Goal: Task Accomplishment & Management: Complete application form

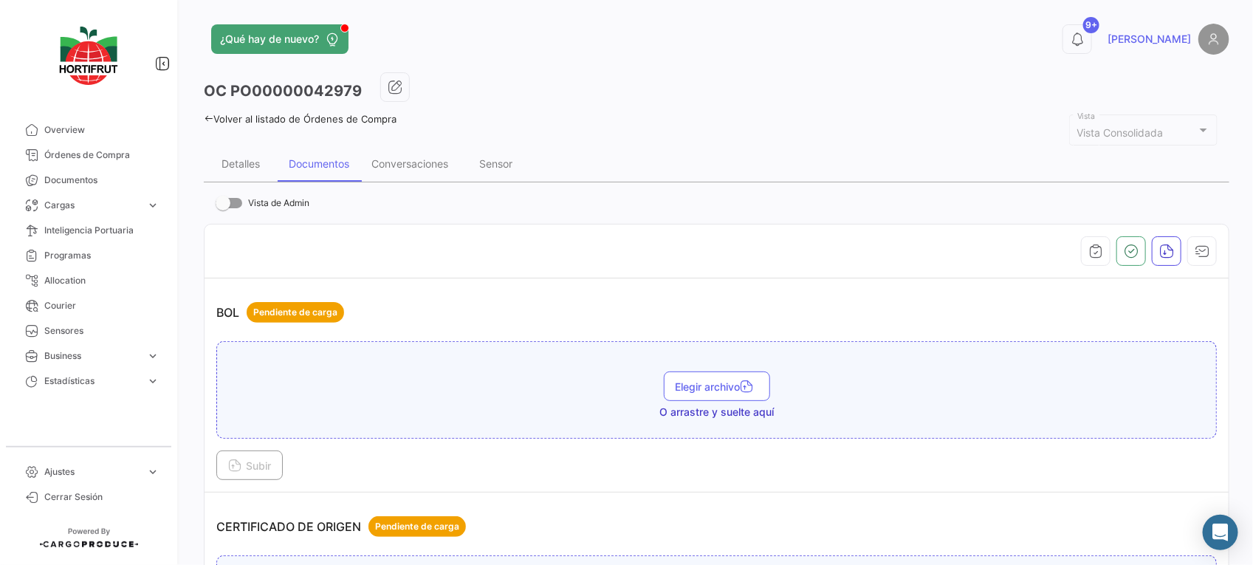
scroll to position [2688, 0]
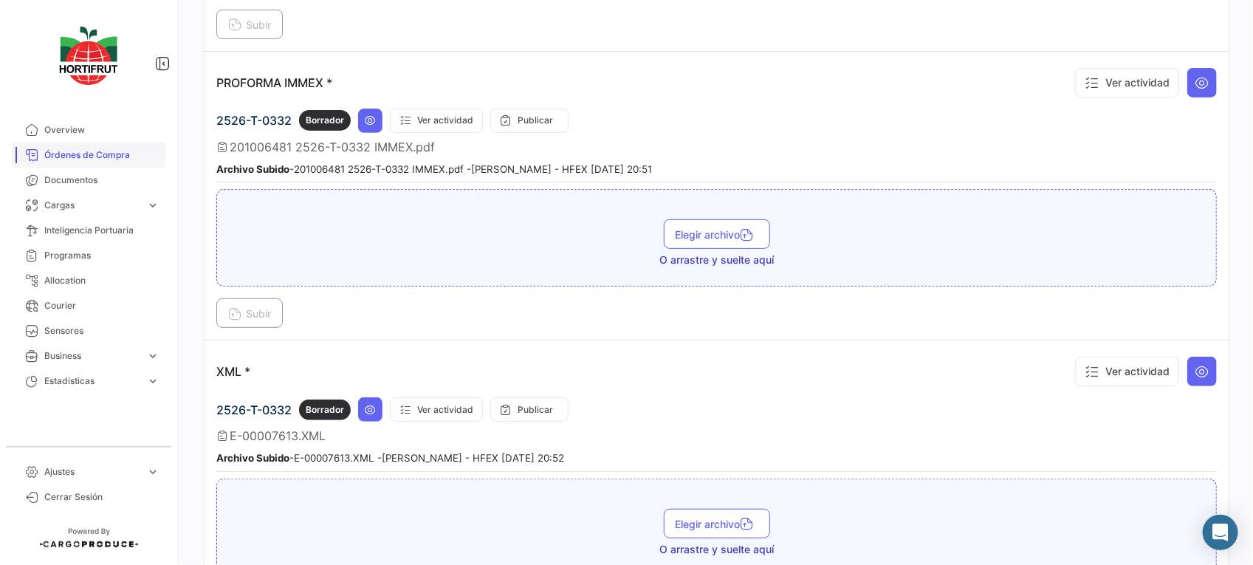
click at [124, 150] on span "Órdenes de Compra" at bounding box center [101, 154] width 115 height 13
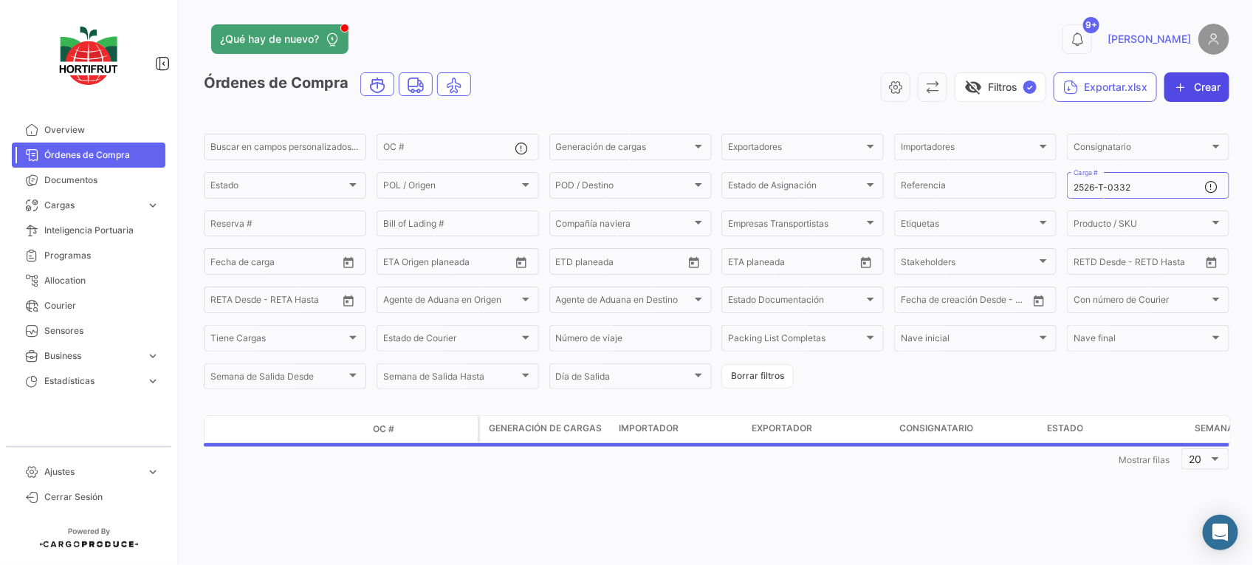
click at [1191, 83] on button "Crear" at bounding box center [1196, 87] width 65 height 30
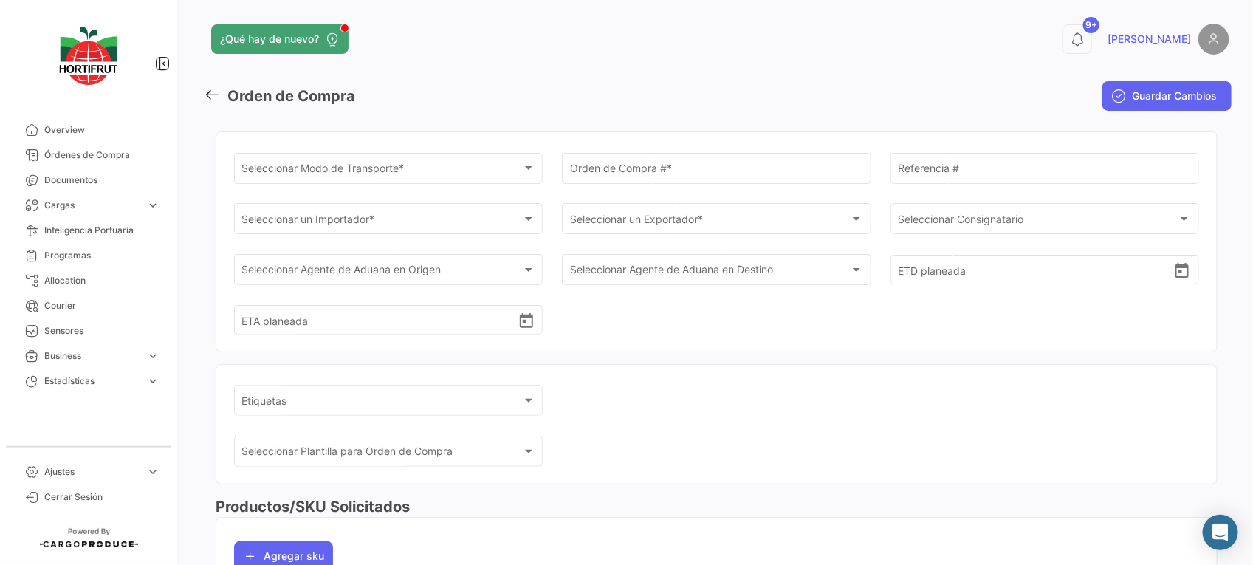
click at [369, 171] on span "Seleccionar Modo de Transporte *" at bounding box center [382, 171] width 280 height 13
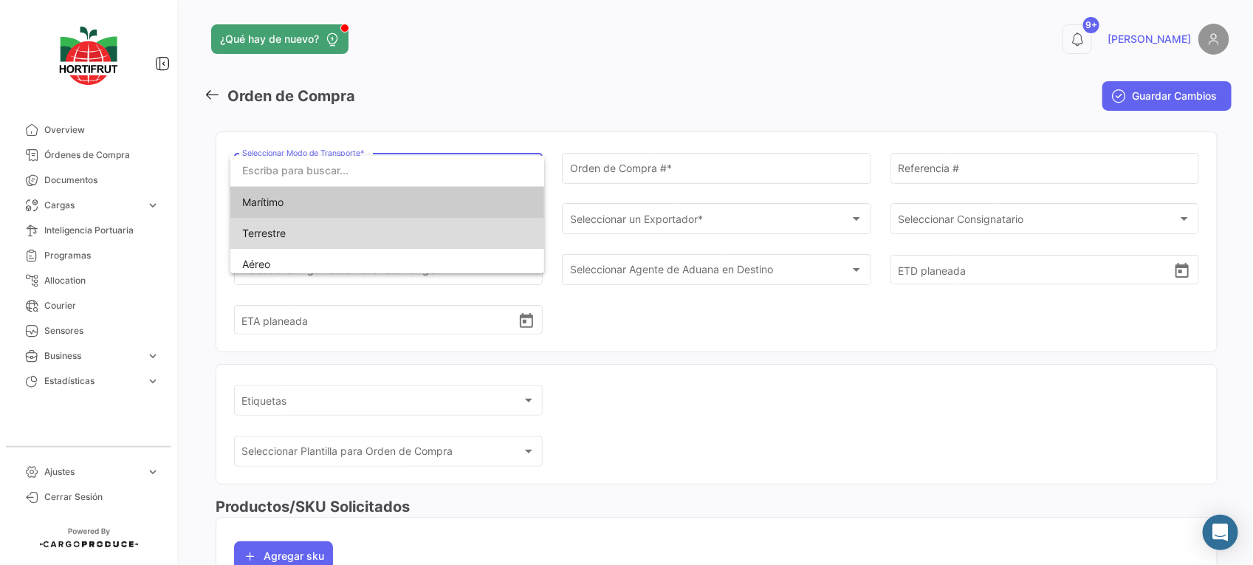
click at [397, 218] on span "Terrestre" at bounding box center [345, 233] width 207 height 31
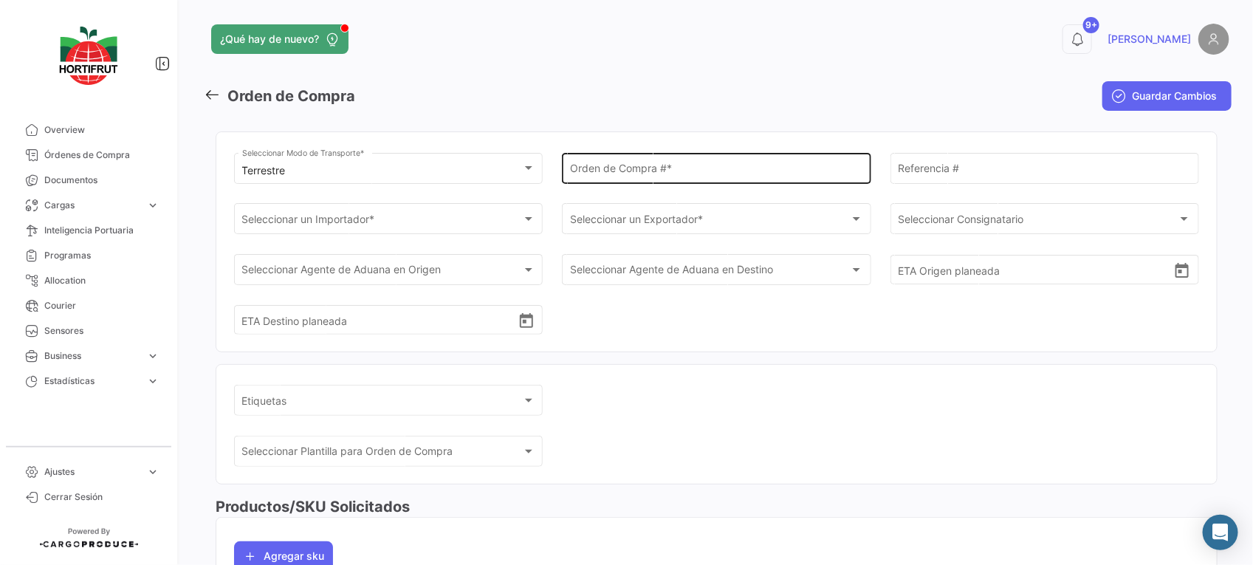
click at [639, 178] on div "Orden de Compra # *" at bounding box center [716, 167] width 293 height 34
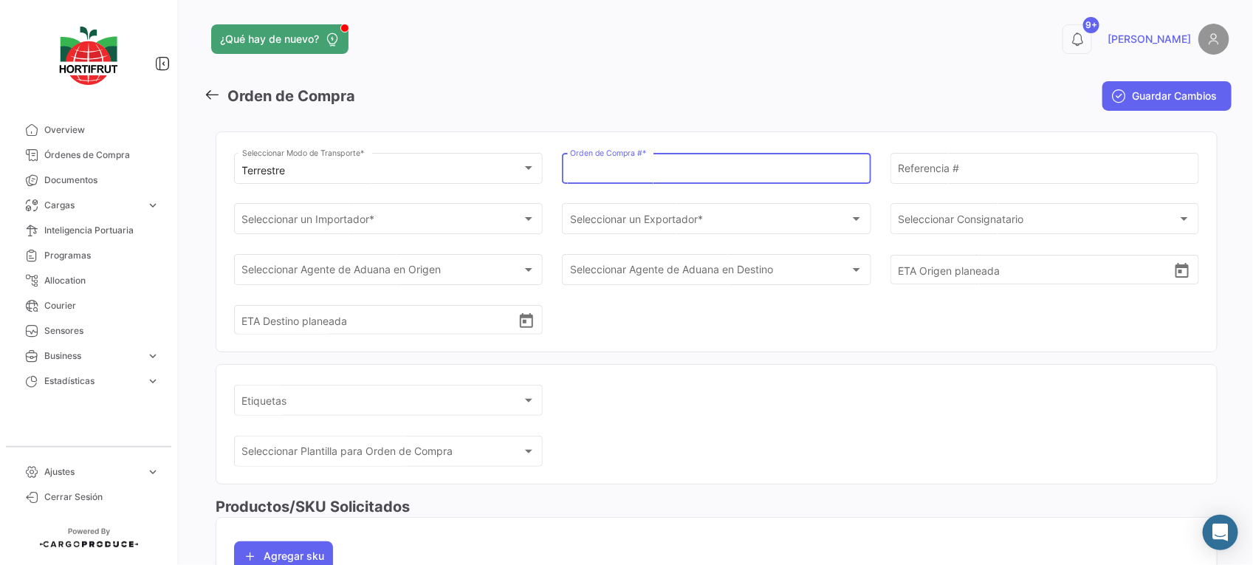
paste input "PO00000043030"
type input "PO00000043030"
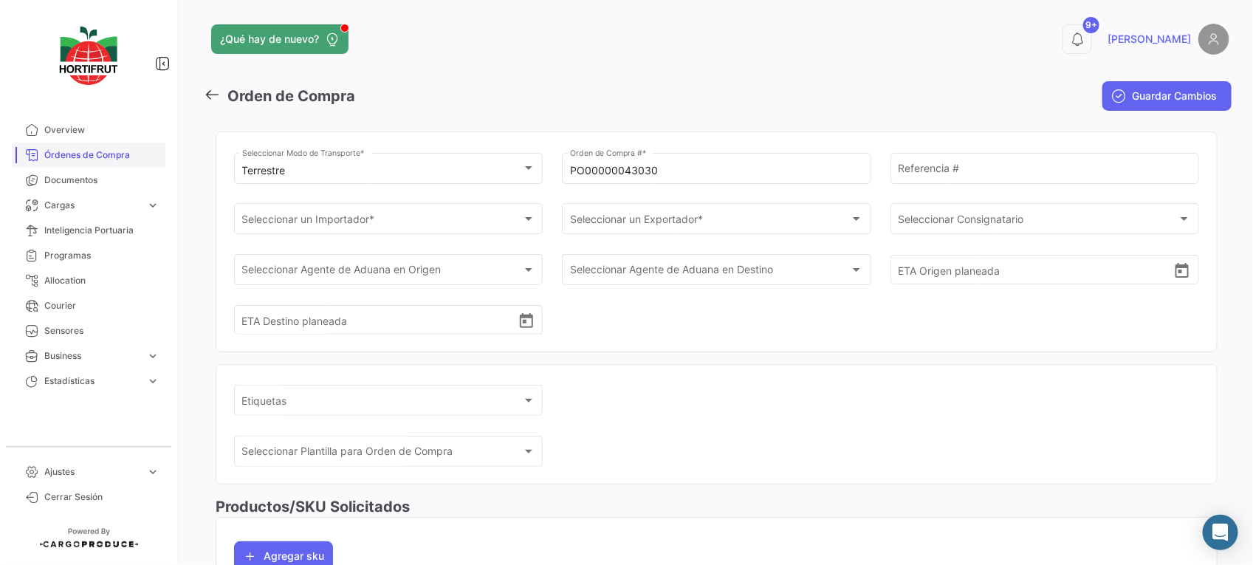
click at [130, 148] on span "Órdenes de Compra" at bounding box center [101, 154] width 115 height 13
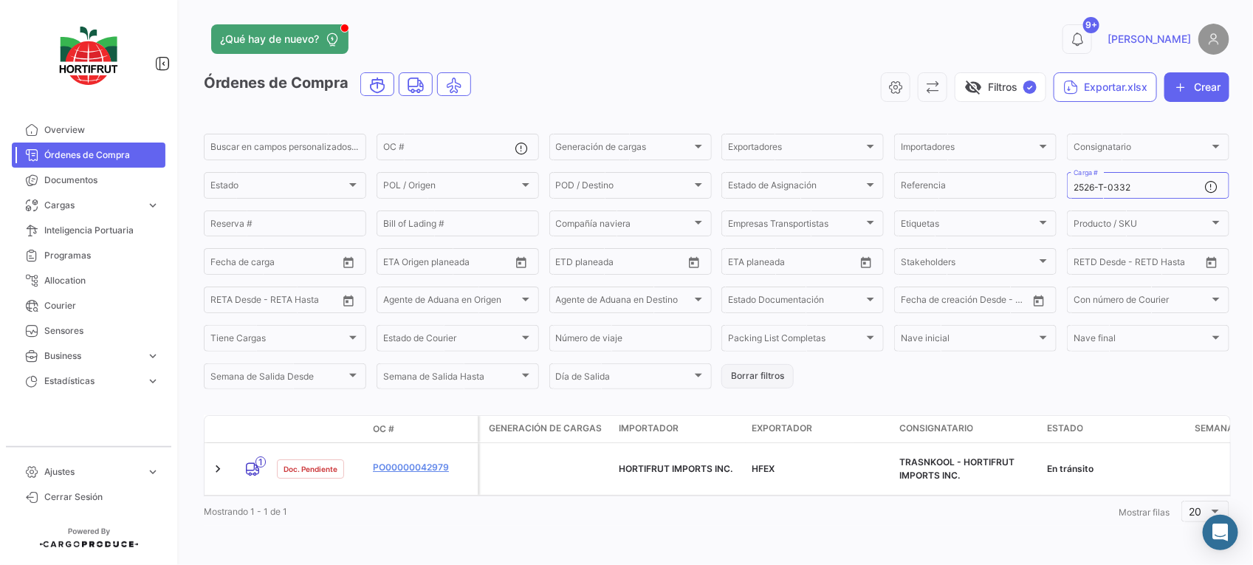
click at [750, 381] on button "Borrar filtros" at bounding box center [757, 376] width 72 height 24
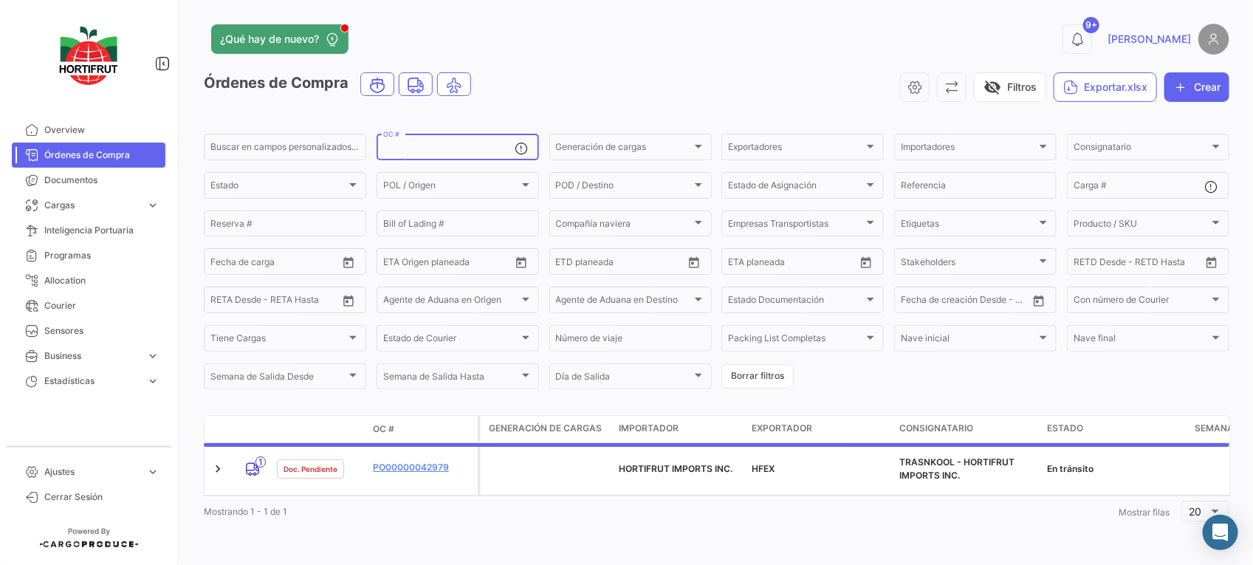
click at [424, 152] on input "OC #" at bounding box center [448, 149] width 131 height 10
paste input "PO00000043030"
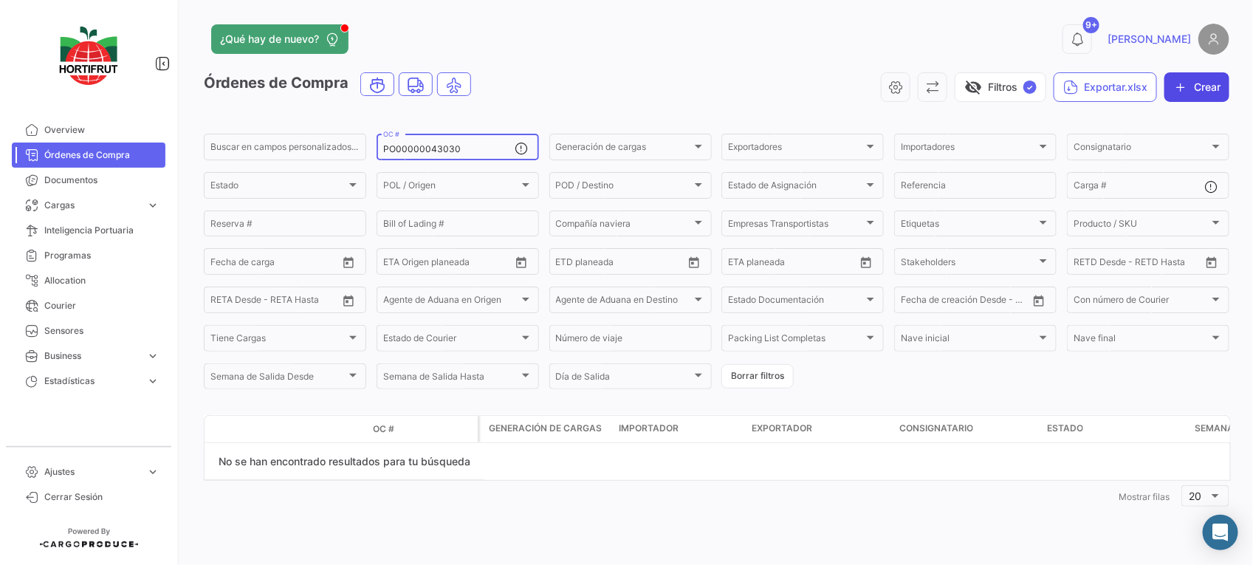
type input "PO00000043030"
click at [1201, 97] on button "Crear" at bounding box center [1196, 87] width 65 height 30
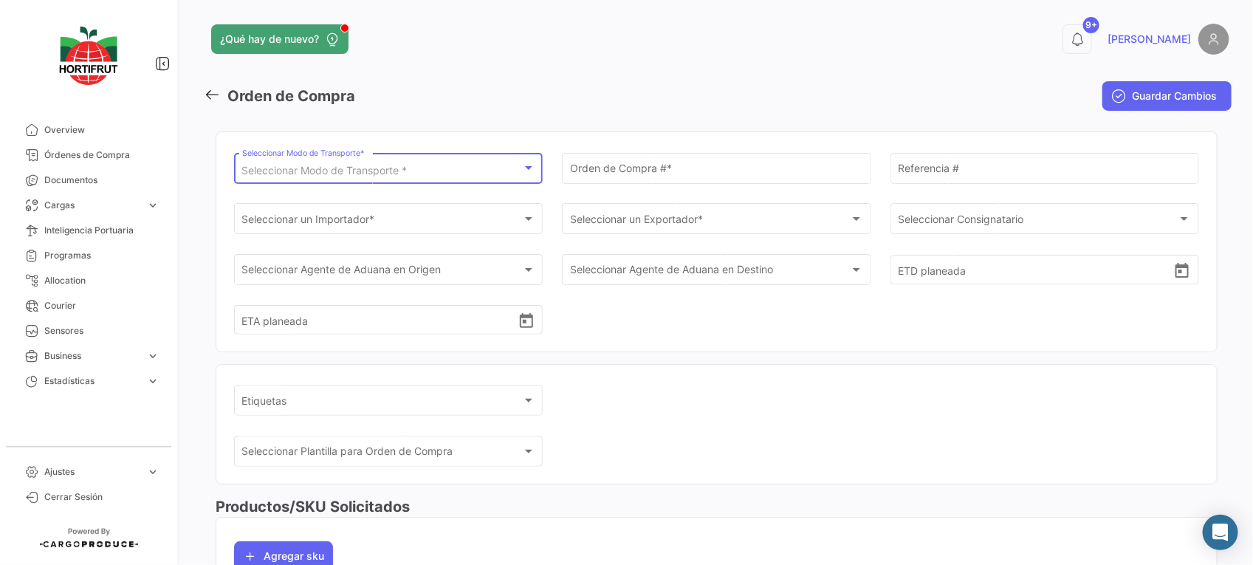
click at [355, 168] on span "Seleccionar Modo de Transporte *" at bounding box center [324, 170] width 165 height 13
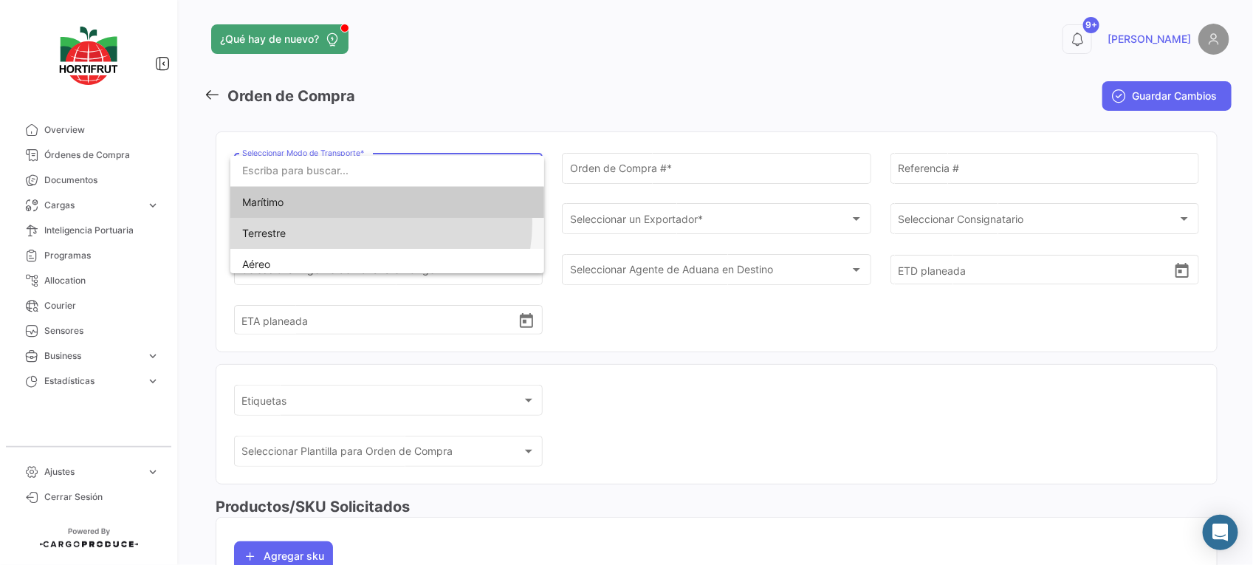
click at [374, 224] on span "Terrestre" at bounding box center [345, 233] width 207 height 31
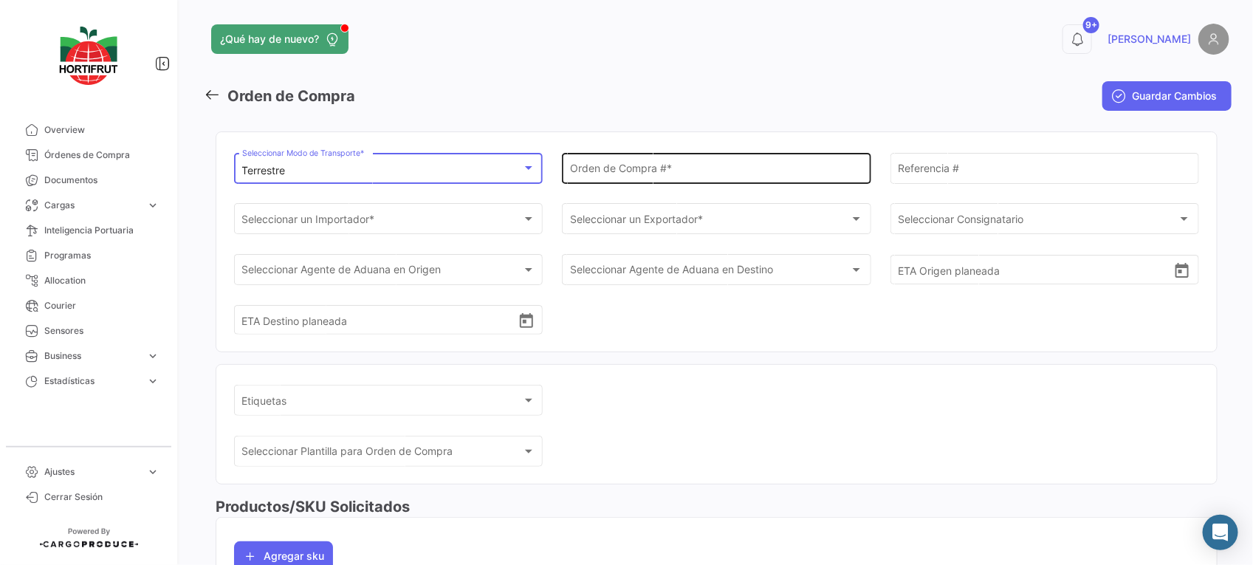
click at [581, 178] on div "Orden de Compra # *" at bounding box center [716, 167] width 293 height 34
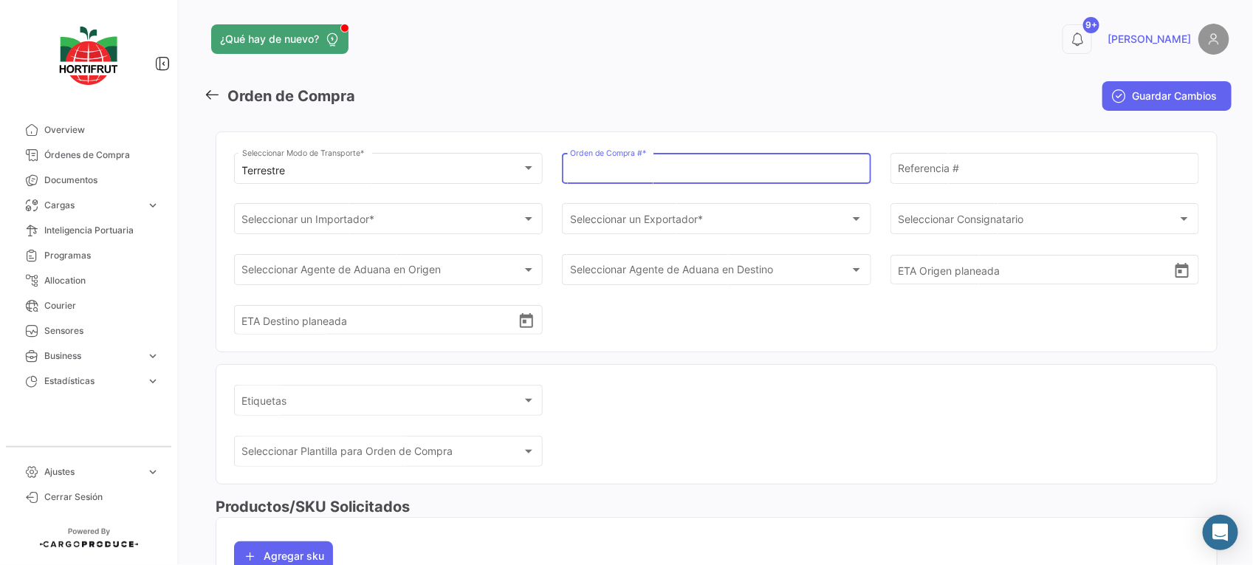
paste input "PO00000043030"
type input "PO00000043030"
click at [935, 185] on div "Referencia #" at bounding box center [1044, 176] width 309 height 46
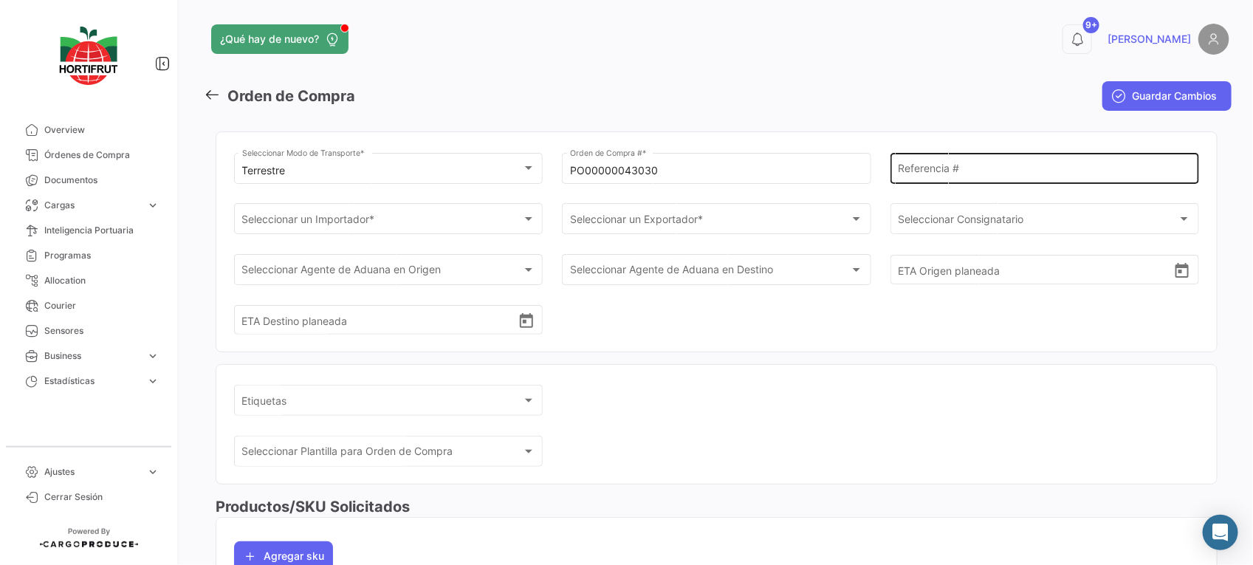
click at [921, 171] on input "Referencia #" at bounding box center [1044, 171] width 293 height 13
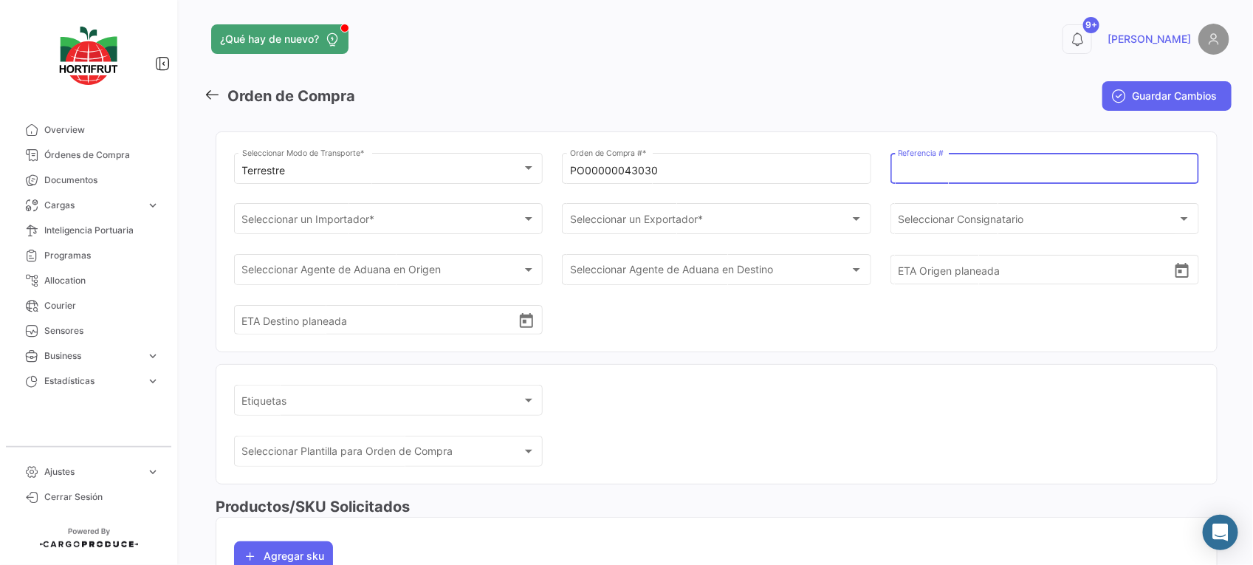
paste input "2526-T-0446"
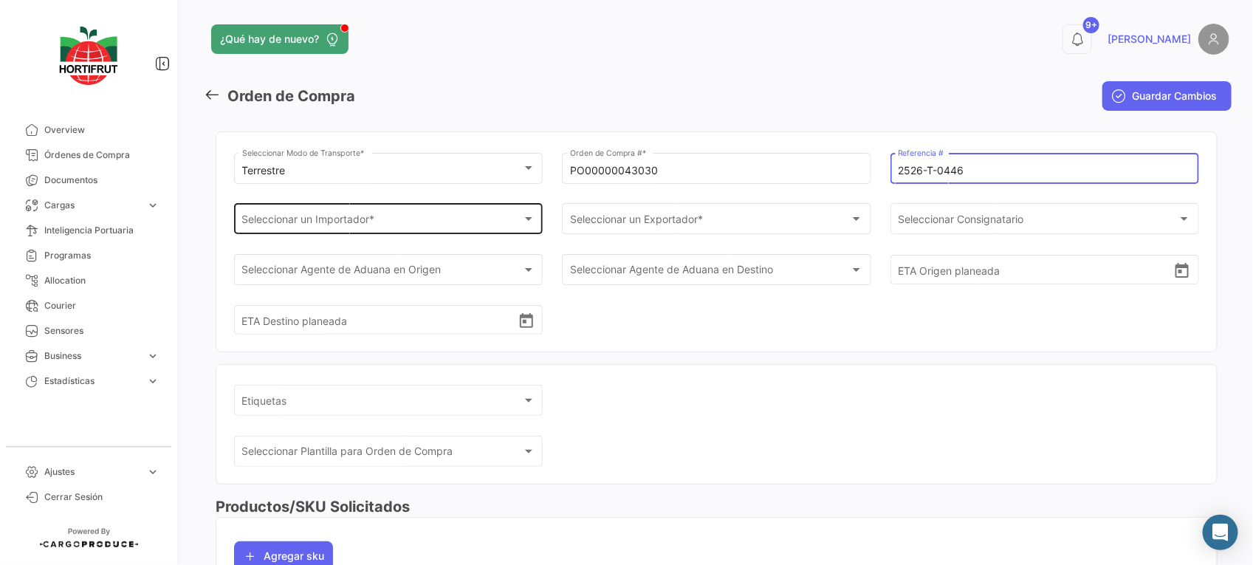
type input "2526-T-0446"
click at [430, 213] on div "Seleccionar un Importador * Seleccionar un Importador *" at bounding box center [388, 218] width 293 height 34
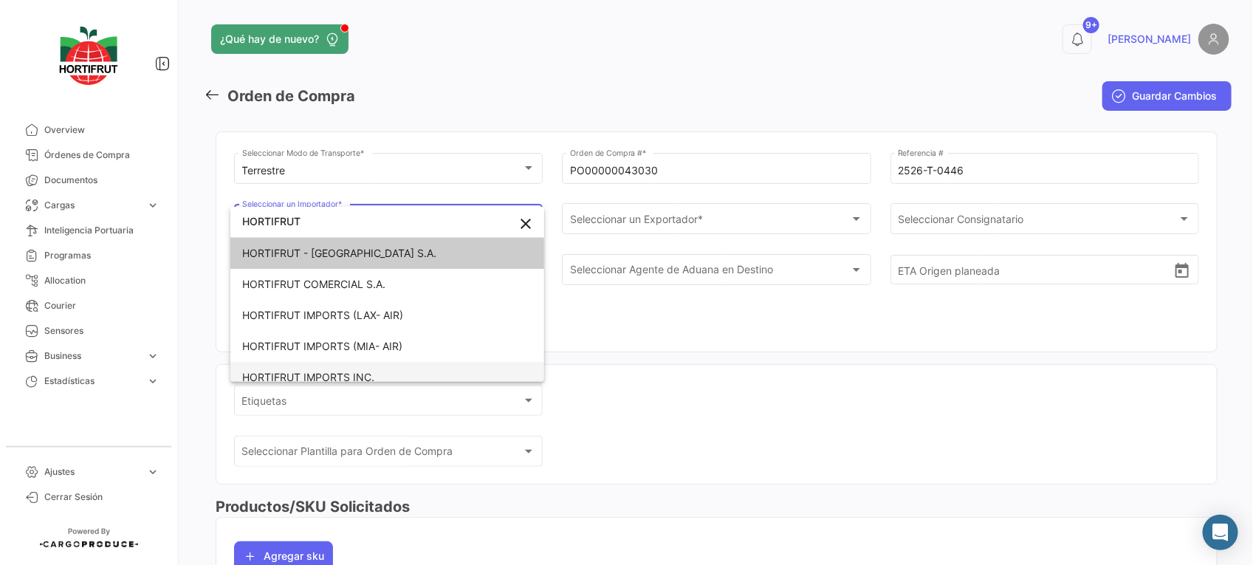
type input "HORTIFRUT"
click at [407, 368] on span "HORTIFRUT IMPORTS INC." at bounding box center [345, 377] width 207 height 31
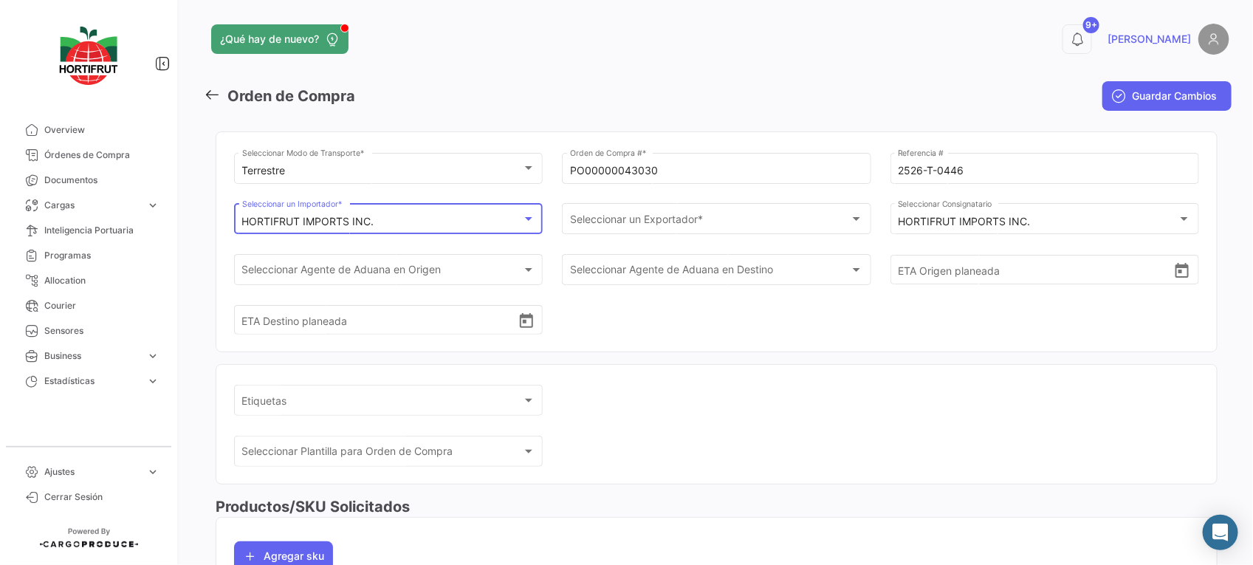
scroll to position [1008, 0]
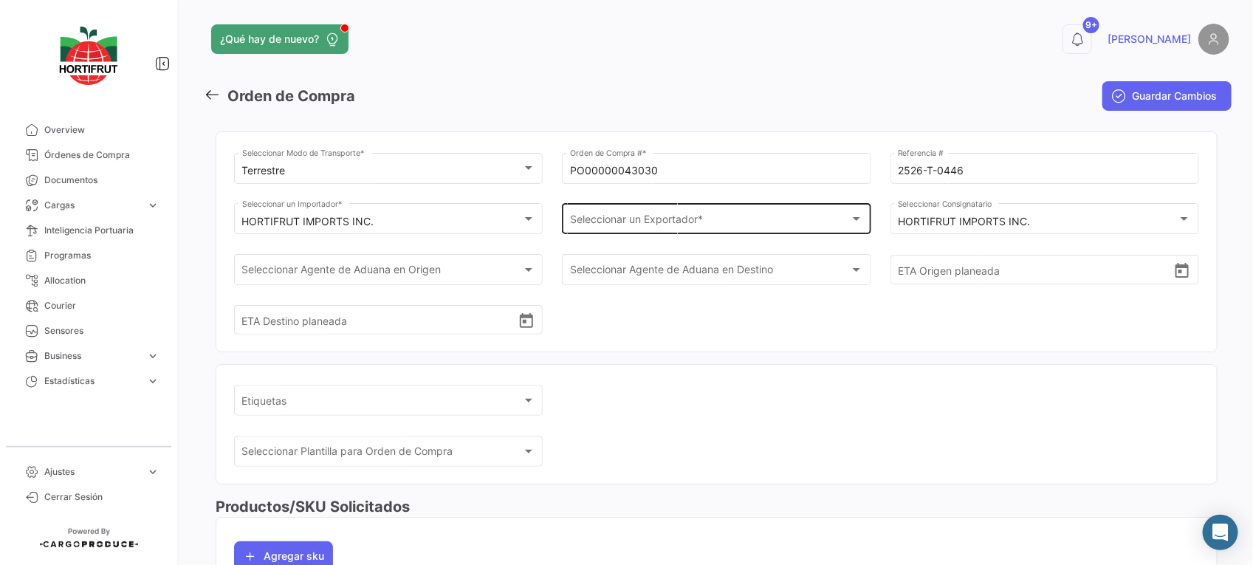
click at [626, 210] on div "Seleccionar un Exportador * Seleccionar un Exportador *" at bounding box center [716, 218] width 293 height 34
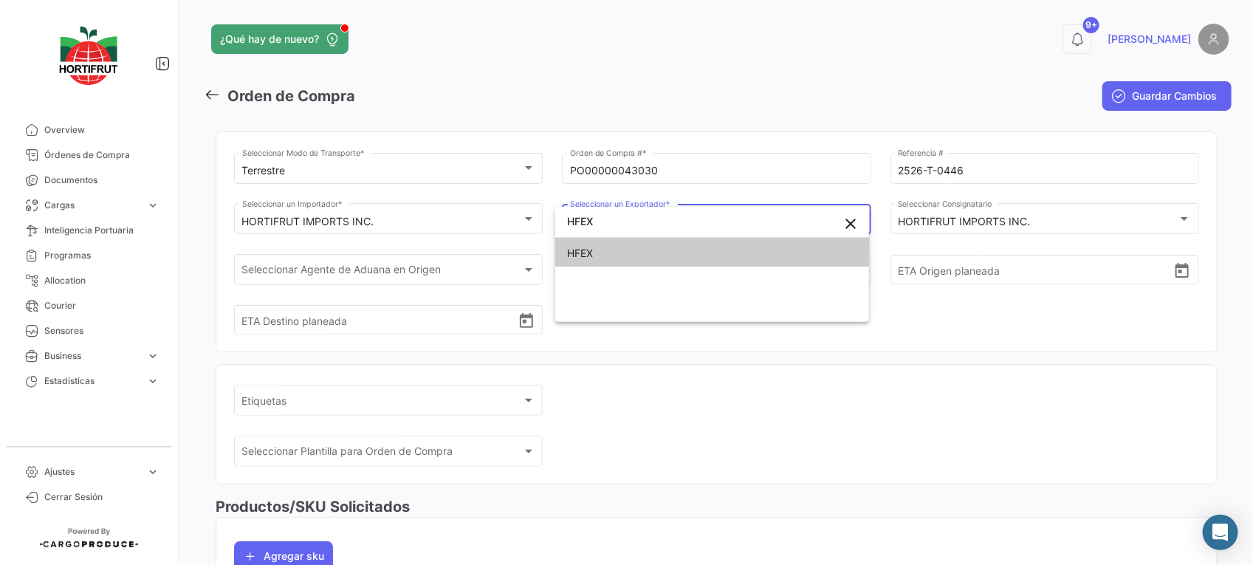
type input "HFEX"
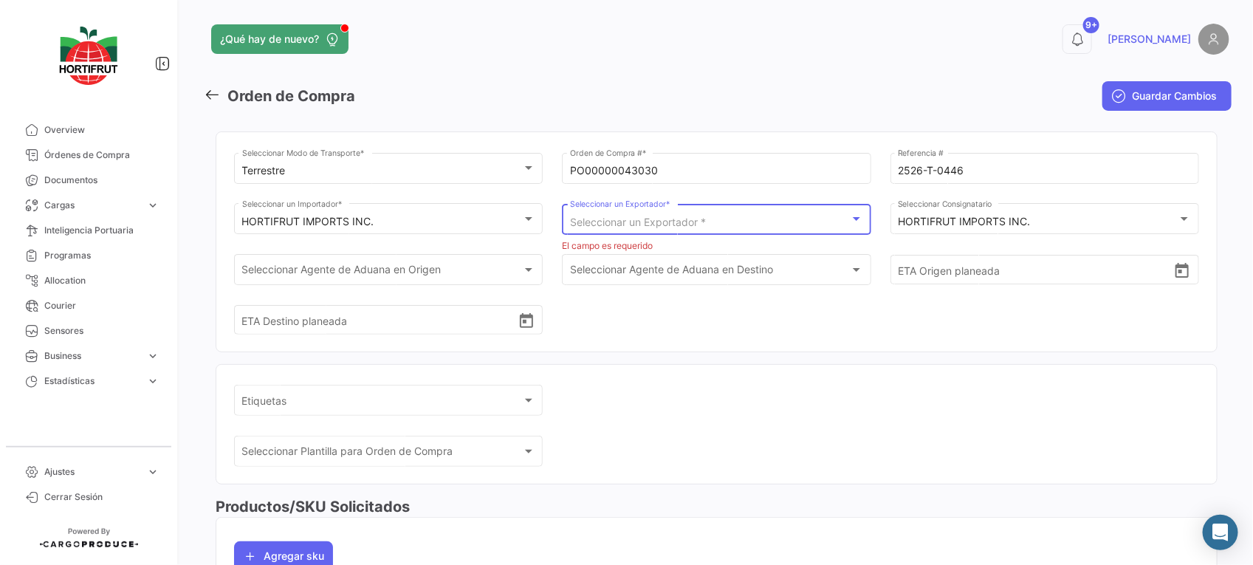
scroll to position [0, 0]
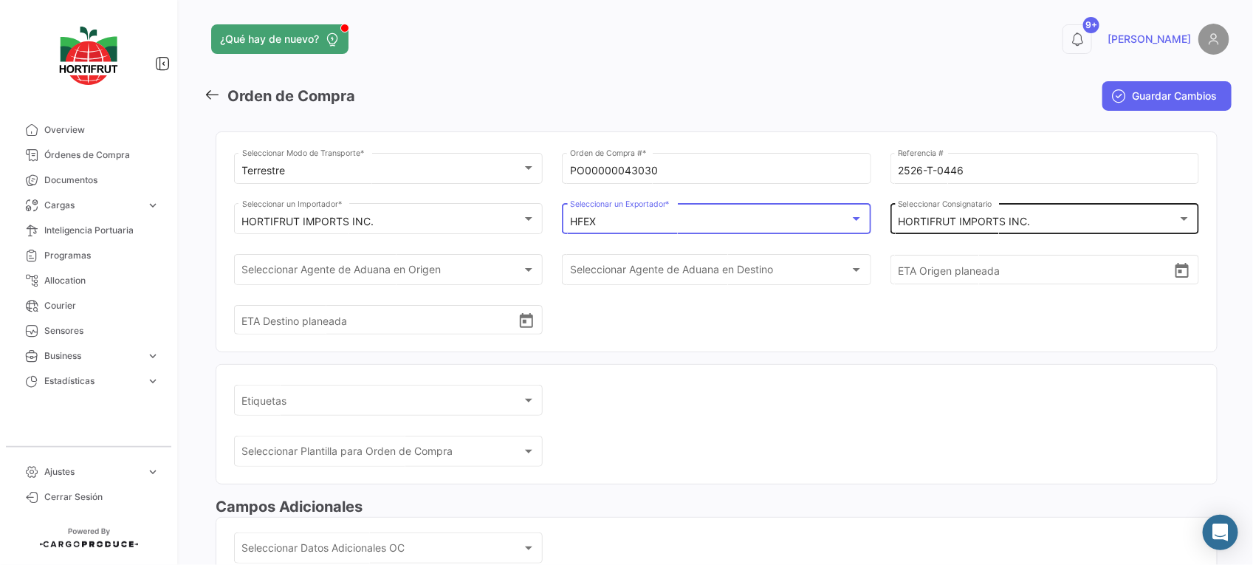
click at [946, 219] on mat-select-trigger "HORTIFRUT IMPORTS INC." at bounding box center [964, 221] width 132 height 13
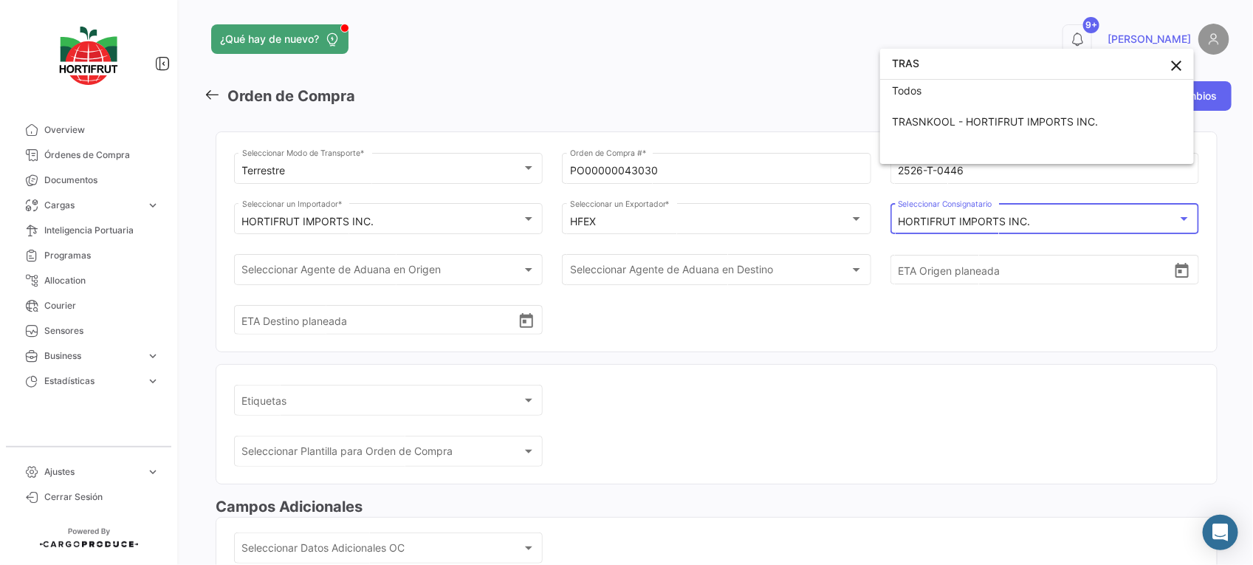
scroll to position [4, 0]
type input "TRAS"
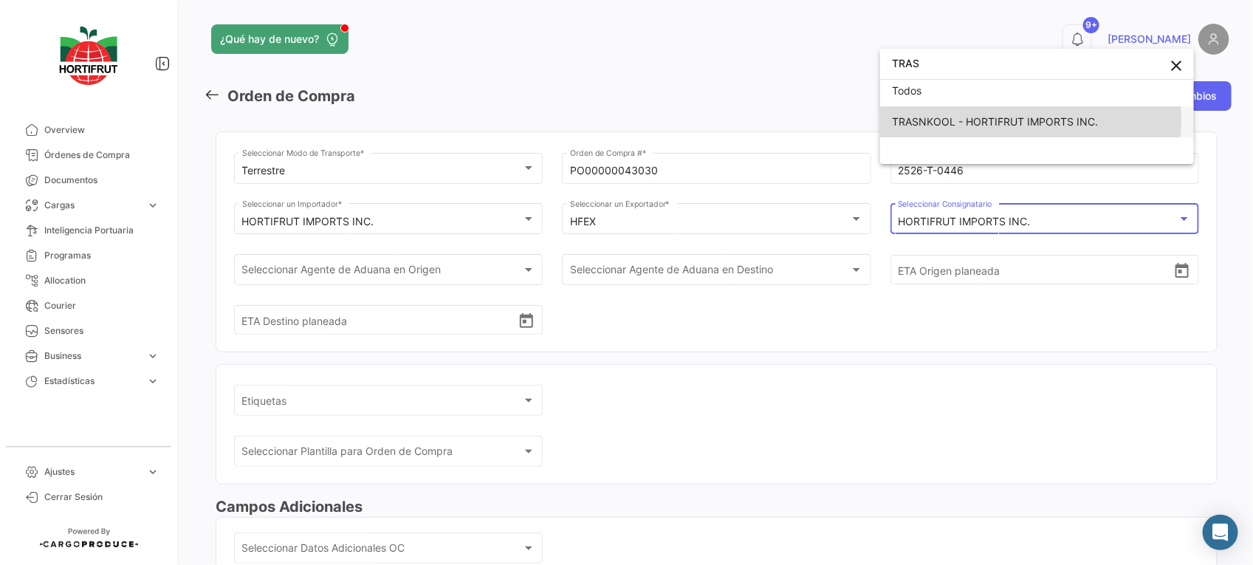
click at [991, 120] on span "TRASNKOOL - HORTIFRUT IMPORTS INC." at bounding box center [995, 121] width 206 height 13
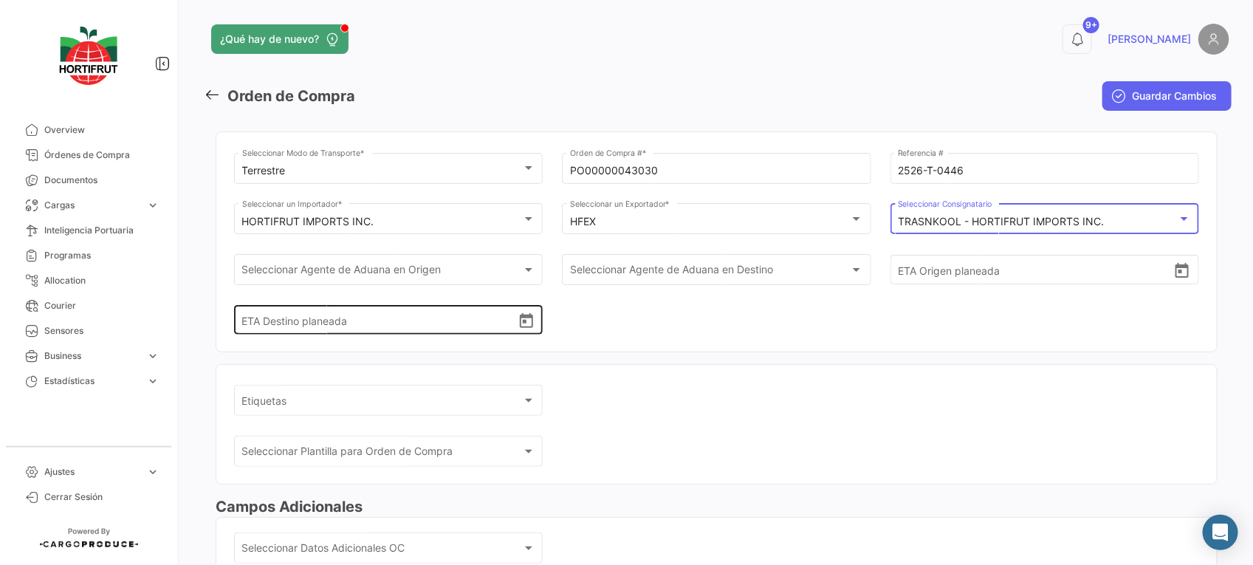
click at [509, 286] on div "ETA Destino planeada" at bounding box center [388, 307] width 293 height 55
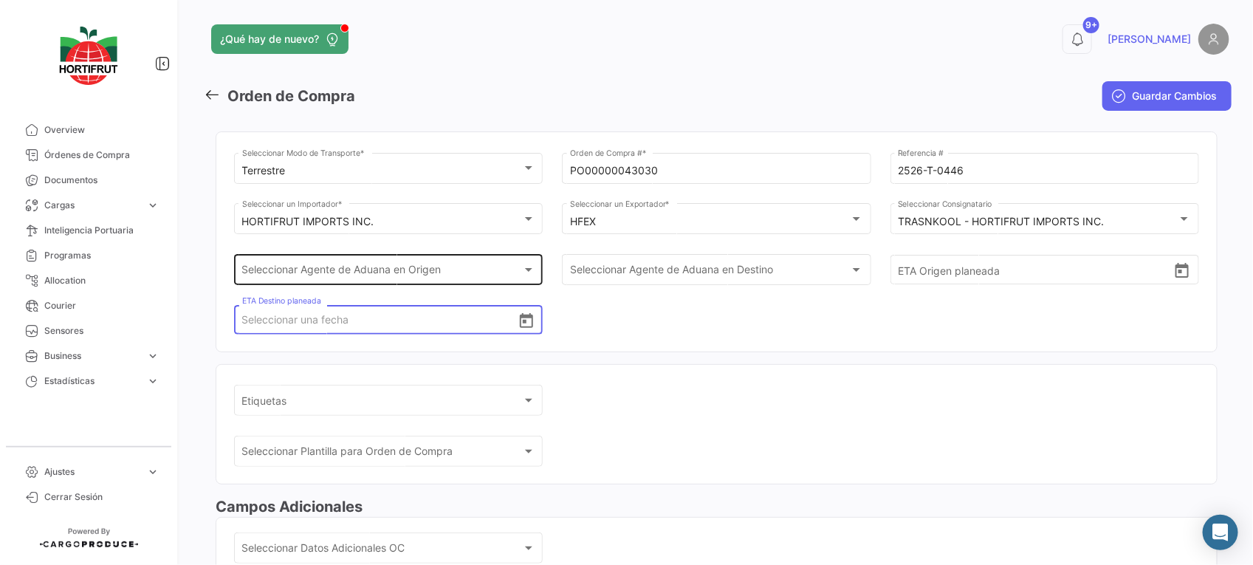
click at [523, 267] on div at bounding box center [528, 270] width 13 height 12
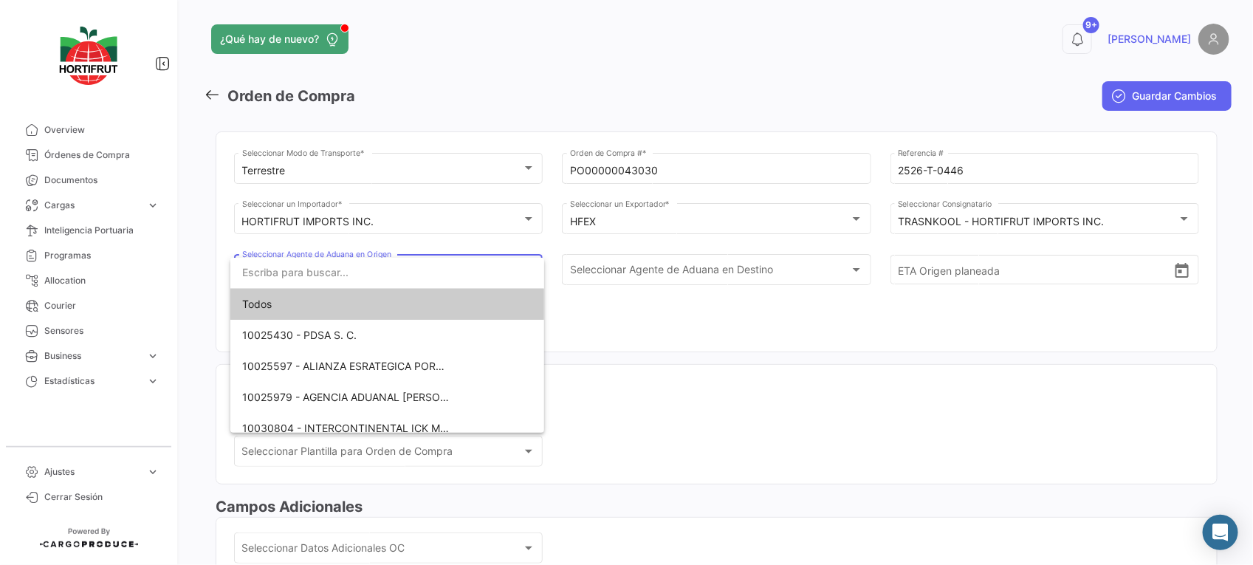
scroll to position [72, 0]
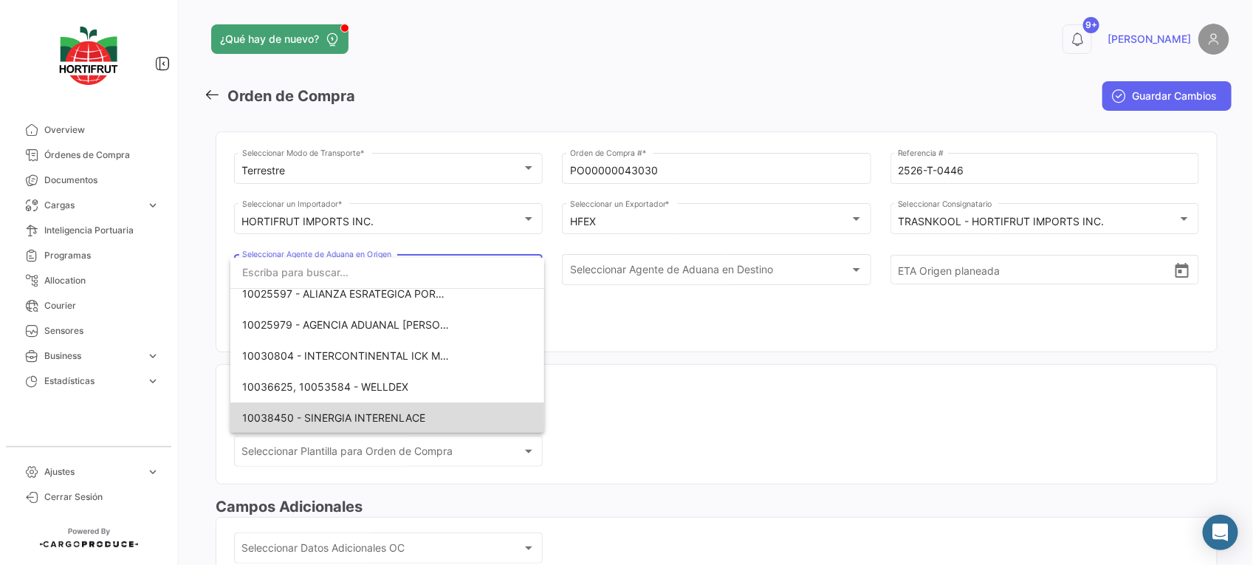
click at [437, 417] on span "10038450 - SINERGIA INTERENLACE" at bounding box center [345, 417] width 207 height 31
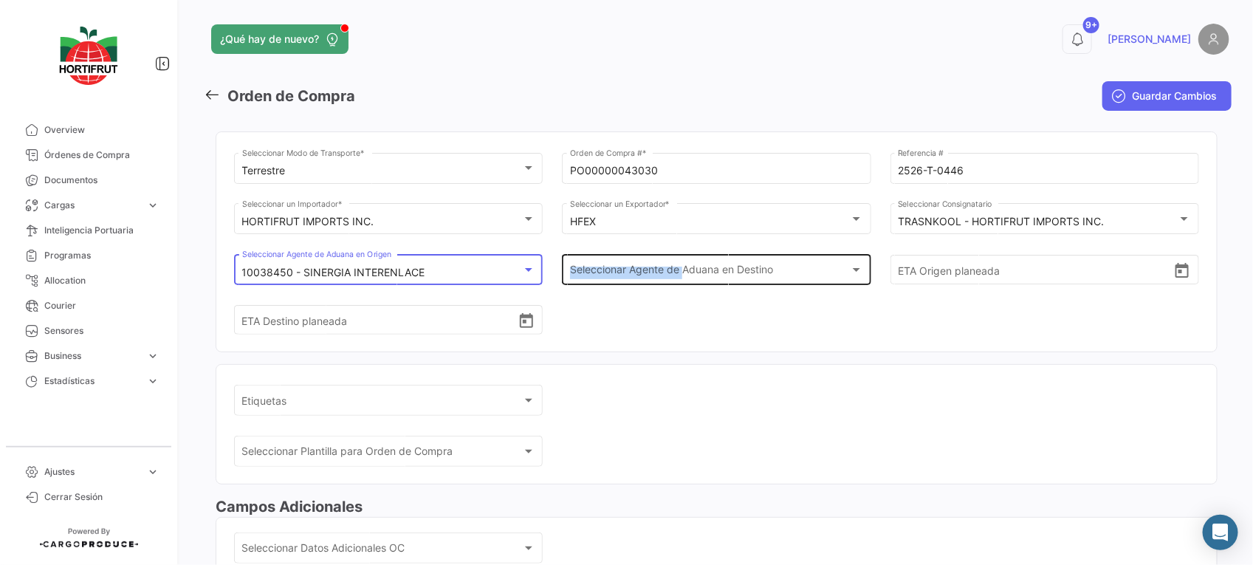
click at [681, 266] on div "Seleccionar Agente de Aduana en Destino Seleccionar Agente de Aduana en Destino" at bounding box center [716, 268] width 293 height 34
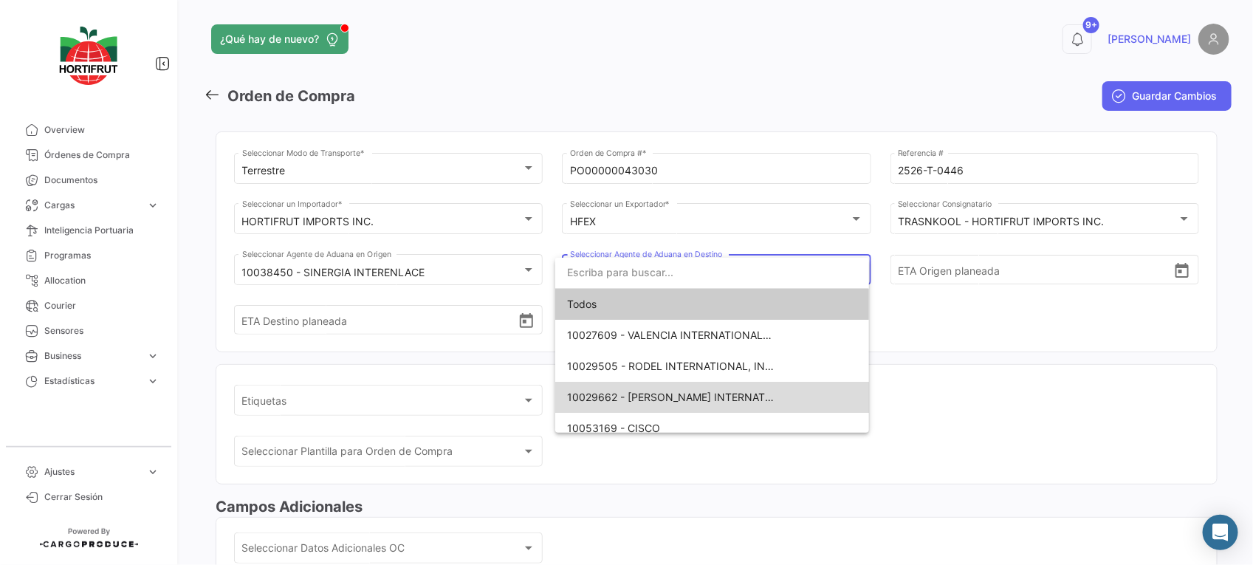
drag, startPoint x: 681, startPoint y: 266, endPoint x: 727, endPoint y: 402, distance: 144.0
click at [727, 402] on span "10029662 - [PERSON_NAME] INTERNATIONAL" at bounding box center [682, 396] width 230 height 13
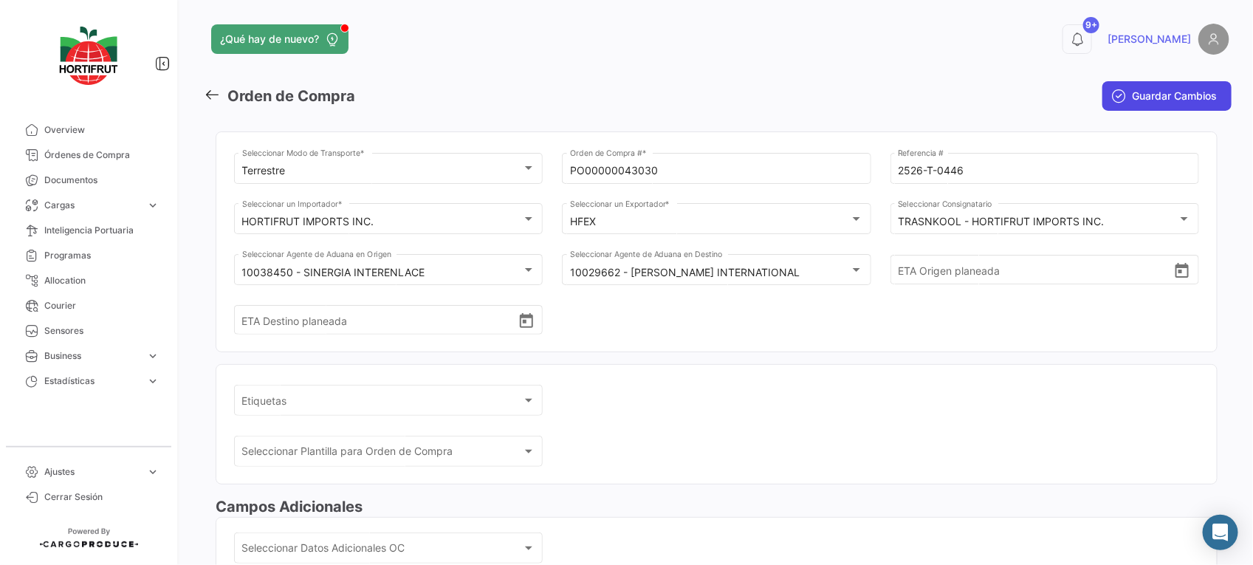
click at [1132, 90] on span "Guardar Cambios" at bounding box center [1174, 96] width 85 height 15
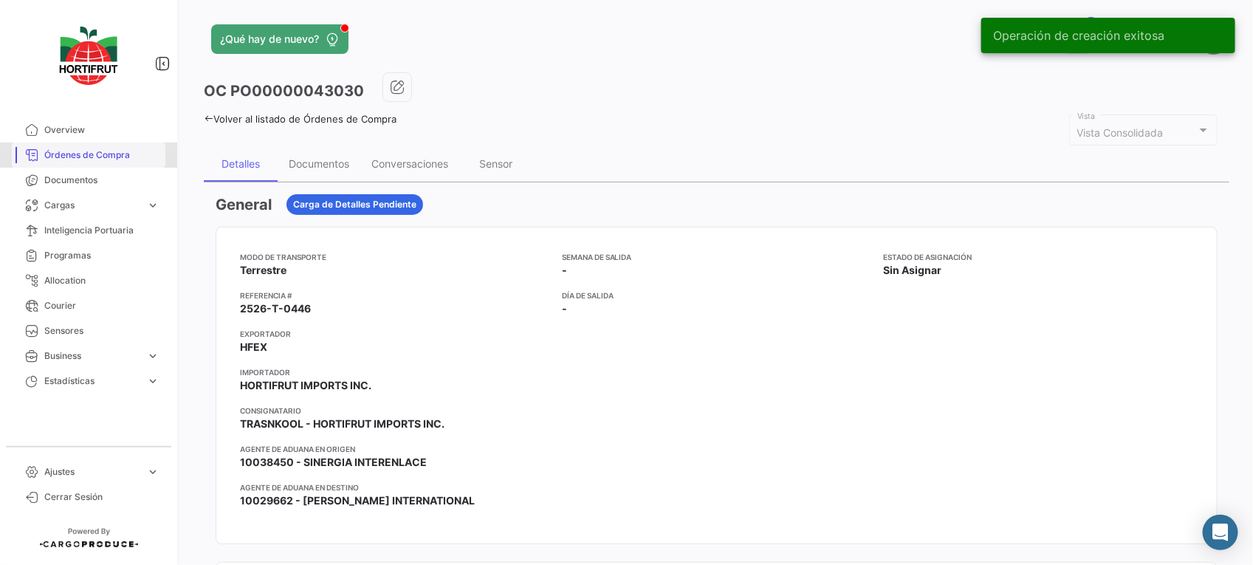
click at [117, 152] on span "Órdenes de Compra" at bounding box center [101, 154] width 115 height 13
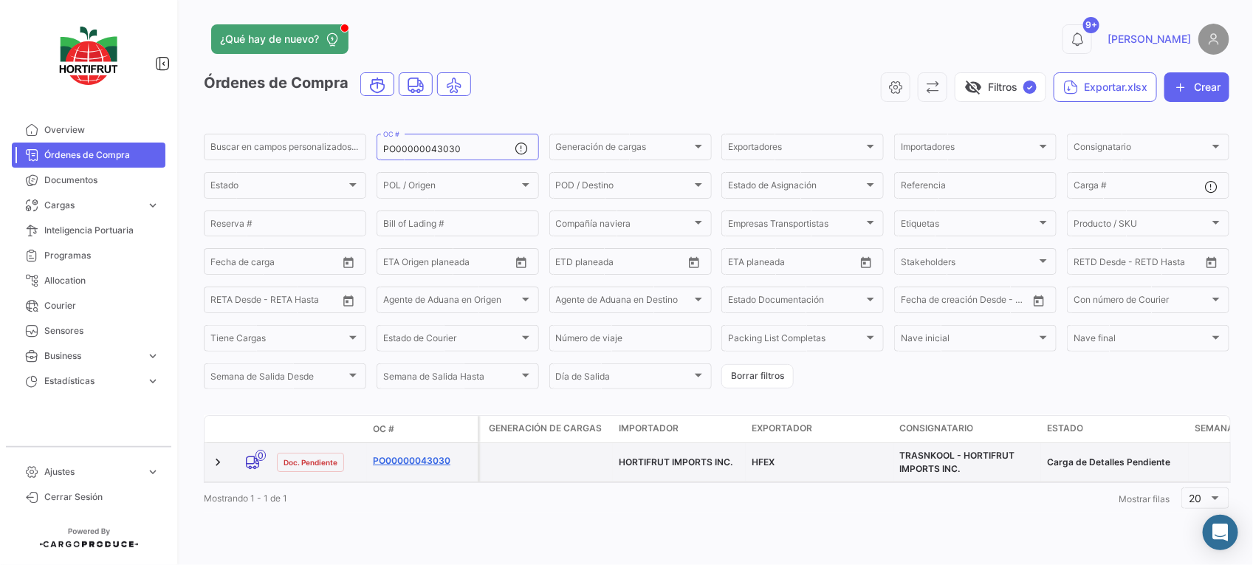
click at [417, 456] on link "PO00000043030" at bounding box center [422, 460] width 99 height 13
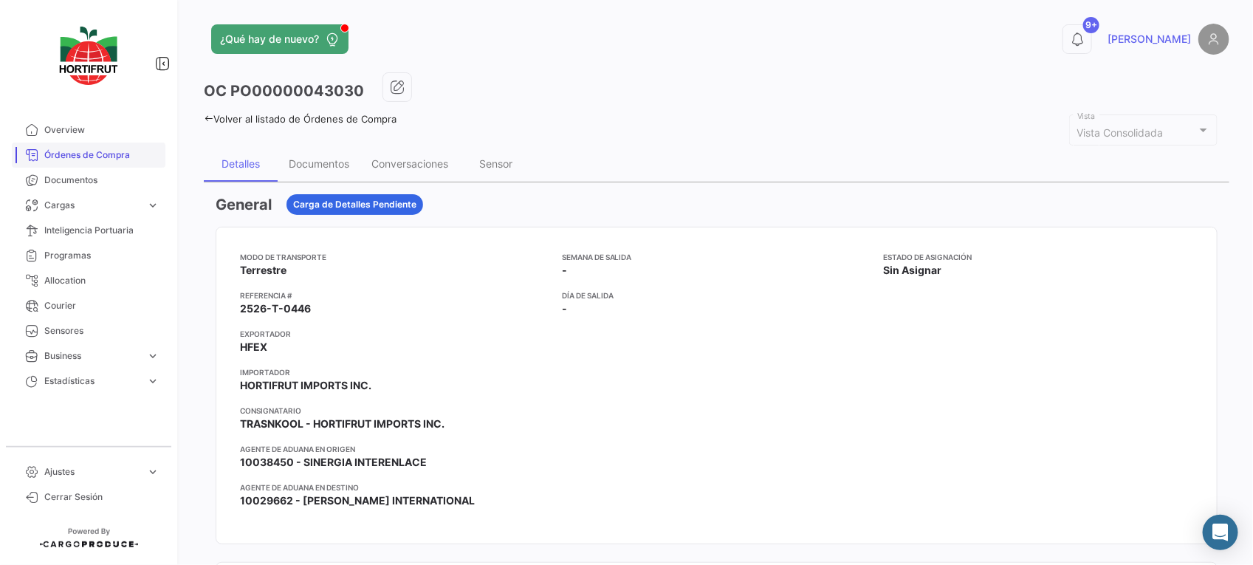
click at [123, 151] on span "Órdenes de Compra" at bounding box center [101, 154] width 115 height 13
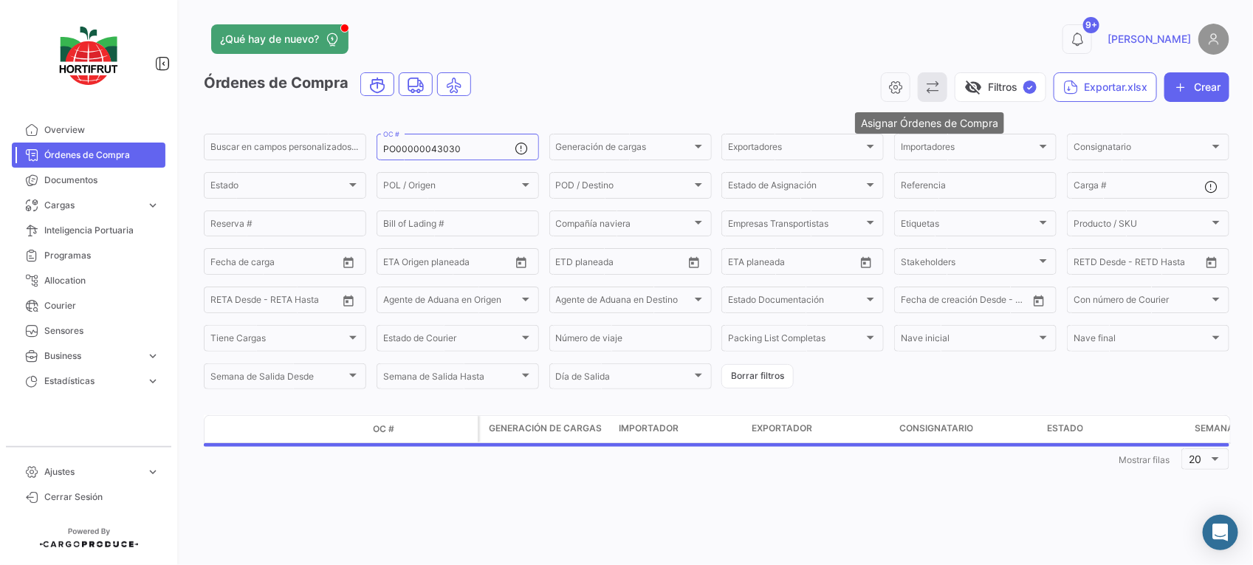
click at [939, 80] on button "button" at bounding box center [933, 87] width 30 height 30
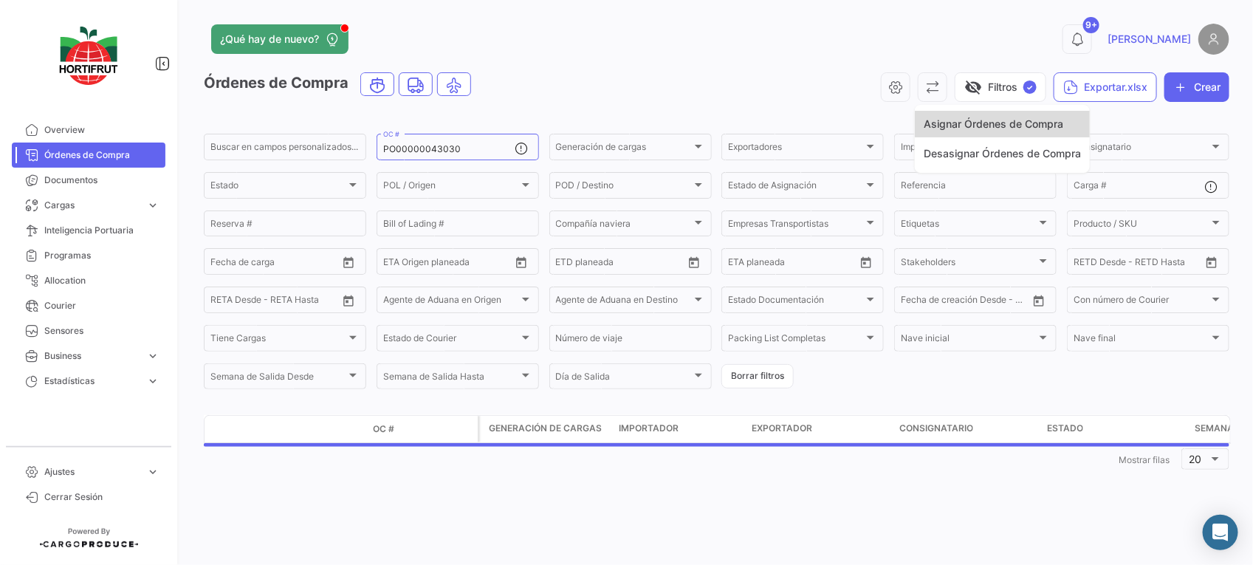
click at [943, 112] on button "Asignar Órdenes de Compra" at bounding box center [1002, 124] width 175 height 27
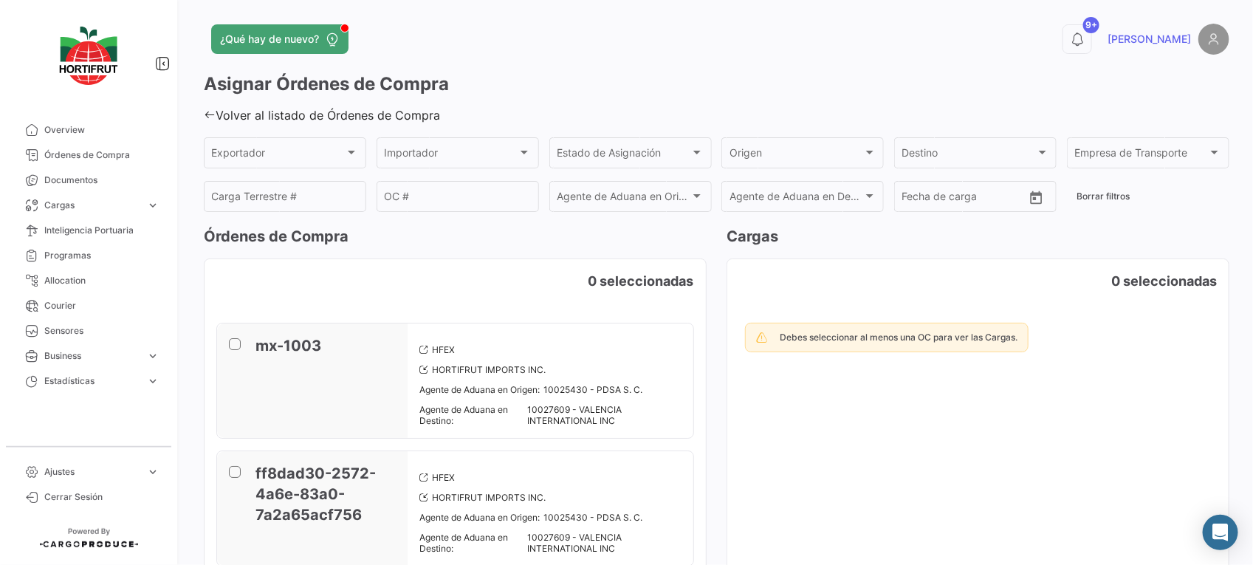
click at [943, 112] on div "Volver al listado de Órdenes de Compra" at bounding box center [716, 115] width 1025 height 15
click at [329, 204] on input "Carga Terrestre #" at bounding box center [285, 199] width 147 height 13
paste input "2526-T-0446"
type input "2526-T-0446"
click at [444, 204] on input "OC #" at bounding box center [457, 199] width 147 height 13
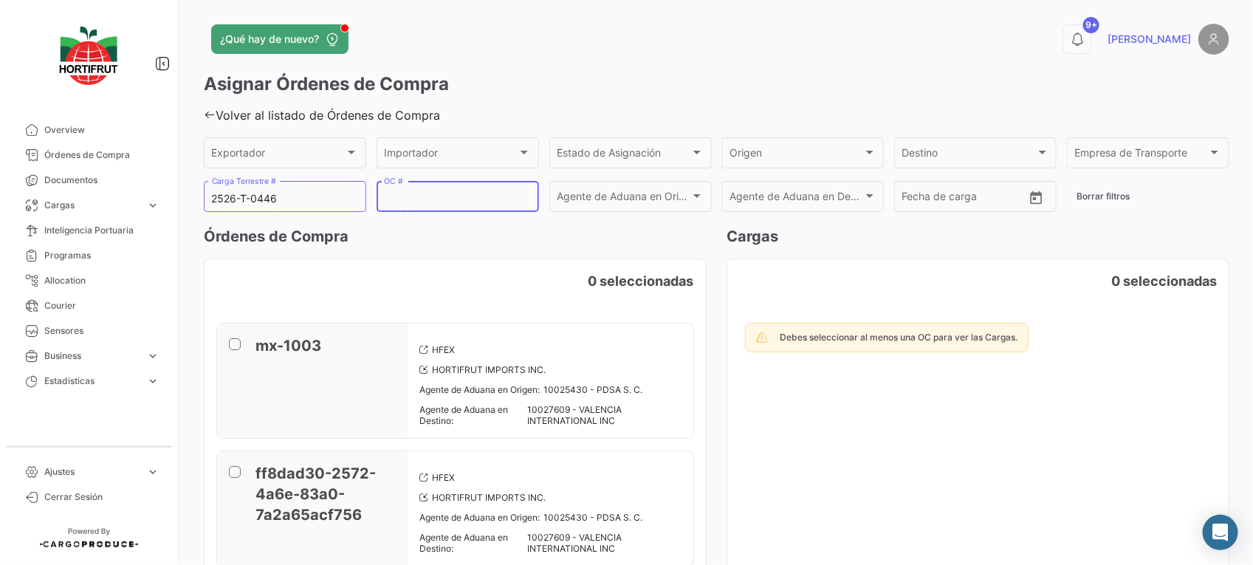
paste input "PO00000043030"
type input "PO00000043030"
click at [1106, 210] on form "Exportador Exportador Importador Importador Estado de Asignación Estado de Asig…" at bounding box center [716, 174] width 1025 height 80
click at [1107, 198] on button "Borrar filtros" at bounding box center [1103, 196] width 72 height 24
click at [205, 116] on icon at bounding box center [210, 115] width 12 height 12
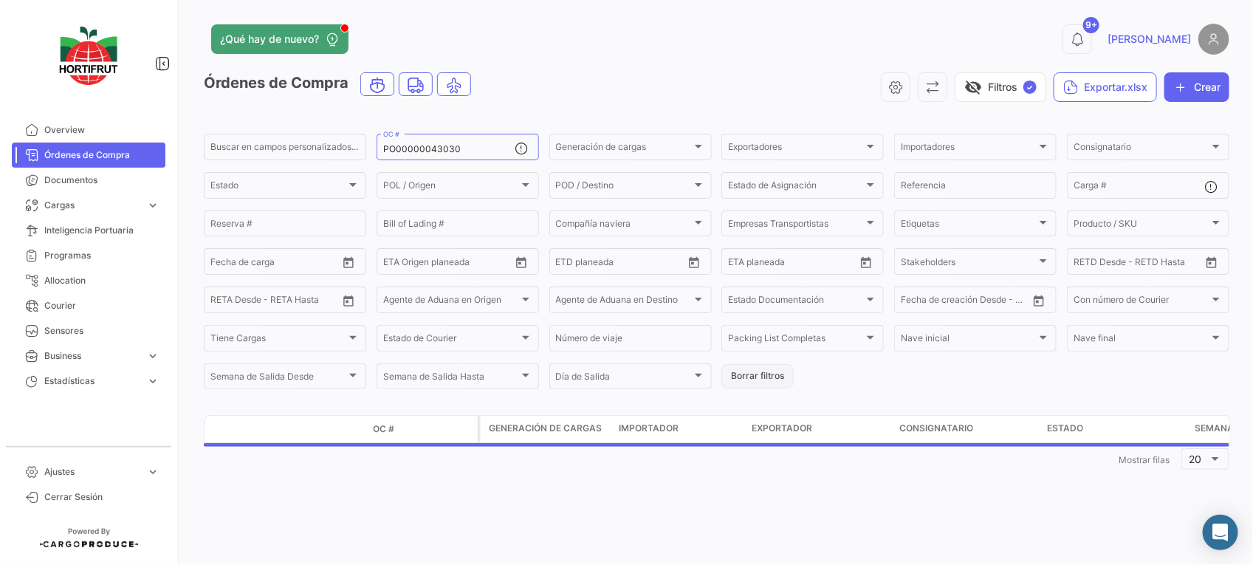
click at [769, 384] on button "Borrar filtros" at bounding box center [757, 376] width 72 height 24
click at [952, 86] on icon "button" at bounding box center [951, 87] width 15 height 15
click at [980, 128] on span "Asignar Órdenes de Compra" at bounding box center [1013, 123] width 140 height 13
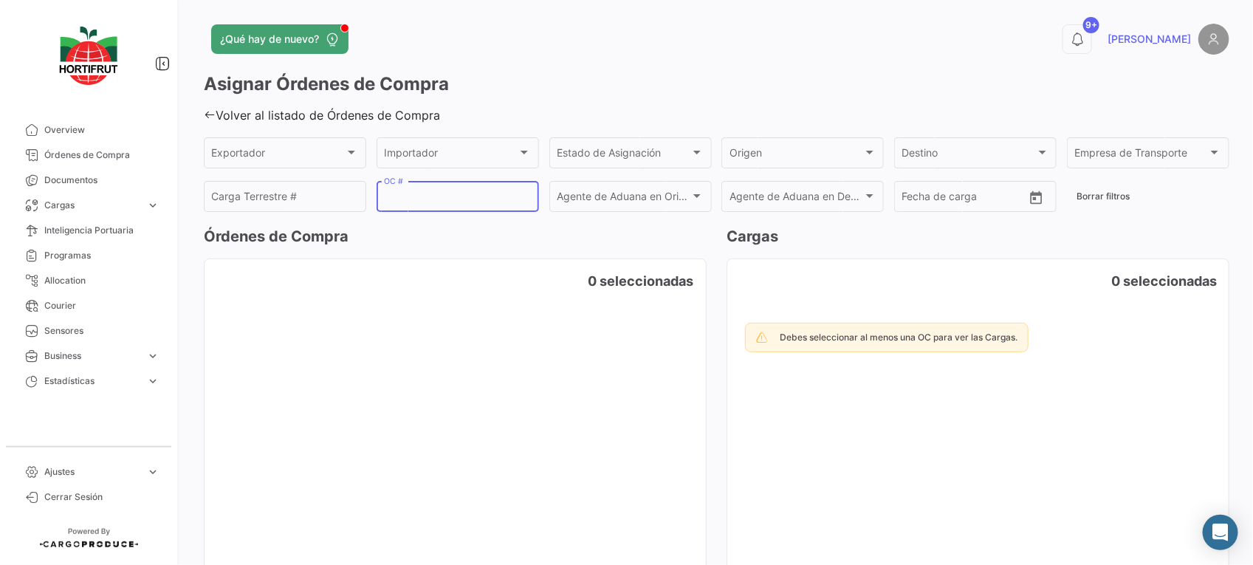
click at [456, 202] on input "OC #" at bounding box center [457, 199] width 147 height 13
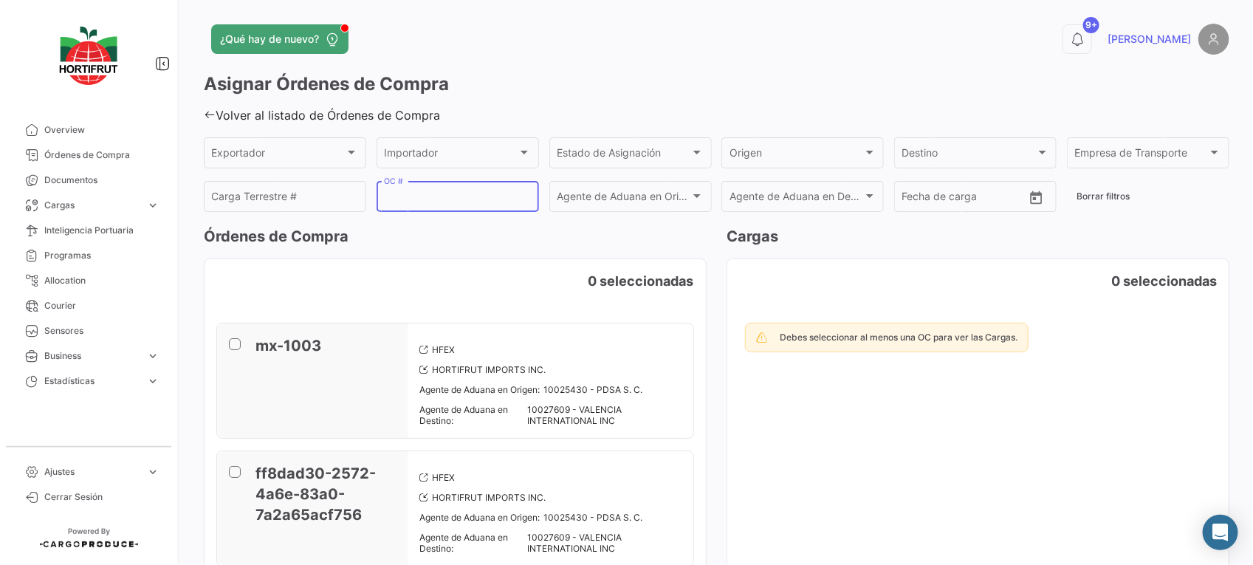
paste input "PO00000043030"
type input "PO00000043030"
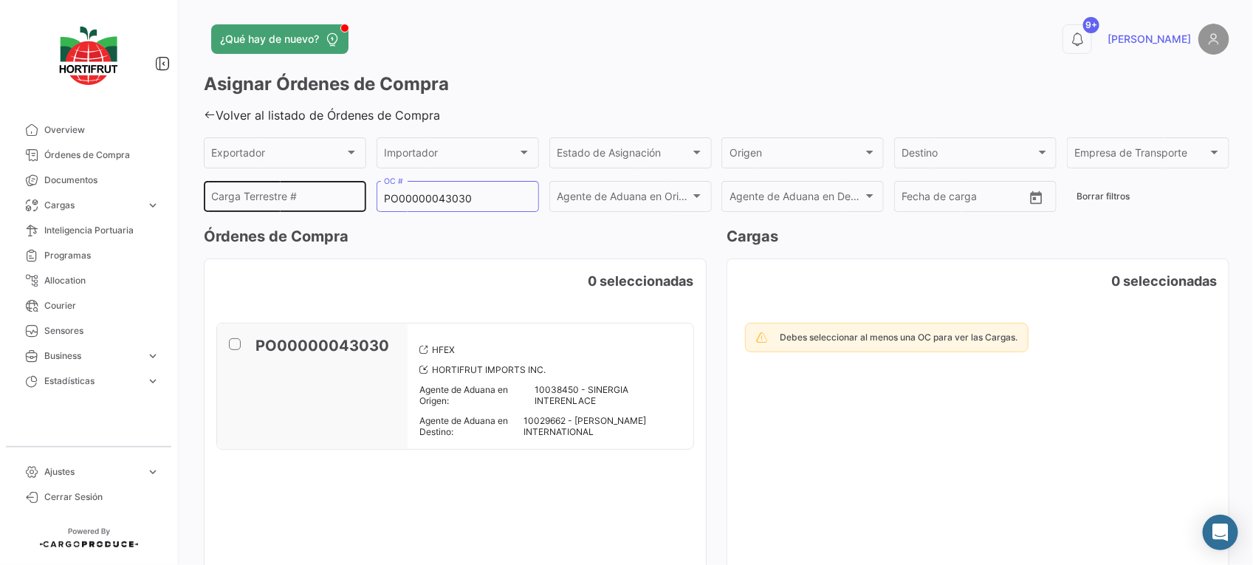
click at [269, 189] on div "Carga Terrestre #" at bounding box center [285, 195] width 147 height 34
paste input "2526-T-0446"
type input "2526-T-0446"
click at [231, 345] on span at bounding box center [235, 344] width 12 height 12
click at [234, 350] on input "checkbox" at bounding box center [234, 350] width 1 height 1
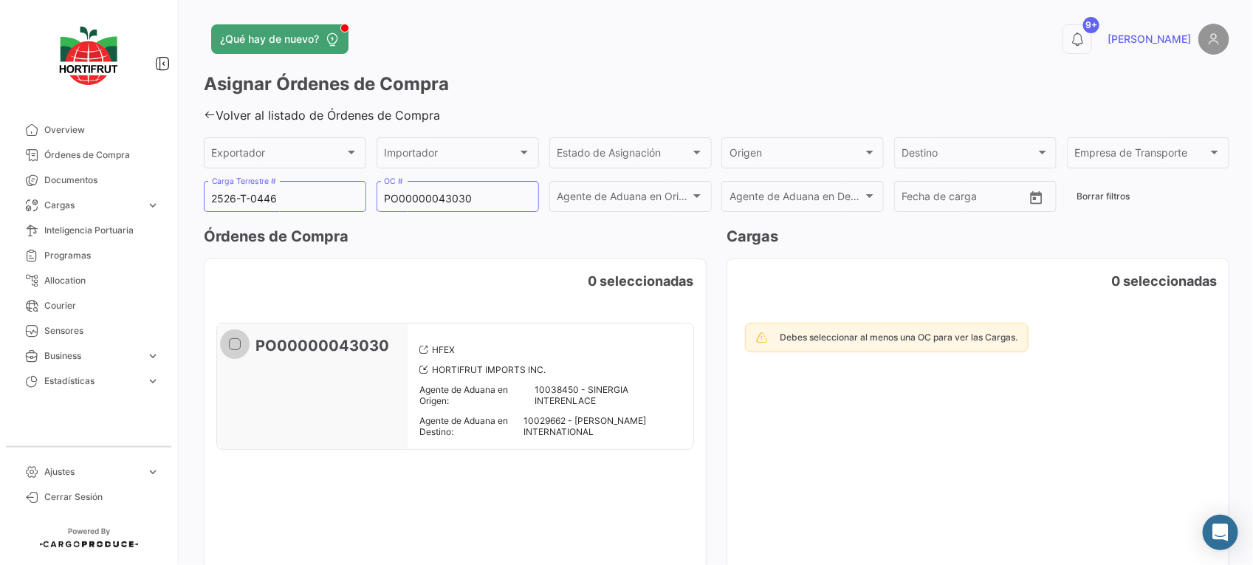
checkbox input "true"
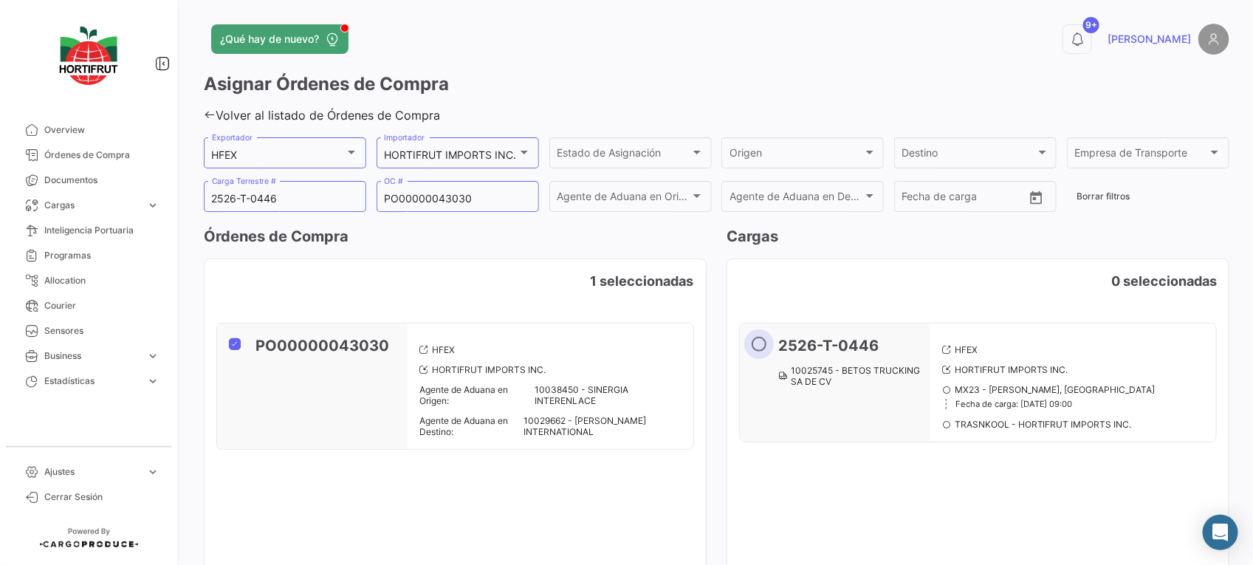
click at [761, 338] on span at bounding box center [758, 344] width 15 height 15
click at [761, 338] on input "radio" at bounding box center [758, 344] width 15 height 15
radio input "true"
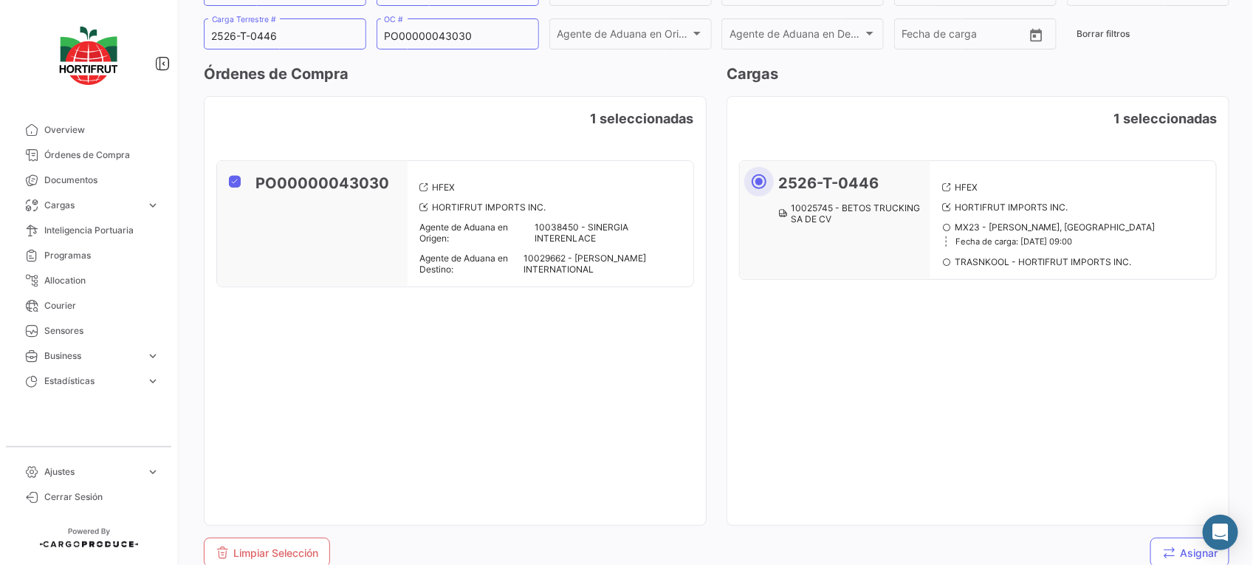
scroll to position [163, 0]
click at [1161, 537] on button "Asignar" at bounding box center [1189, 552] width 79 height 30
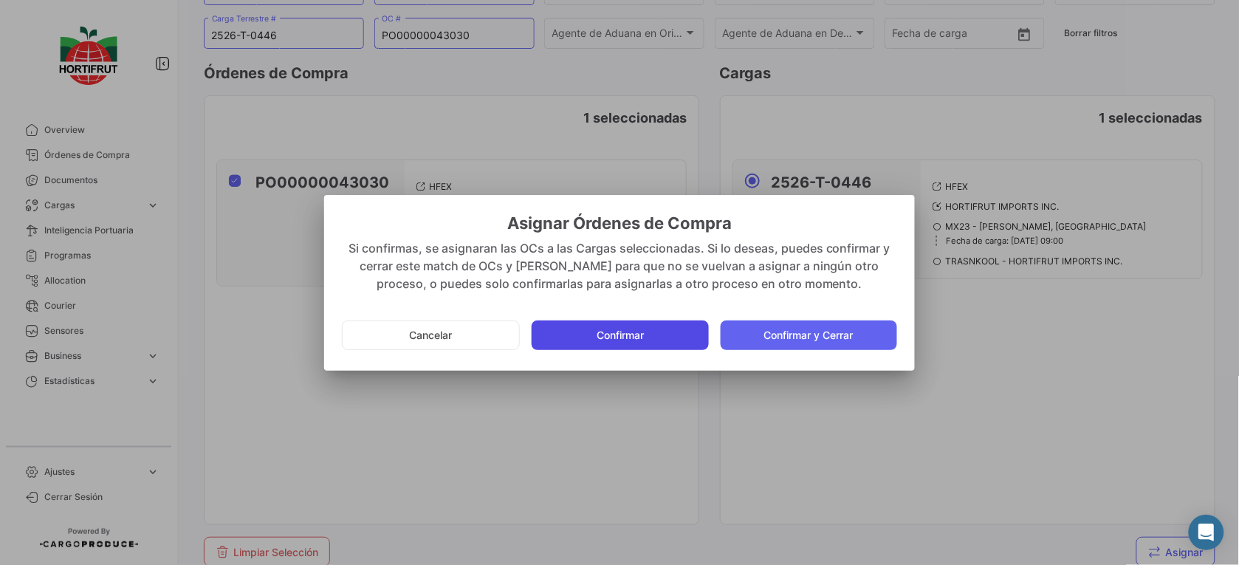
click at [670, 338] on button "Confirmar" at bounding box center [619, 335] width 176 height 30
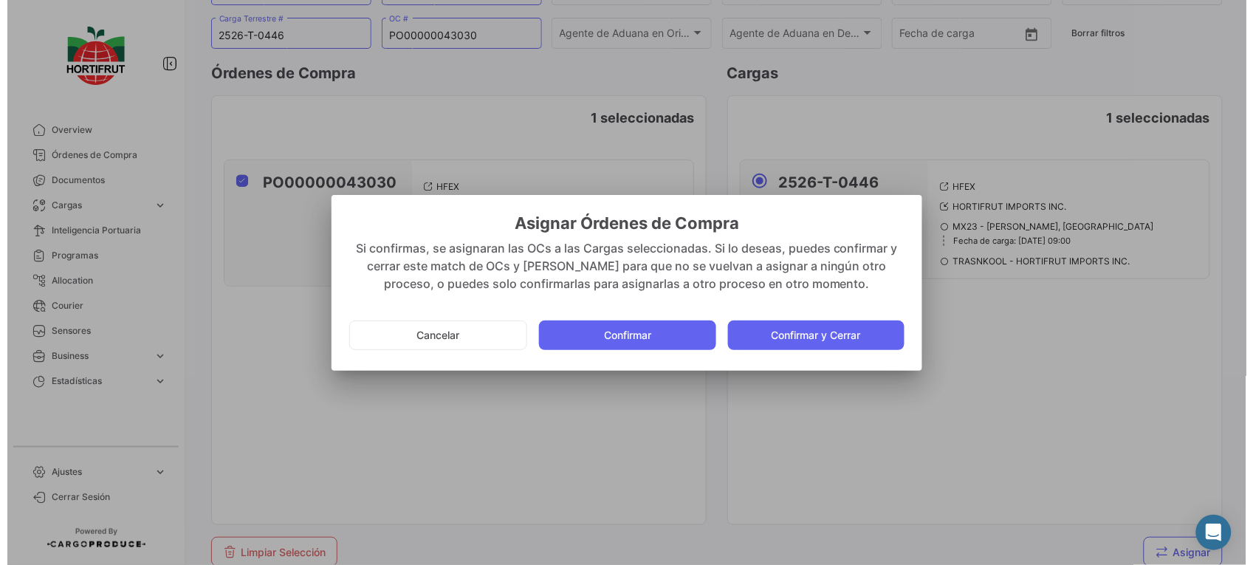
scroll to position [165, 0]
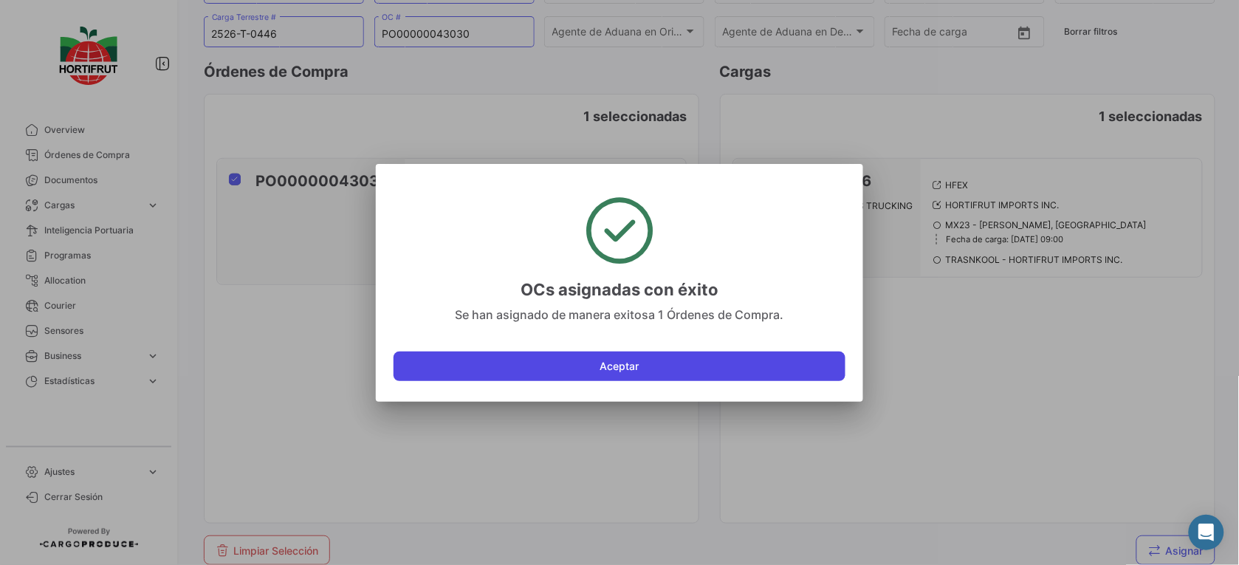
click at [716, 360] on button "Aceptar" at bounding box center [619, 366] width 452 height 30
checkbox input "false"
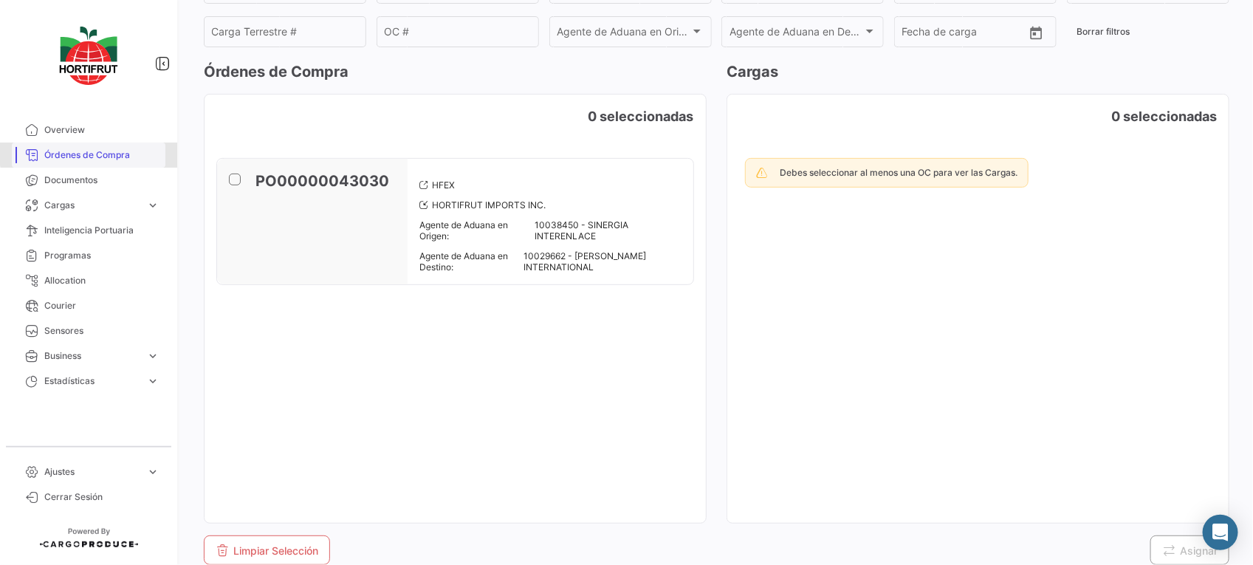
click at [117, 151] on span "Órdenes de Compra" at bounding box center [101, 154] width 115 height 13
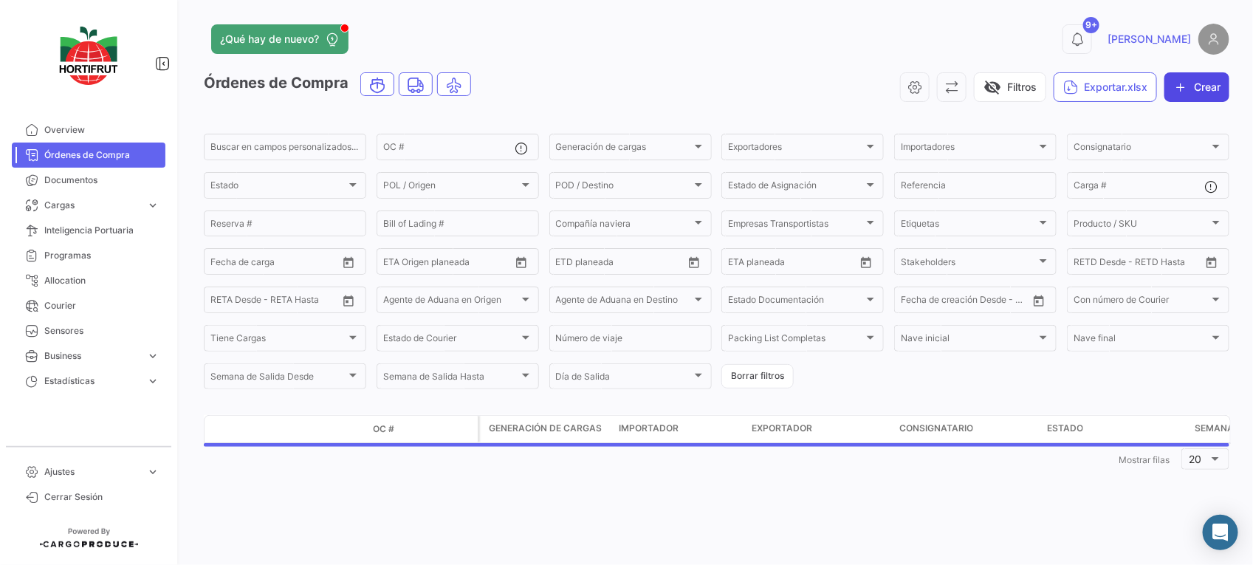
click at [1205, 89] on button "Crear" at bounding box center [1196, 87] width 65 height 30
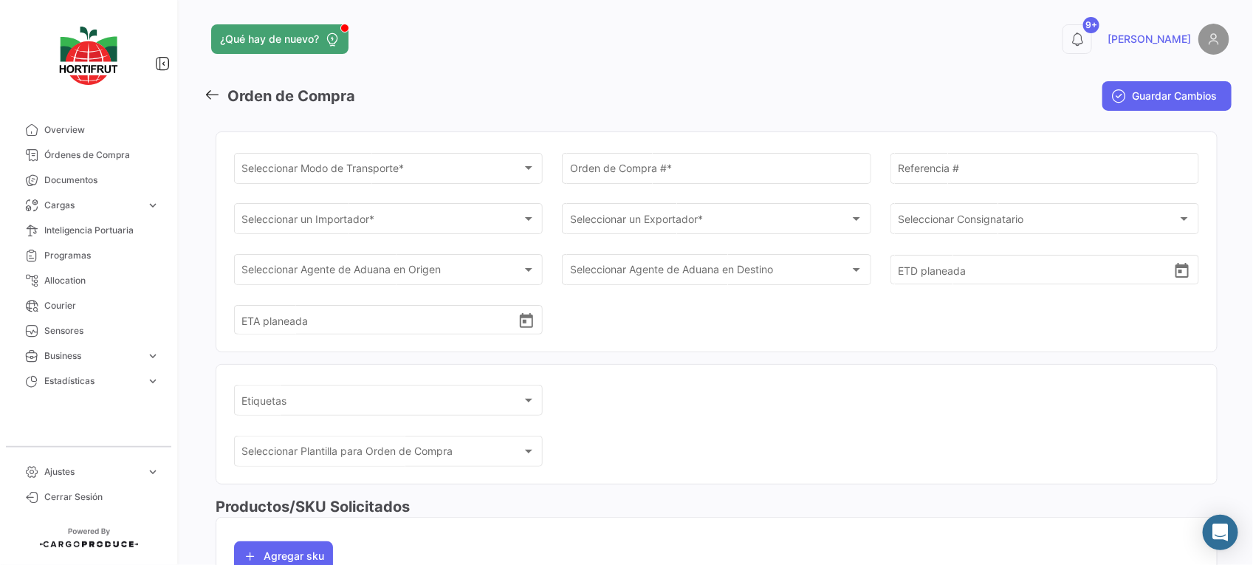
click at [417, 153] on div "Seleccionar Modo de Transporte * Seleccionar Modo de Transporte *" at bounding box center [388, 167] width 293 height 34
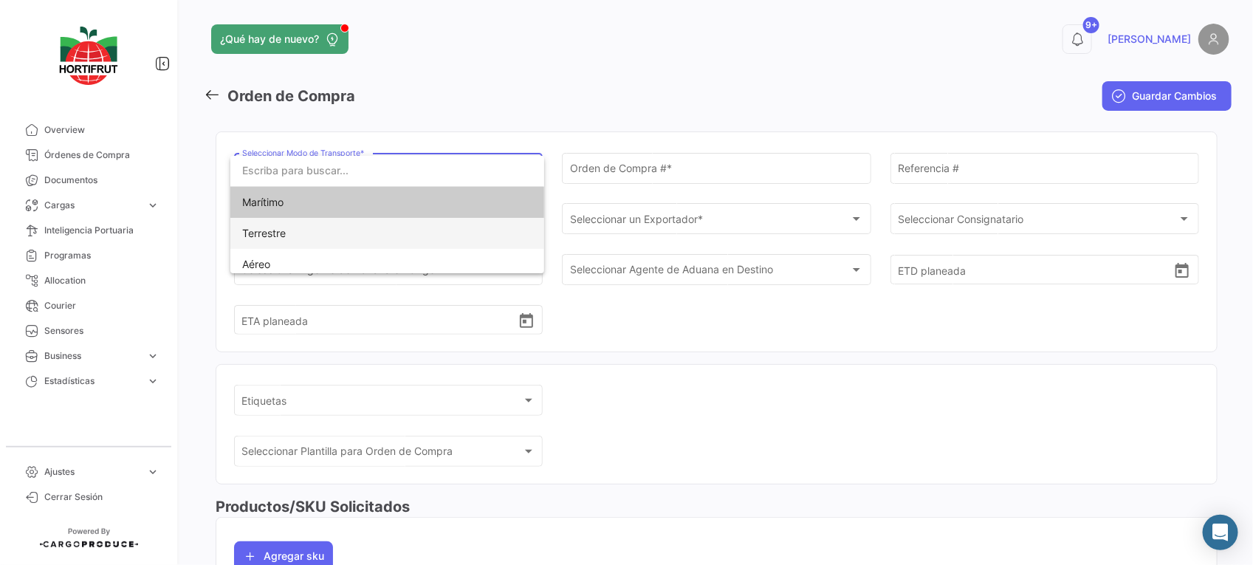
click at [428, 236] on span "Terrestre" at bounding box center [345, 233] width 207 height 31
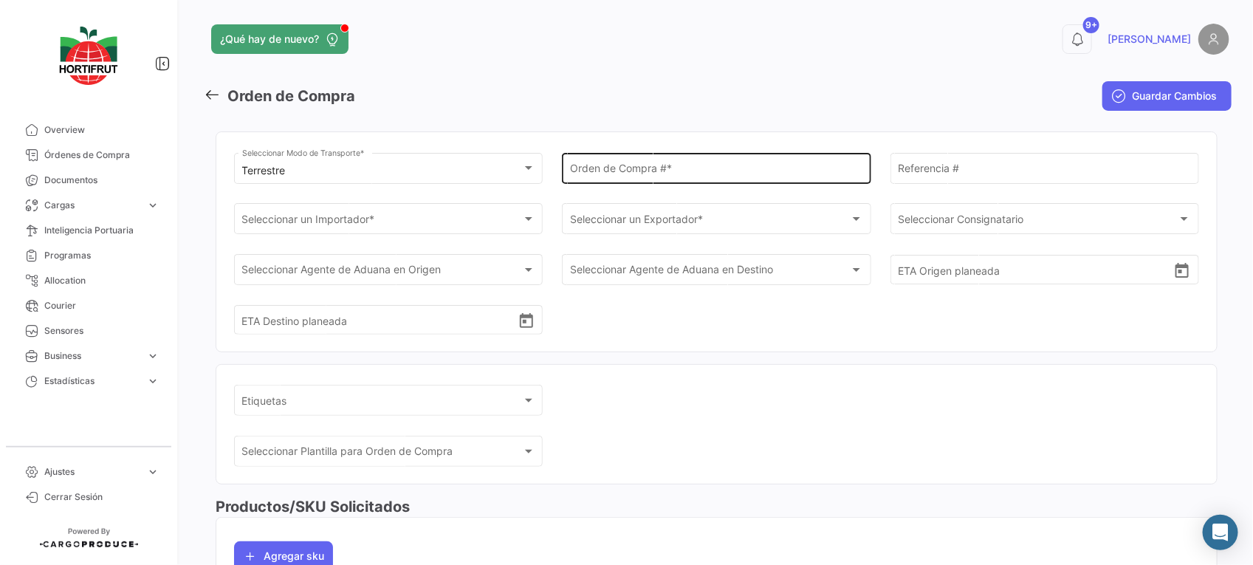
click at [641, 178] on div "Orden de Compra # *" at bounding box center [716, 167] width 293 height 34
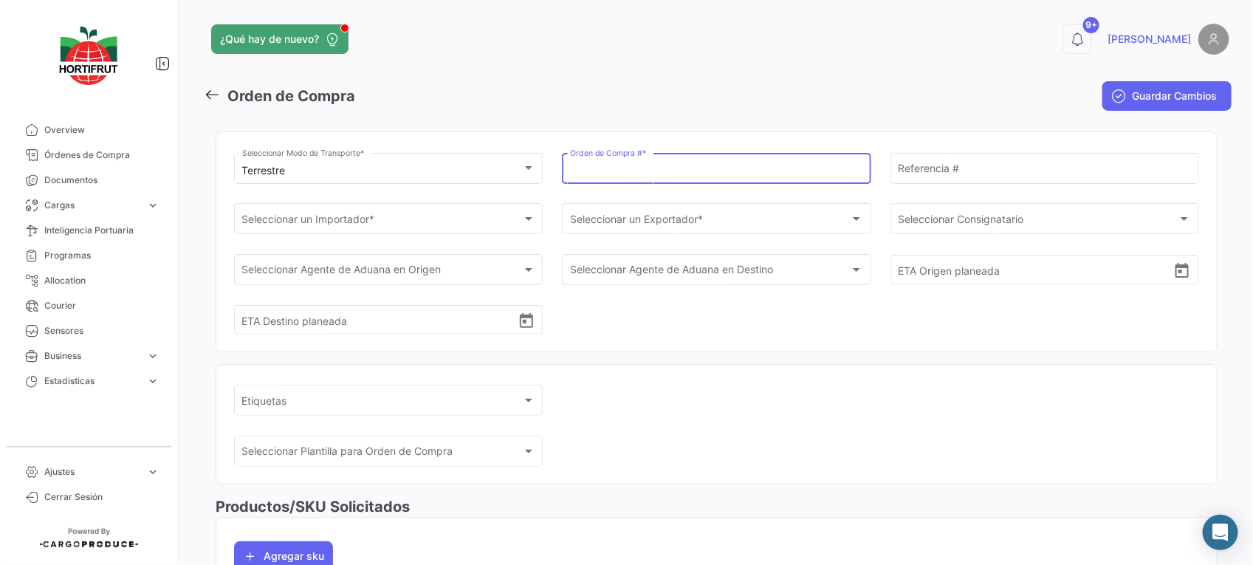
paste input "PO00000043033"
type input "PO00000043033"
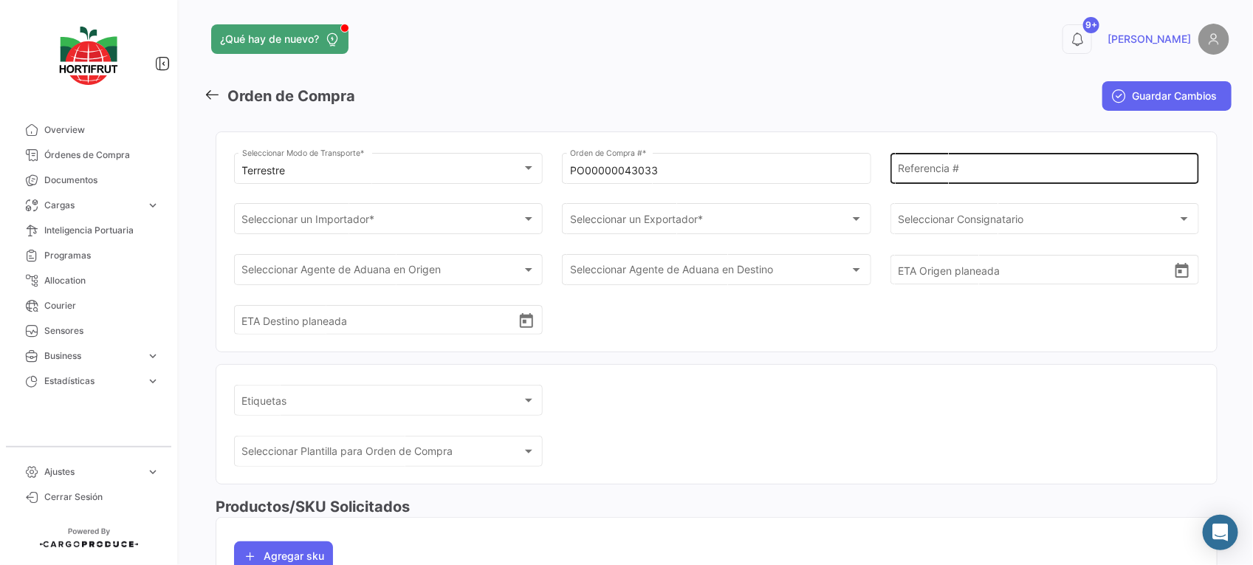
click at [949, 164] on div "Referencia #" at bounding box center [1044, 167] width 293 height 34
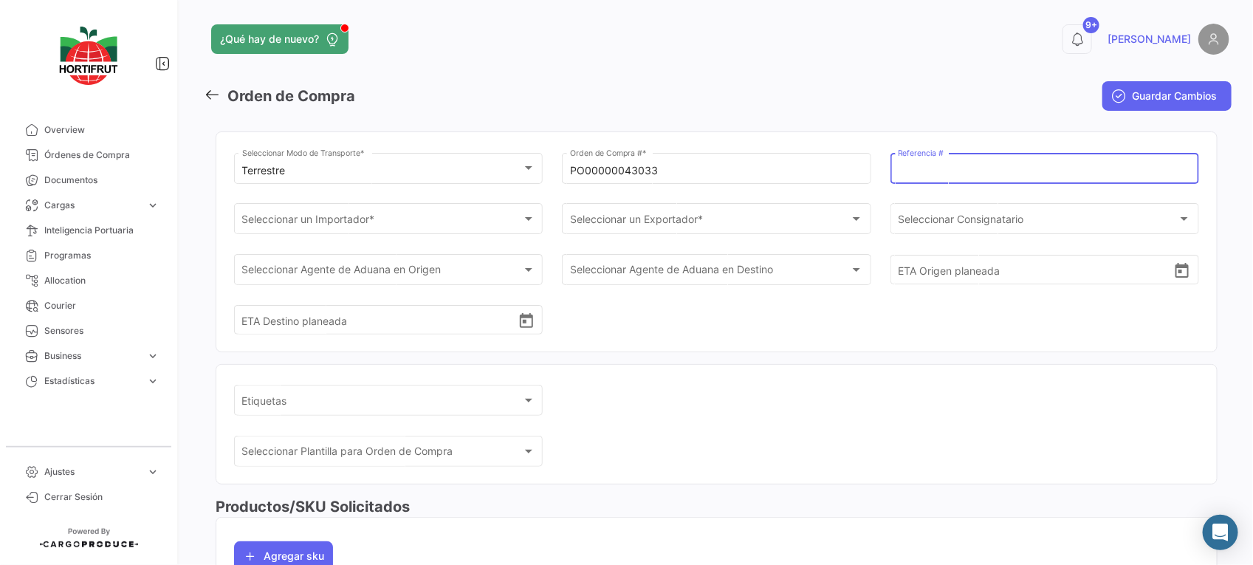
paste input "2526-T-0345"
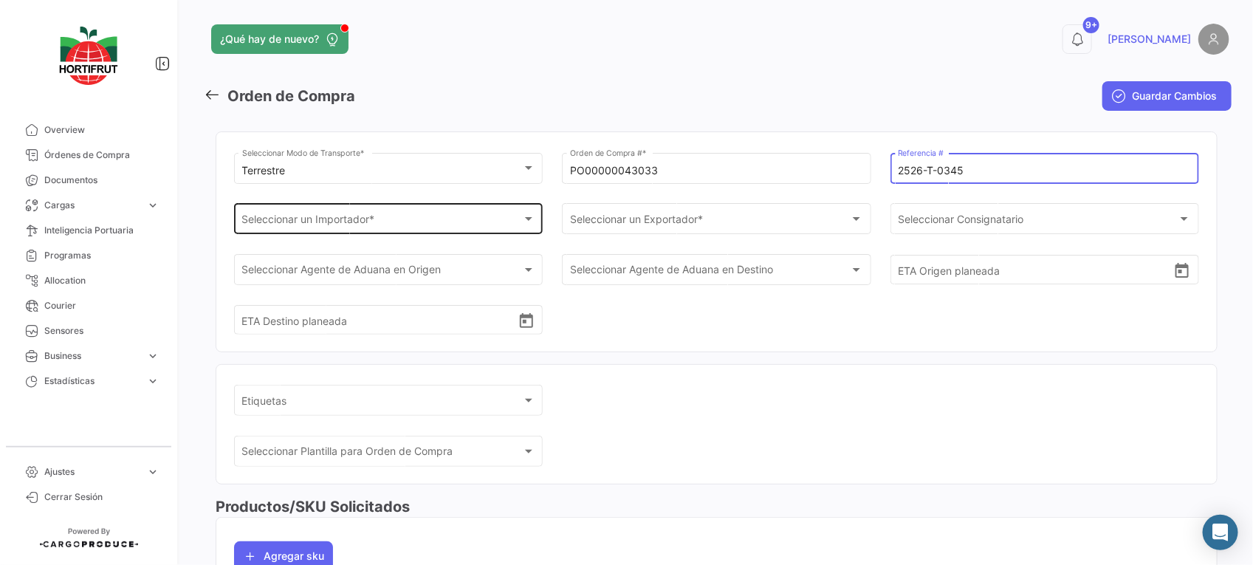
type input "2526-T-0345"
click at [441, 221] on div "Seleccionar un Importador *" at bounding box center [382, 222] width 280 height 13
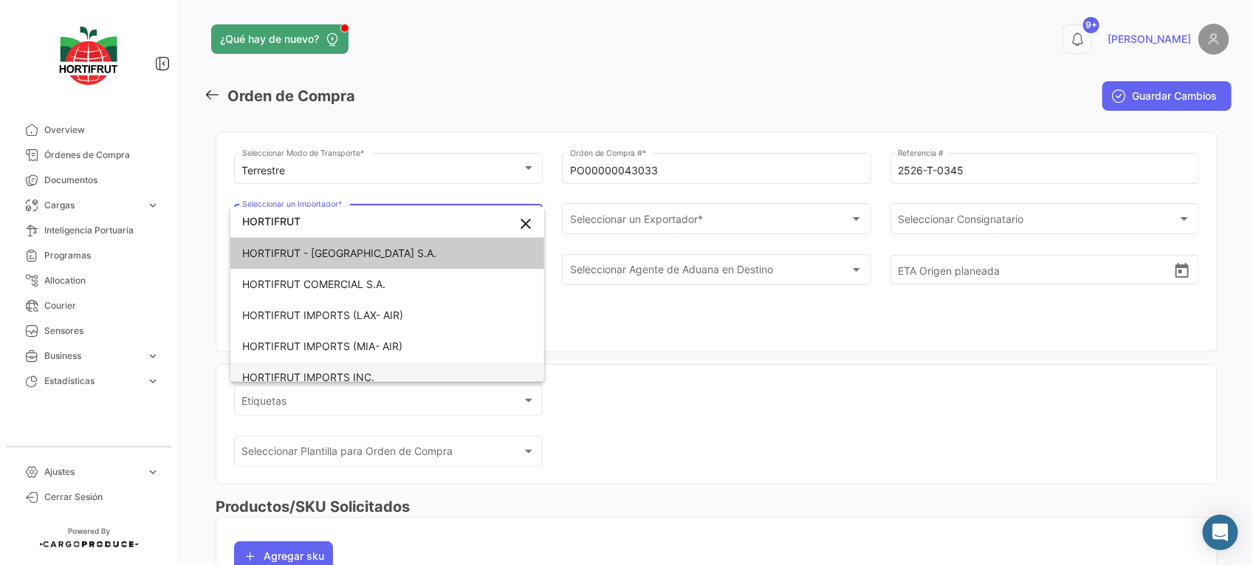
type input "HORTIFRUT"
click at [408, 366] on span "HORTIFRUT IMPORTS INC." at bounding box center [345, 377] width 207 height 31
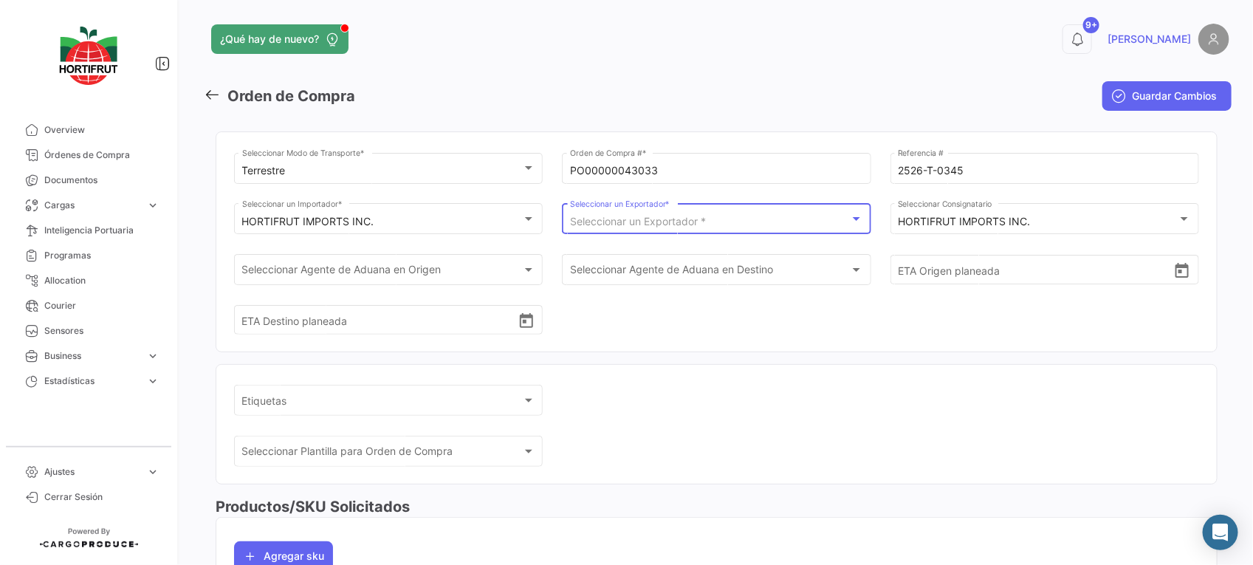
click at [628, 216] on span "Seleccionar un Exportador *" at bounding box center [638, 221] width 136 height 13
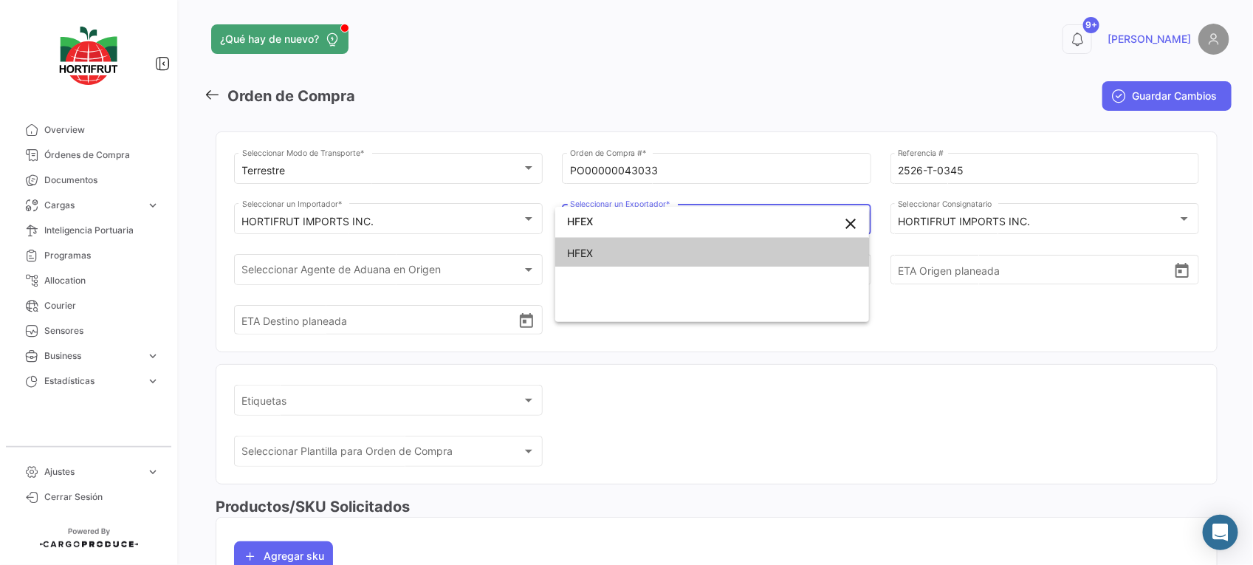
type input "HFEX"
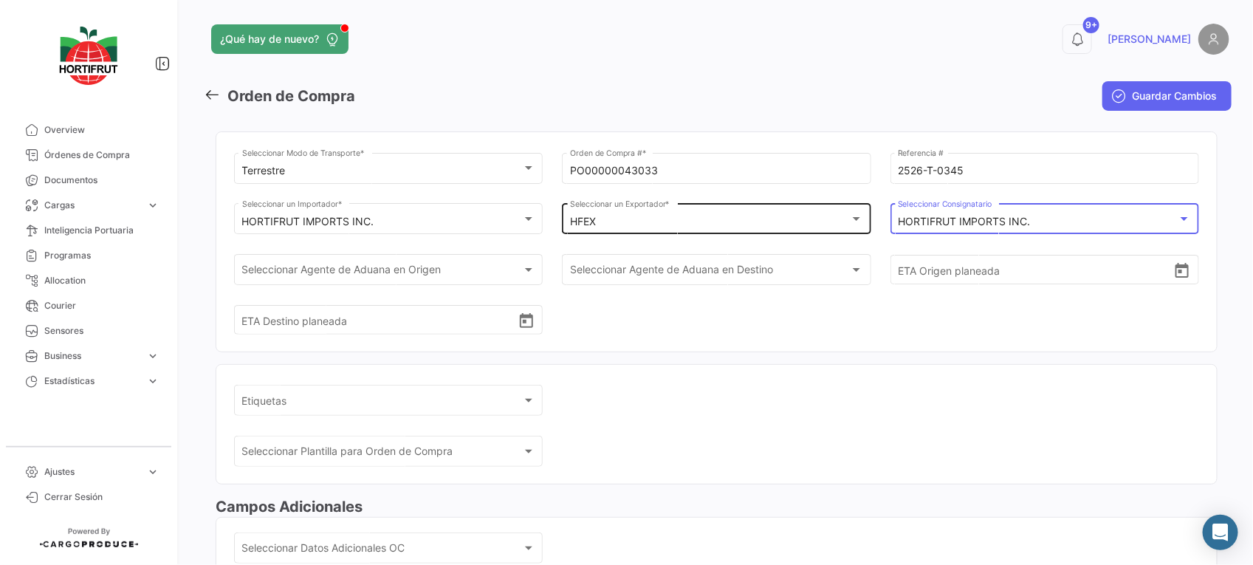
click at [926, 223] on mat-select-trigger "HORTIFRUT IMPORTS INC." at bounding box center [964, 221] width 132 height 13
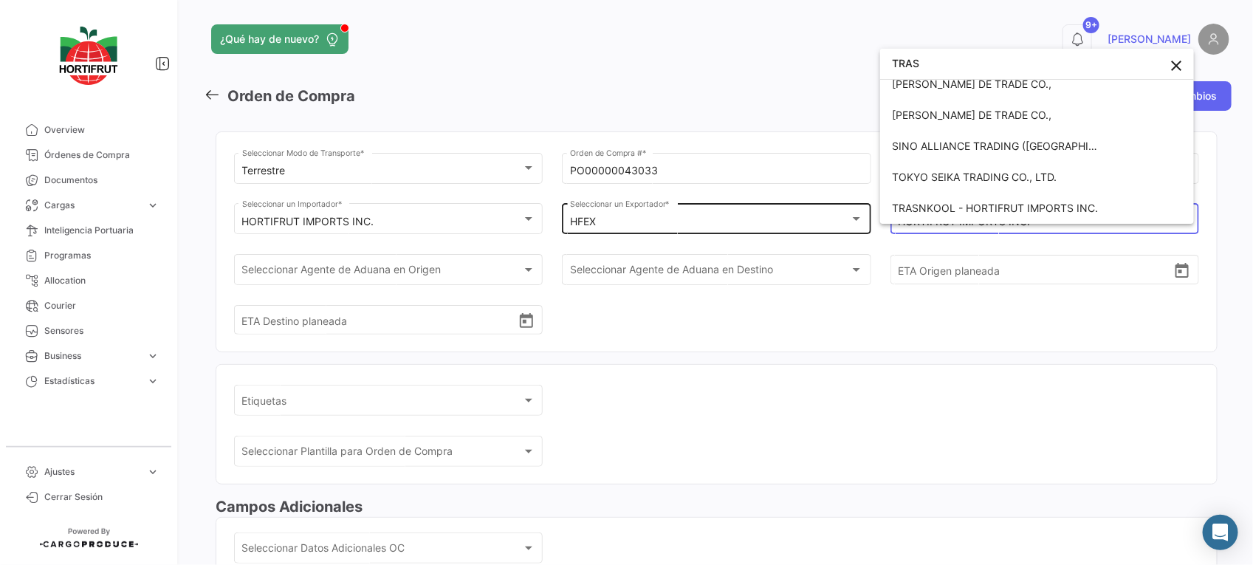
scroll to position [4, 0]
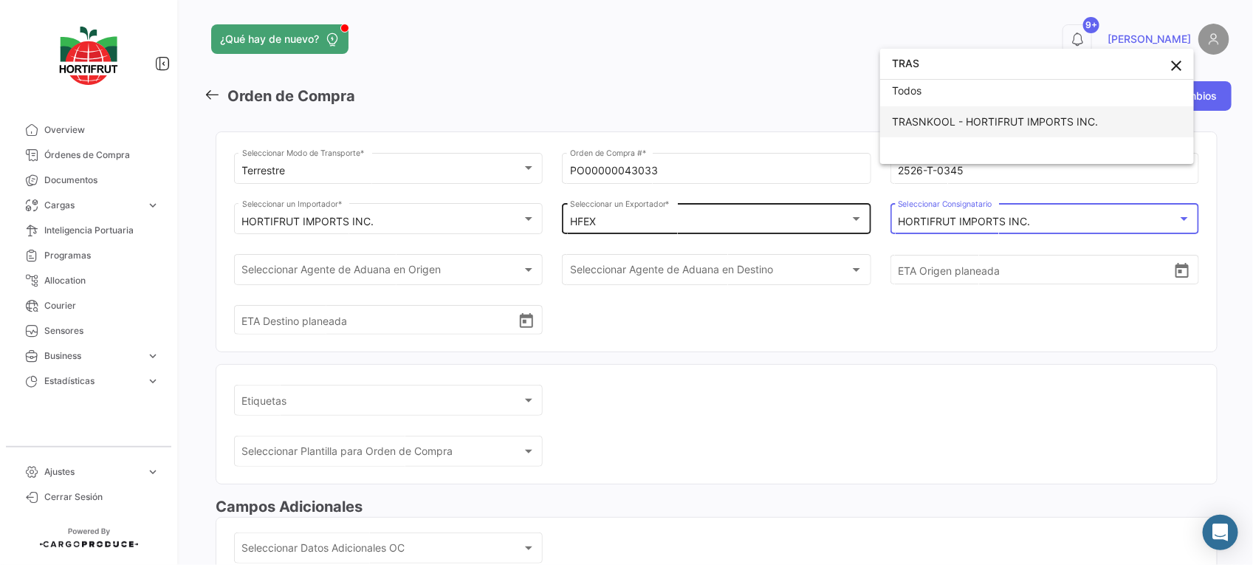
type input "TRAS"
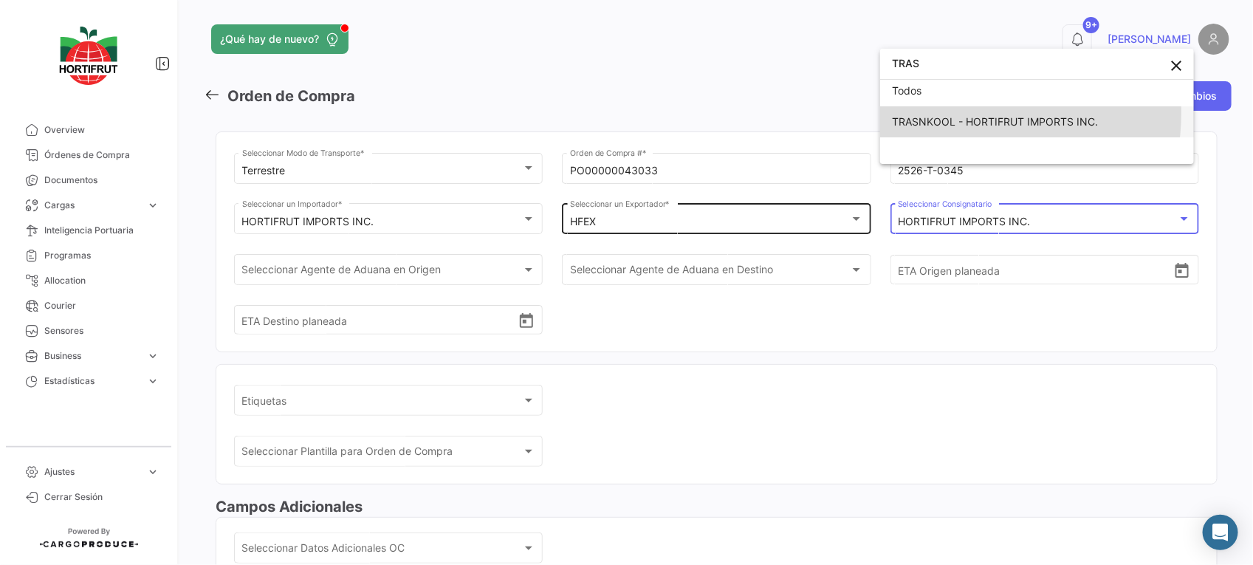
click at [958, 115] on span "TRASNKOOL - HORTIFRUT IMPORTS INC." at bounding box center [995, 121] width 206 height 13
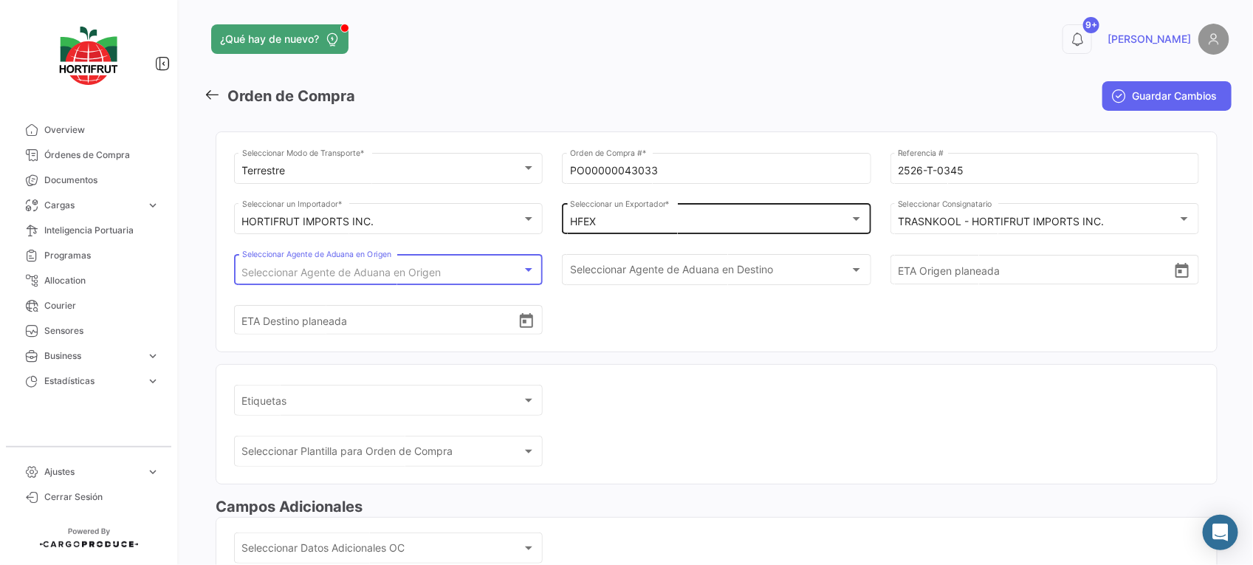
click at [481, 269] on div "Seleccionar Agente de Aduana en Origen" at bounding box center [382, 272] width 280 height 13
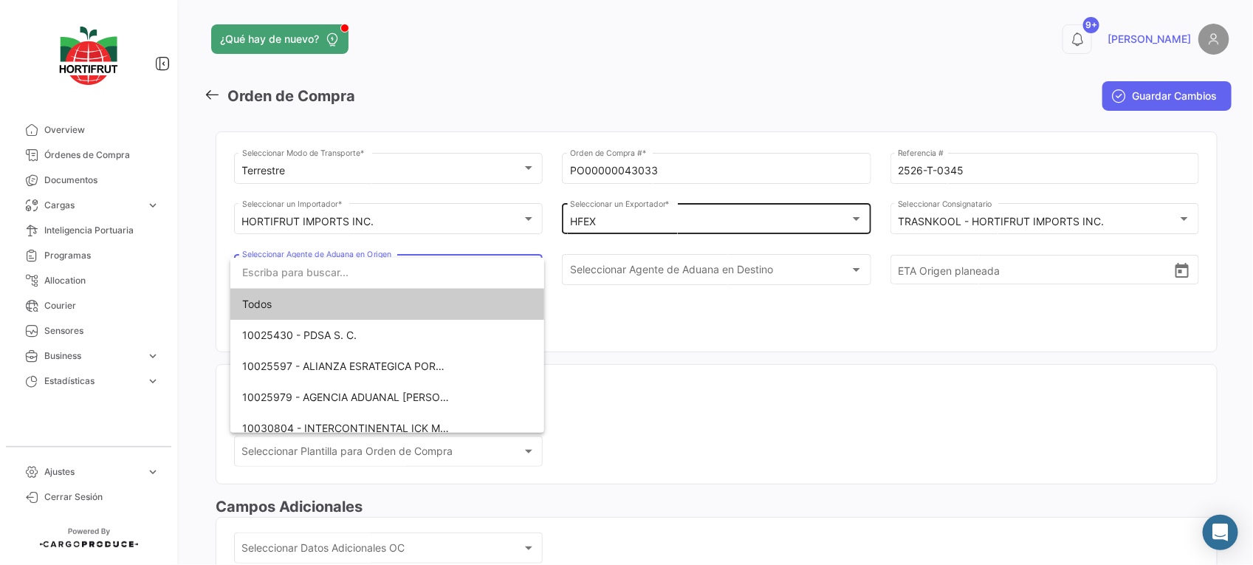
scroll to position [72, 0]
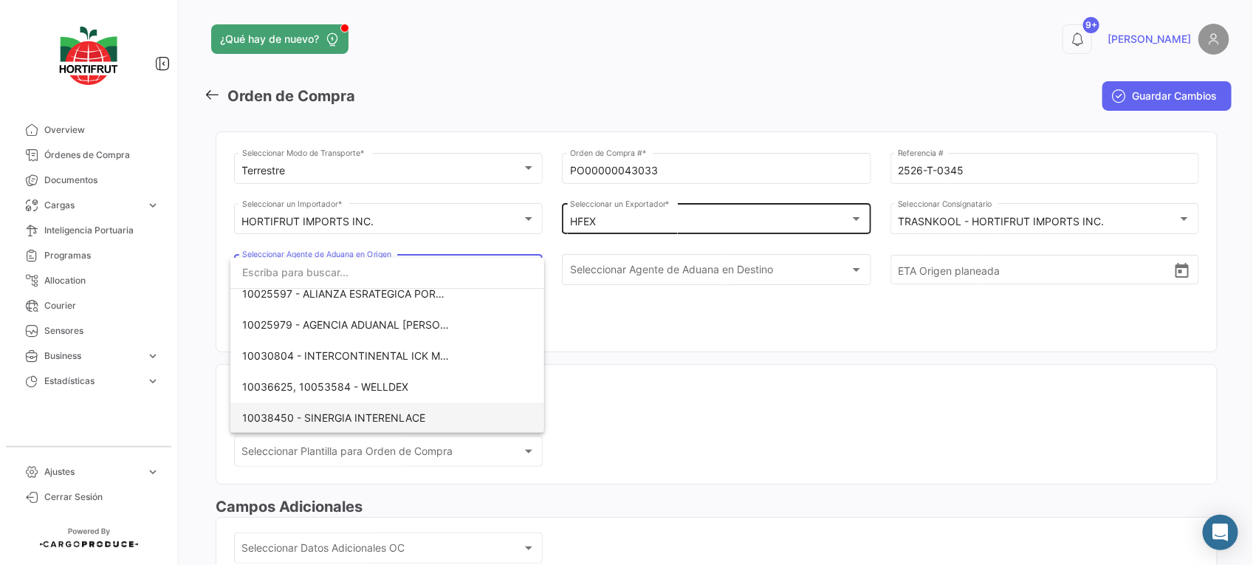
click at [424, 423] on span "10038450 - SINERGIA INTERENLACE" at bounding box center [345, 417] width 207 height 31
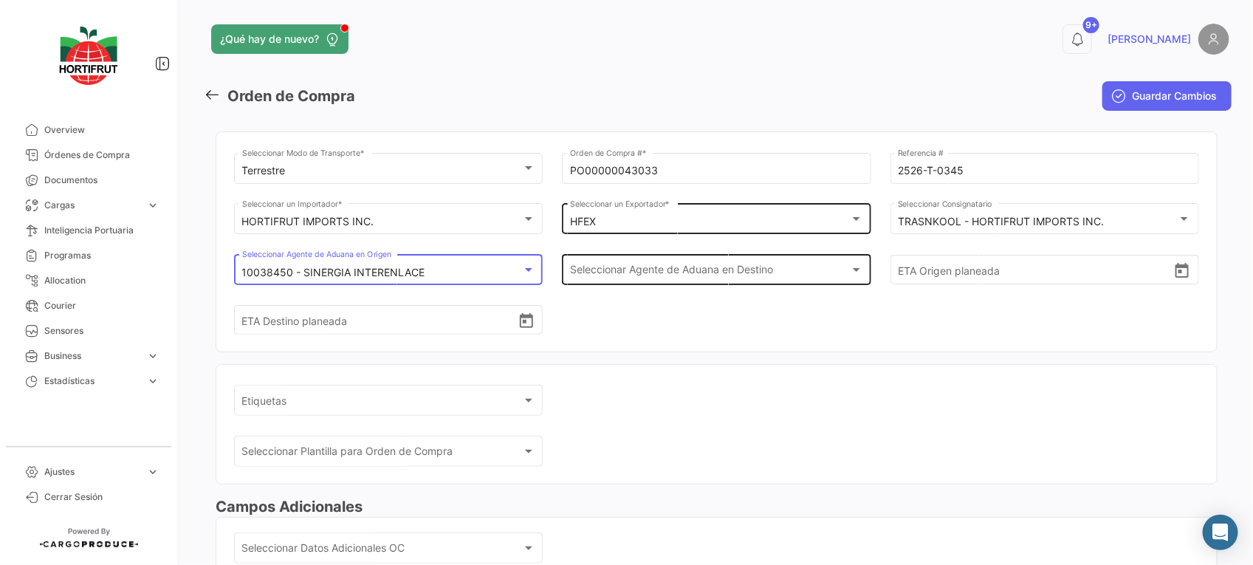
click at [698, 273] on span "Seleccionar Agente de Aduana en Destino" at bounding box center [710, 272] width 280 height 13
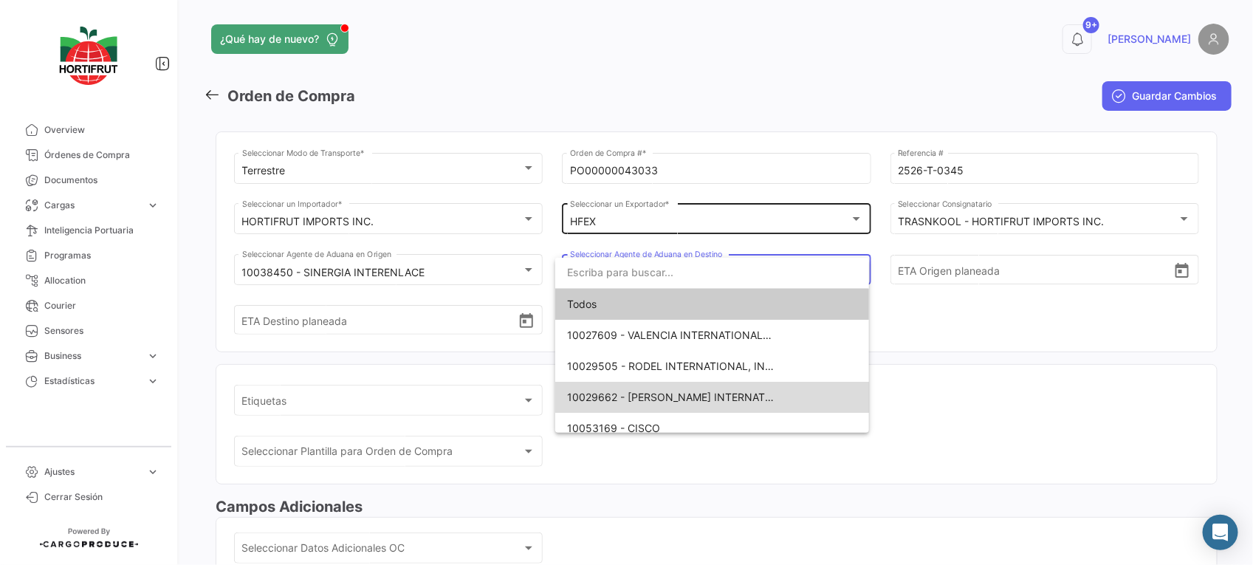
click at [771, 407] on span "10029662 - [PERSON_NAME] INTERNATIONAL" at bounding box center [670, 397] width 207 height 31
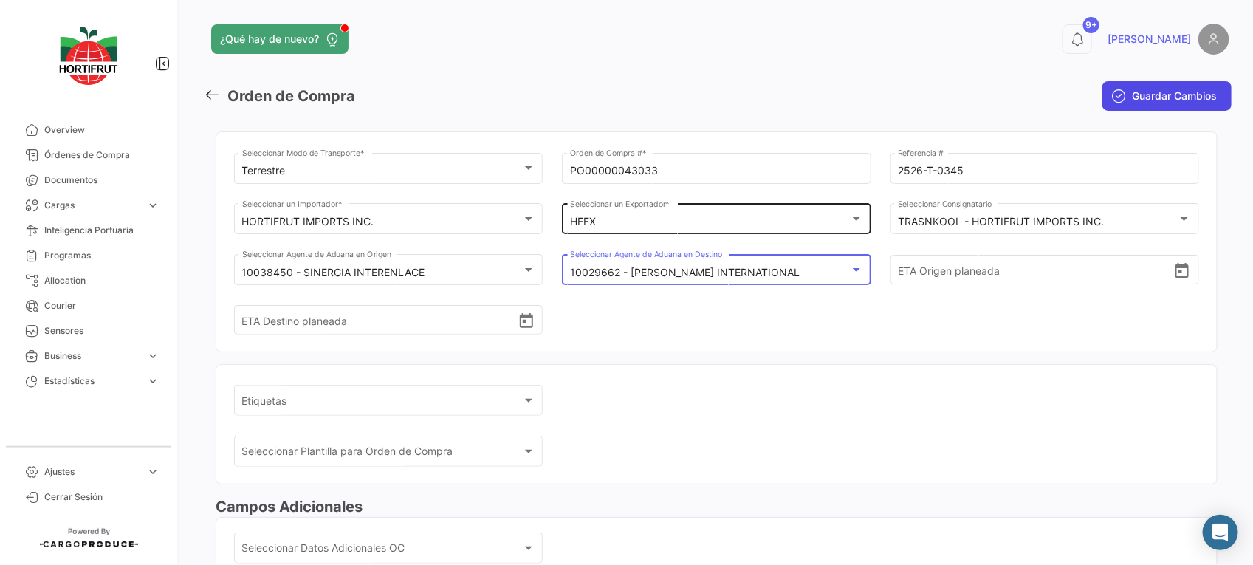
click at [1131, 108] on button "Guardar Cambios" at bounding box center [1166, 96] width 129 height 30
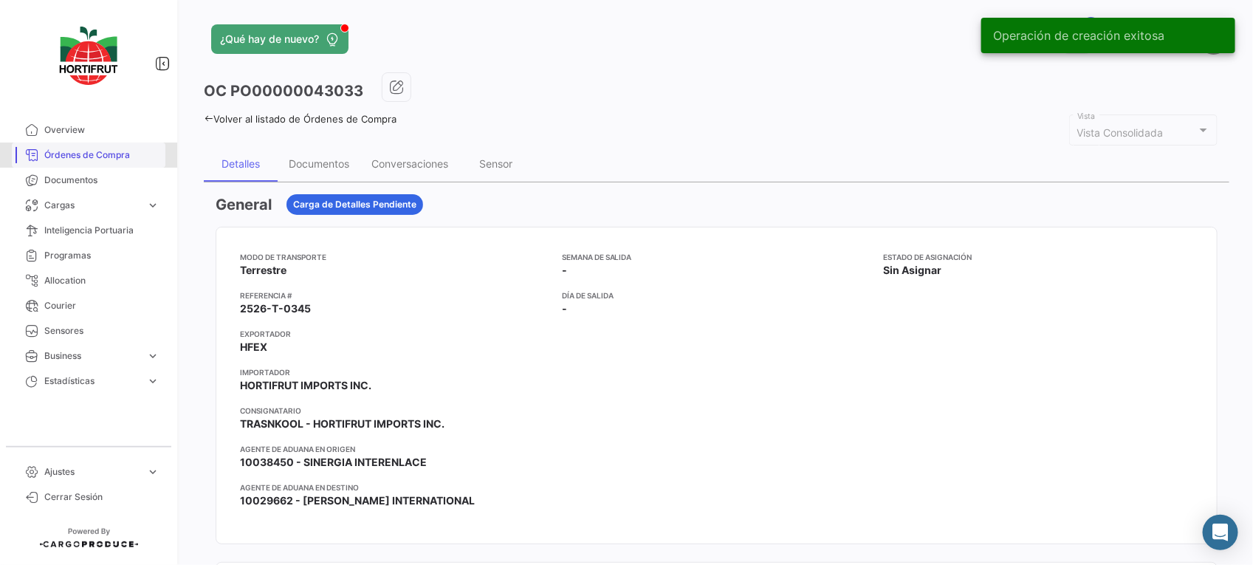
click at [94, 159] on span "Órdenes de Compra" at bounding box center [101, 154] width 115 height 13
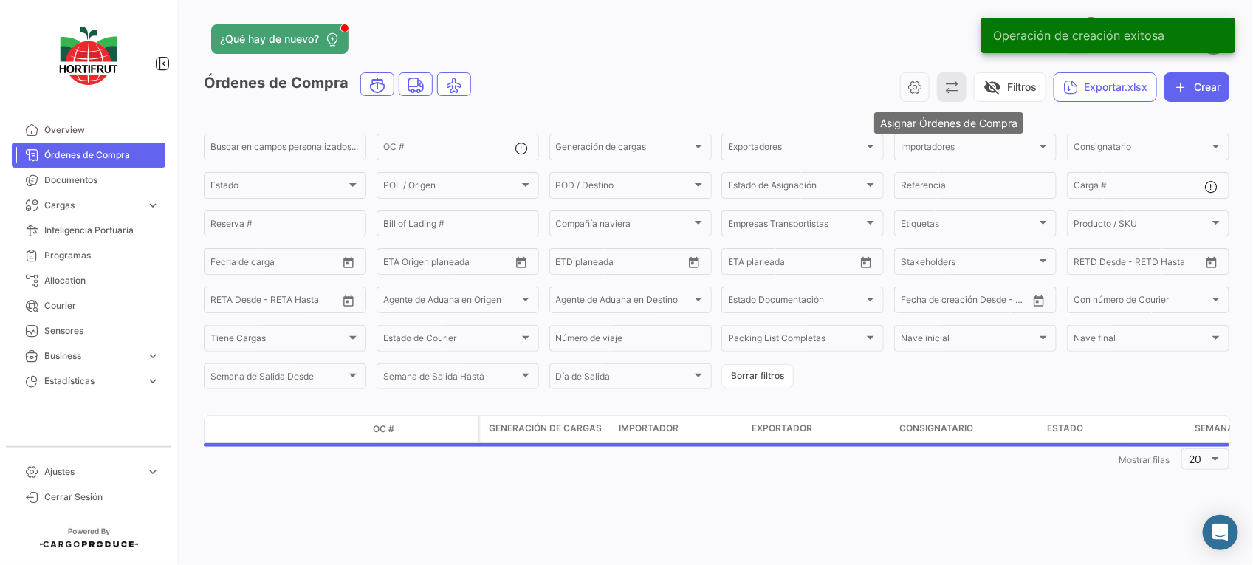
click at [946, 81] on icon "button" at bounding box center [951, 87] width 15 height 15
click at [968, 123] on span "Asignar Órdenes de Compra" at bounding box center [1013, 123] width 140 height 13
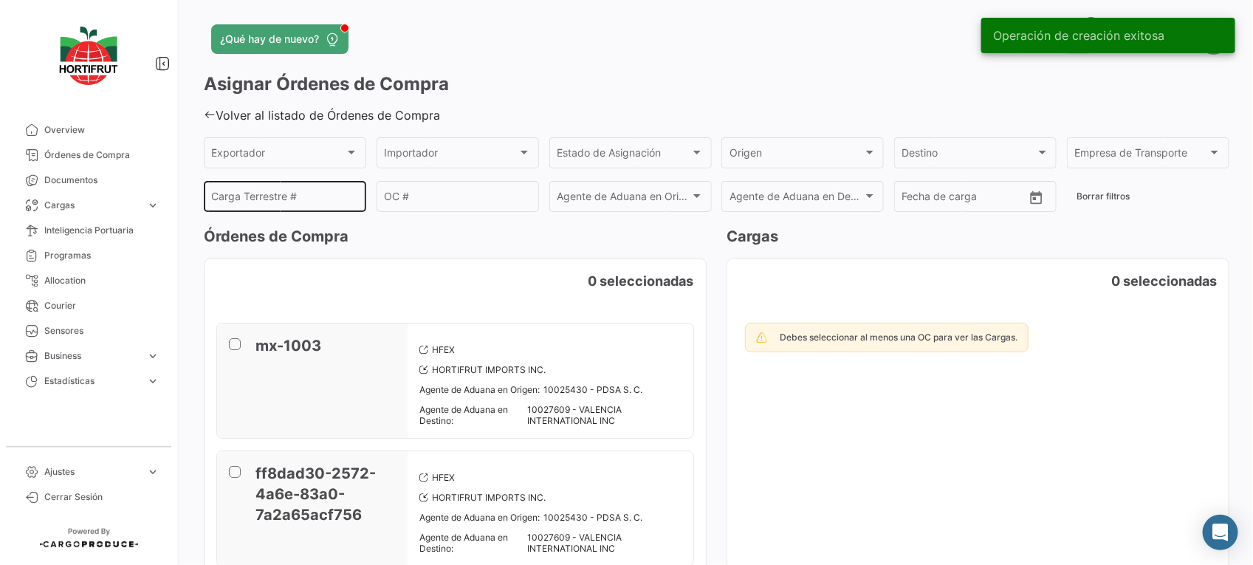
click at [343, 200] on input "Carga Terrestre #" at bounding box center [285, 199] width 147 height 13
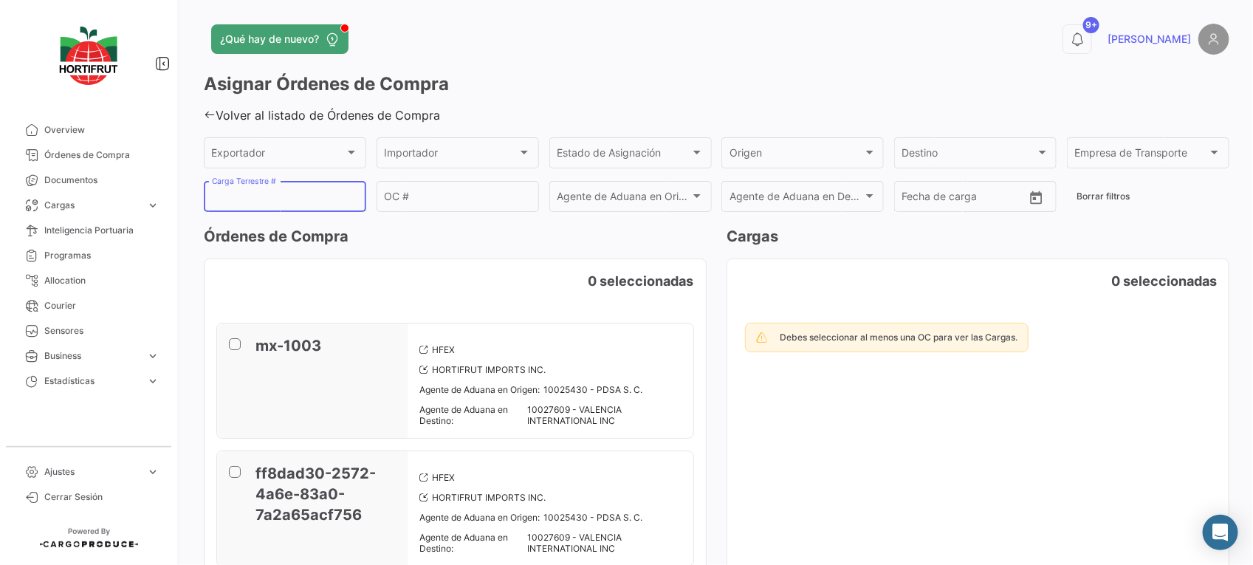
paste input "2526-T-0345"
type input "2526-T-0345"
click at [473, 186] on div "OC #" at bounding box center [457, 195] width 147 height 34
paste input "PO00000043033"
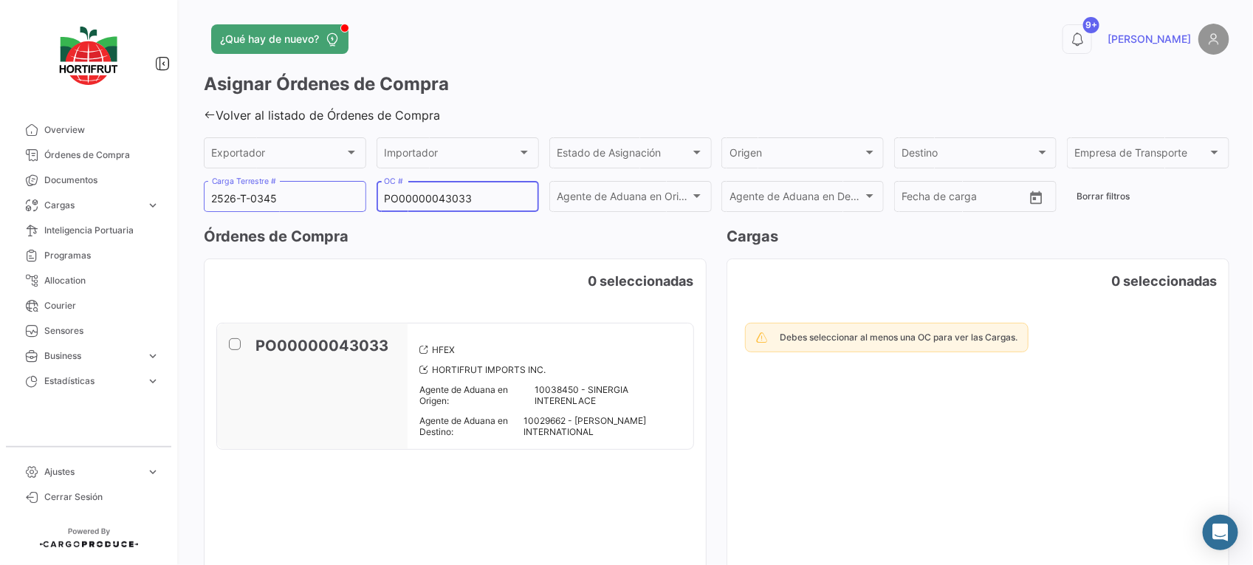
type input "PO00000043033"
click at [238, 348] on span at bounding box center [235, 344] width 12 height 12
click at [235, 350] on input "checkbox" at bounding box center [234, 350] width 1 height 1
checkbox input "true"
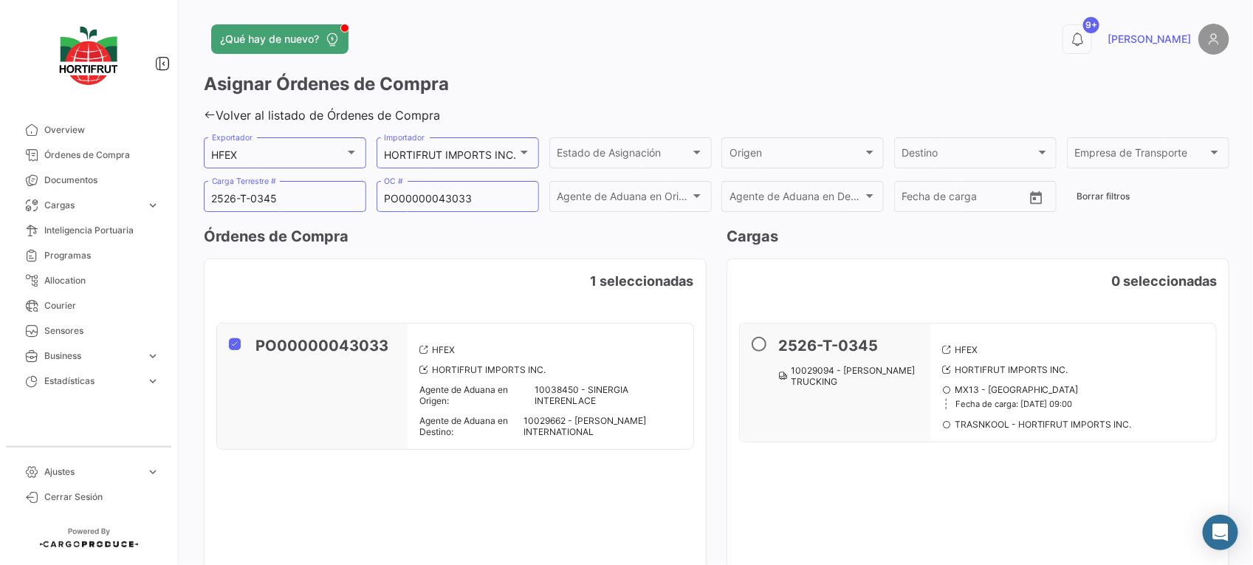
click at [757, 348] on span at bounding box center [758, 344] width 15 height 15
click at [757, 348] on input "radio" at bounding box center [758, 344] width 15 height 15
radio input "true"
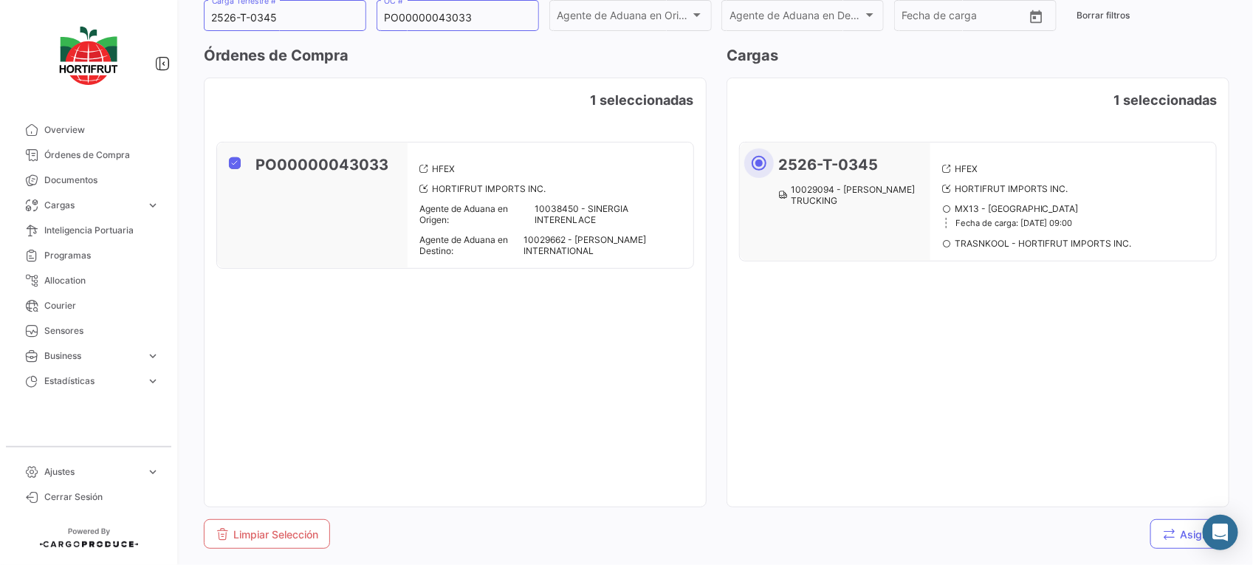
scroll to position [200, 0]
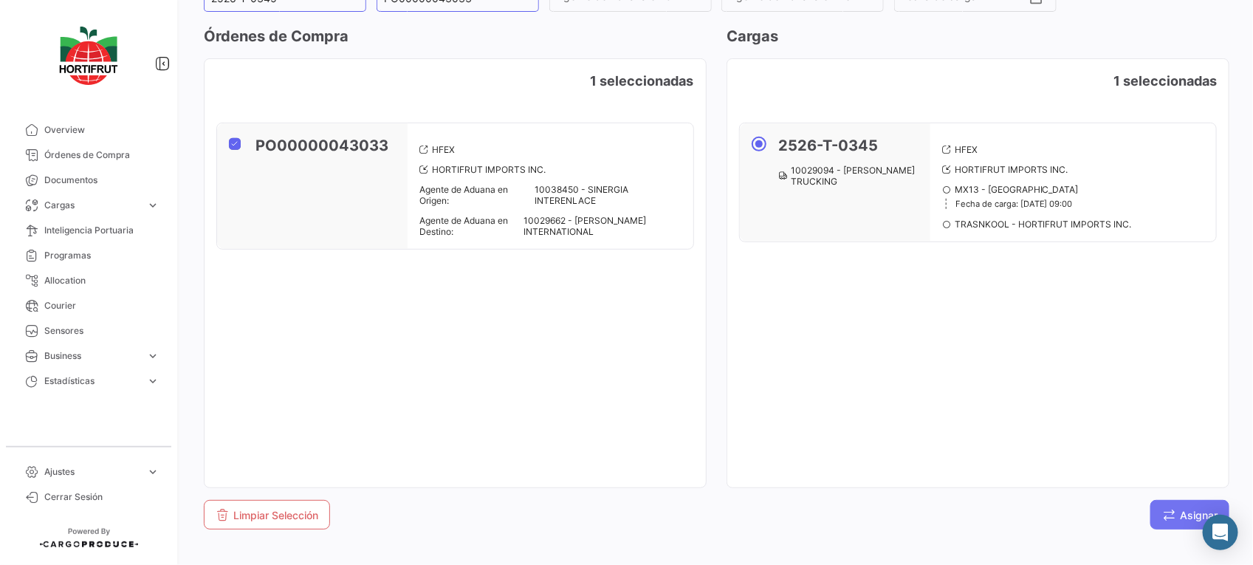
click at [1171, 513] on span "Asignar" at bounding box center [1189, 515] width 55 height 13
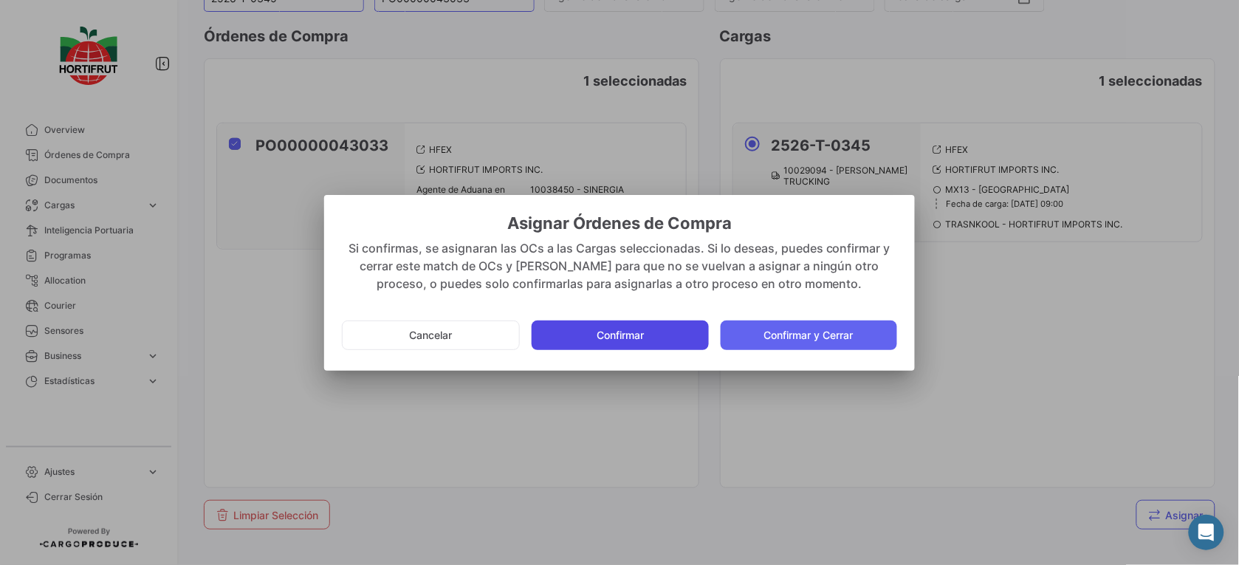
click at [610, 331] on button "Confirmar" at bounding box center [619, 335] width 176 height 30
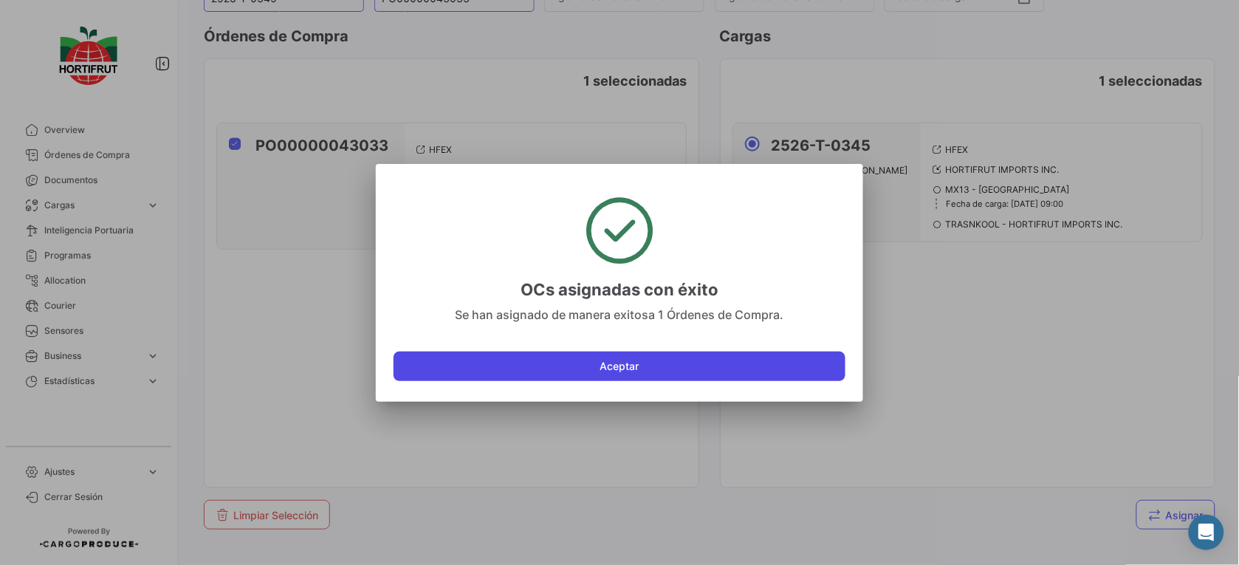
click at [650, 369] on button "Aceptar" at bounding box center [619, 366] width 452 height 30
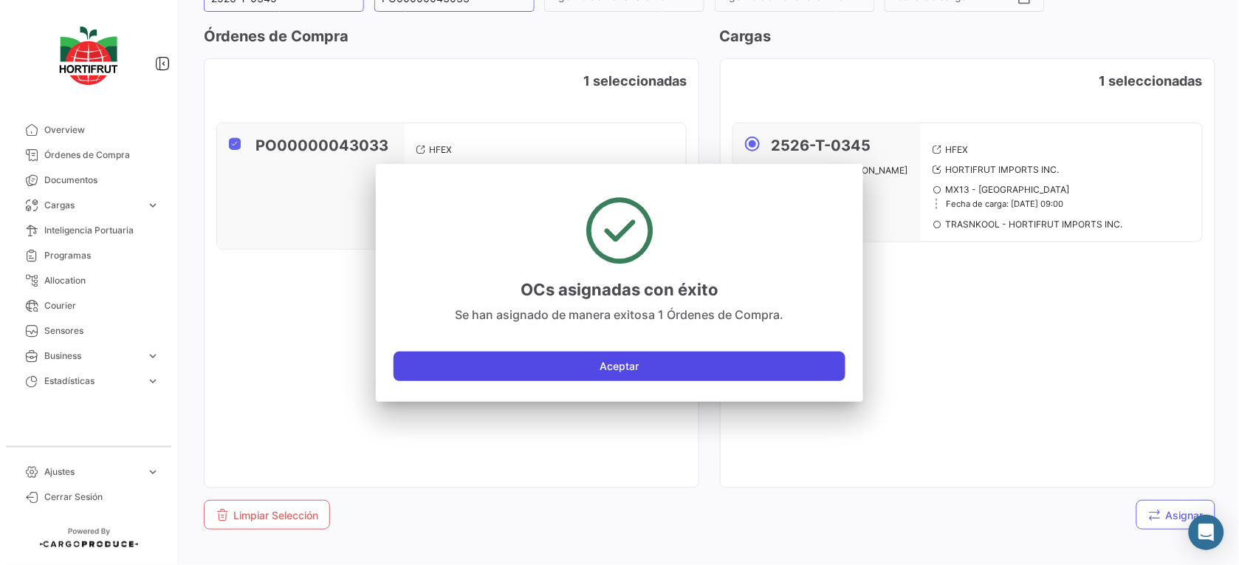
checkbox input "false"
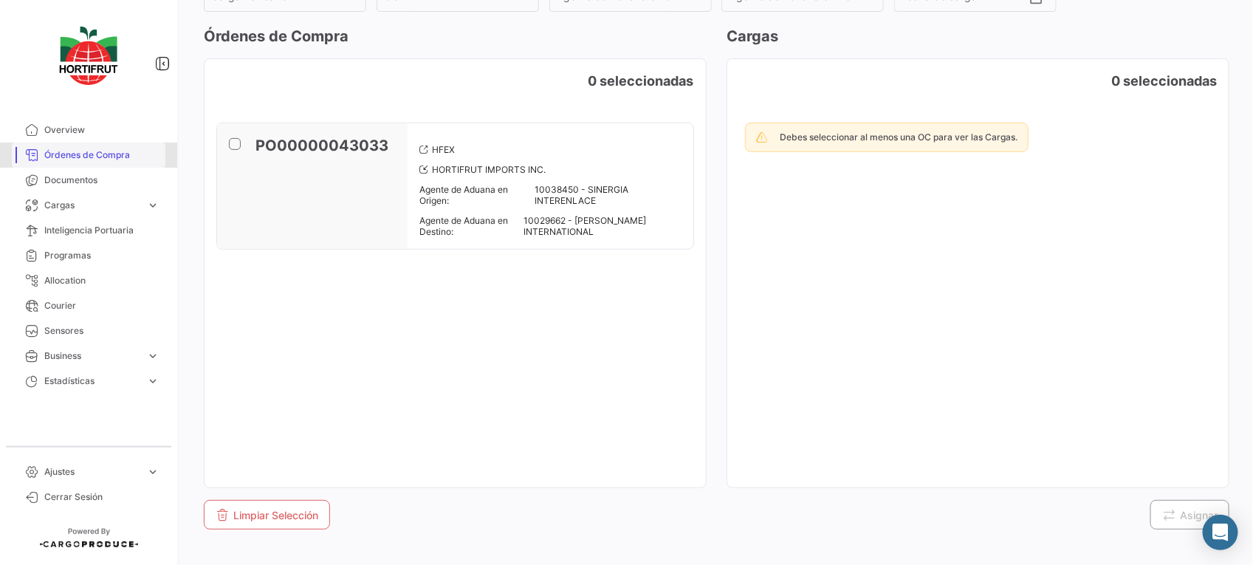
click at [94, 159] on span "Órdenes de Compra" at bounding box center [101, 154] width 115 height 13
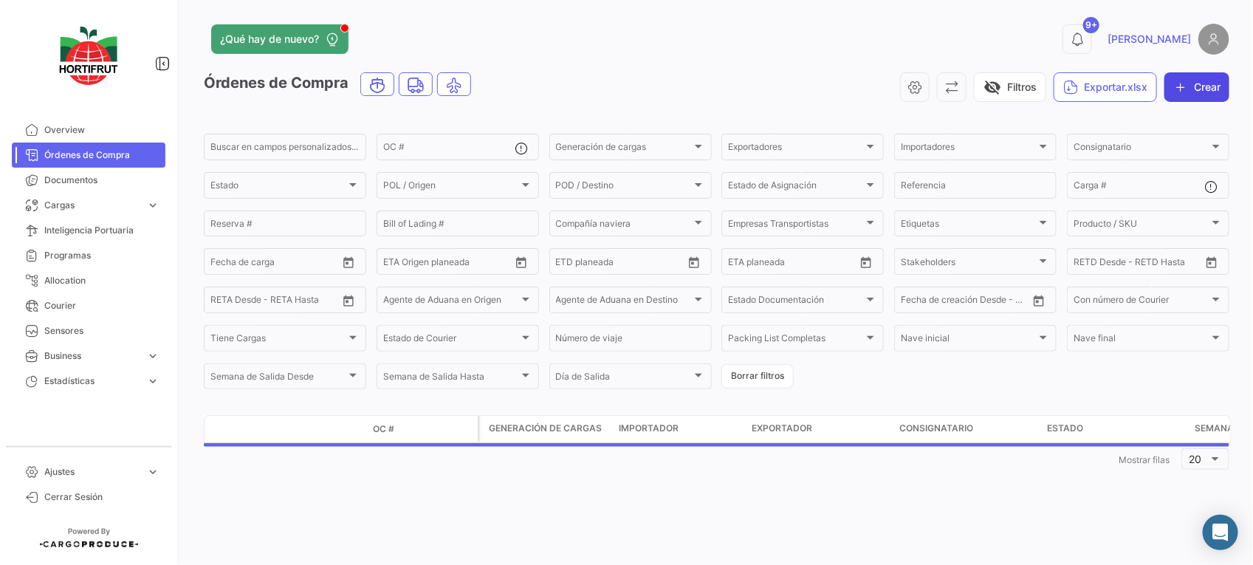
click at [1197, 89] on button "Crear" at bounding box center [1196, 87] width 65 height 30
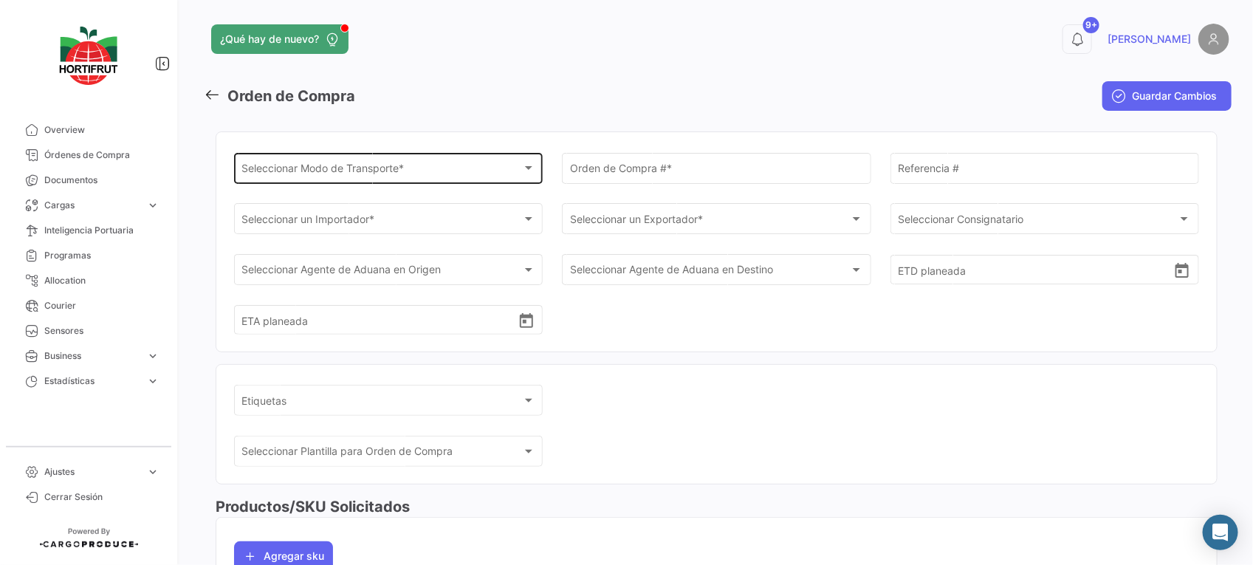
click at [417, 170] on div "Seleccionar Modo de Transporte *" at bounding box center [382, 171] width 280 height 13
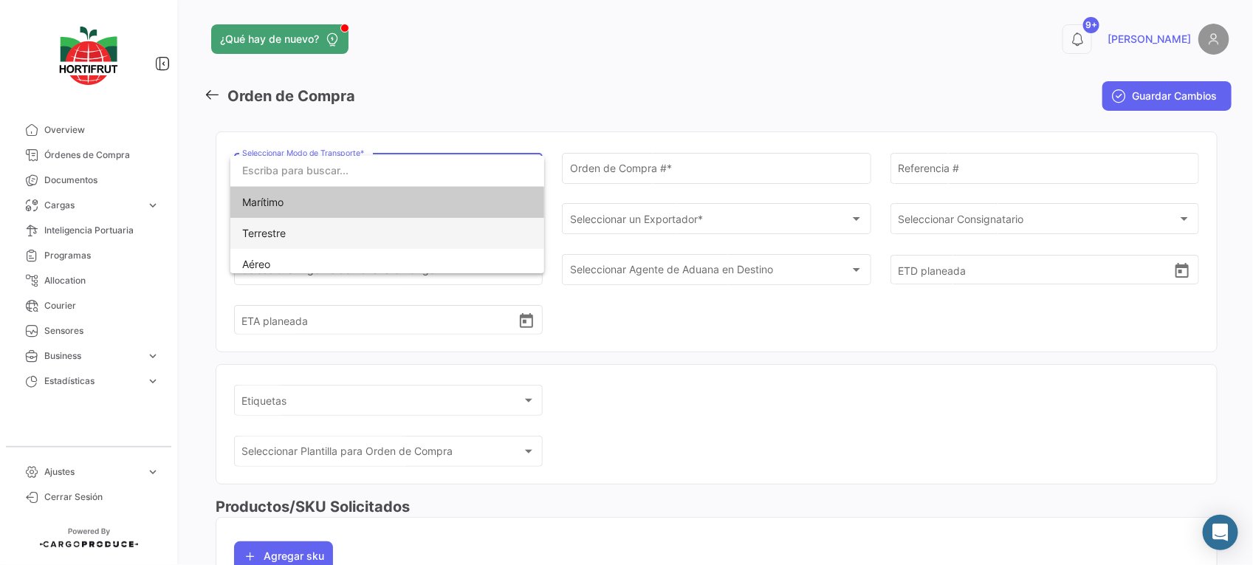
click at [444, 233] on span "Terrestre" at bounding box center [345, 233] width 207 height 31
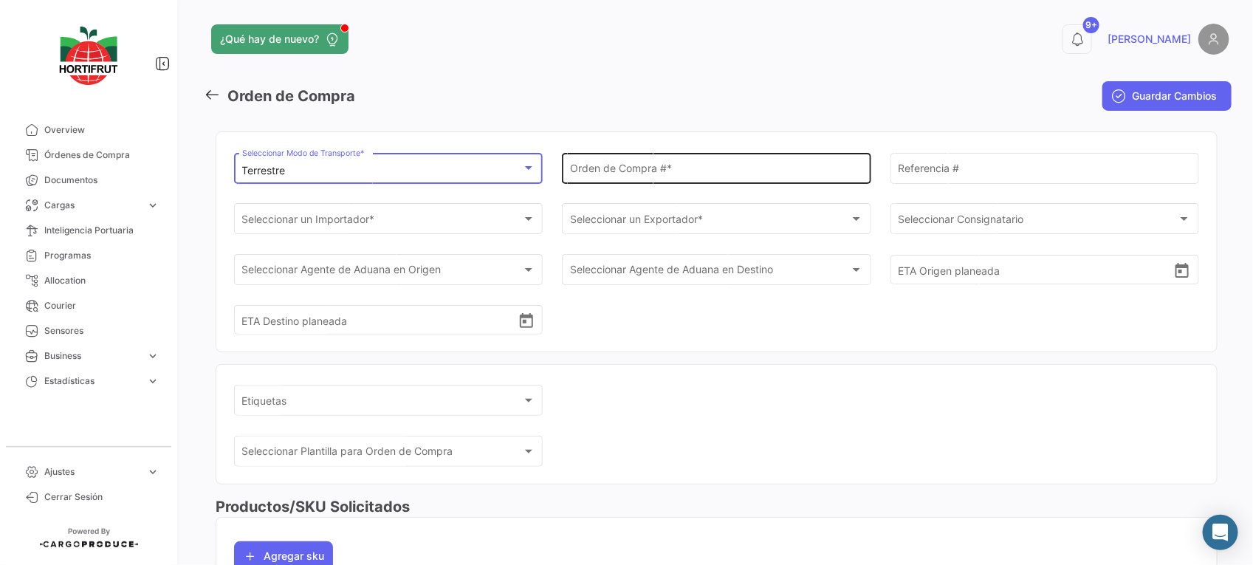
click at [676, 163] on div "Orden de Compra # *" at bounding box center [716, 167] width 293 height 34
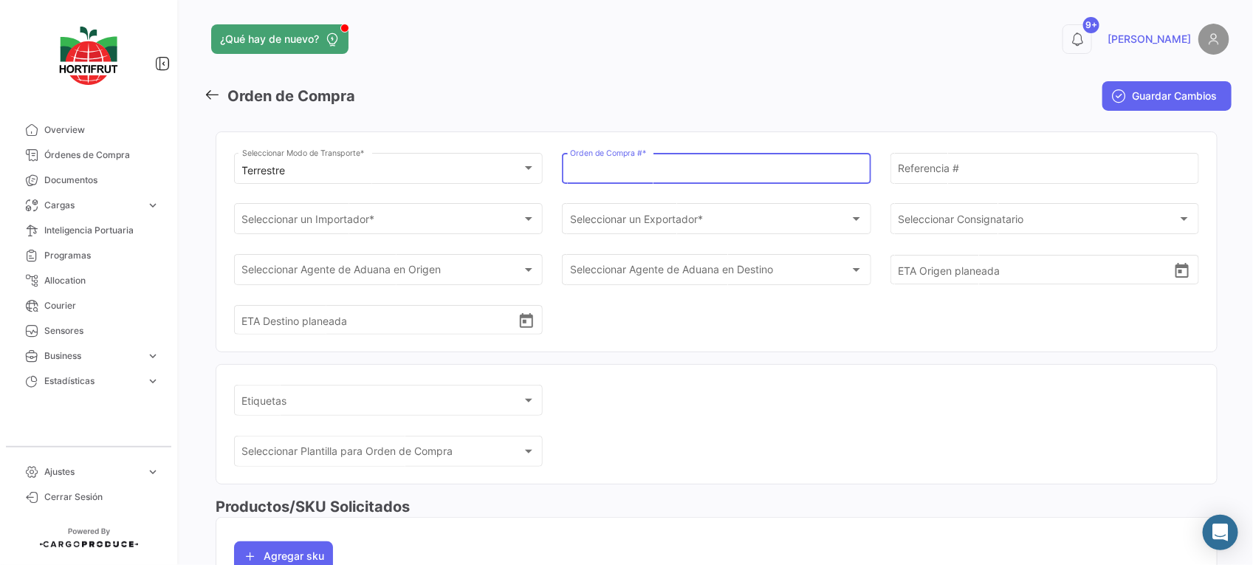
paste input "PO00000043032"
type input "PO00000043032"
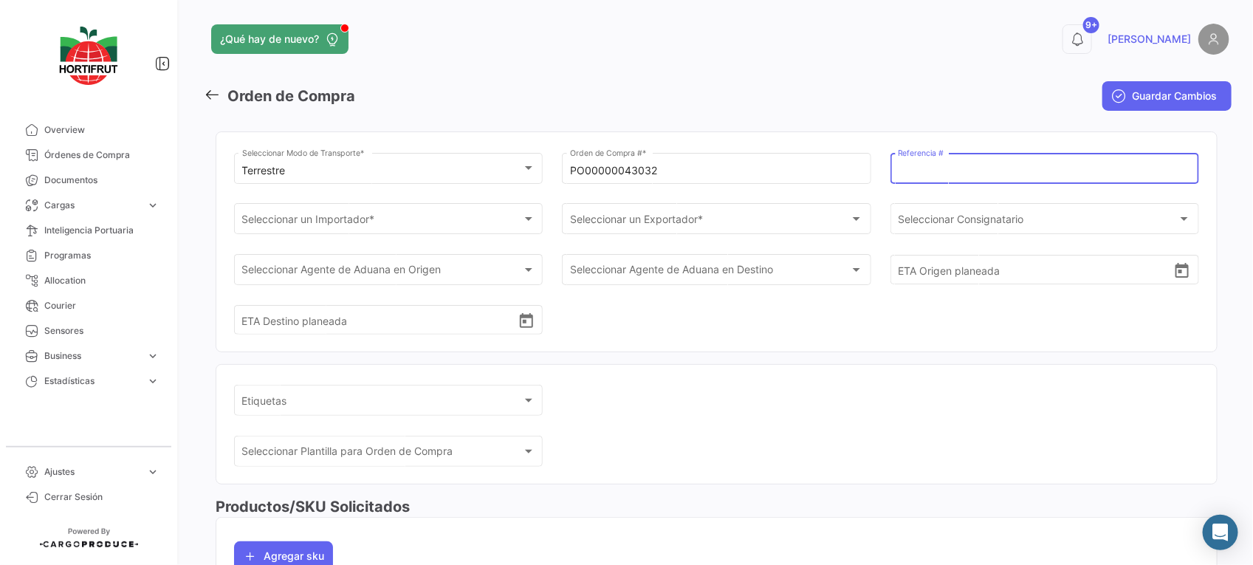
click at [958, 168] on input "Referencia #" at bounding box center [1044, 171] width 293 height 13
paste input "2526-T-0346"
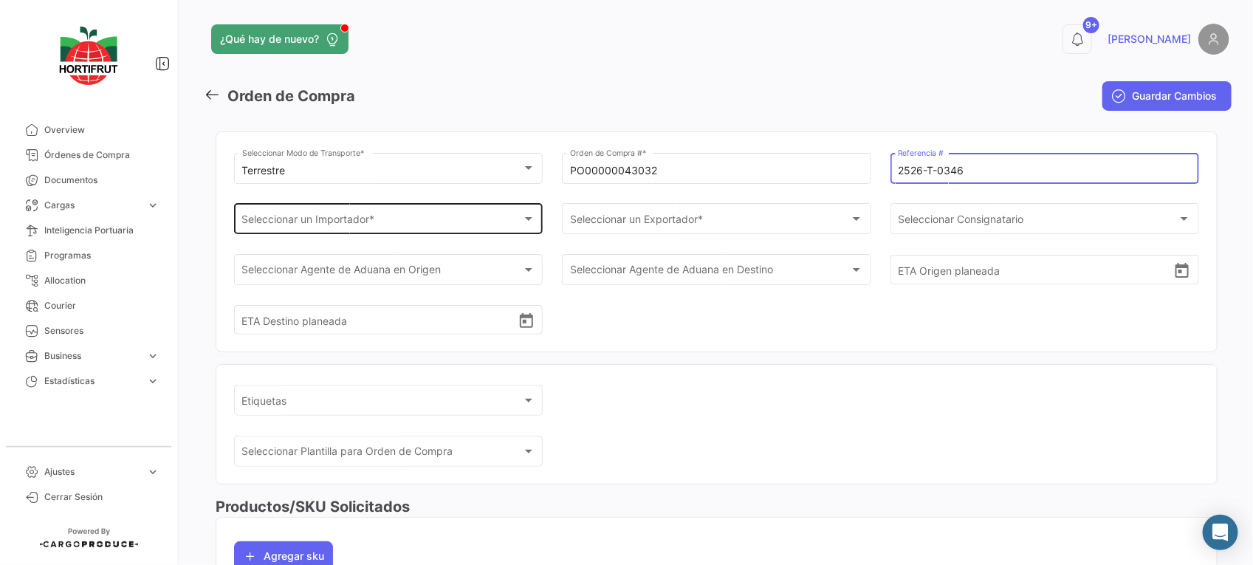
type input "2526-T-0346"
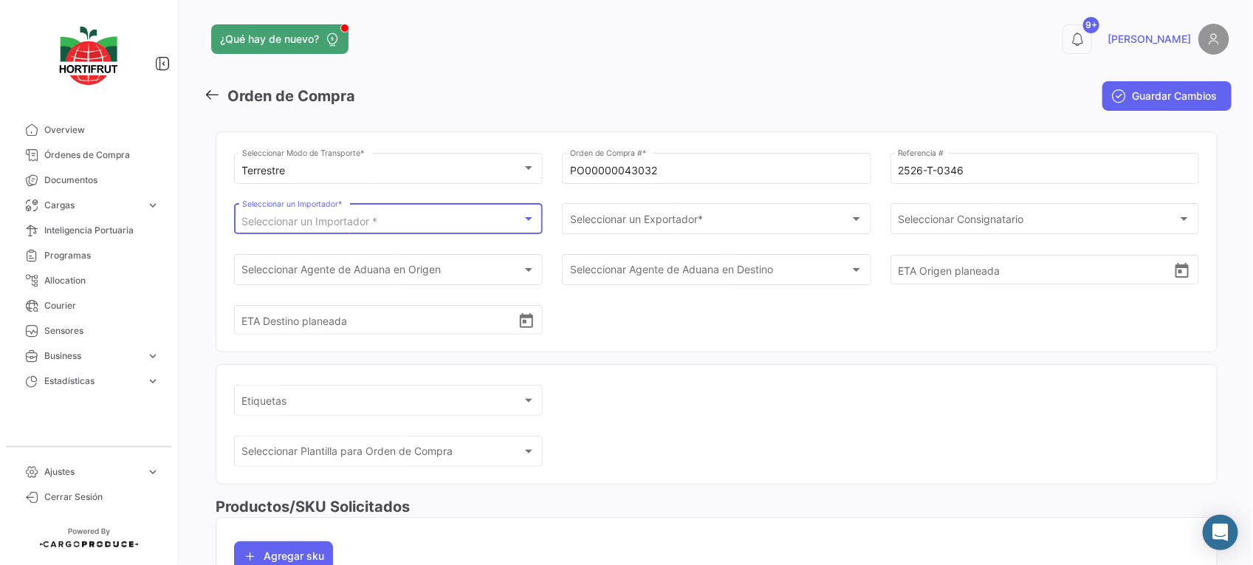
click at [421, 228] on div "Seleccionar un Importador *" at bounding box center [382, 222] width 280 height 13
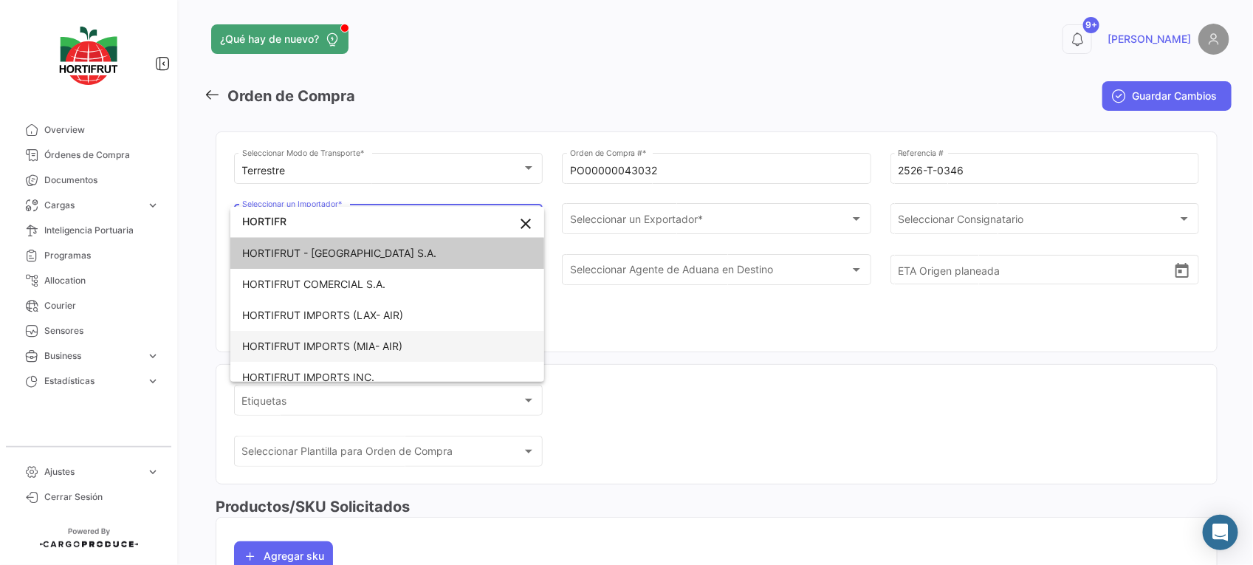
type input "HORTIFR"
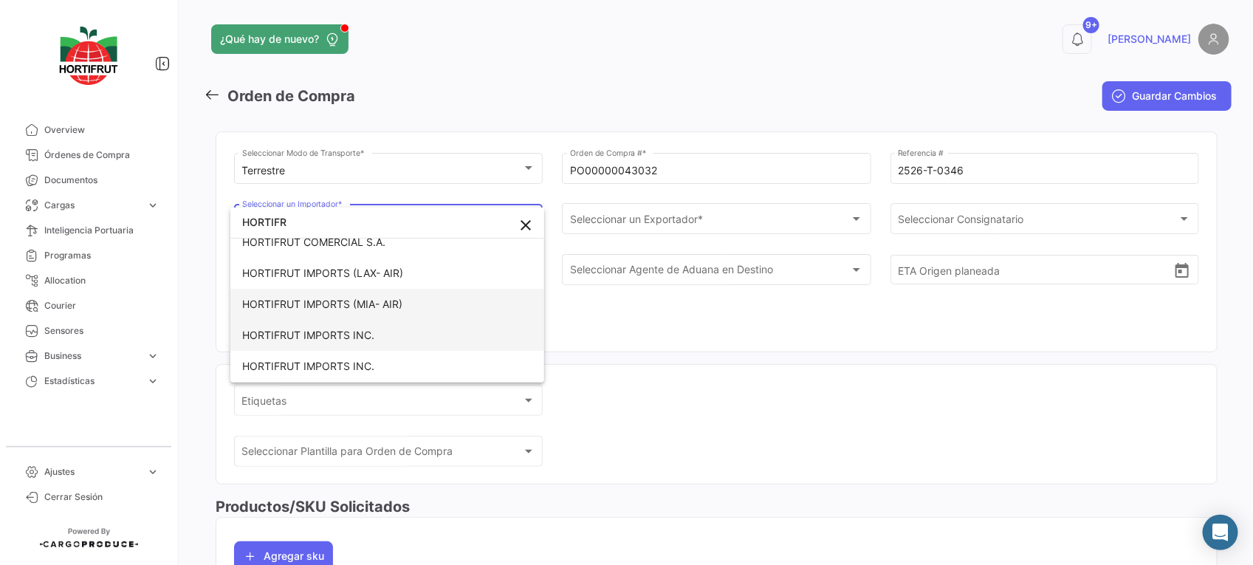
drag, startPoint x: 402, startPoint y: 357, endPoint x: 408, endPoint y: 365, distance: 10.6
drag, startPoint x: 408, startPoint y: 365, endPoint x: 376, endPoint y: 334, distance: 44.9
click at [376, 334] on span "HORTIFRUT IMPORTS INC." at bounding box center [345, 333] width 207 height 31
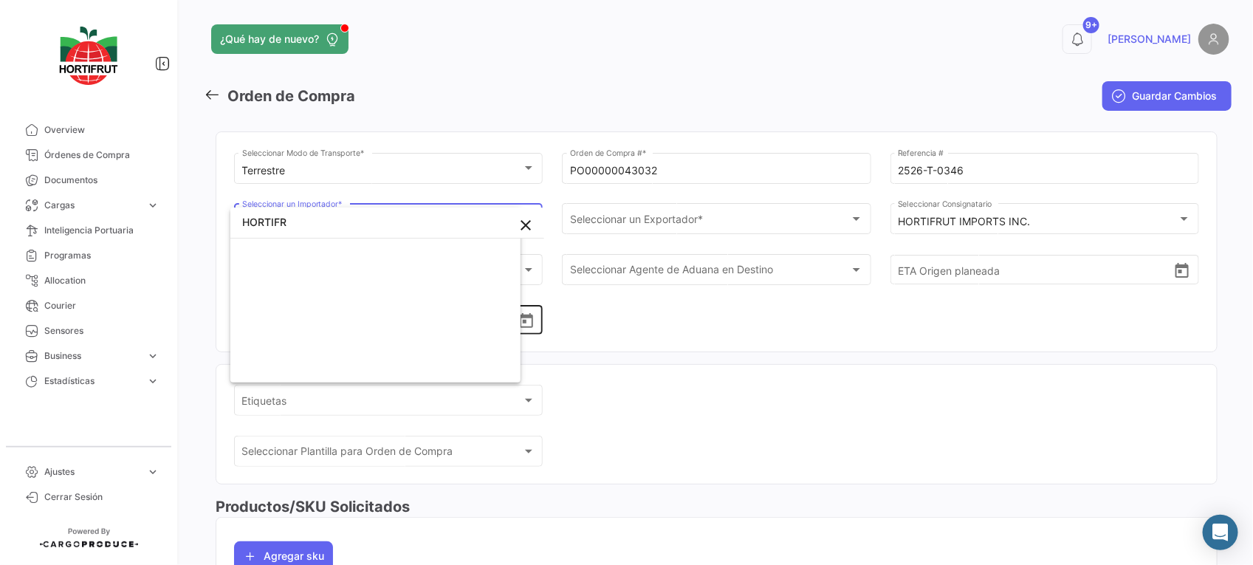
scroll to position [1008, 0]
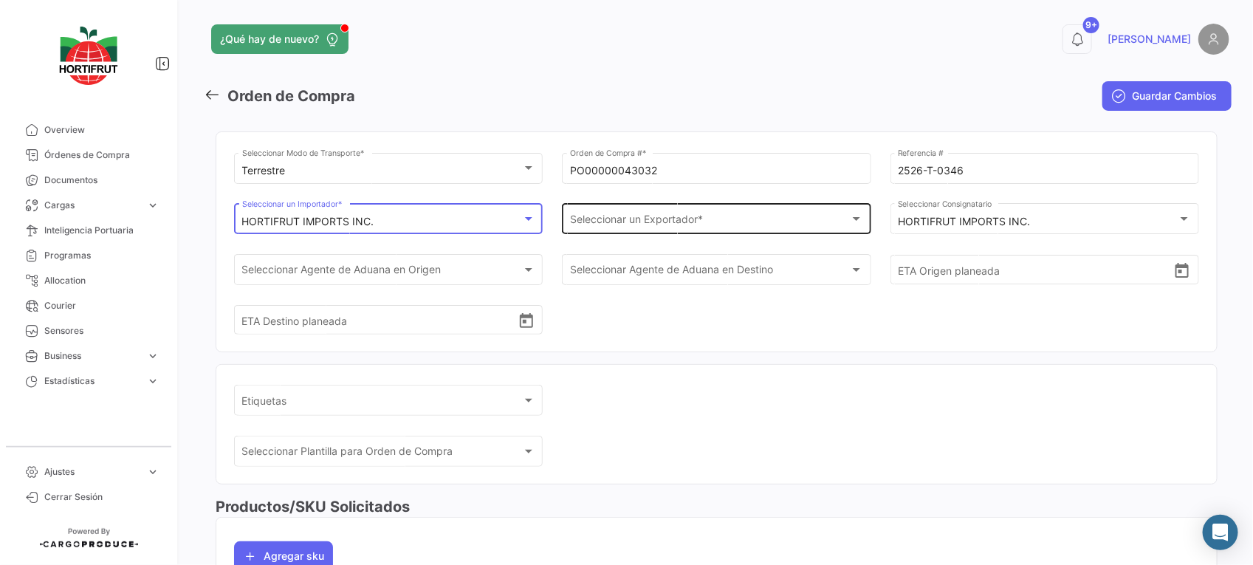
click at [635, 207] on div "Seleccionar un Exportador * Seleccionar un Exportador *" at bounding box center [716, 218] width 293 height 34
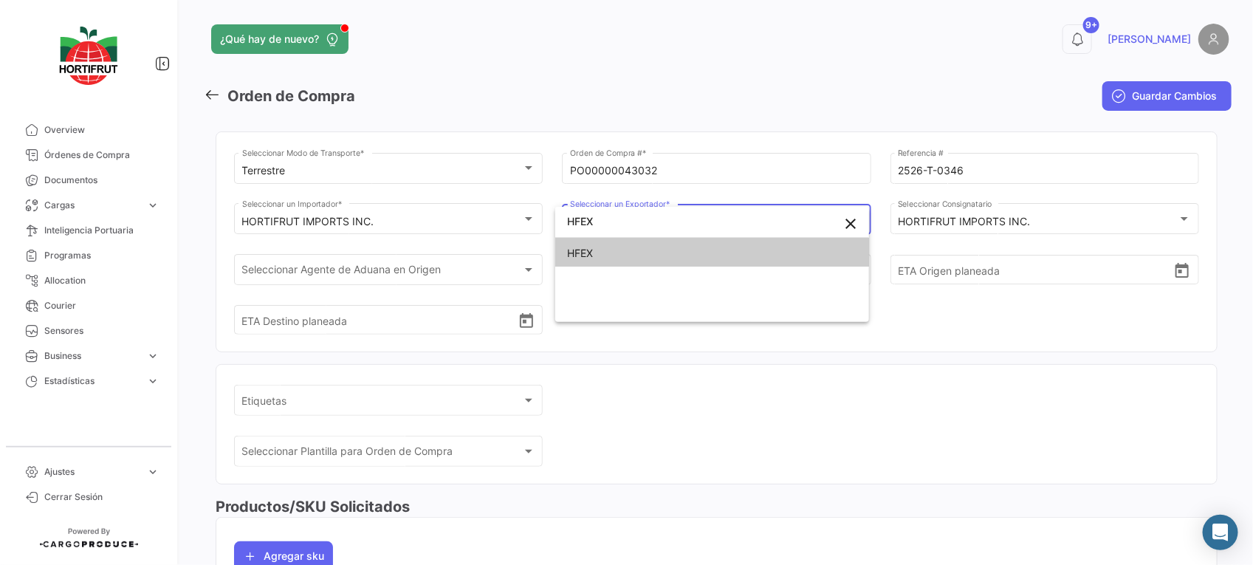
type input "HFEX"
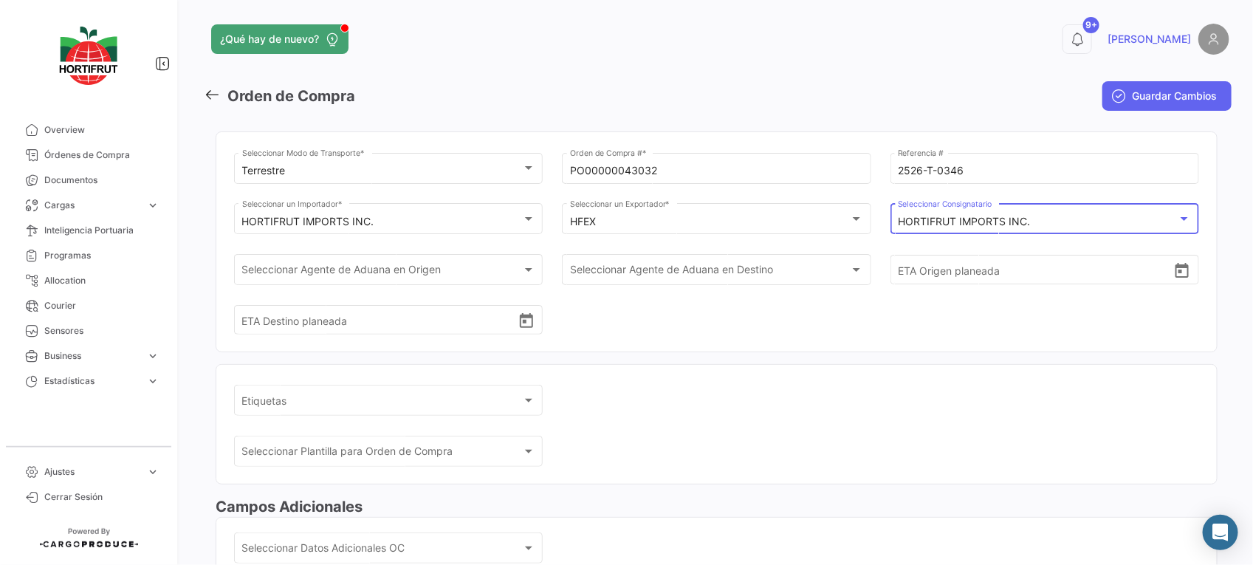
click at [971, 216] on mat-select-trigger "HORTIFRUT IMPORTS INC." at bounding box center [964, 221] width 132 height 13
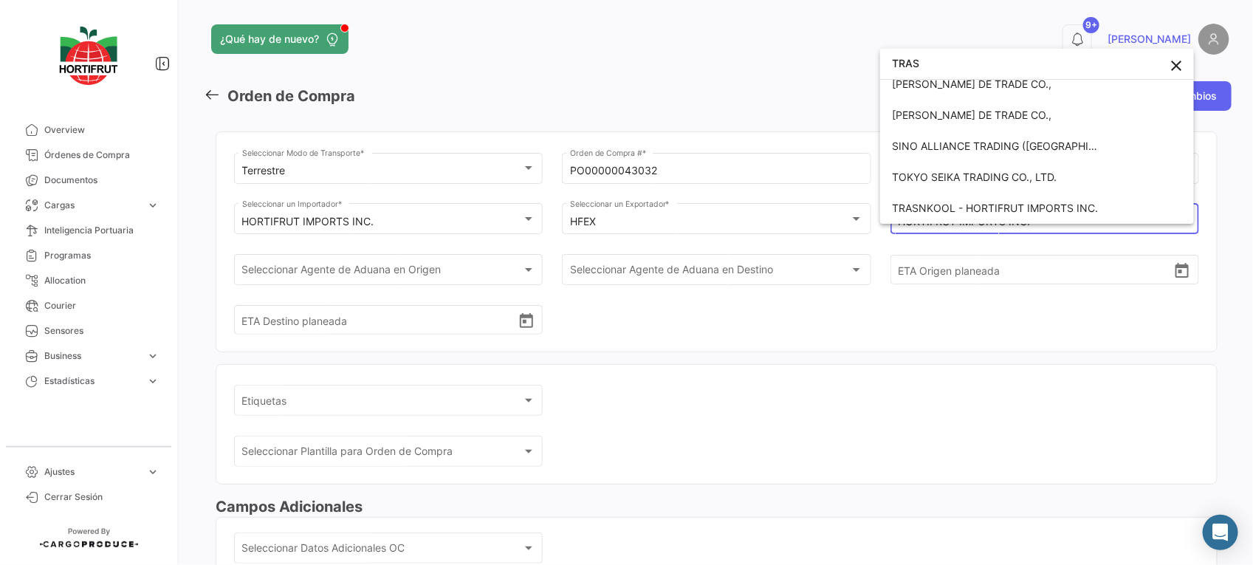
scroll to position [4, 0]
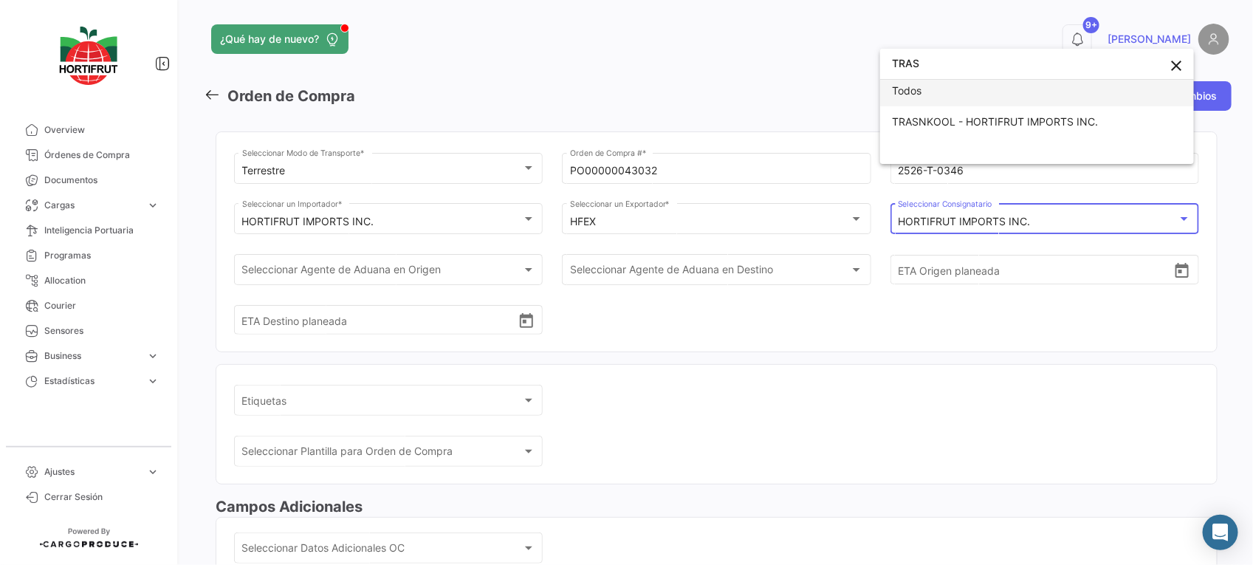
type input "TRAS"
click at [971, 91] on span "Todos" at bounding box center [995, 90] width 207 height 31
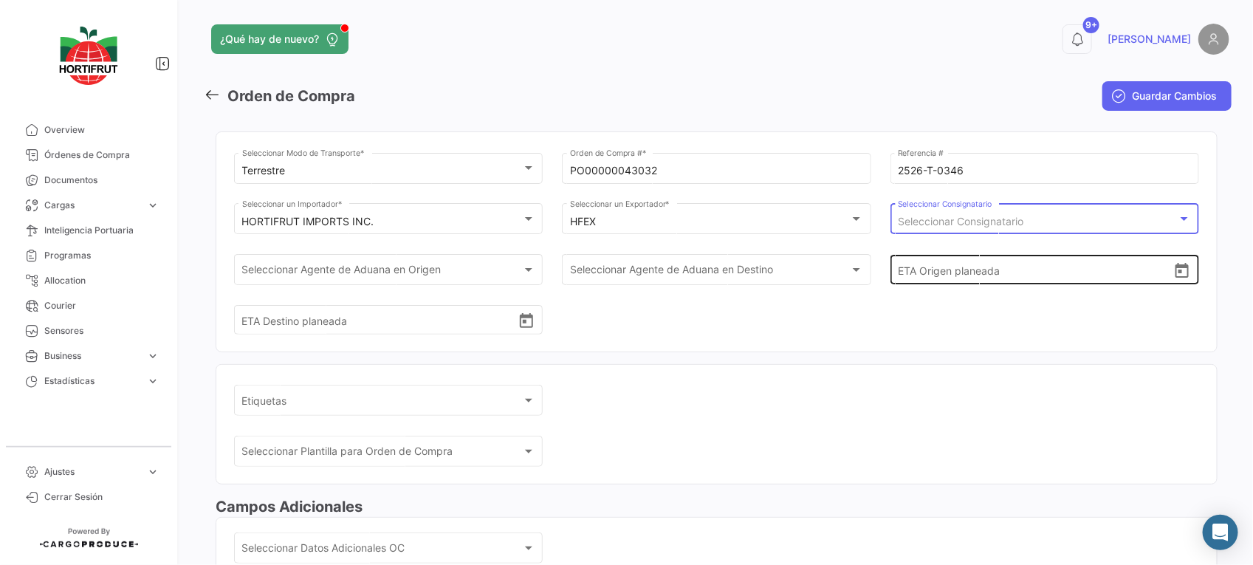
click at [1005, 233] on div "ETA Origen planeada" at bounding box center [1044, 257] width 293 height 55
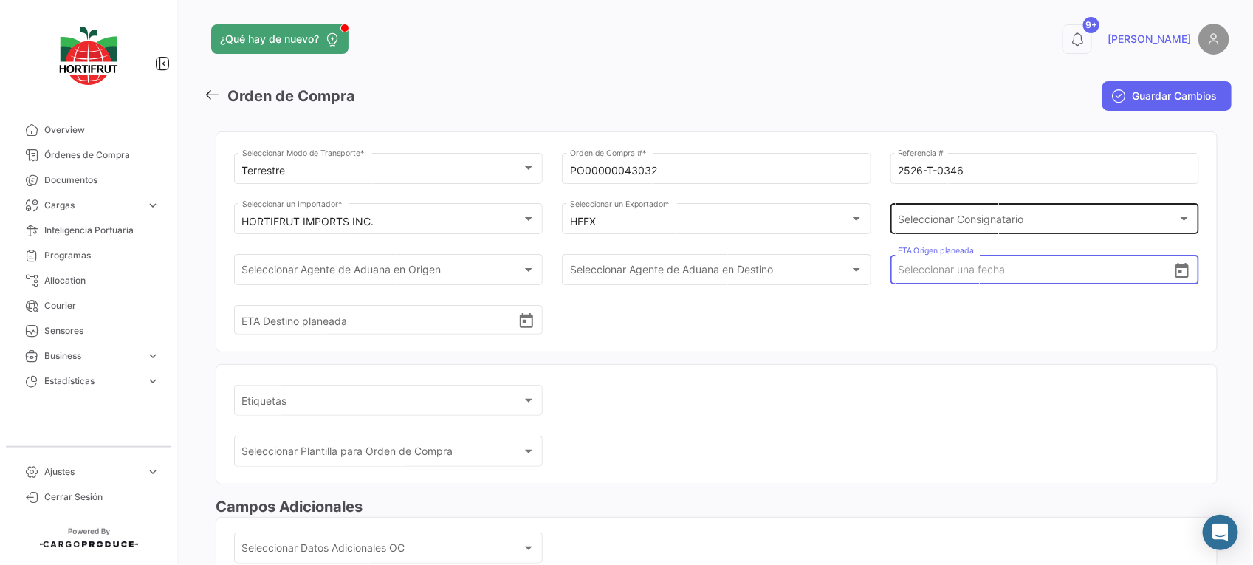
click at [1008, 213] on div "Seleccionar Consignatario Seleccionar Consignatario" at bounding box center [1044, 218] width 293 height 34
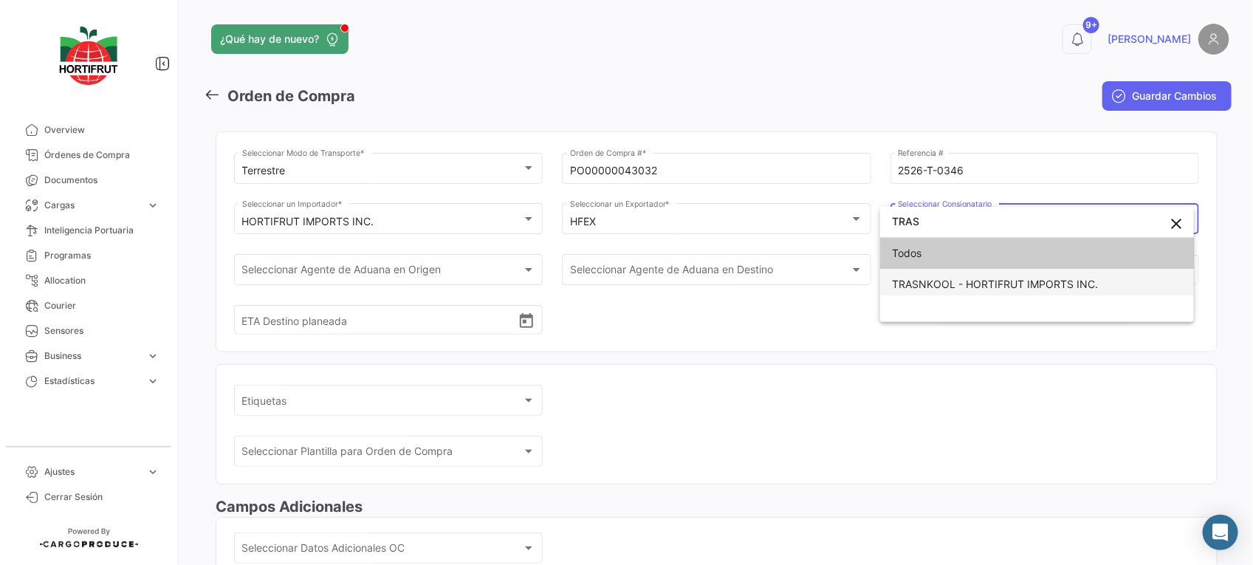
type input "TRAS"
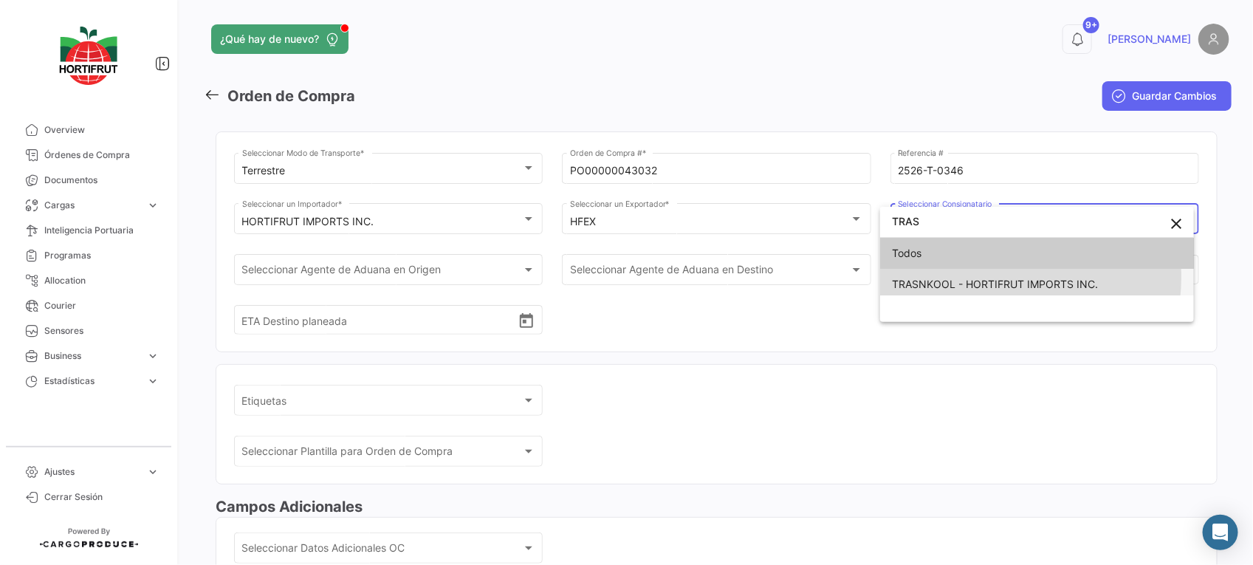
click at [997, 278] on span "TRASNKOOL - HORTIFRUT IMPORTS INC." at bounding box center [995, 284] width 206 height 13
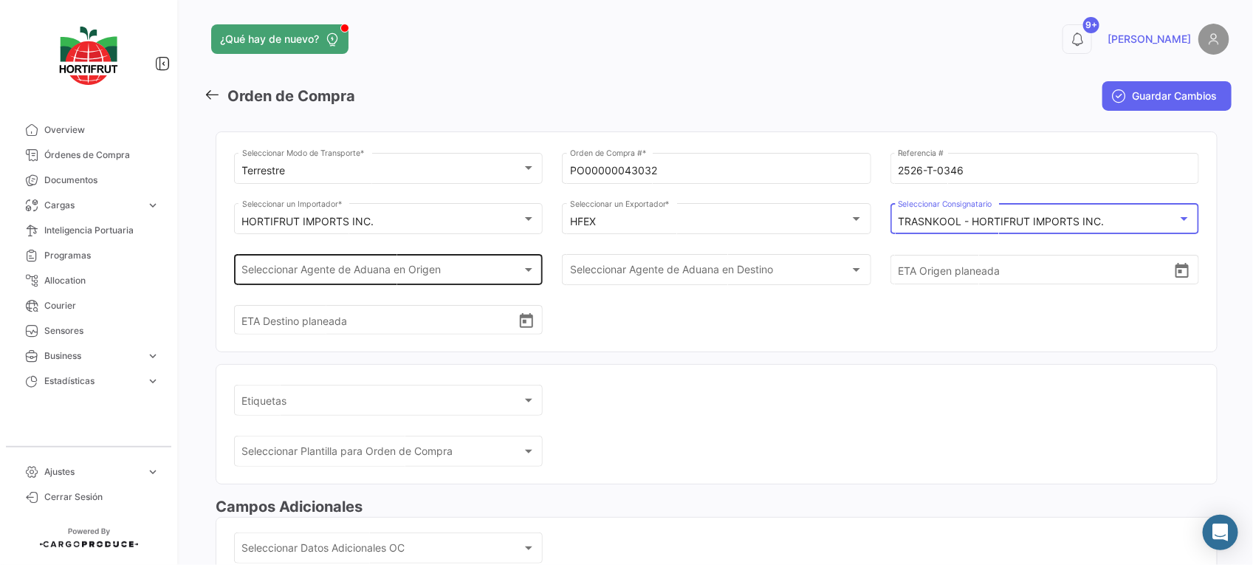
click at [452, 255] on div "Seleccionar Agente de Aduana en Origen Seleccionar Agente de Aduana en Origen" at bounding box center [388, 268] width 293 height 34
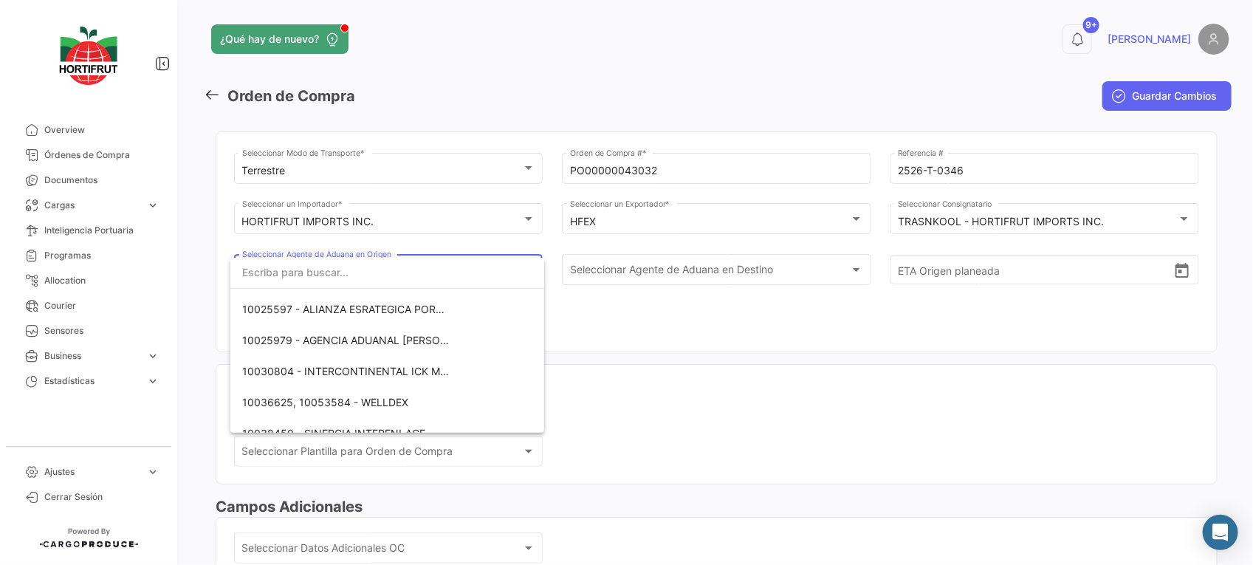
scroll to position [72, 0]
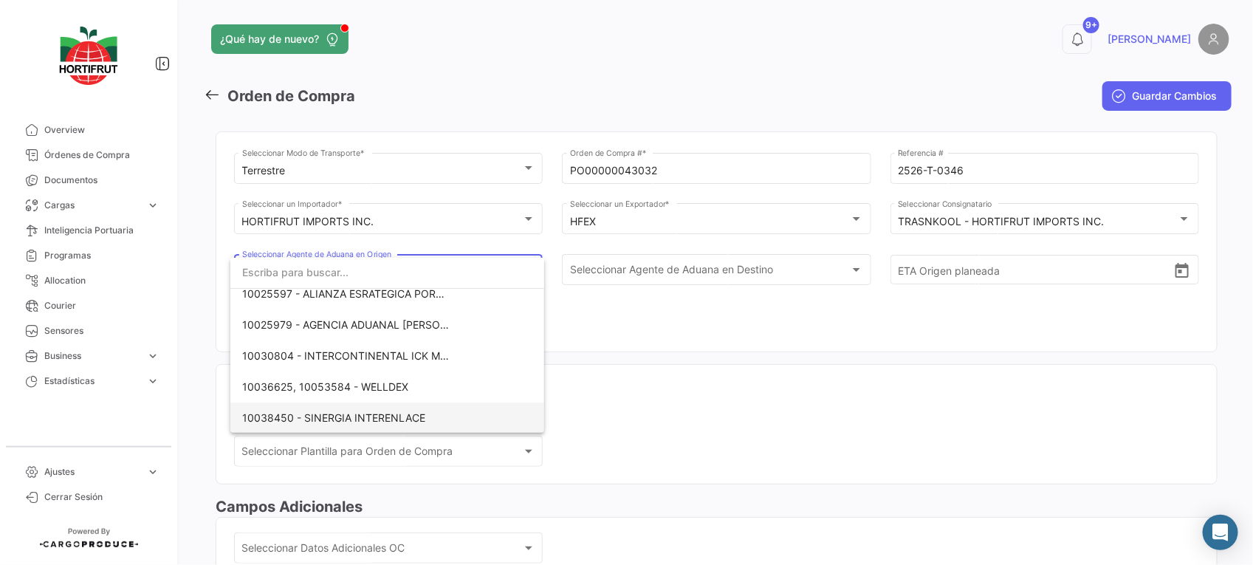
click at [478, 411] on mat-option "10038450 - SINERGIA INTERENLACE" at bounding box center [387, 417] width 314 height 31
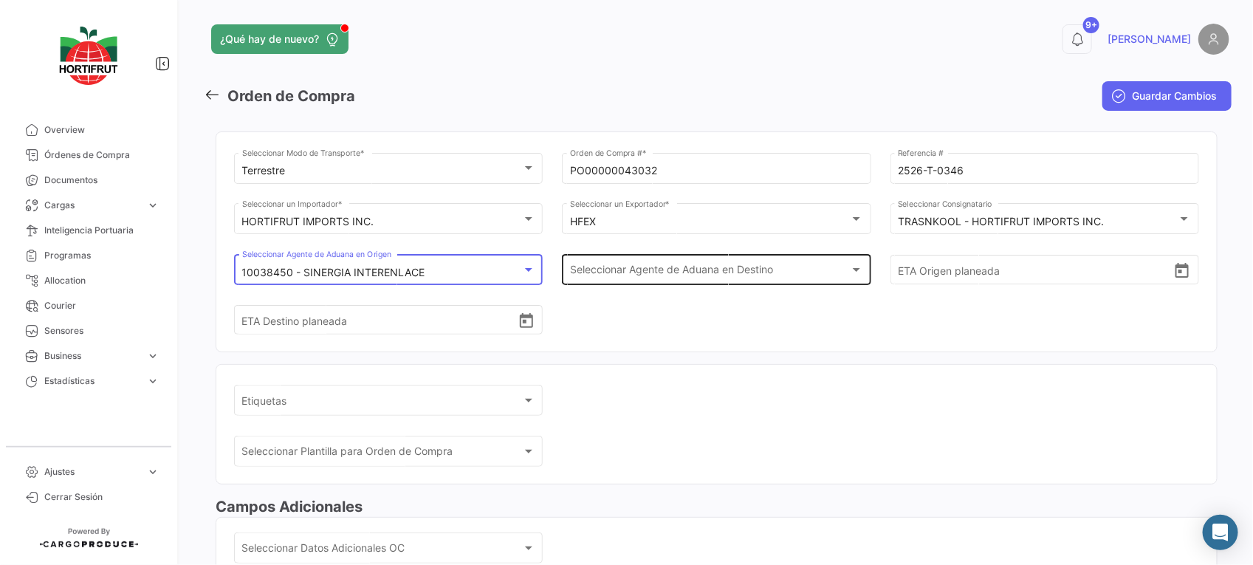
click at [692, 264] on div "Seleccionar Agente de Aduana en Destino Seleccionar Agente de Aduana en Destino" at bounding box center [716, 268] width 293 height 34
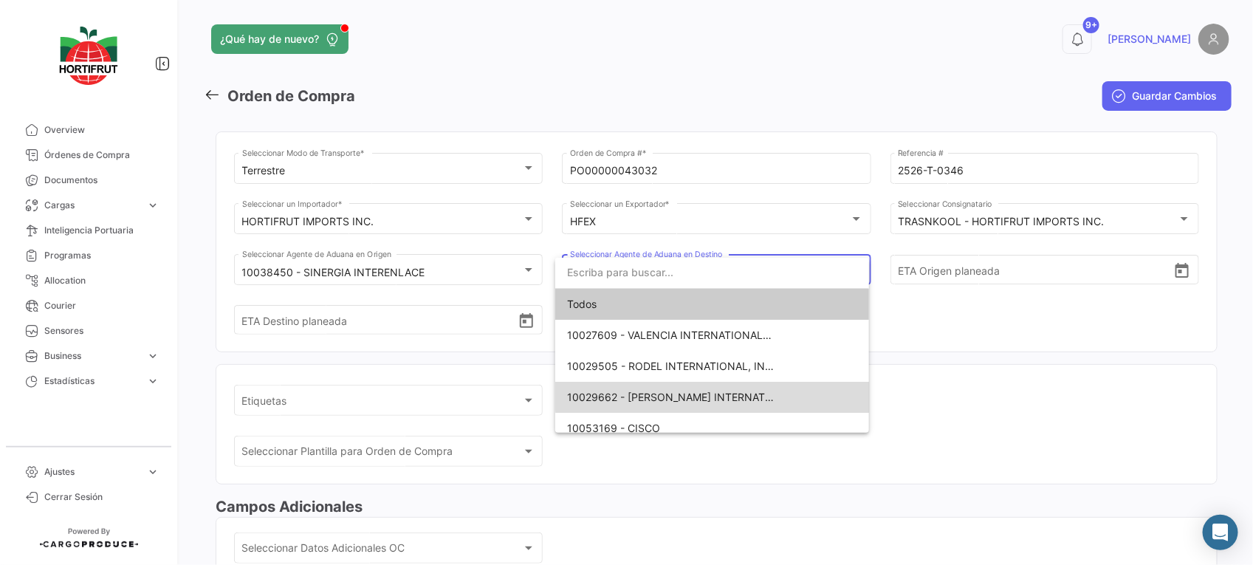
click at [787, 385] on mat-option "10029662 - [PERSON_NAME] INTERNATIONAL" at bounding box center [712, 397] width 314 height 31
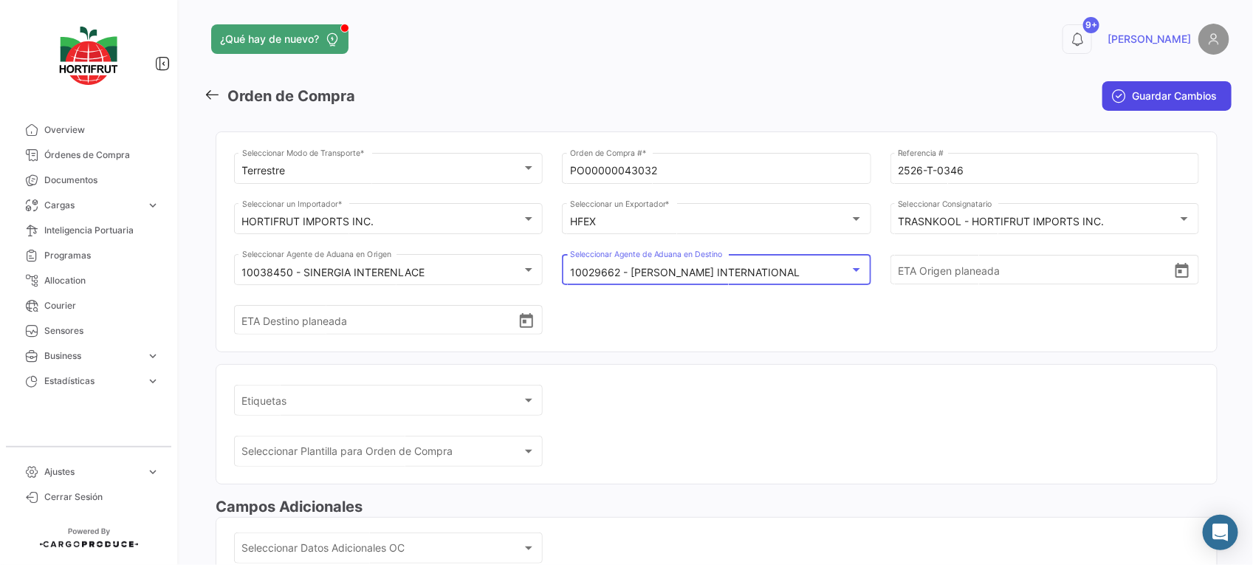
click at [1172, 94] on span "Guardar Cambios" at bounding box center [1174, 96] width 85 height 15
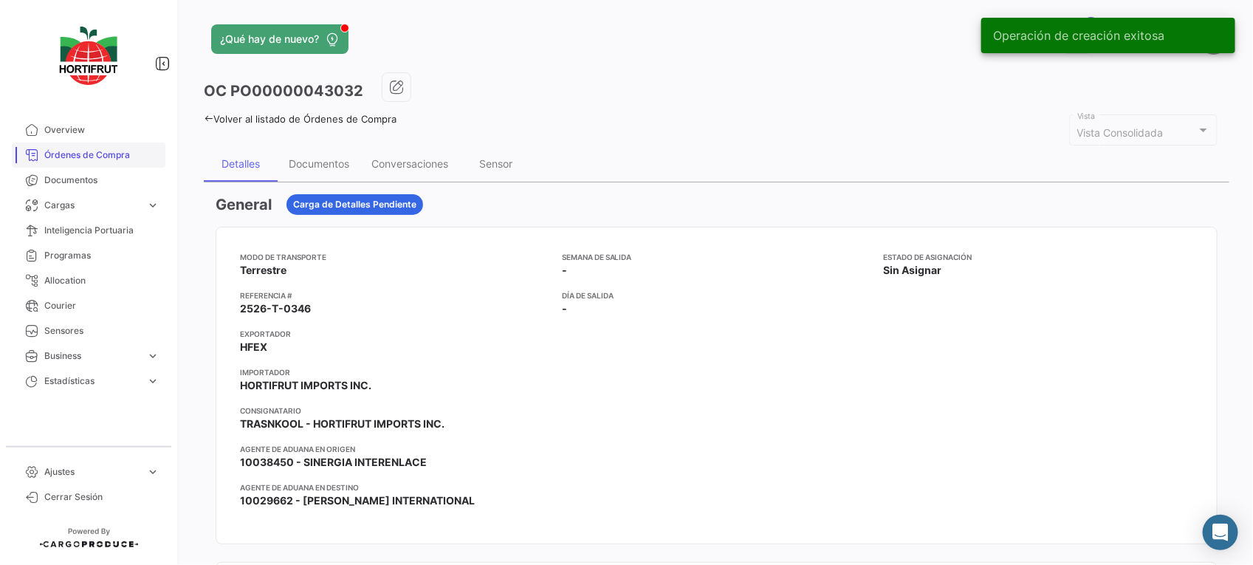
click at [123, 160] on span "Órdenes de Compra" at bounding box center [101, 154] width 115 height 13
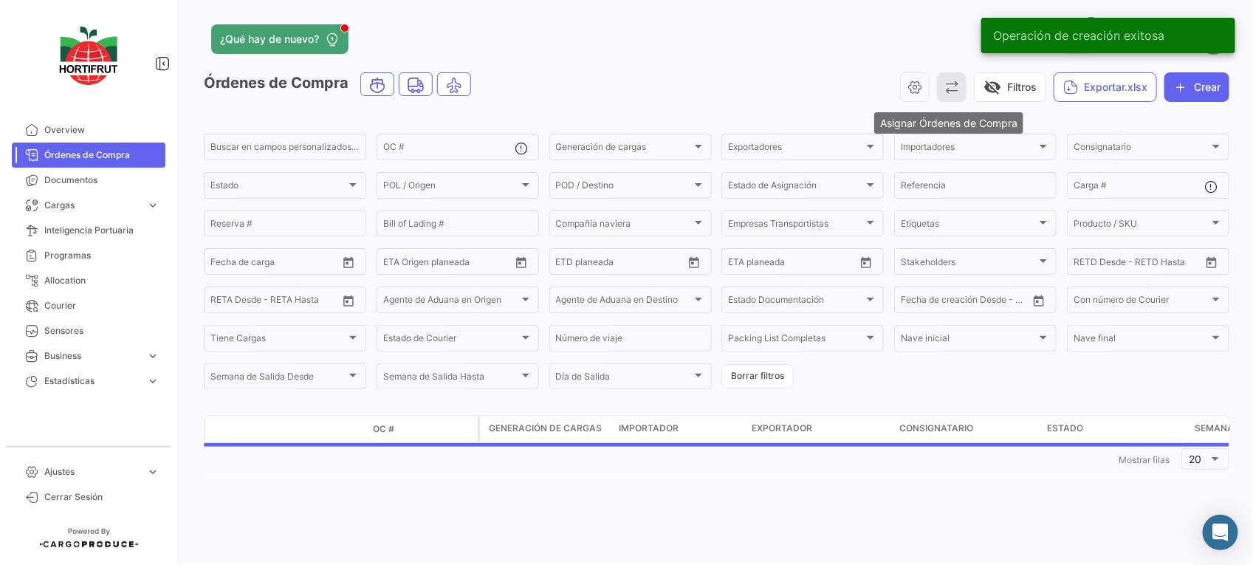
click at [947, 94] on icon "button" at bounding box center [951, 87] width 15 height 15
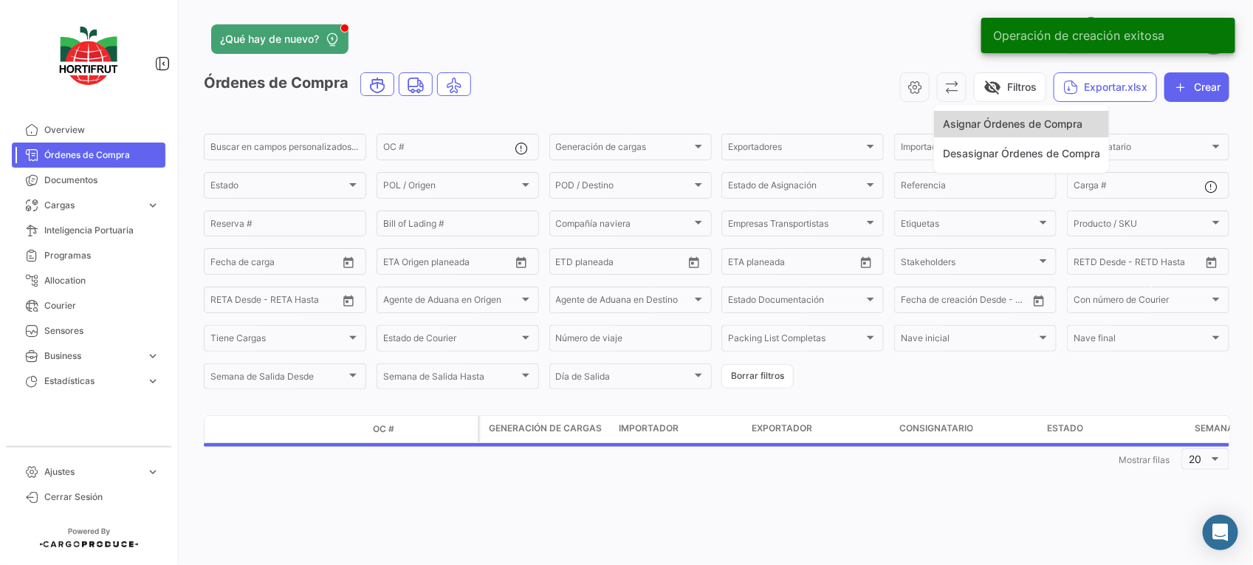
click at [946, 125] on span "Asignar Órdenes de Compra" at bounding box center [1013, 123] width 140 height 13
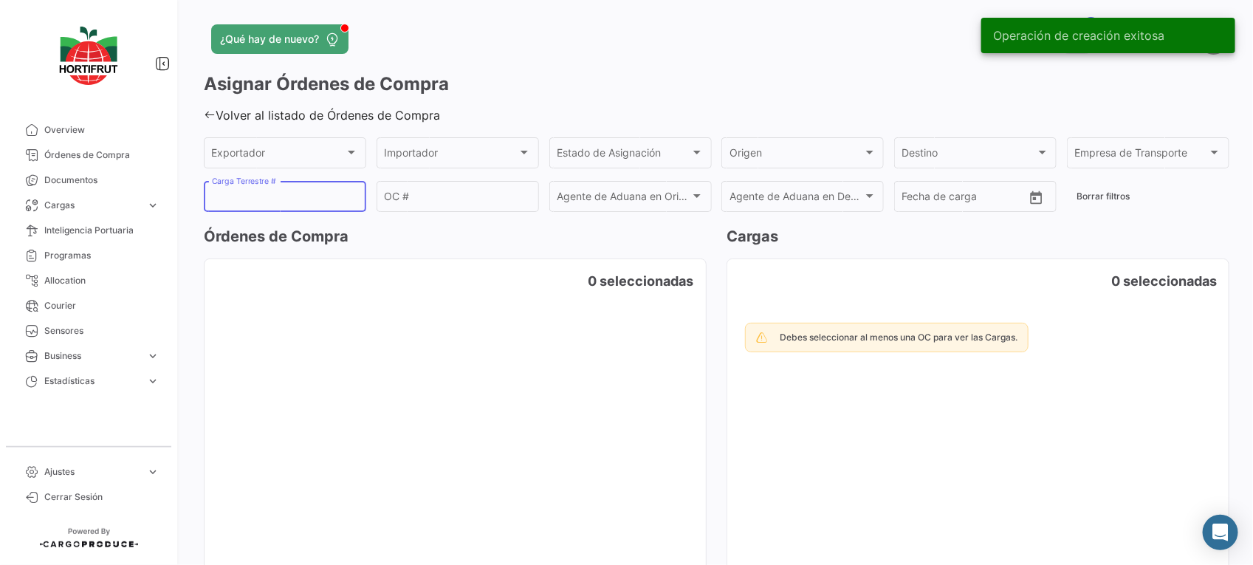
click at [323, 196] on input "Carga Terrestre #" at bounding box center [285, 199] width 147 height 13
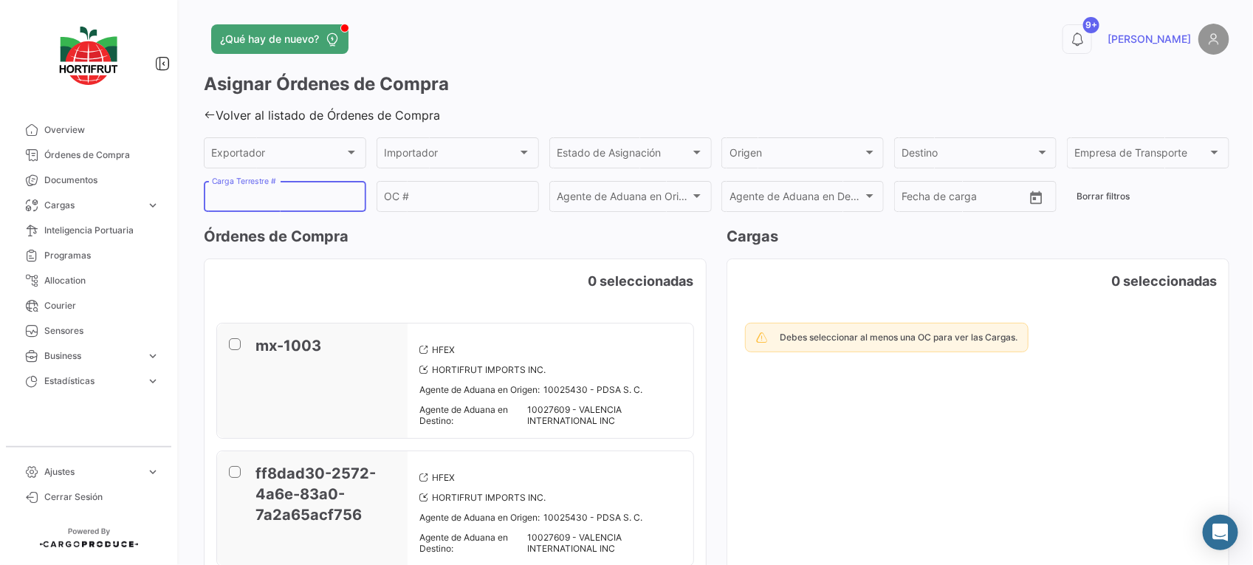
paste input "2526-T-0346"
type input "2526-T-0346"
click at [497, 193] on input "OC #" at bounding box center [457, 199] width 147 height 13
paste input "PO00000043032"
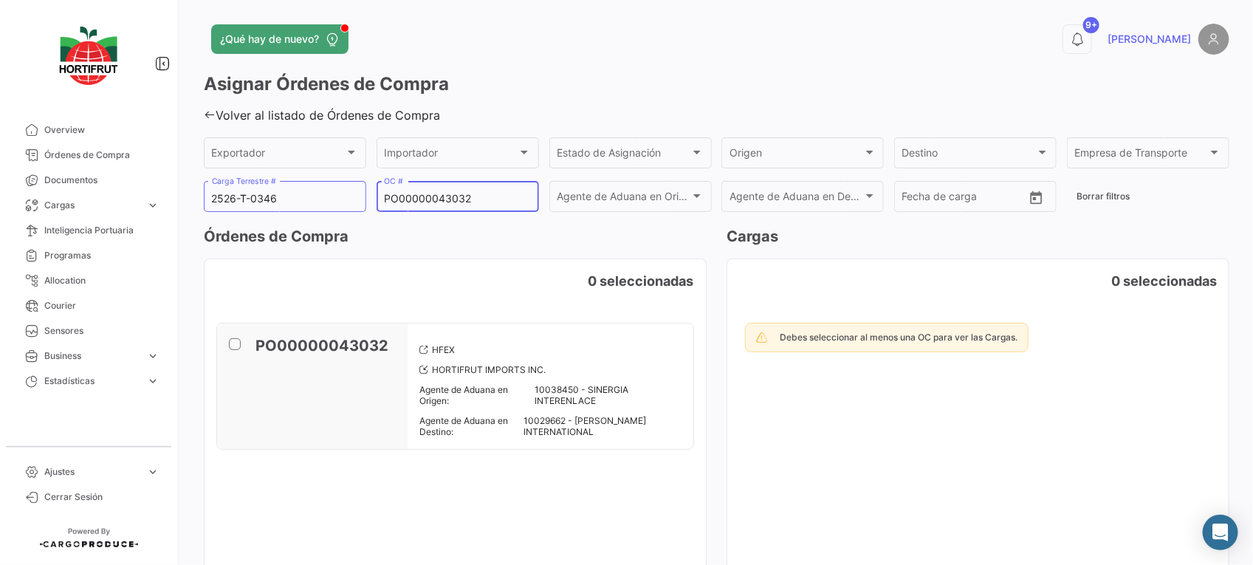
type input "PO00000043032"
click at [234, 345] on span at bounding box center [235, 344] width 12 height 12
click at [234, 350] on input "checkbox" at bounding box center [234, 350] width 1 height 1
checkbox input "true"
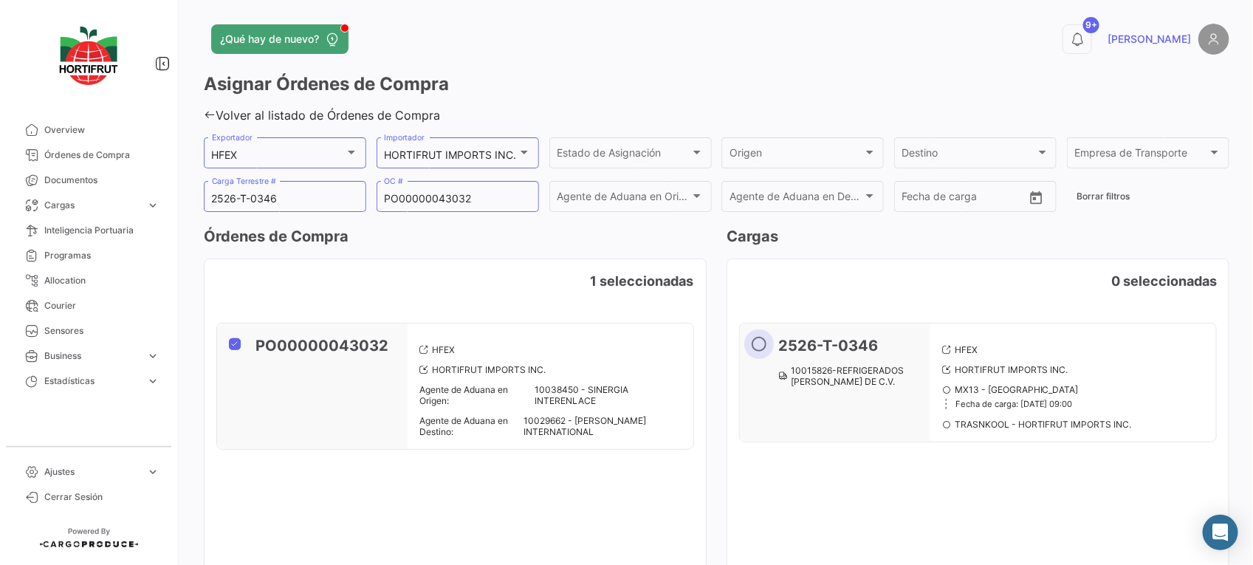
click at [763, 344] on label at bounding box center [761, 344] width 21 height 15
click at [763, 344] on input "radio" at bounding box center [758, 344] width 15 height 15
radio input "true"
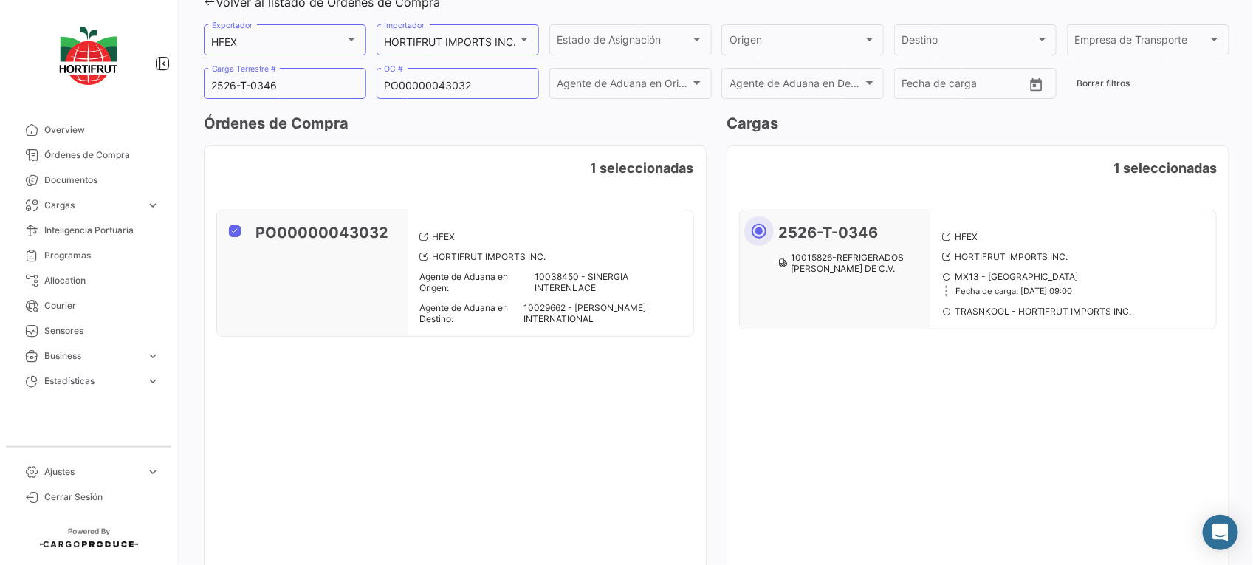
scroll to position [200, 0]
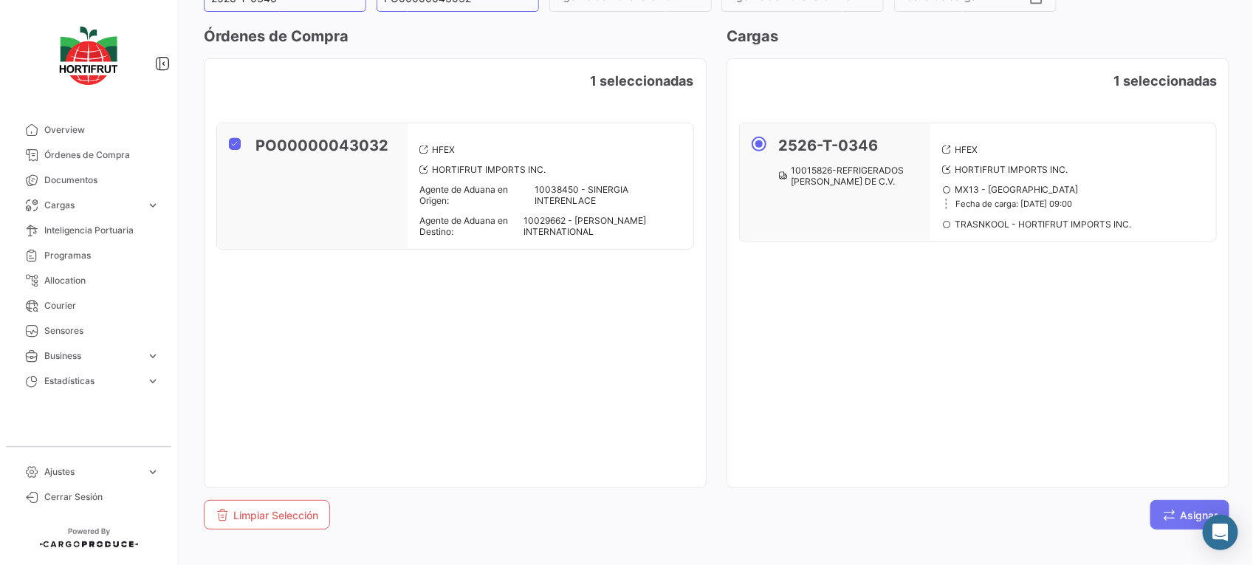
click at [1183, 512] on span "Asignar" at bounding box center [1189, 515] width 55 height 13
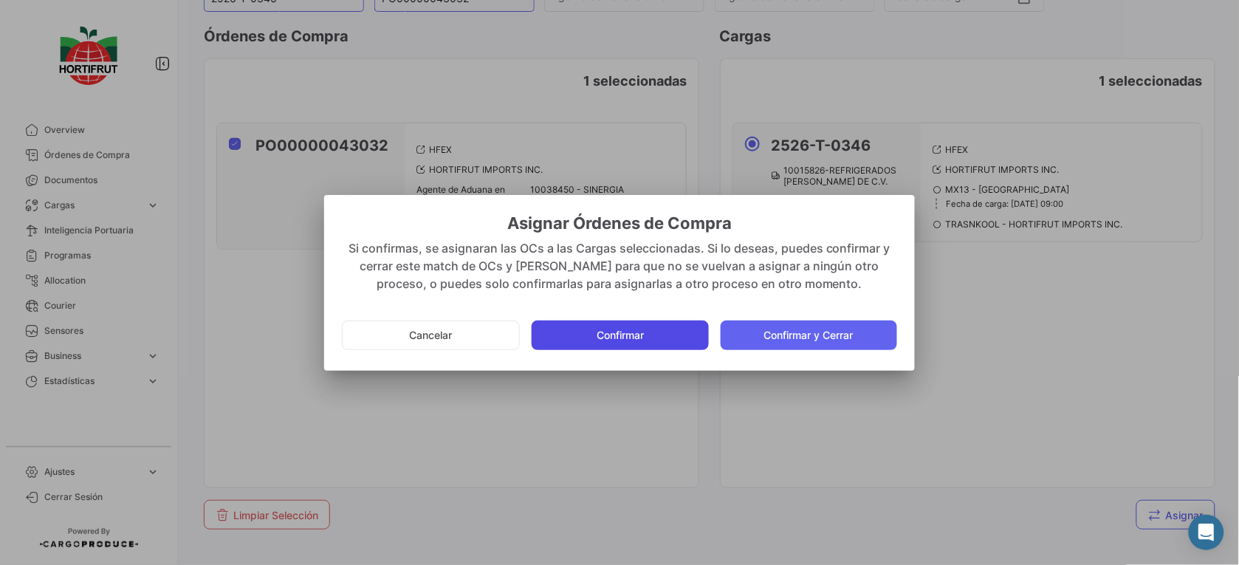
click at [666, 344] on button "Confirmar" at bounding box center [619, 335] width 176 height 30
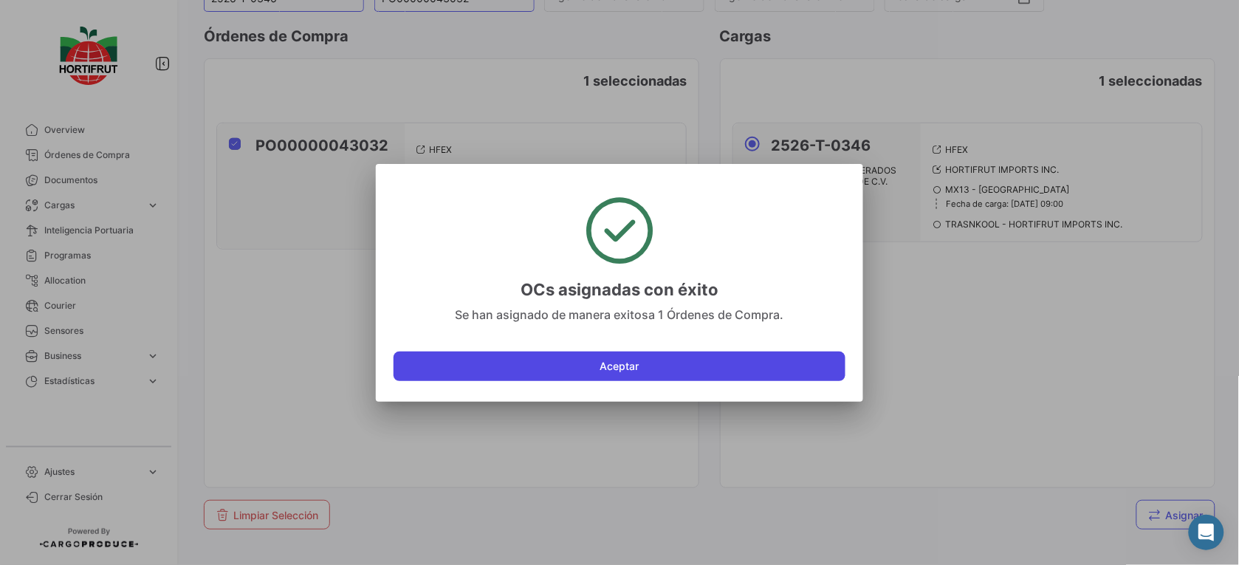
click at [672, 362] on button "Aceptar" at bounding box center [619, 366] width 452 height 30
checkbox input "false"
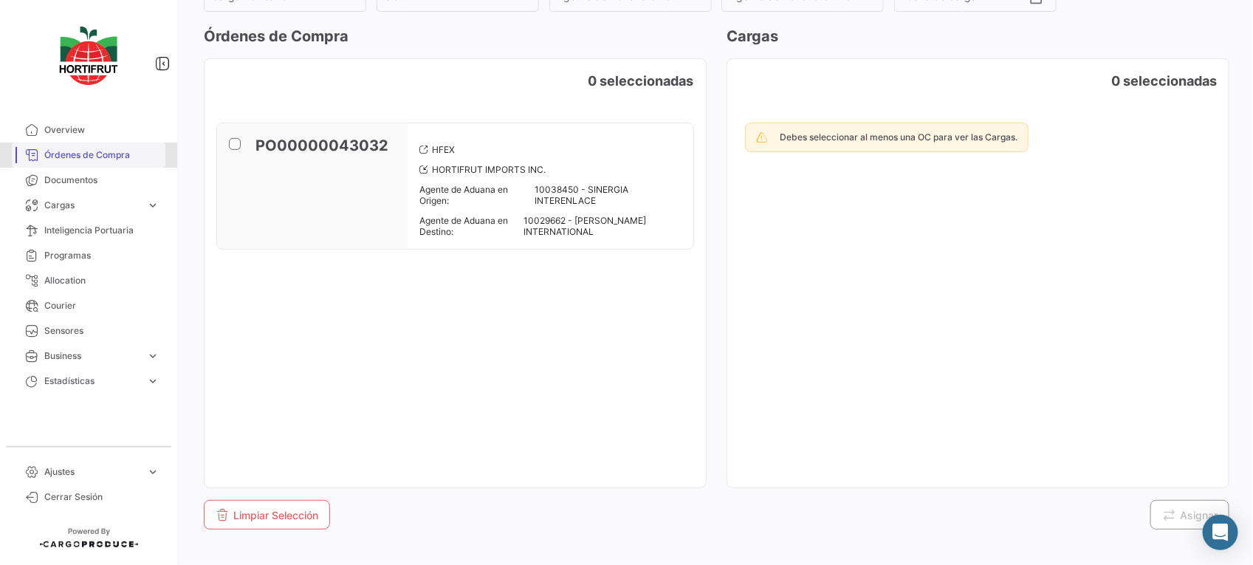
click at [130, 144] on link "Órdenes de Compra" at bounding box center [89, 154] width 154 height 25
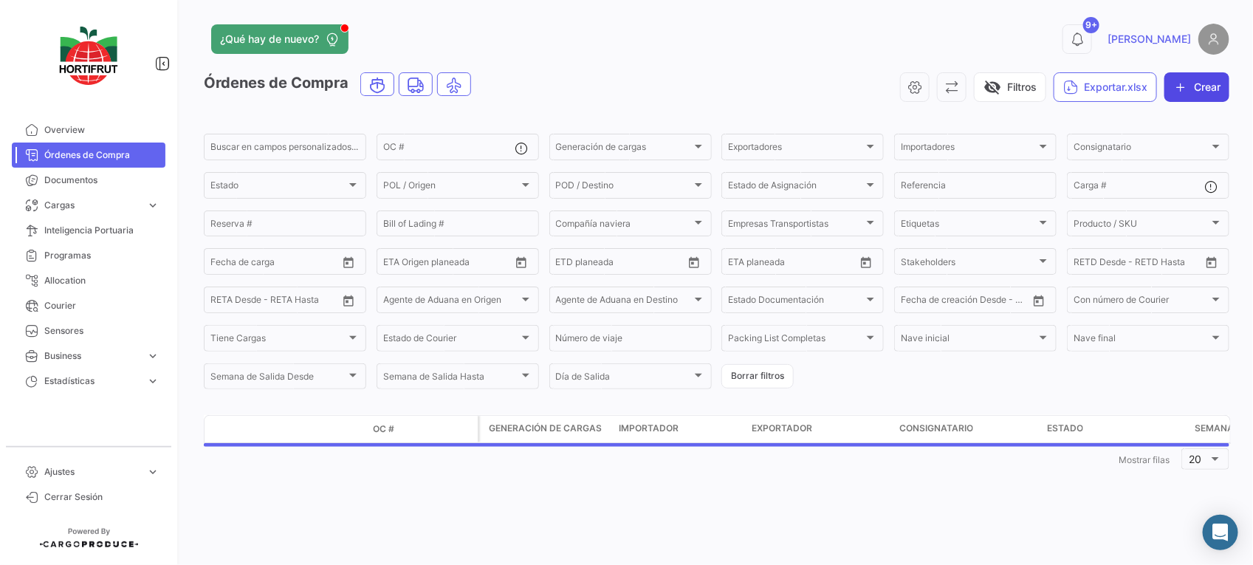
click at [1205, 83] on button "Crear" at bounding box center [1196, 87] width 65 height 30
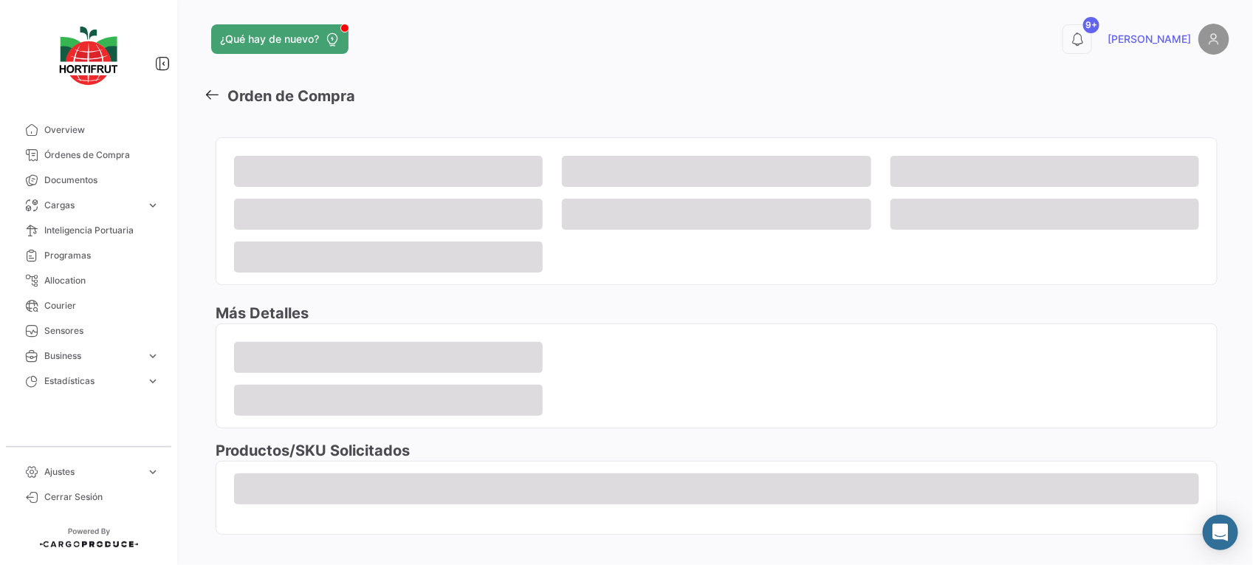
click at [451, 168] on span at bounding box center [388, 171] width 309 height 31
click at [214, 93] on icon at bounding box center [212, 94] width 16 height 16
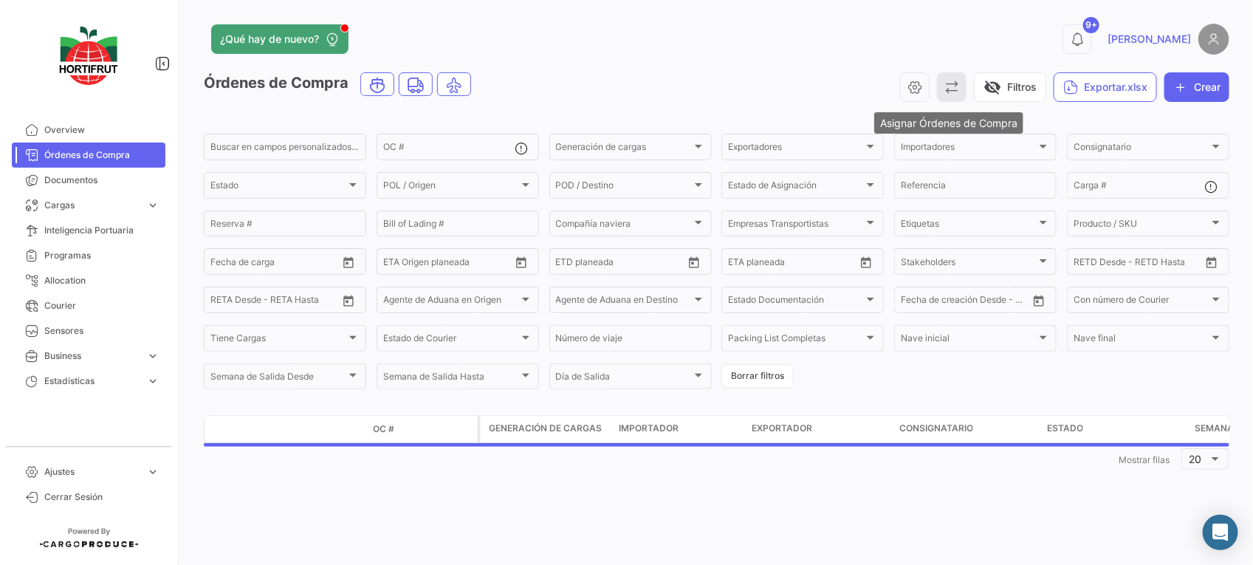
click at [949, 82] on icon "button" at bounding box center [951, 87] width 15 height 15
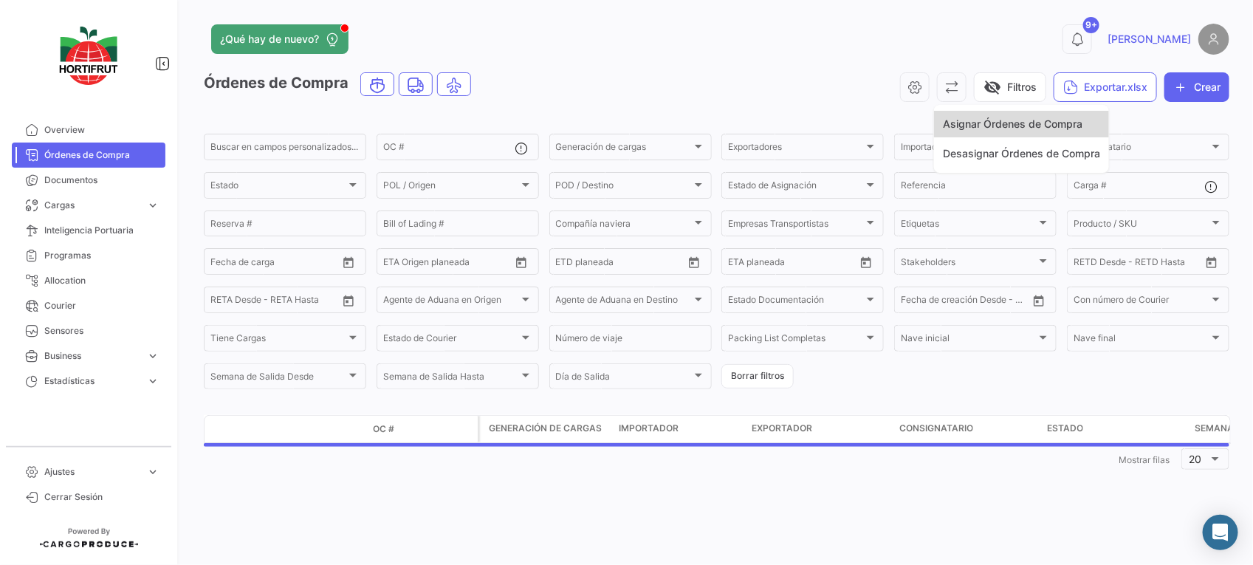
click at [954, 126] on span "Asignar Órdenes de Compra" at bounding box center [1013, 123] width 140 height 13
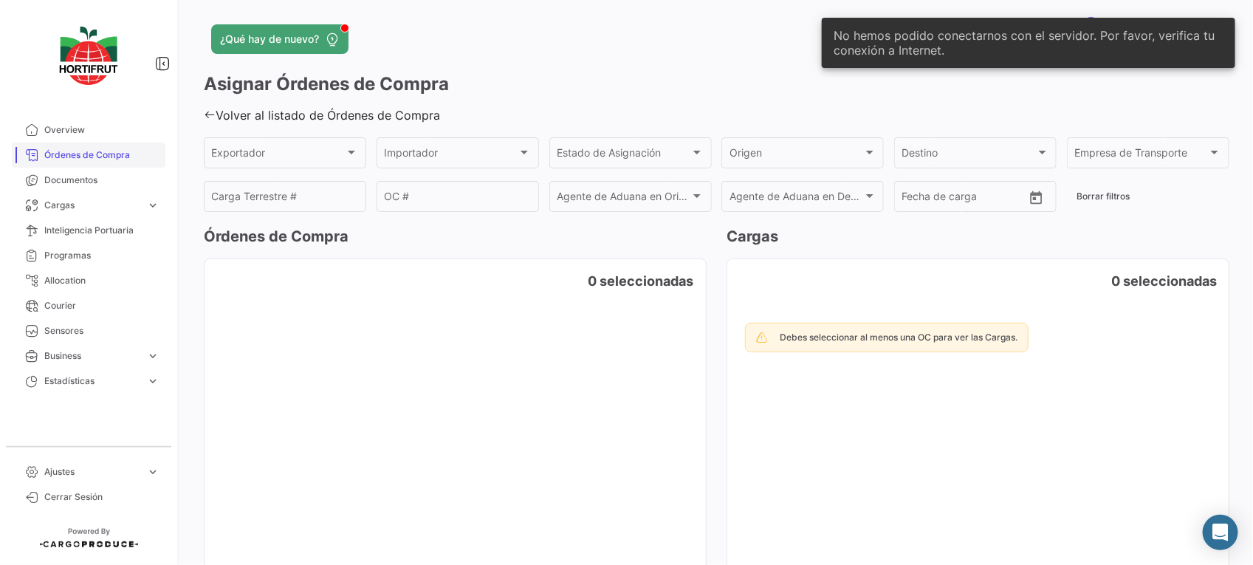
drag, startPoint x: 83, startPoint y: 150, endPoint x: 120, endPoint y: 146, distance: 37.8
click at [83, 150] on span "Órdenes de Compra" at bounding box center [101, 154] width 115 height 13
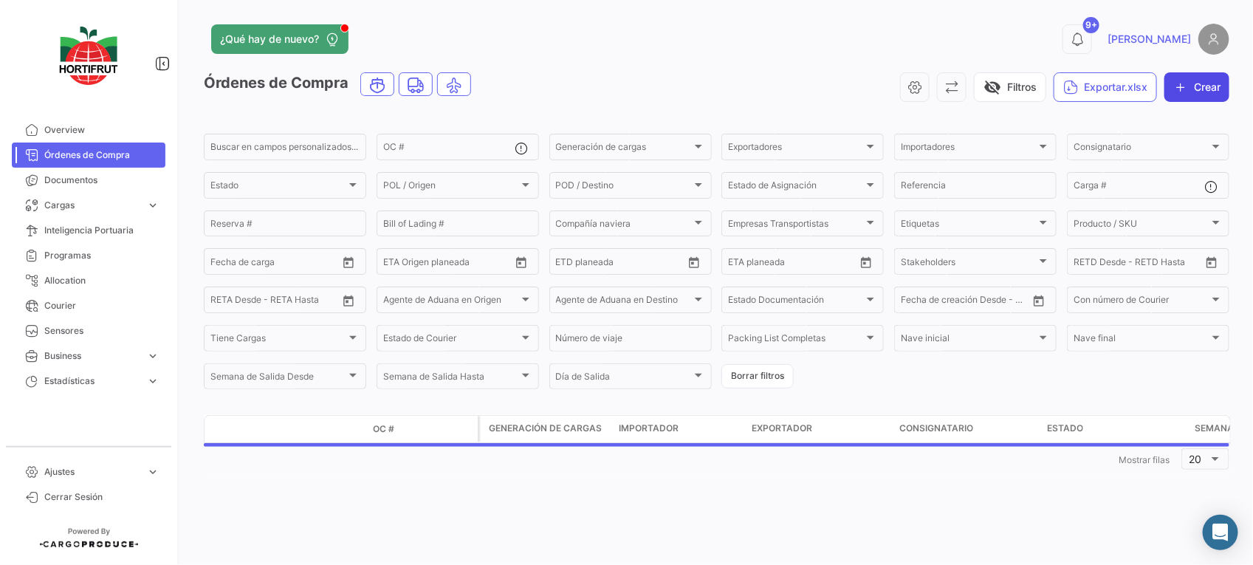
click at [1208, 100] on button "Crear" at bounding box center [1196, 87] width 65 height 30
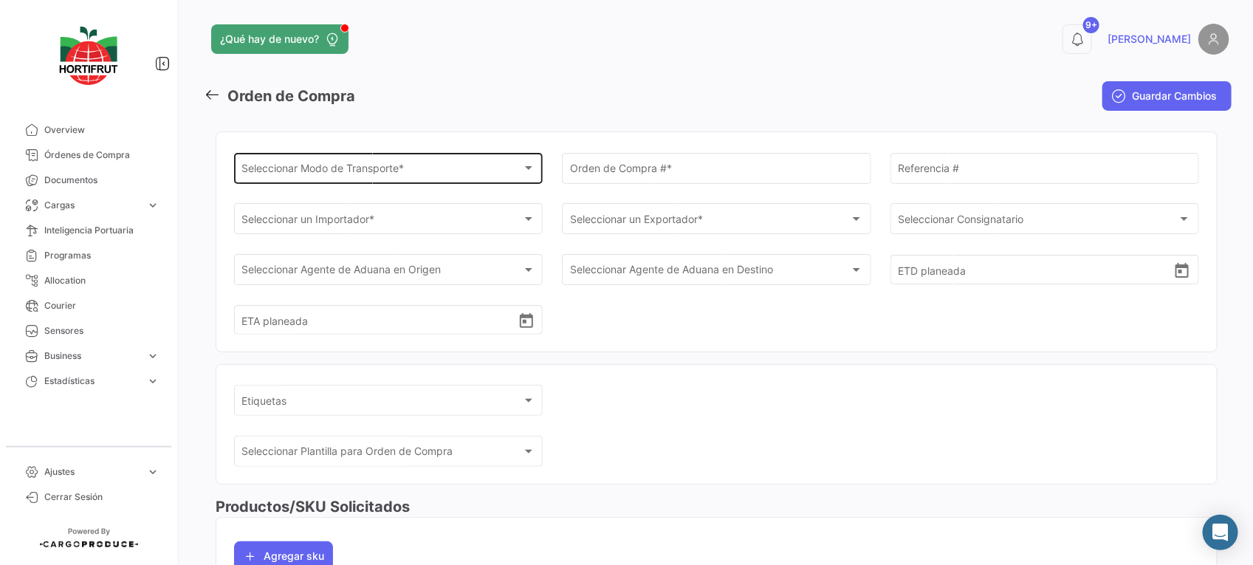
click at [506, 159] on div "Seleccionar Modo de Transporte * Seleccionar Modo de Transporte *" at bounding box center [388, 167] width 293 height 34
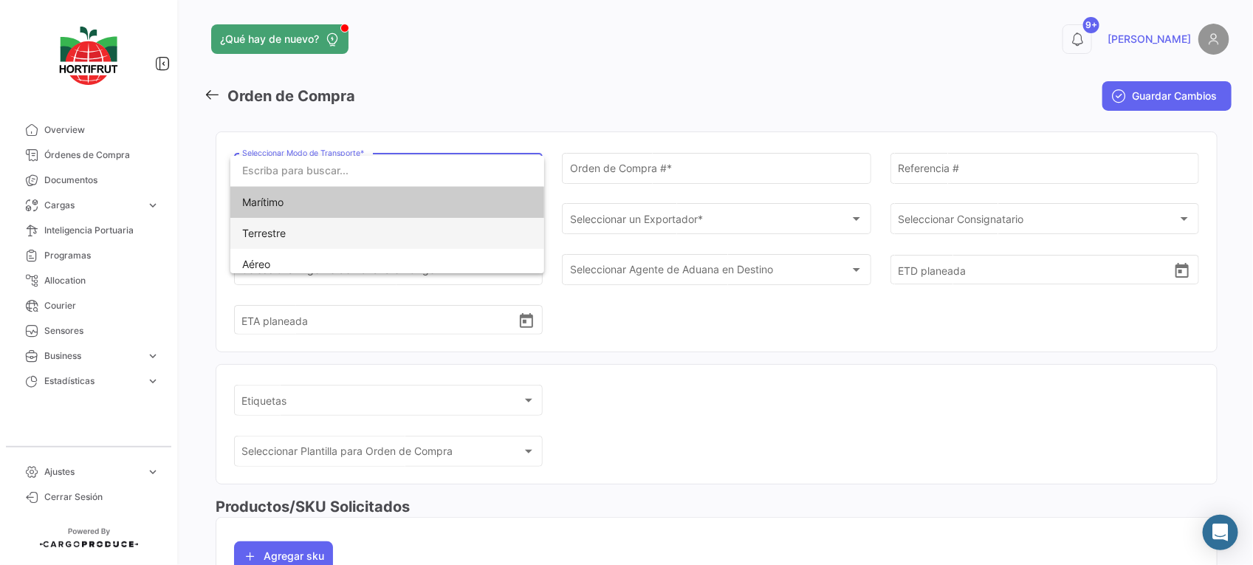
click at [464, 226] on mat-option "Terrestre" at bounding box center [387, 233] width 314 height 31
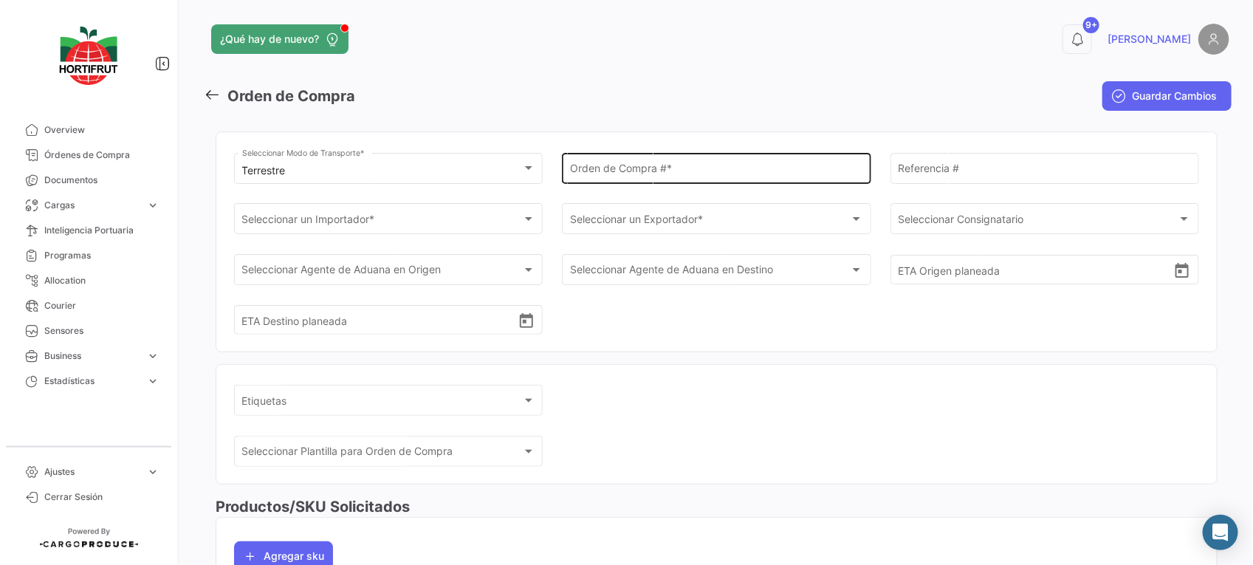
drag, startPoint x: 647, startPoint y: 190, endPoint x: 655, endPoint y: 182, distance: 11.5
click at [653, 183] on div "Orden de Compra # *" at bounding box center [716, 176] width 309 height 46
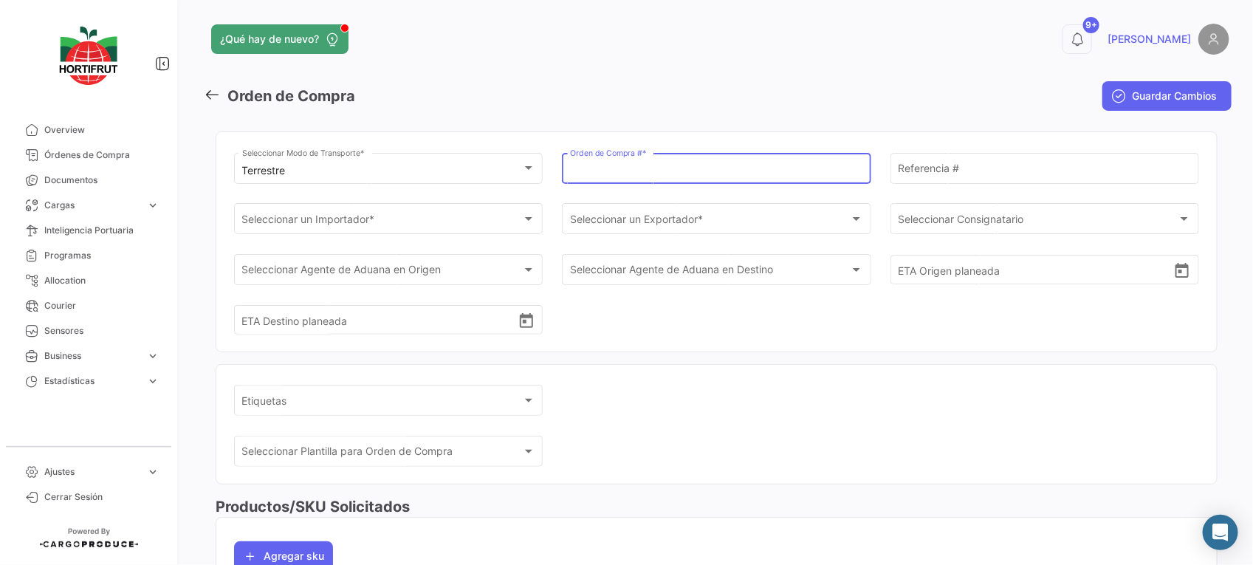
drag, startPoint x: 655, startPoint y: 182, endPoint x: 613, endPoint y: 163, distance: 45.9
click at [613, 163] on div "Orden de Compra # *" at bounding box center [716, 167] width 293 height 34
paste input "PO00000043031"
type input "PO00000043031"
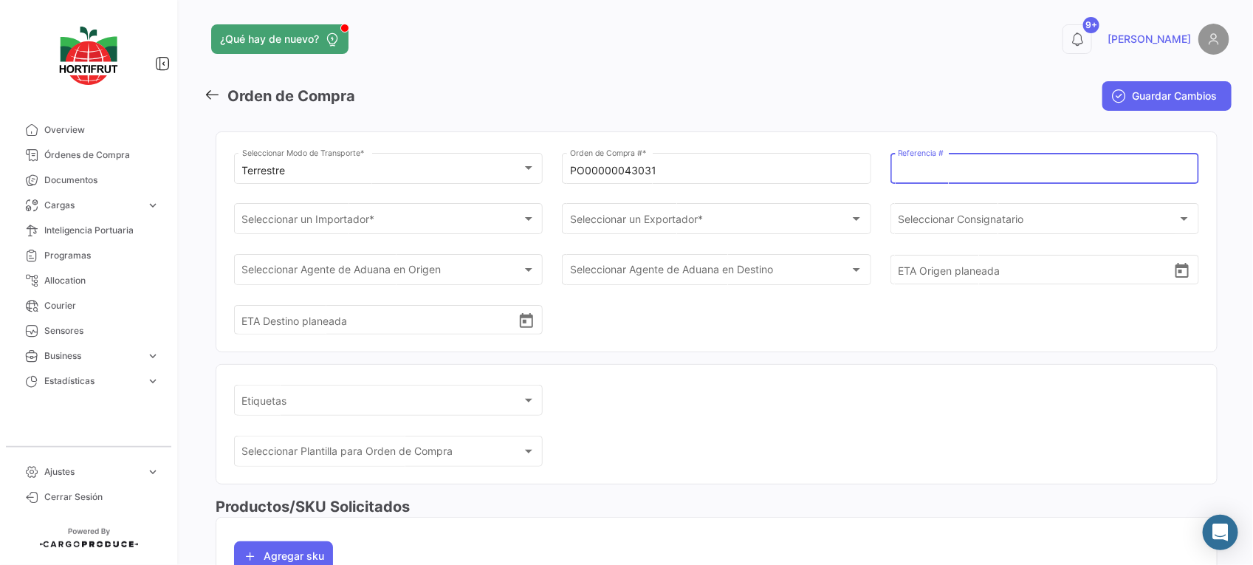
click at [934, 175] on input "Referencia #" at bounding box center [1044, 171] width 293 height 13
paste input "2526-T-0347"
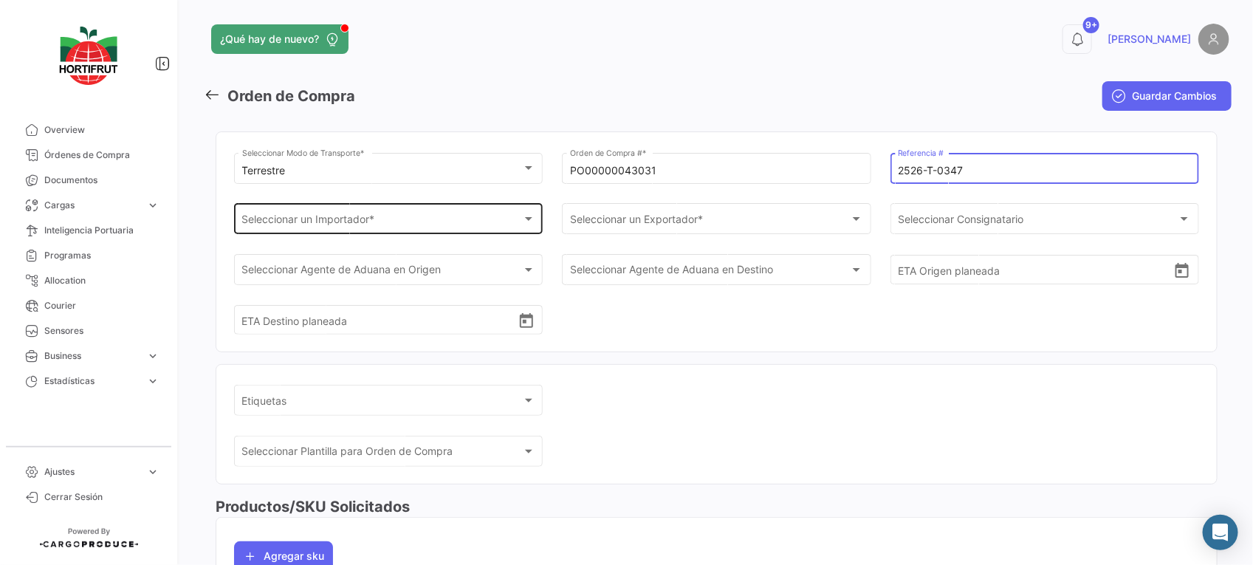
type input "2526-T-0347"
click at [469, 221] on div "Seleccionar un Importador *" at bounding box center [382, 222] width 280 height 13
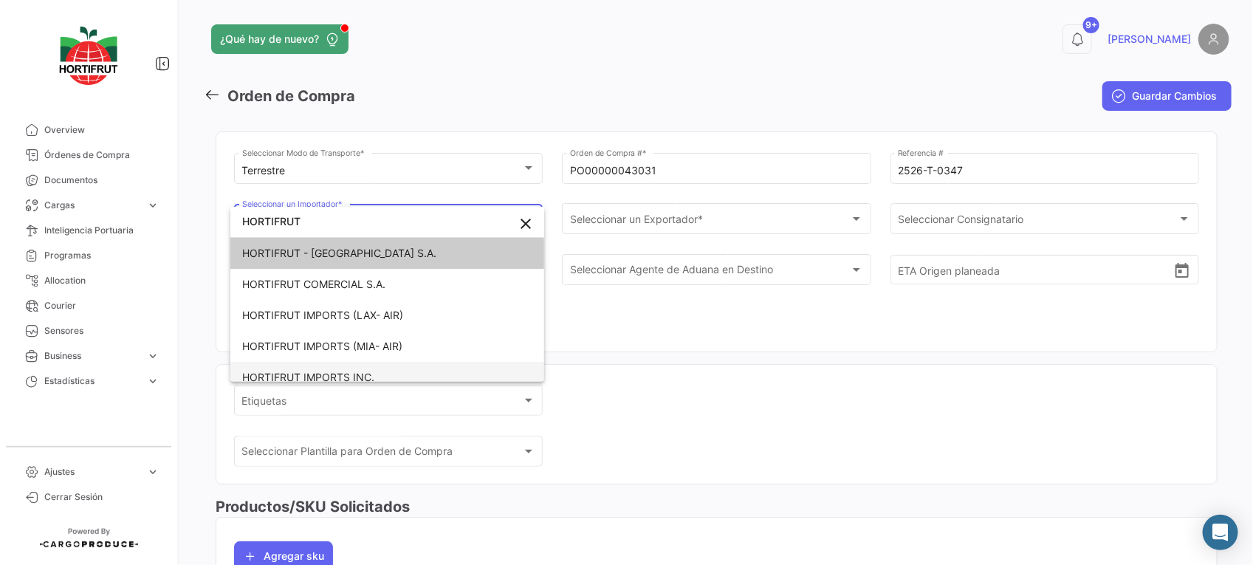
type input "HORTIFRUT"
click at [474, 367] on mat-option "HORTIFRUT IMPORTS INC." at bounding box center [387, 377] width 314 height 31
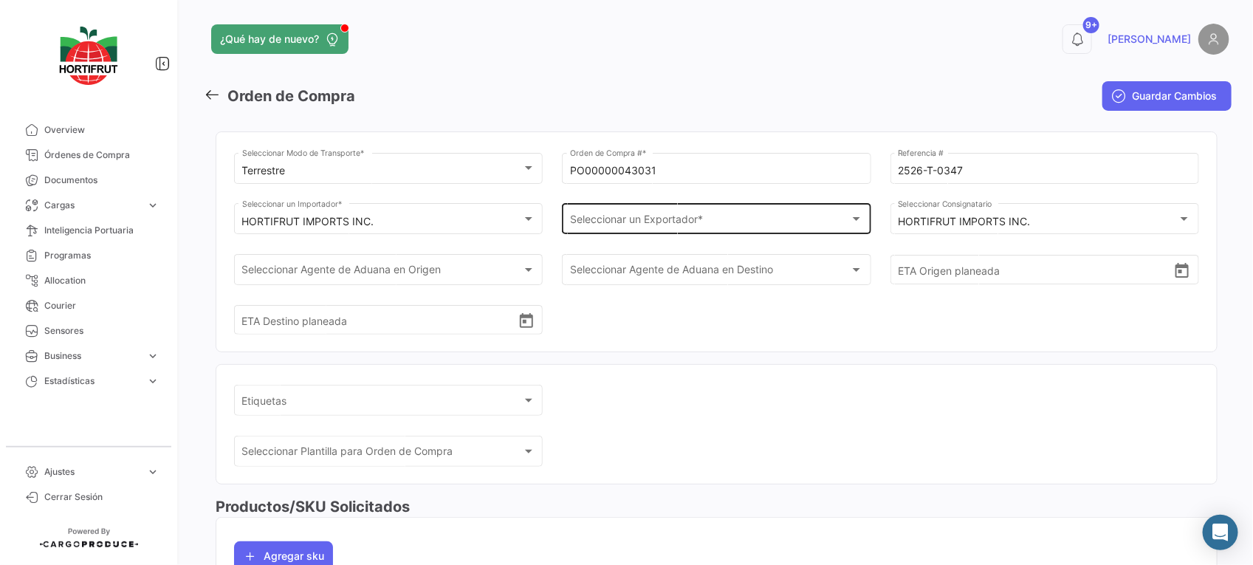
click at [632, 212] on div "Seleccionar un Exportador * Seleccionar un Exportador *" at bounding box center [716, 218] width 293 height 34
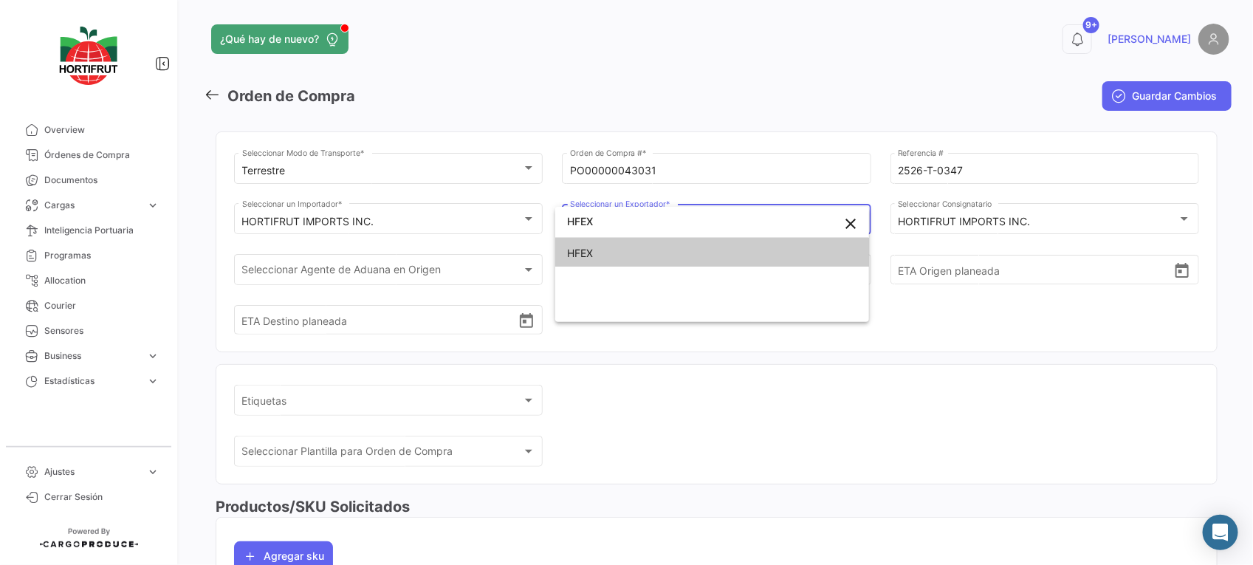
type input "HFEX"
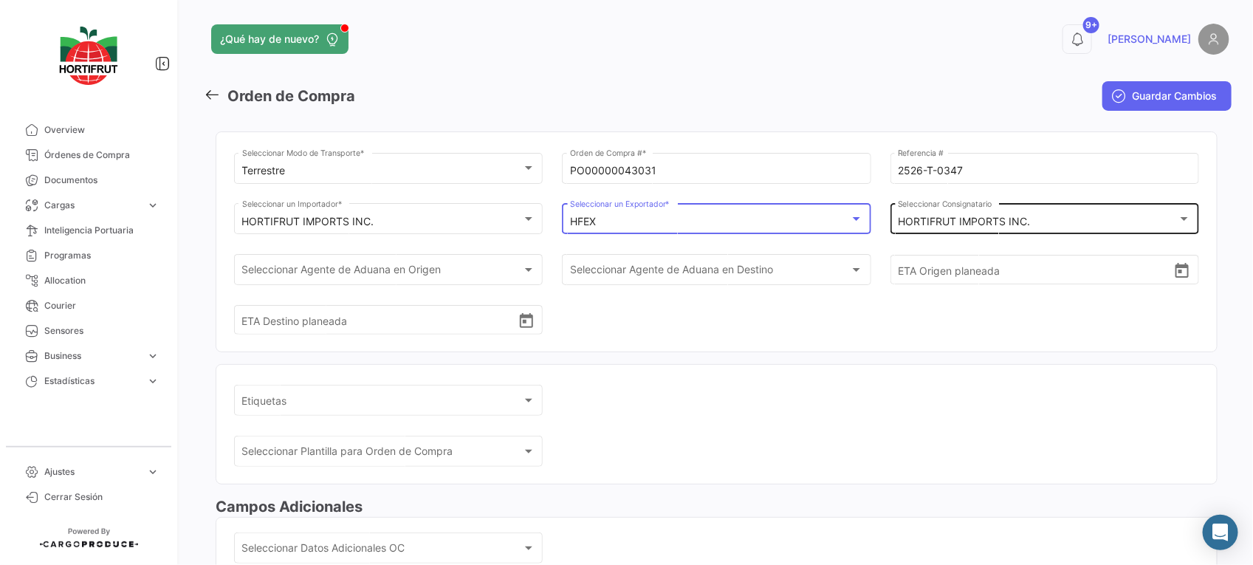
click at [927, 216] on mat-select-trigger "HORTIFRUT IMPORTS INC." at bounding box center [964, 221] width 132 height 13
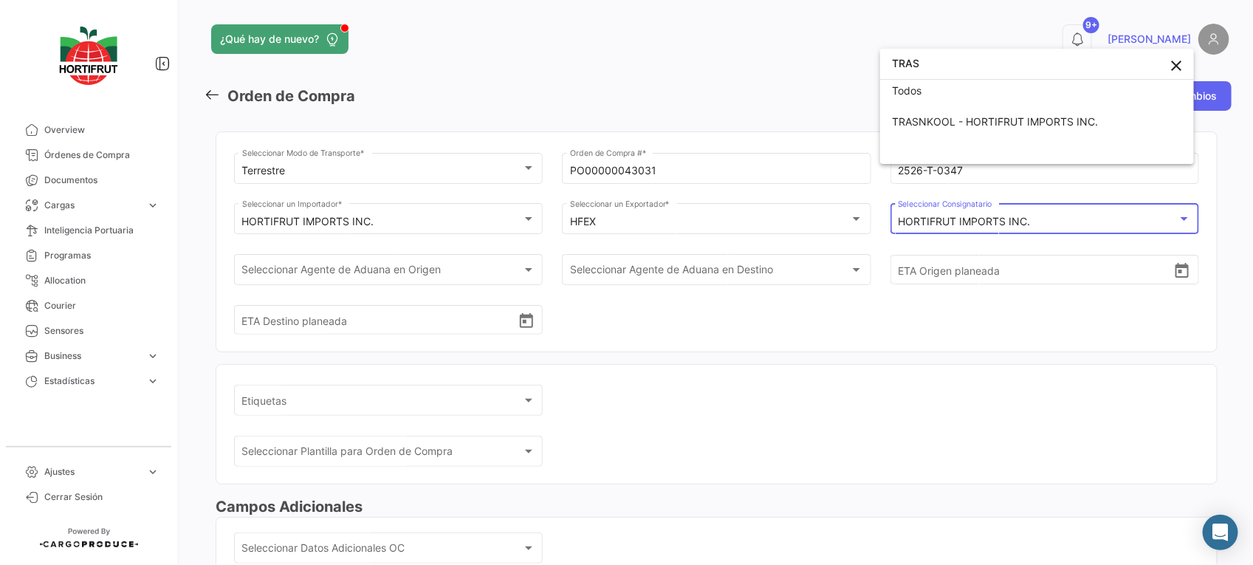
scroll to position [4, 0]
type input "TRAS"
click at [954, 118] on span "TRASNKOOL - HORTIFRUT IMPORTS INC." at bounding box center [995, 121] width 206 height 13
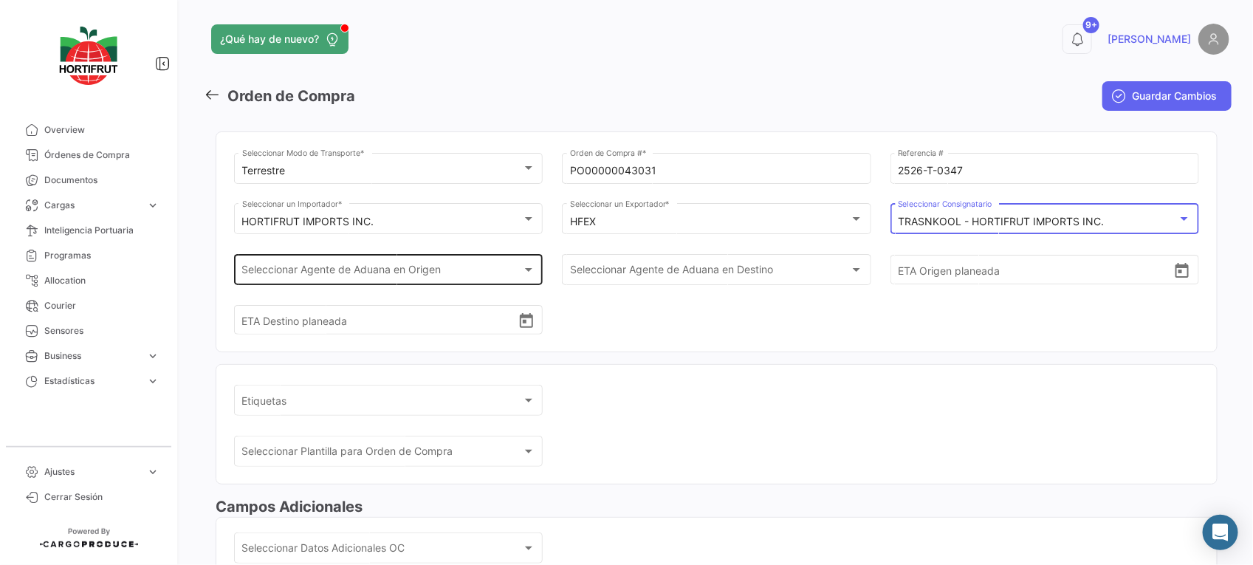
click at [514, 266] on div "Seleccionar Agente de Aduana en Origen" at bounding box center [382, 272] width 280 height 13
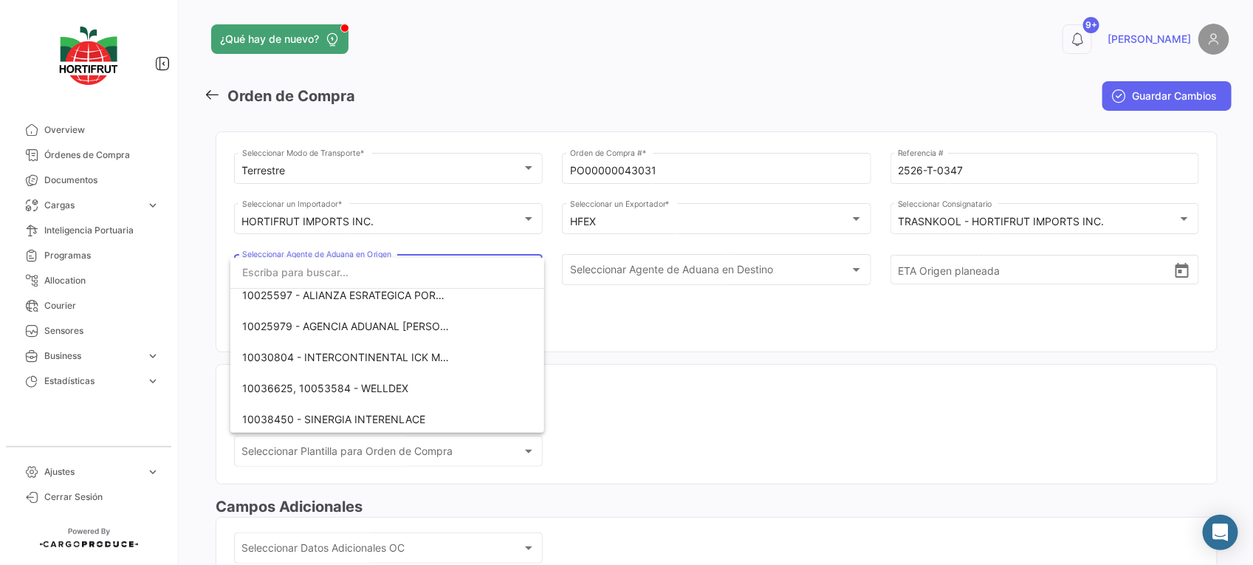
scroll to position [72, 0]
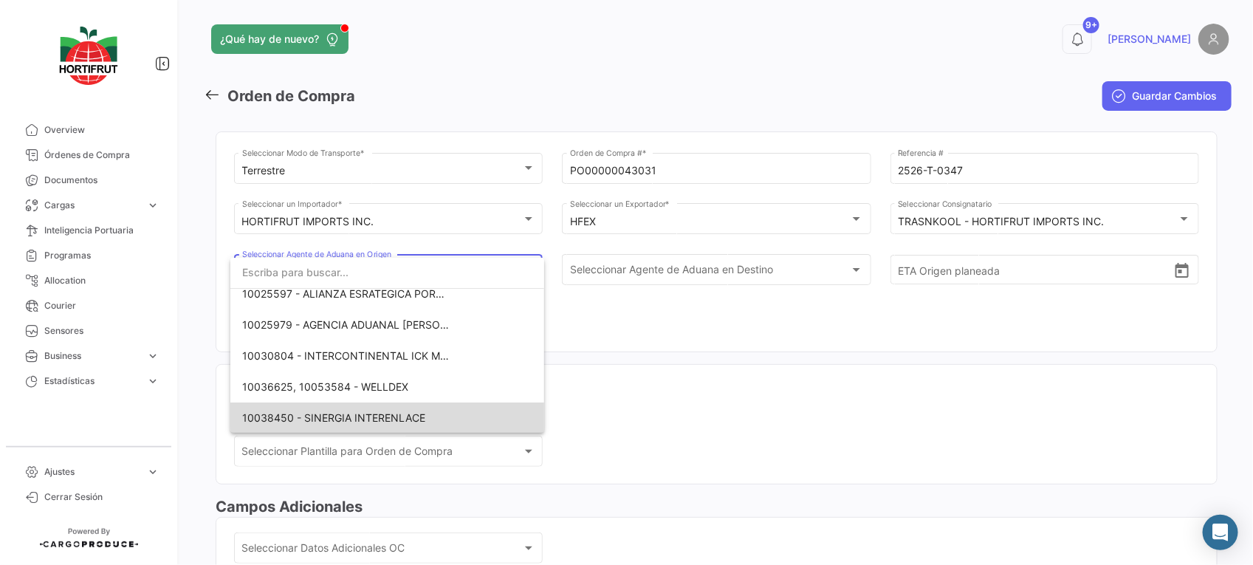
click at [444, 411] on span "10038450 - SINERGIA INTERENLACE" at bounding box center [345, 417] width 207 height 31
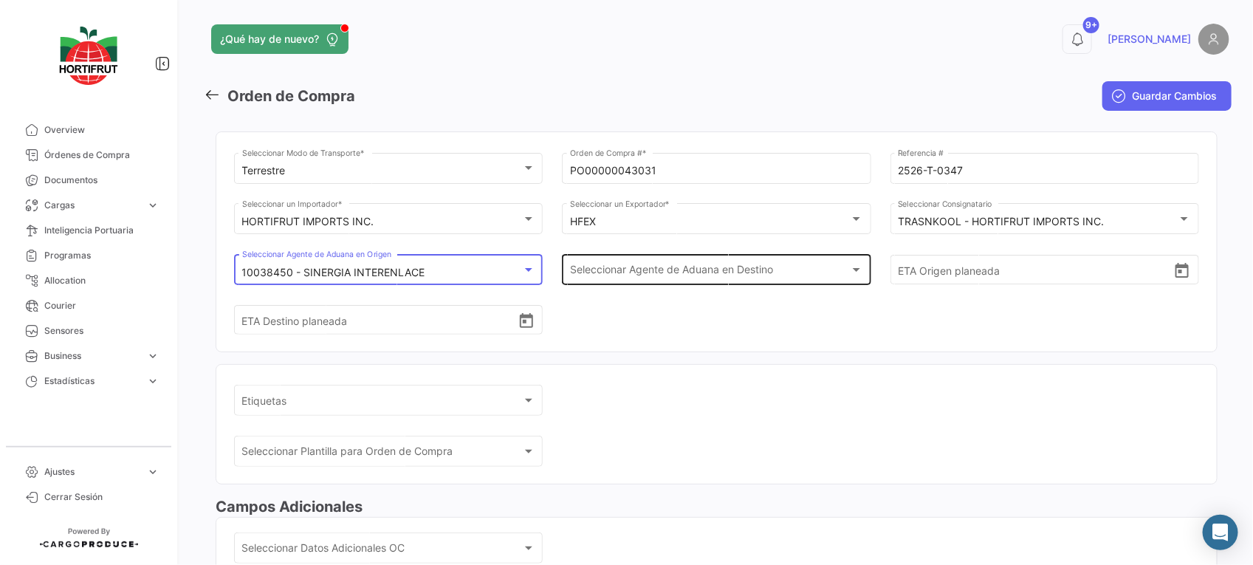
click at [736, 258] on div "Seleccionar Agente de Aduana en Destino Seleccionar Agente de Aduana en Destino" at bounding box center [716, 268] width 293 height 34
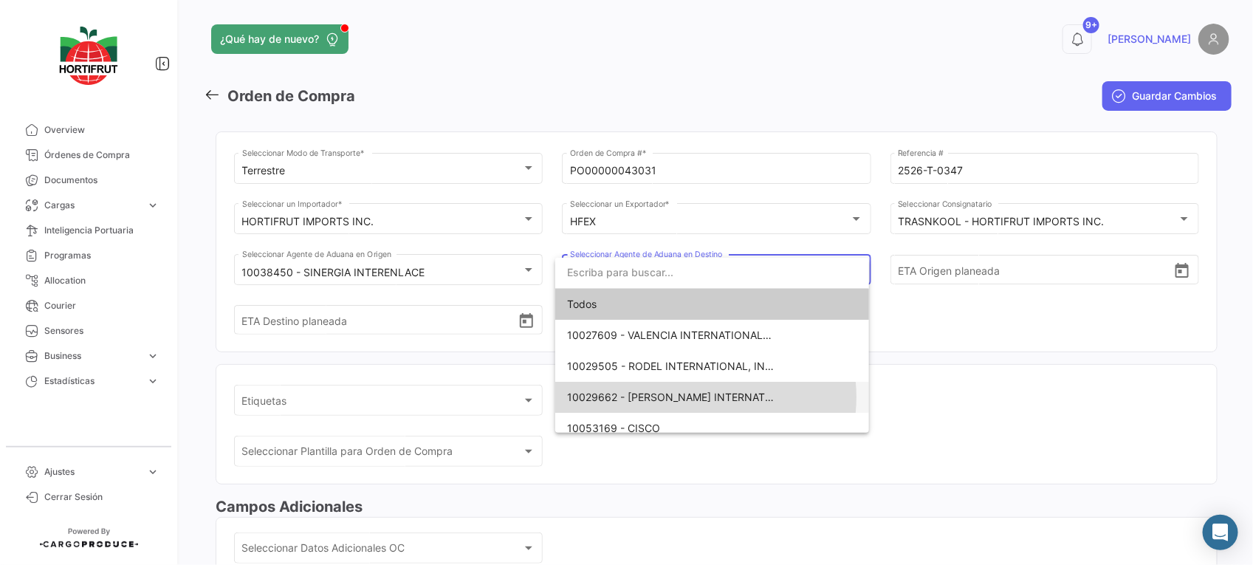
click at [698, 397] on span "10029662 - [PERSON_NAME] INTERNATIONAL" at bounding box center [682, 396] width 230 height 13
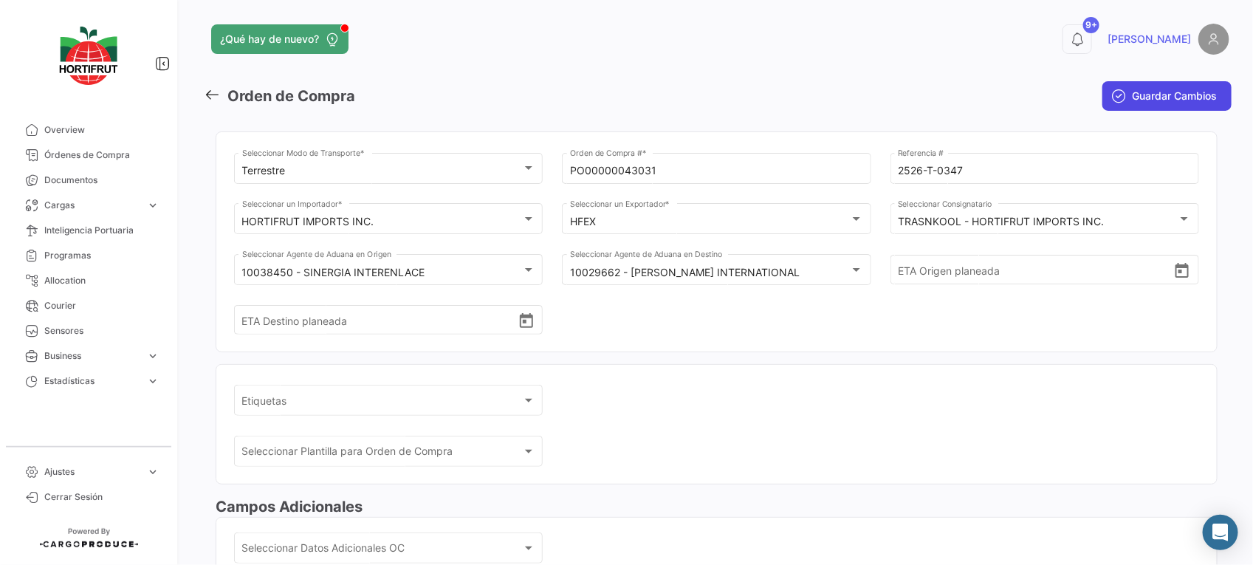
click at [1135, 94] on span "Guardar Cambios" at bounding box center [1174, 96] width 85 height 15
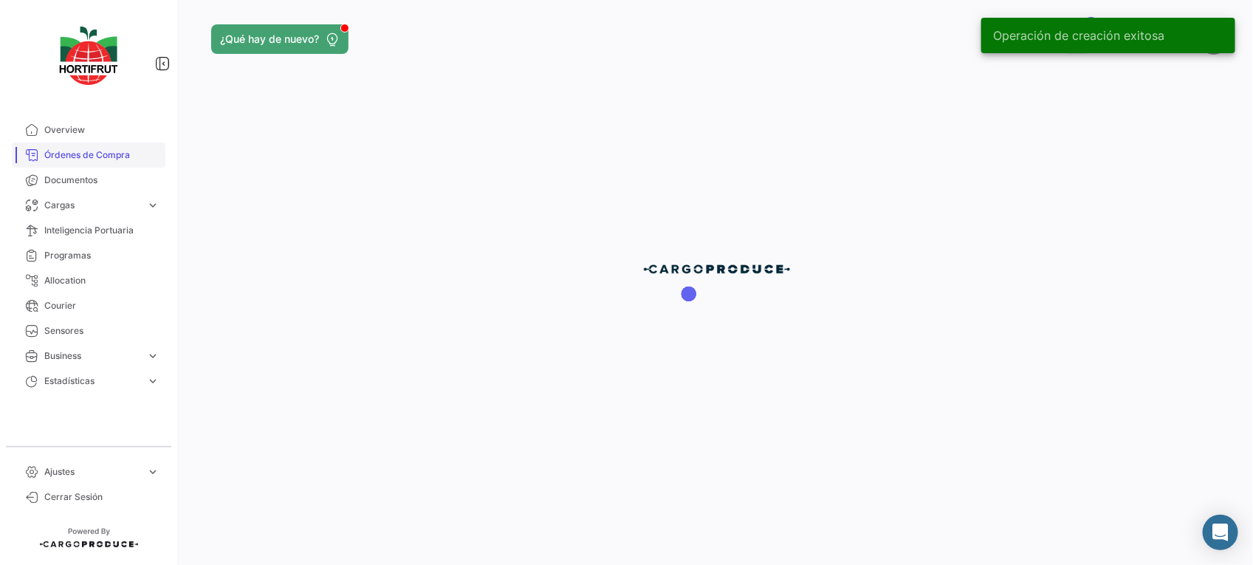
click at [97, 165] on link "Órdenes de Compra" at bounding box center [89, 154] width 154 height 25
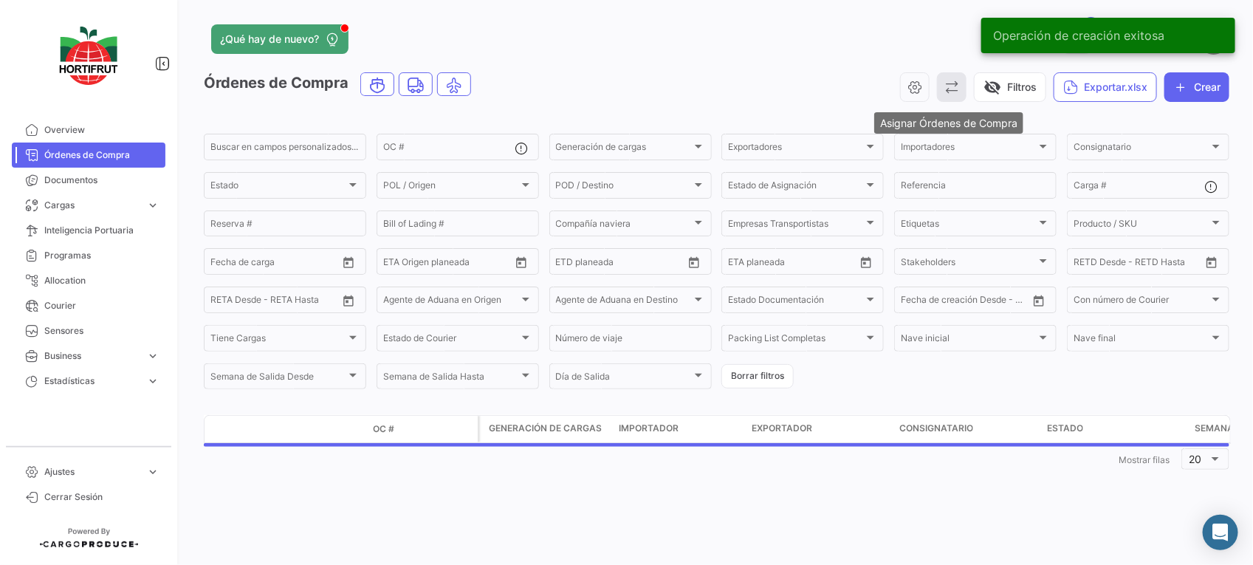
click at [946, 89] on icon "button" at bounding box center [951, 87] width 15 height 15
click at [960, 118] on span "Asignar Órdenes de Compra" at bounding box center [1013, 123] width 140 height 13
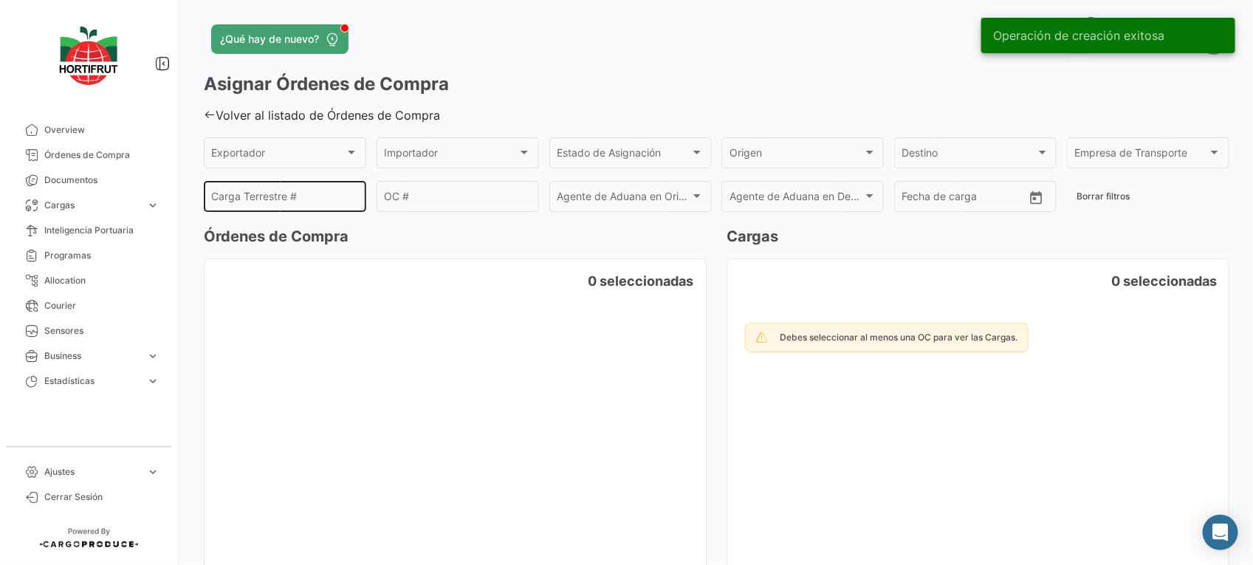
click at [307, 196] on input "Carga Terrestre #" at bounding box center [285, 199] width 147 height 13
paste input "2526-T-0347"
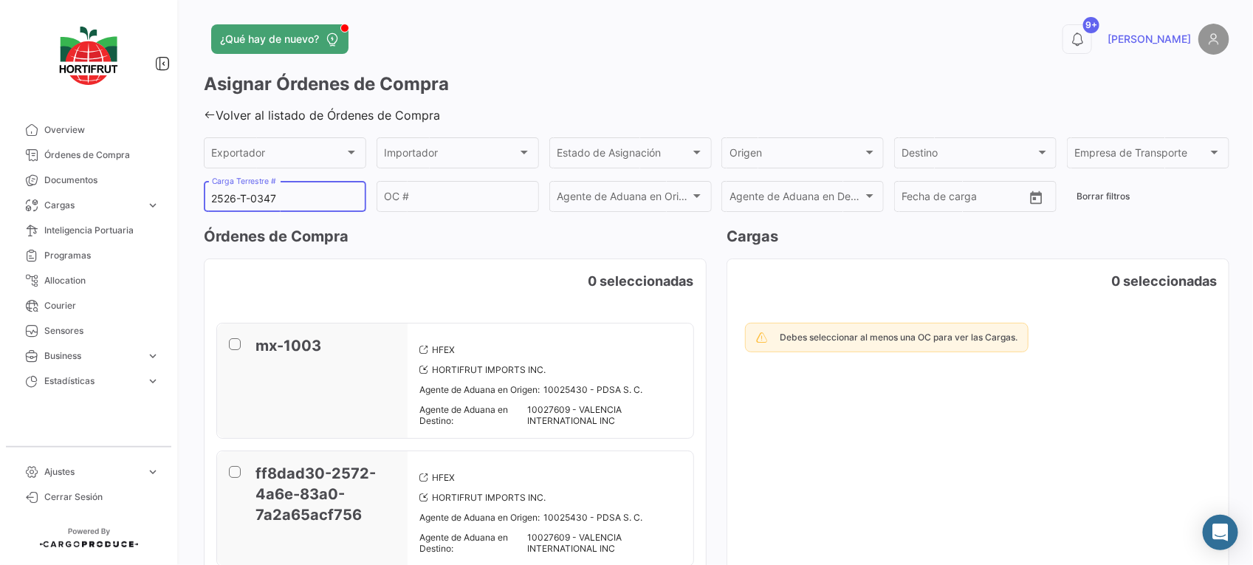
type input "2526-T-0347"
click at [470, 182] on div "OC #" at bounding box center [457, 195] width 147 height 34
paste input "PO00000043031"
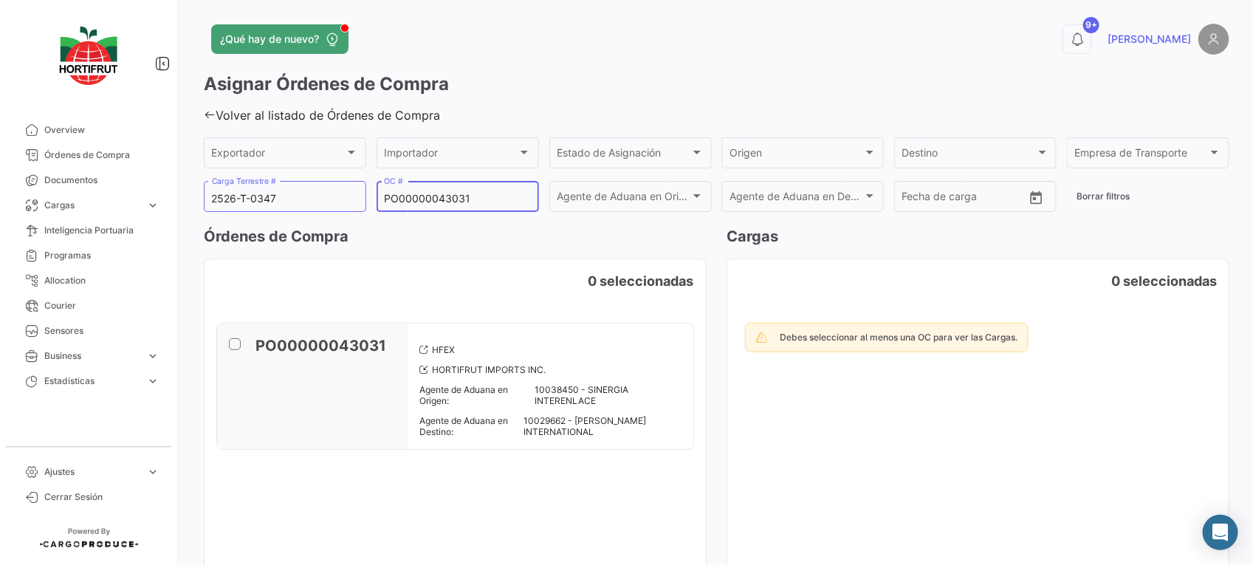
type input "PO00000043031"
click at [233, 342] on span at bounding box center [235, 344] width 12 height 12
click at [234, 350] on input "checkbox" at bounding box center [234, 350] width 1 height 1
checkbox input "true"
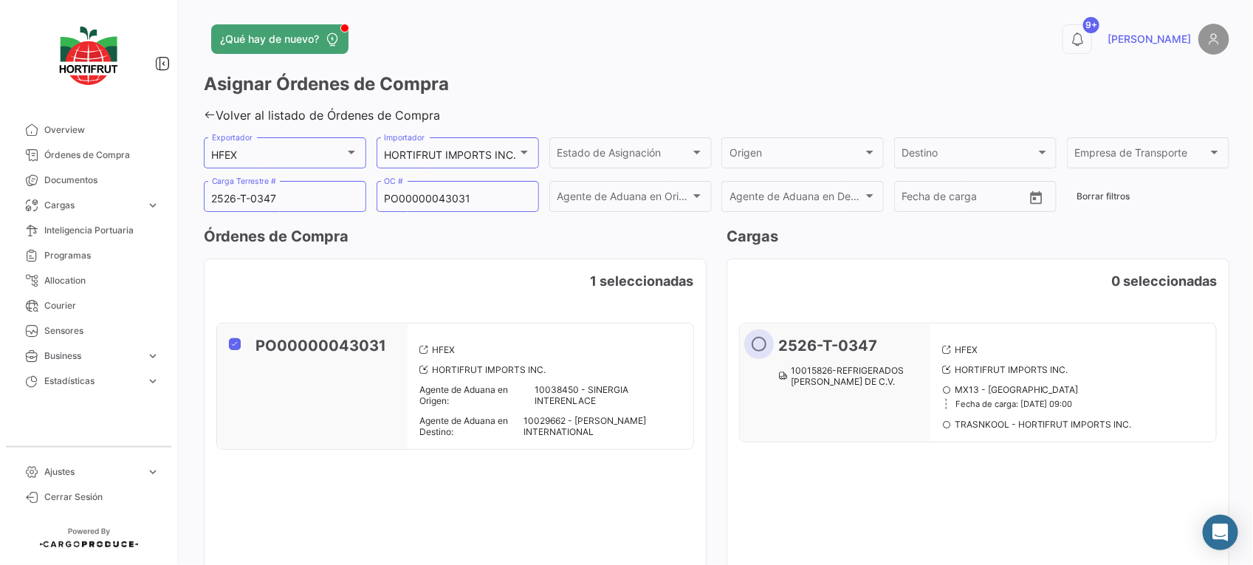
click at [755, 348] on span at bounding box center [758, 344] width 15 height 15
click at [755, 348] on input "radio" at bounding box center [758, 344] width 15 height 15
radio input "true"
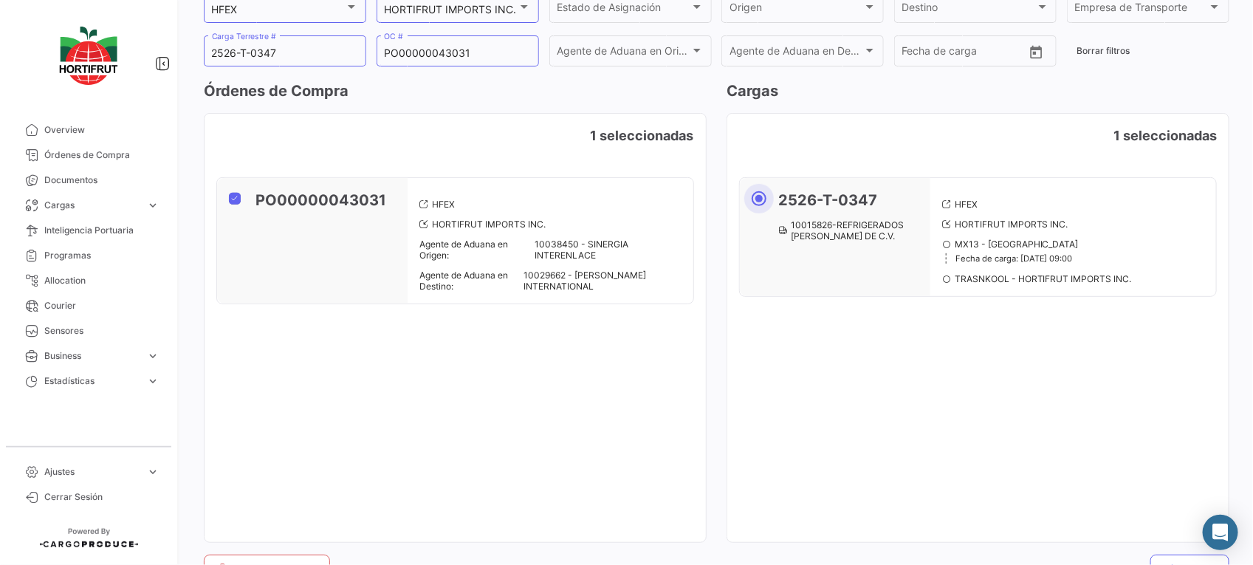
scroll to position [200, 0]
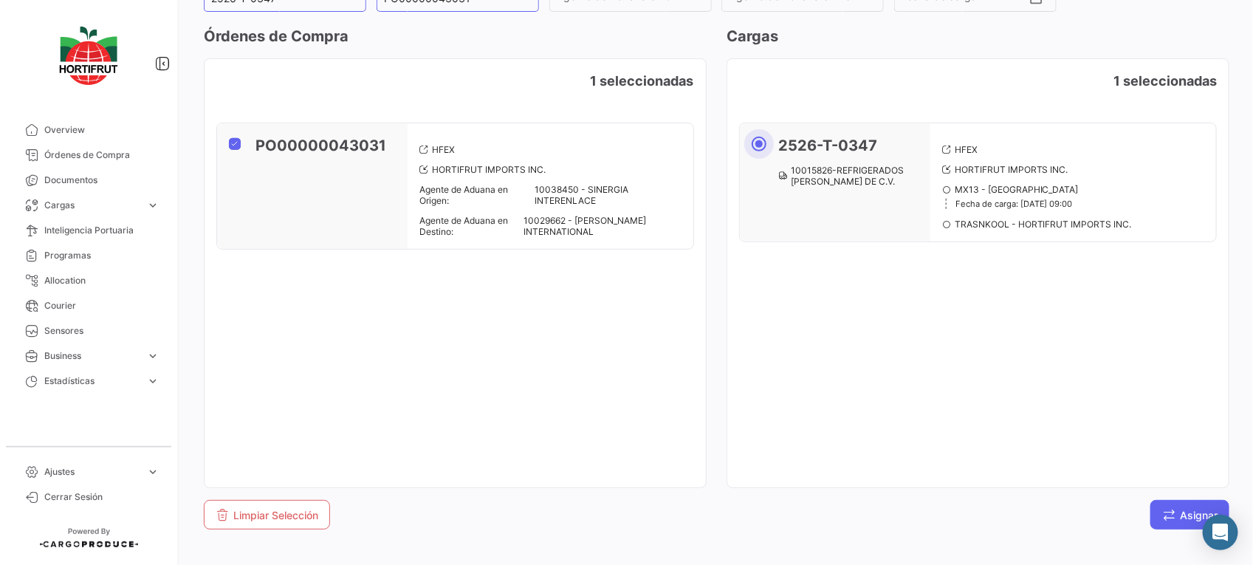
click at [1163, 523] on button "Asignar" at bounding box center [1189, 515] width 79 height 30
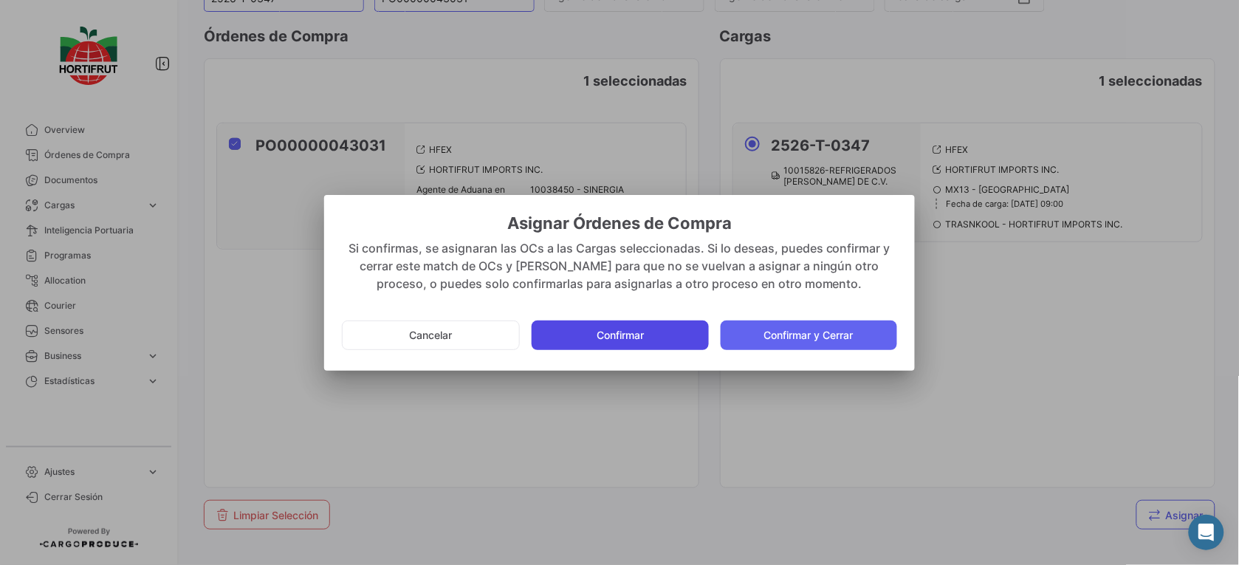
click at [627, 325] on button "Confirmar" at bounding box center [619, 335] width 176 height 30
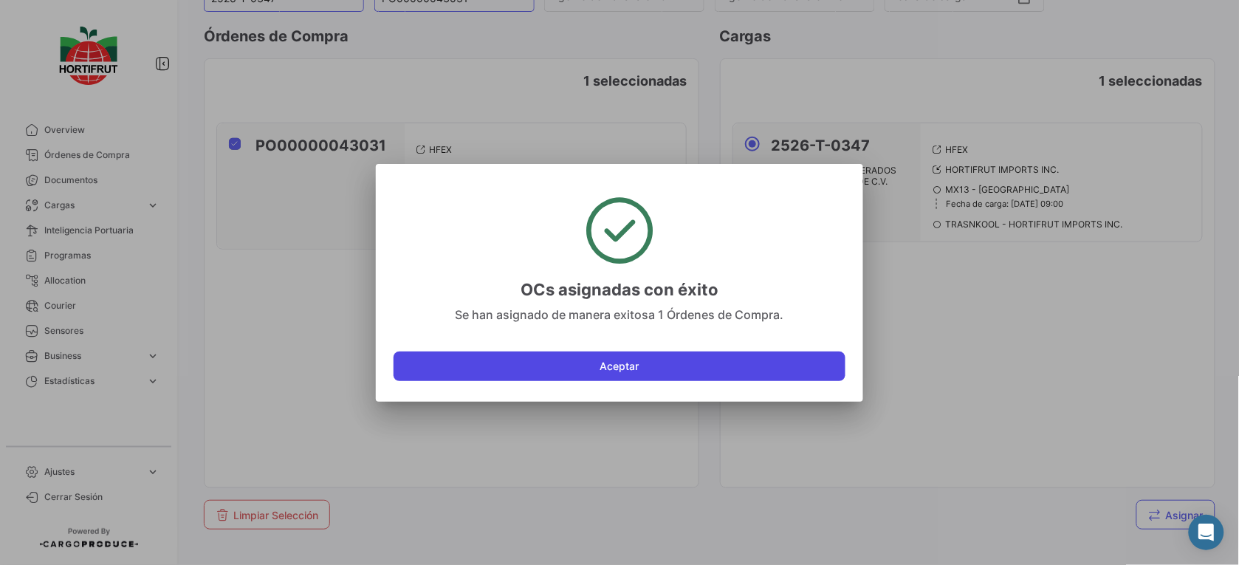
click at [610, 353] on button "Aceptar" at bounding box center [619, 366] width 452 height 30
checkbox input "false"
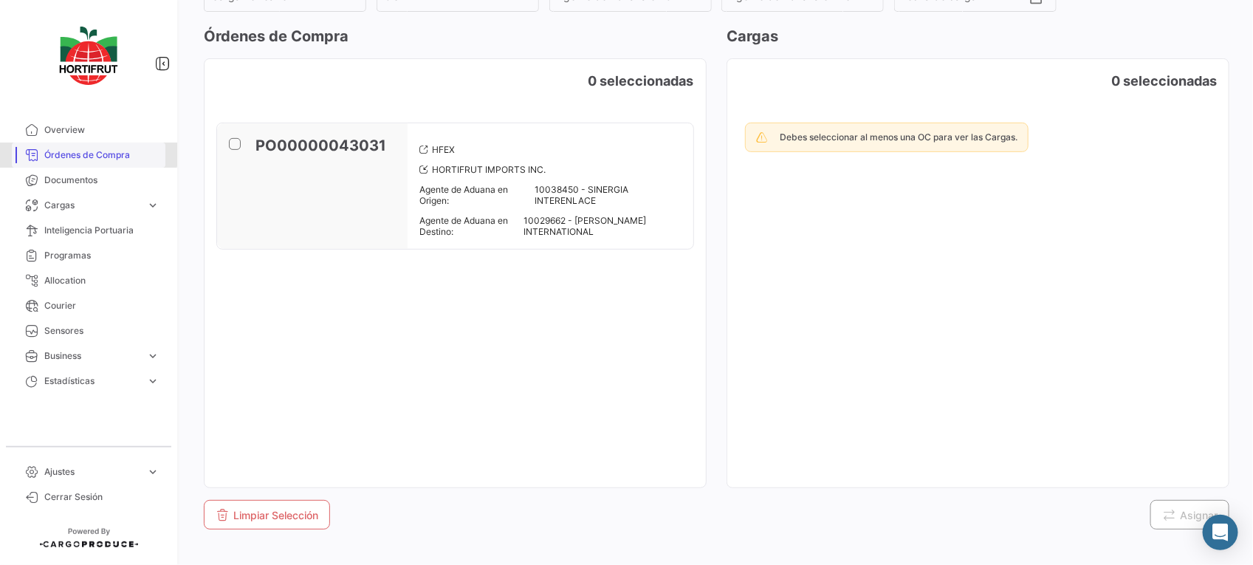
click at [80, 149] on span "Órdenes de Compra" at bounding box center [101, 154] width 115 height 13
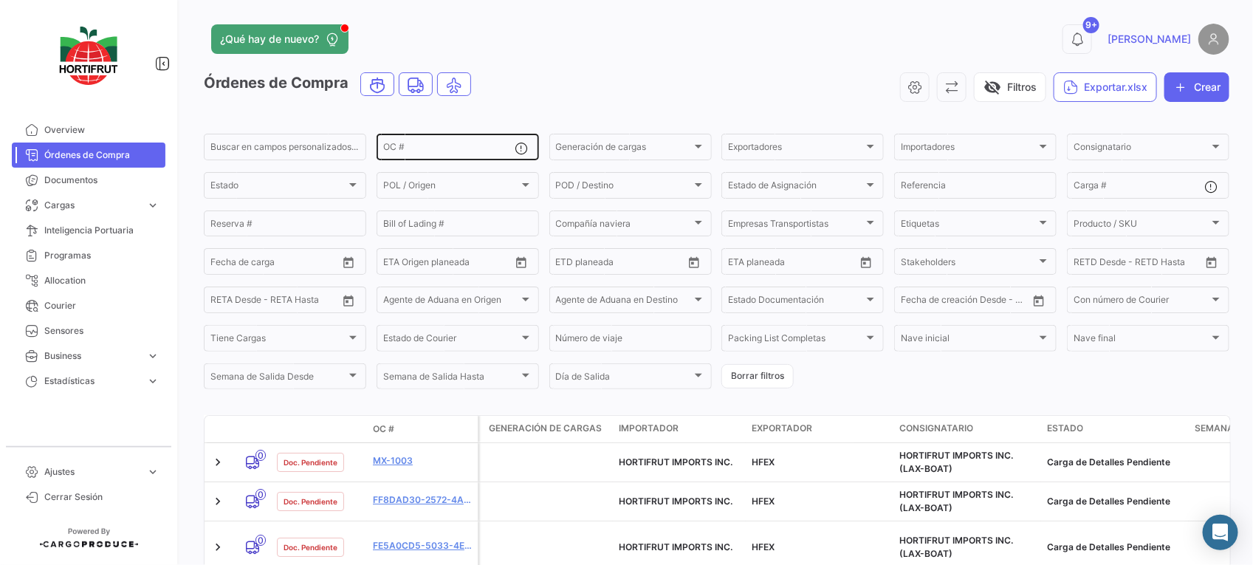
click at [484, 156] on div "OC #" at bounding box center [448, 145] width 131 height 29
paste input "PO00000043031"
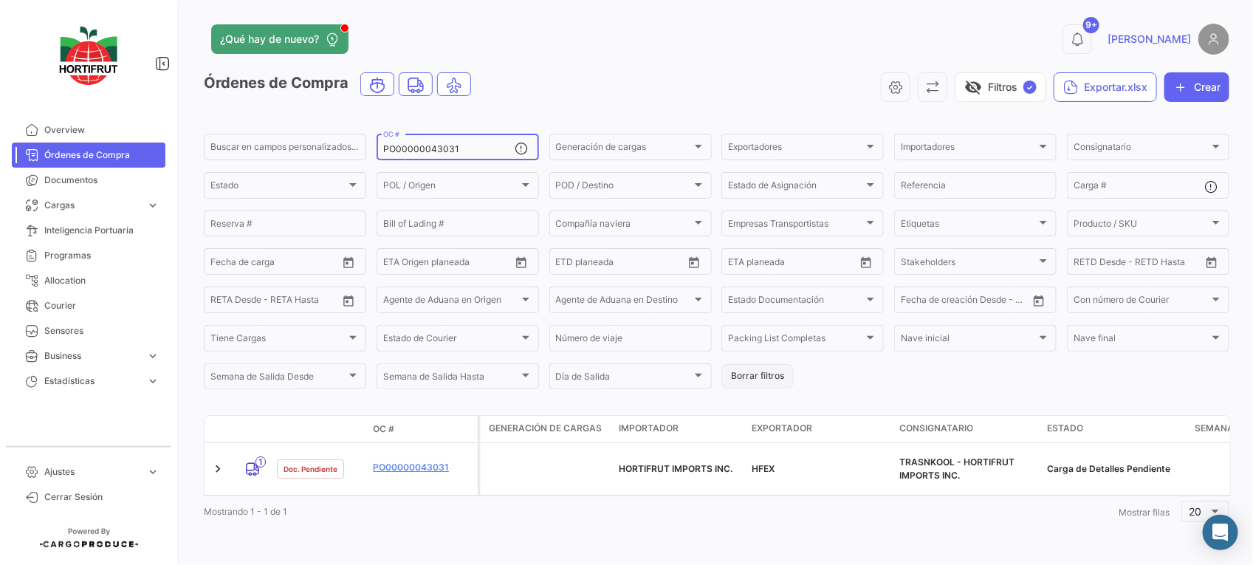
type input "PO00000043031"
click at [753, 382] on button "Borrar filtros" at bounding box center [757, 376] width 72 height 24
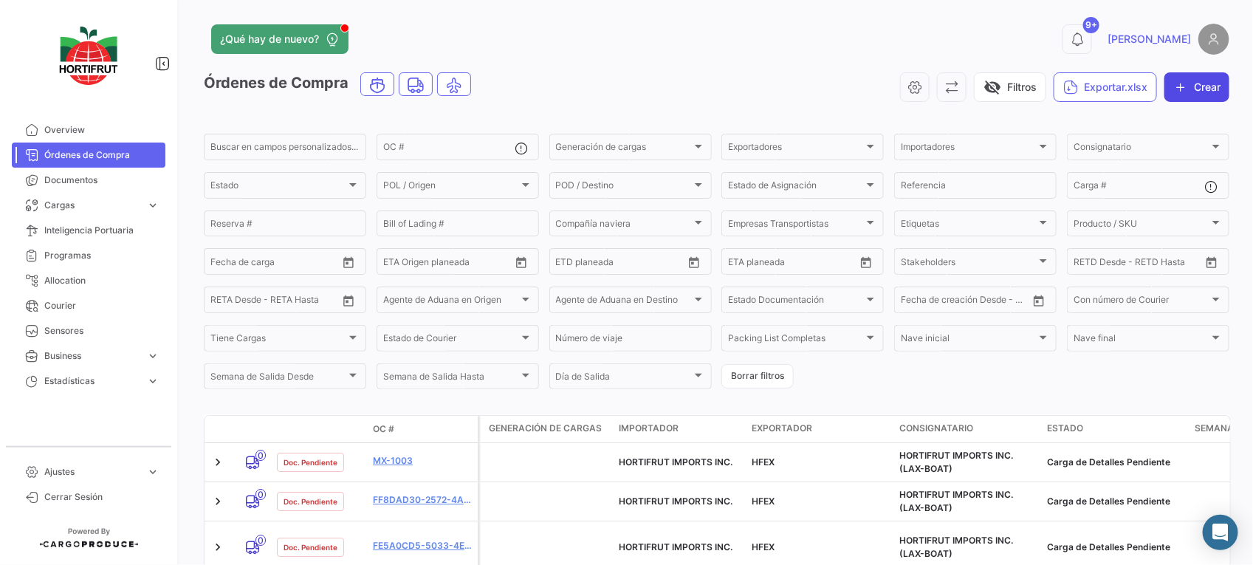
click at [1175, 92] on icon "button" at bounding box center [1180, 87] width 15 height 15
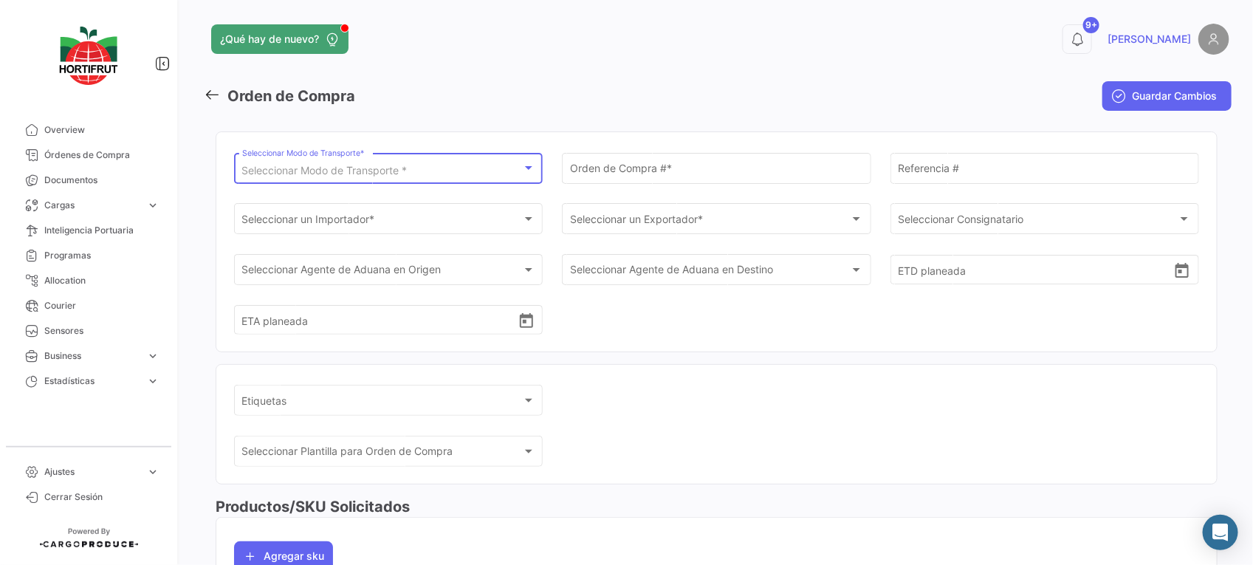
click at [407, 176] on span "Seleccionar Modo de Transporte *" at bounding box center [324, 170] width 165 height 13
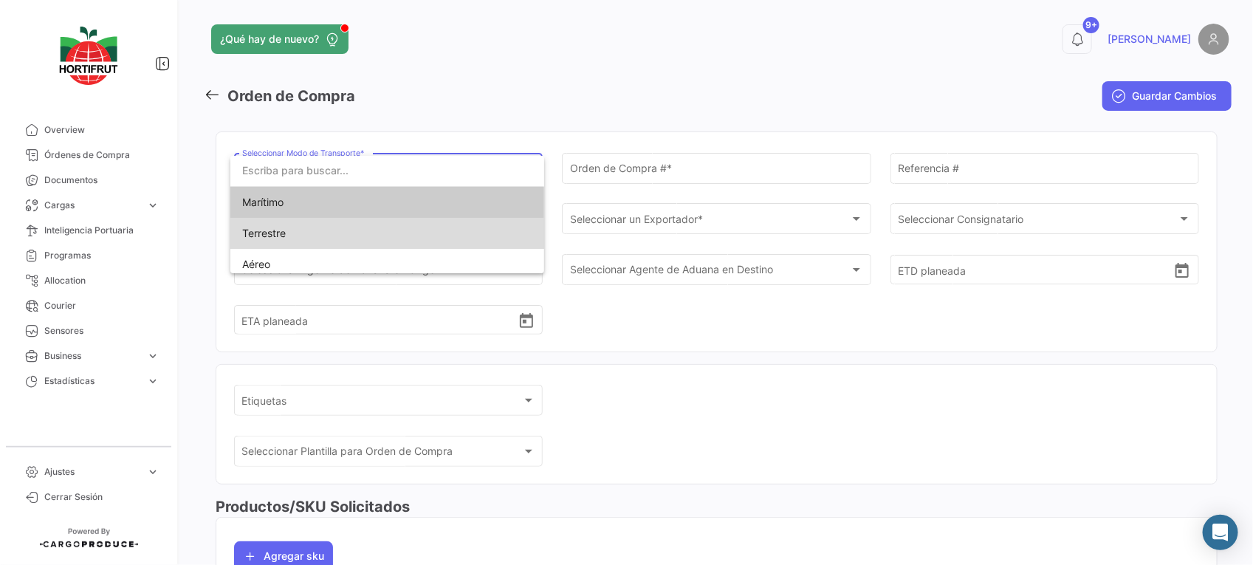
click at [441, 224] on span "Terrestre" at bounding box center [345, 233] width 207 height 31
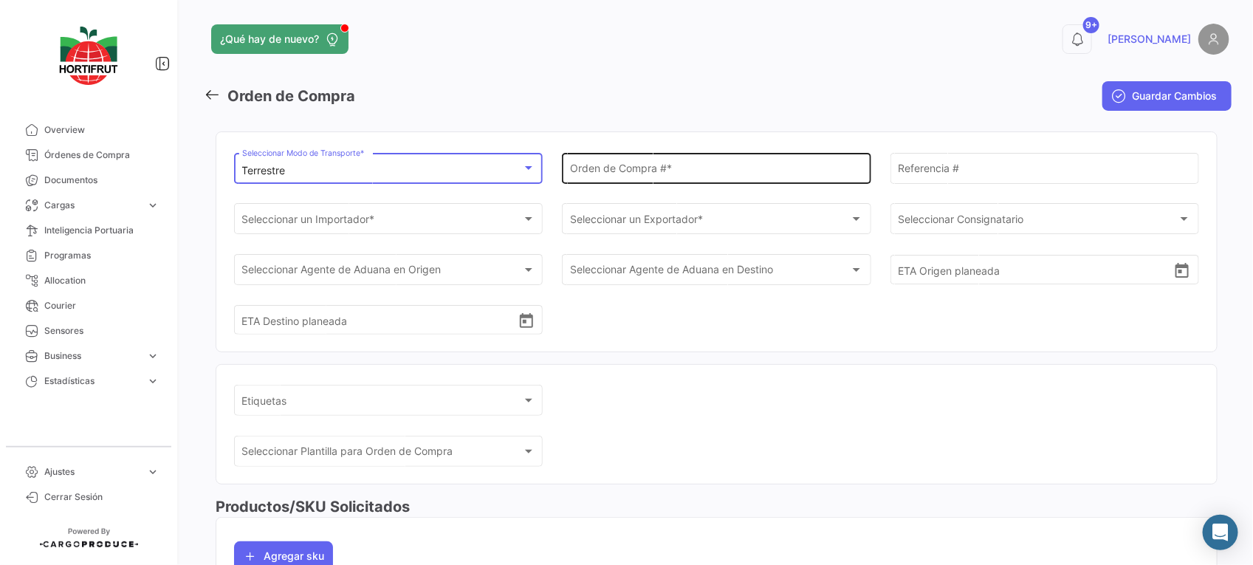
click at [591, 178] on div "Orden de Compra # *" at bounding box center [716, 167] width 293 height 34
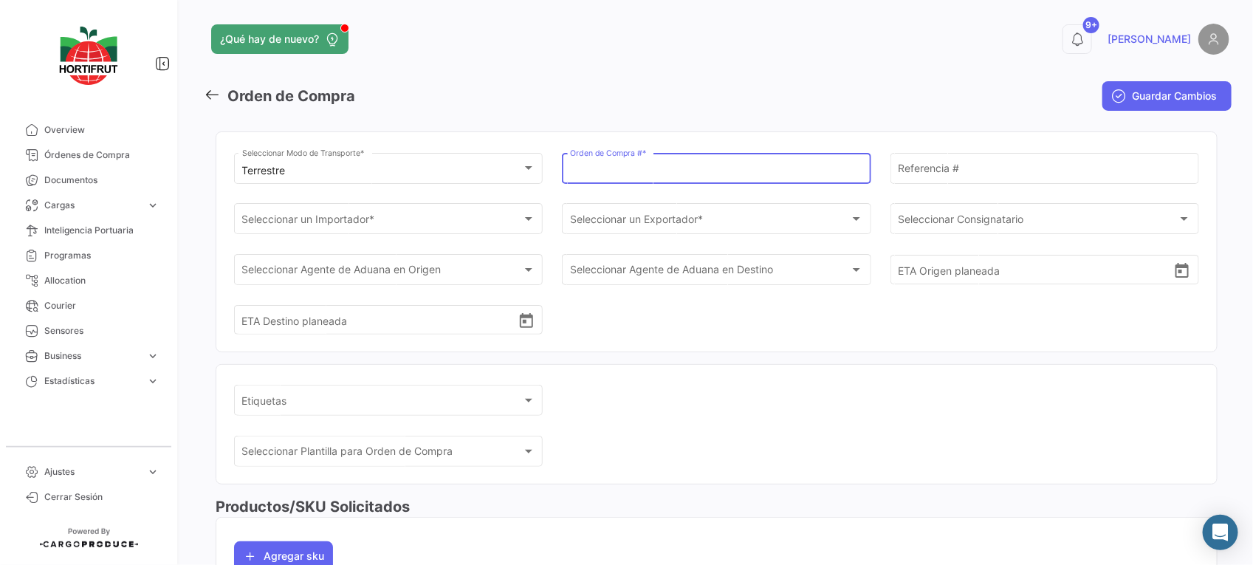
paste input "PO00000043036"
type input "PO00000043036"
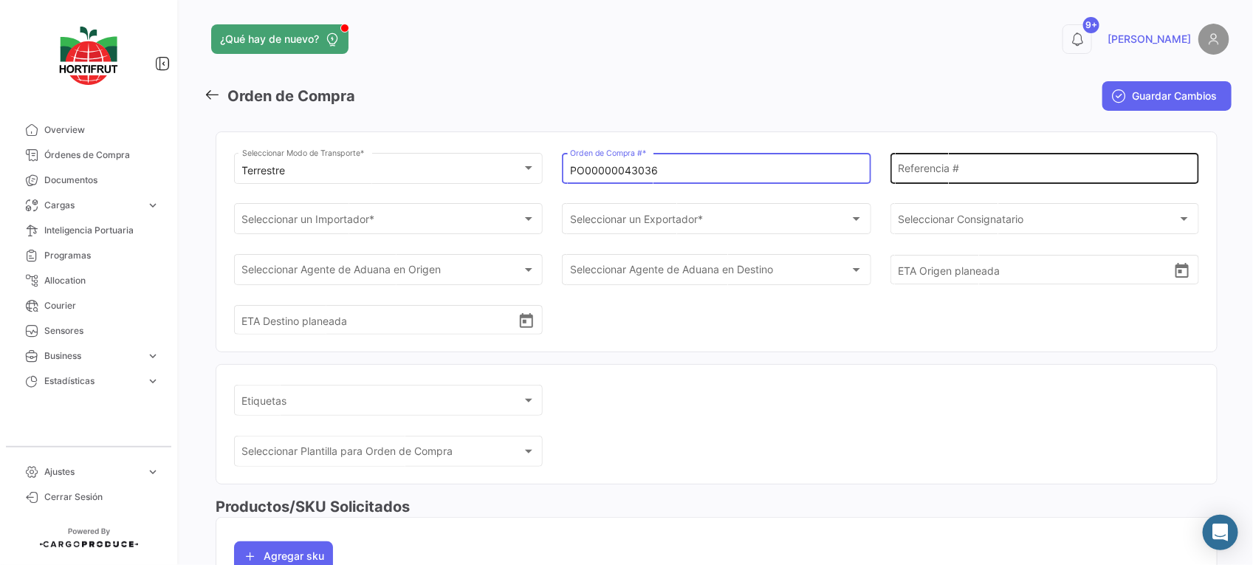
click at [969, 162] on div "Referencia #" at bounding box center [1044, 167] width 293 height 34
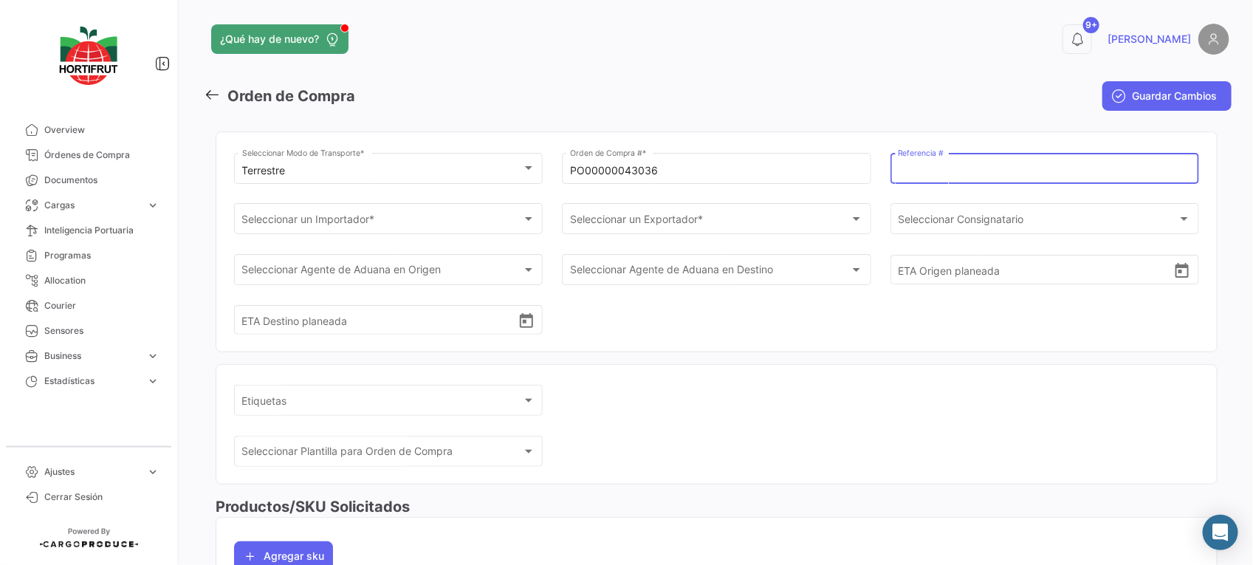
paste input "2526-T-0340"
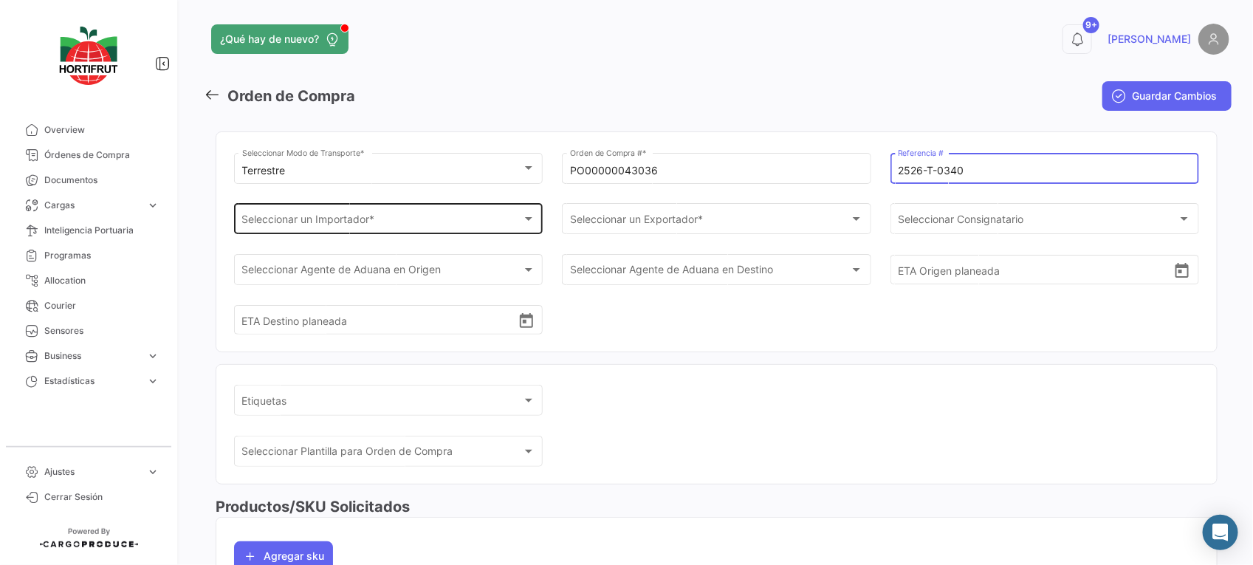
type input "2526-T-0340"
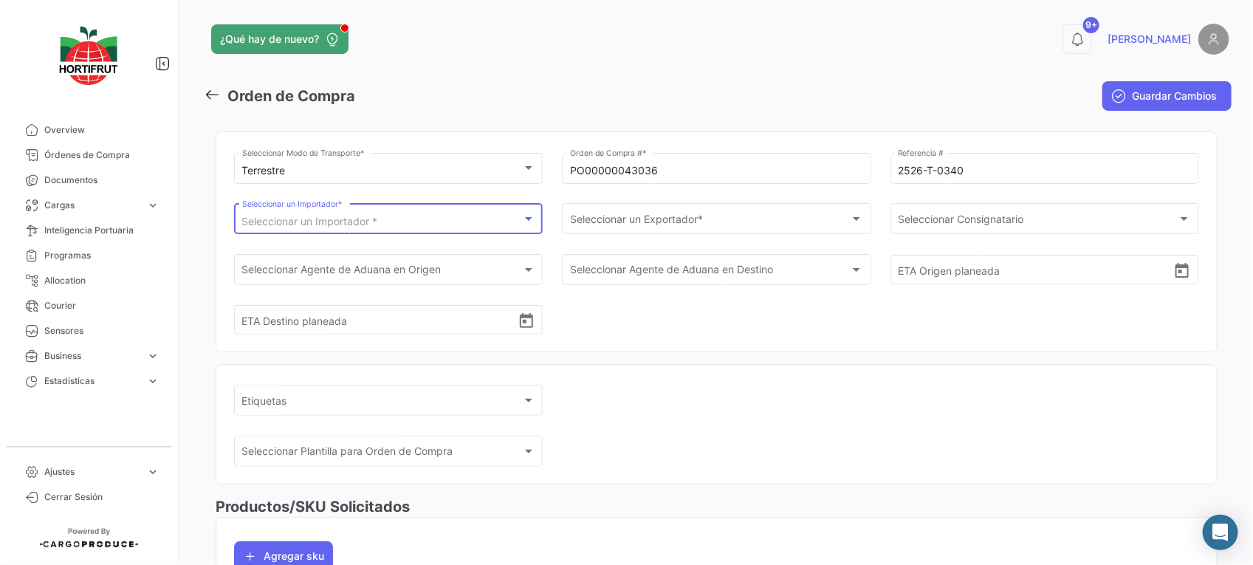
click at [473, 219] on div "Seleccionar un Importador *" at bounding box center [382, 222] width 280 height 13
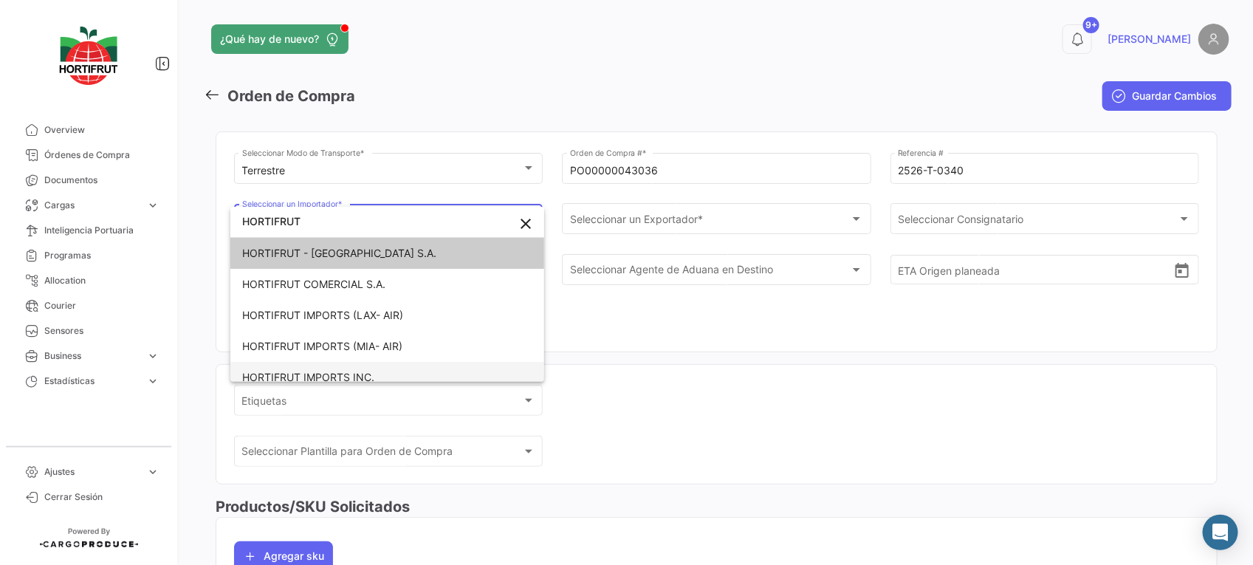
type input "HORTIFRUT"
click at [428, 364] on span "HORTIFRUT IMPORTS INC." at bounding box center [345, 377] width 207 height 31
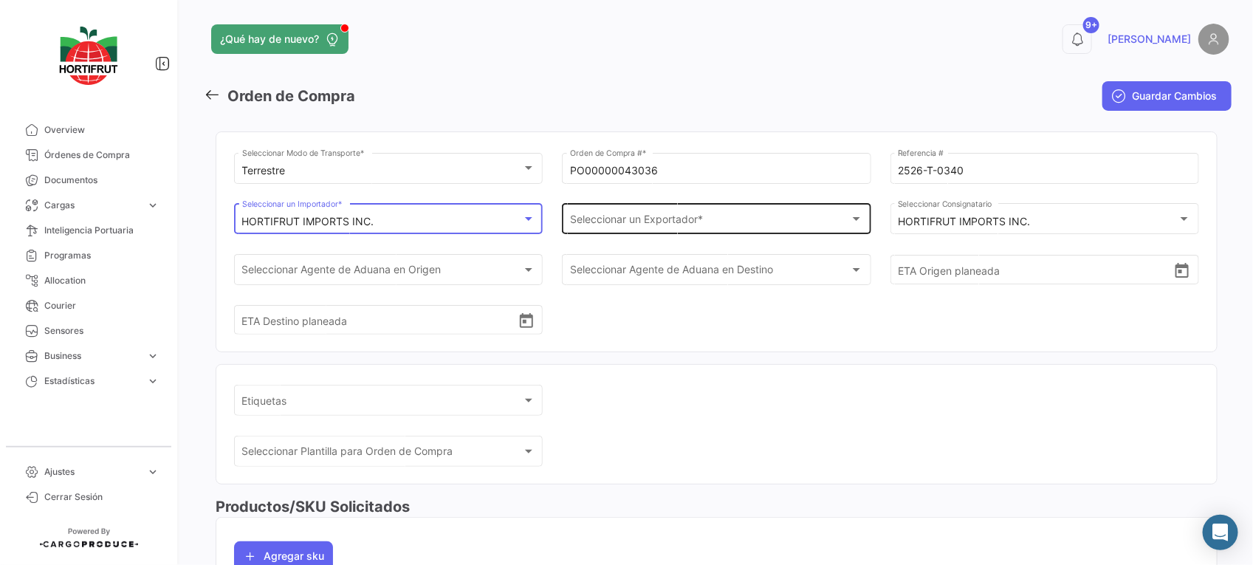
click at [624, 205] on div "Seleccionar un Exportador * Seleccionar un Exportador *" at bounding box center [716, 218] width 293 height 34
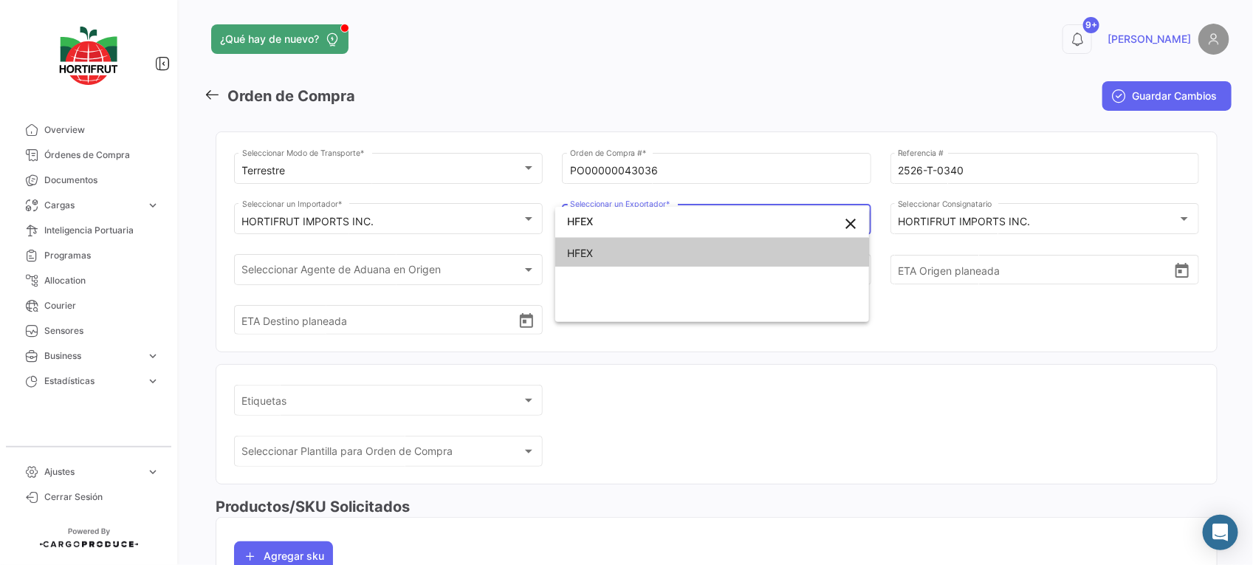
type input "HFEX"
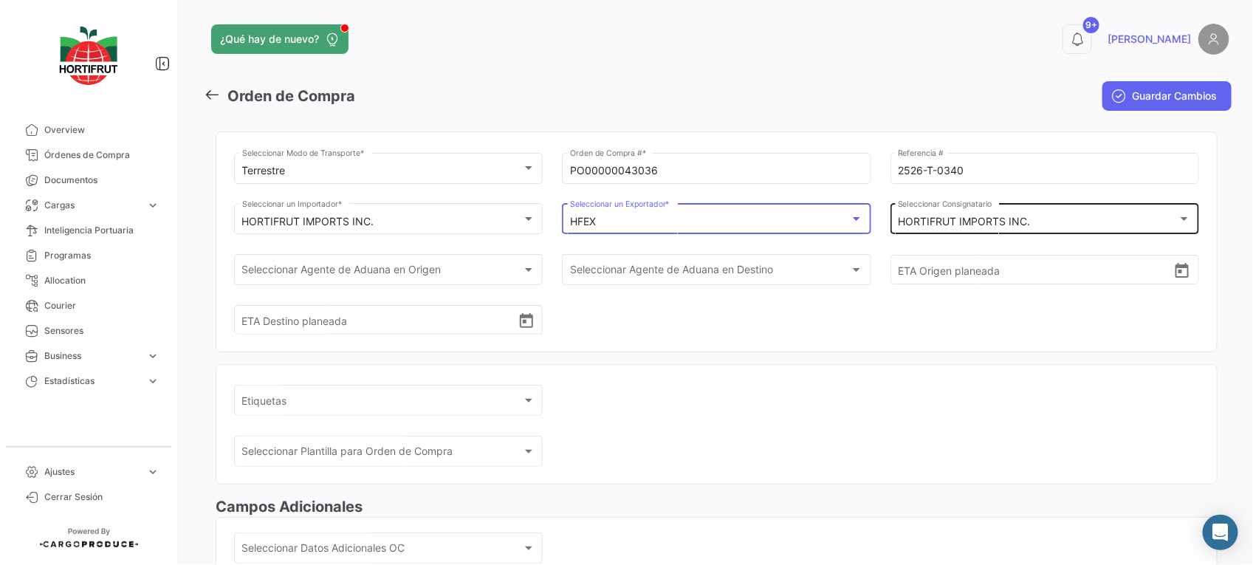
click at [968, 228] on div "HORTIFRUT IMPORTS INC." at bounding box center [1038, 222] width 280 height 13
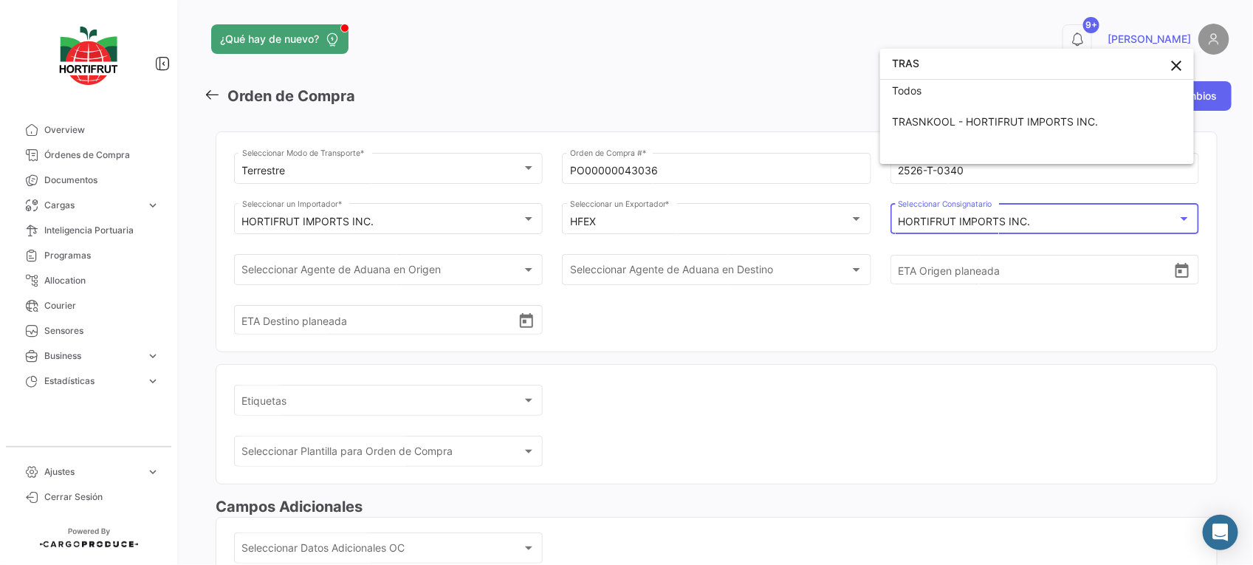
scroll to position [4, 0]
type input "TRAS"
click at [990, 118] on span "TRASNKOOL - HORTIFRUT IMPORTS INC." at bounding box center [995, 121] width 206 height 13
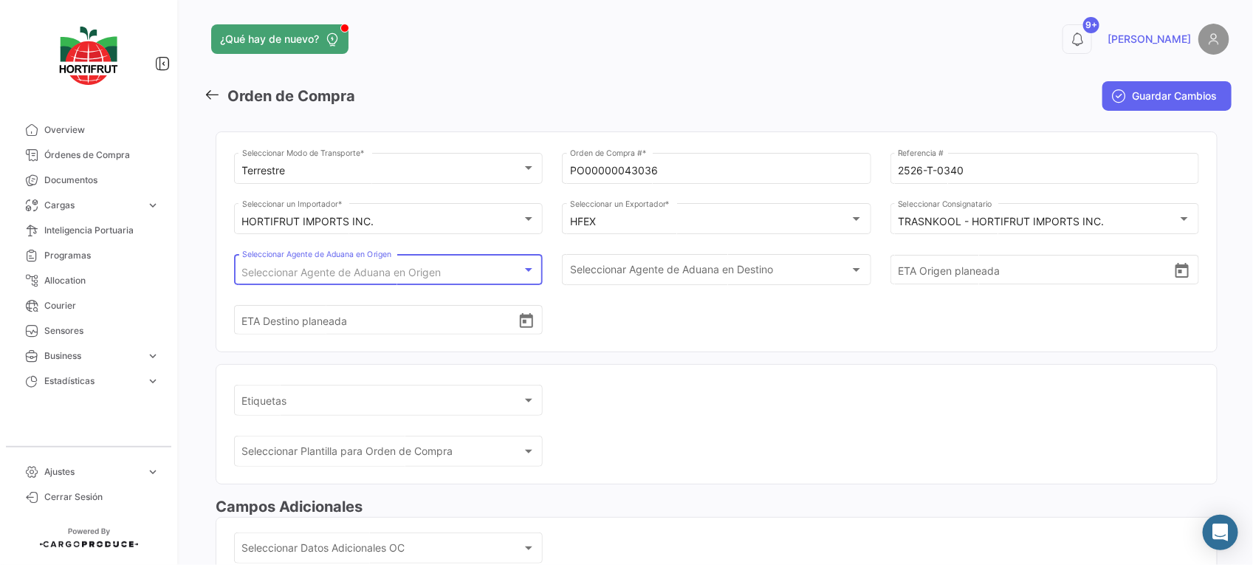
click at [509, 278] on div "Seleccionar Agente de Aduana en Origen" at bounding box center [382, 272] width 280 height 13
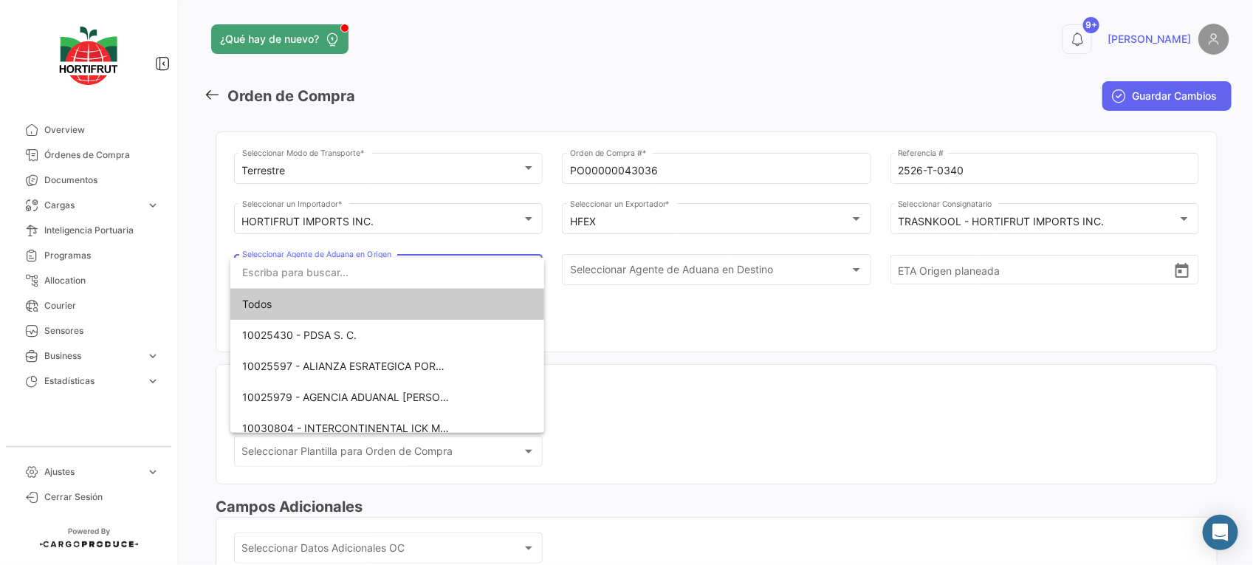
scroll to position [72, 0]
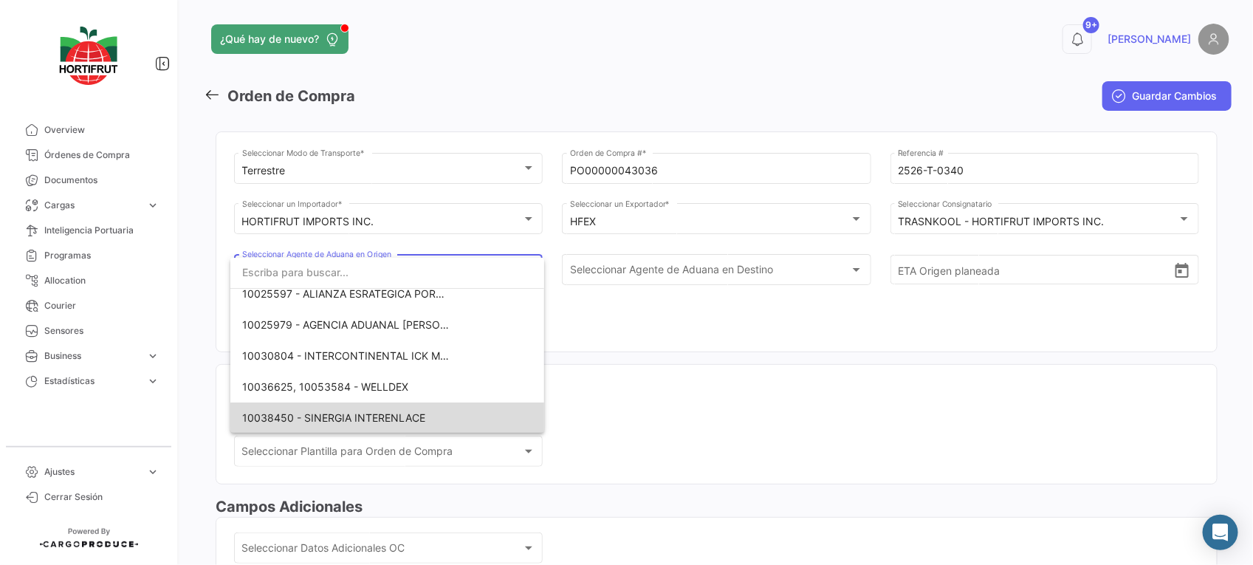
click at [434, 421] on span "10038450 - SINERGIA INTERENLACE" at bounding box center [345, 417] width 207 height 31
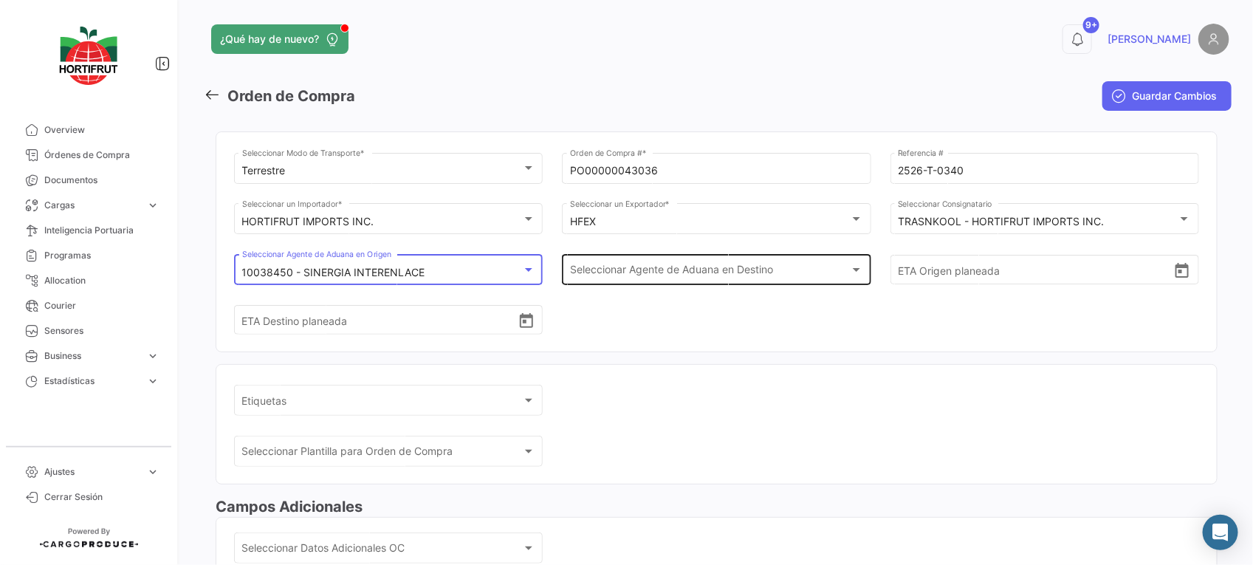
click at [692, 272] on span "Seleccionar Agente de Aduana en Destino" at bounding box center [710, 272] width 280 height 13
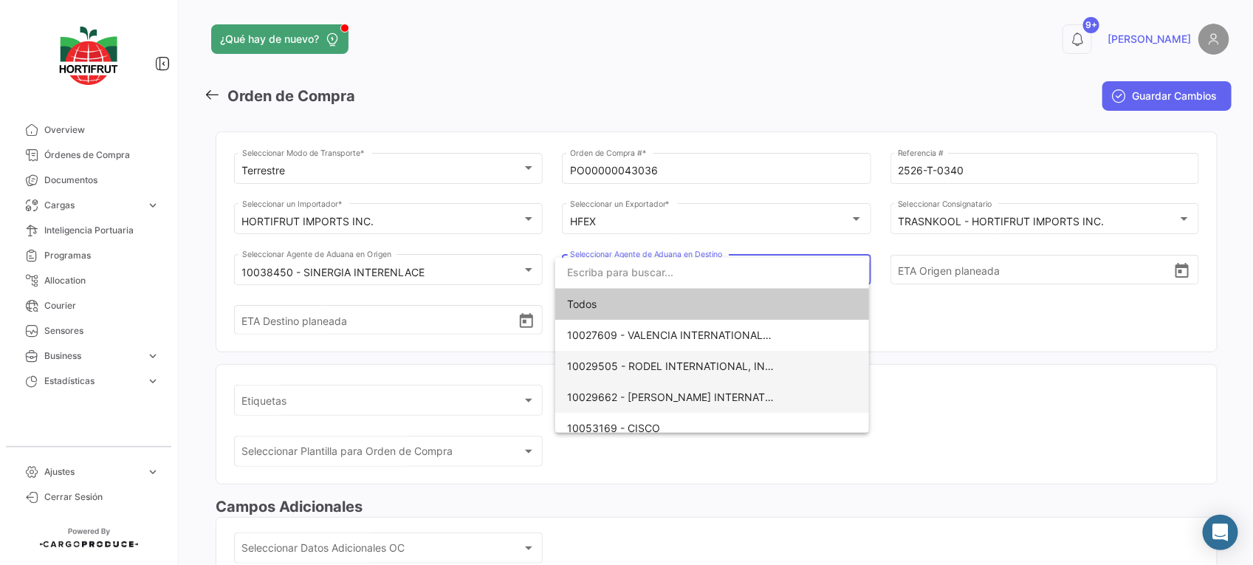
drag, startPoint x: 748, startPoint y: 379, endPoint x: 750, endPoint y: 393, distance: 14.2
click at [750, 393] on div "Todos 10027609 - VALENCIA INTERNATIONAL INC 10029505 - RODEL INTERNATIONAL, INC…" at bounding box center [712, 366] width 314 height 155
drag, startPoint x: 751, startPoint y: 393, endPoint x: 766, endPoint y: 393, distance: 15.5
click at [766, 393] on span "10029662 - [PERSON_NAME] INTERNATIONAL" at bounding box center [670, 397] width 207 height 31
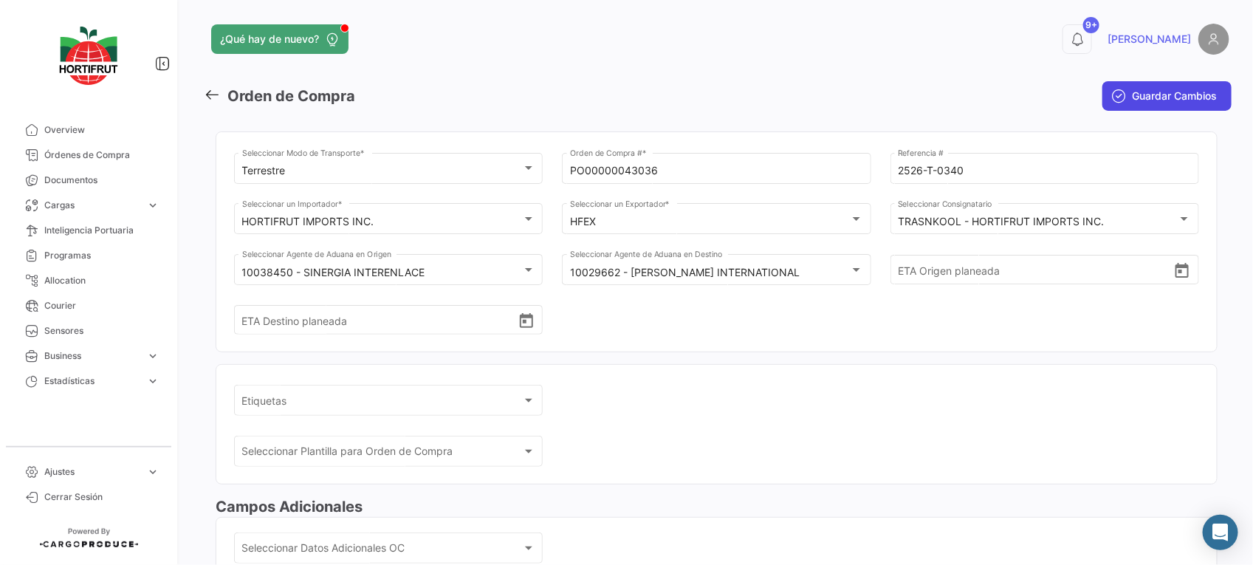
click at [1115, 109] on button "Guardar Cambios" at bounding box center [1166, 96] width 129 height 30
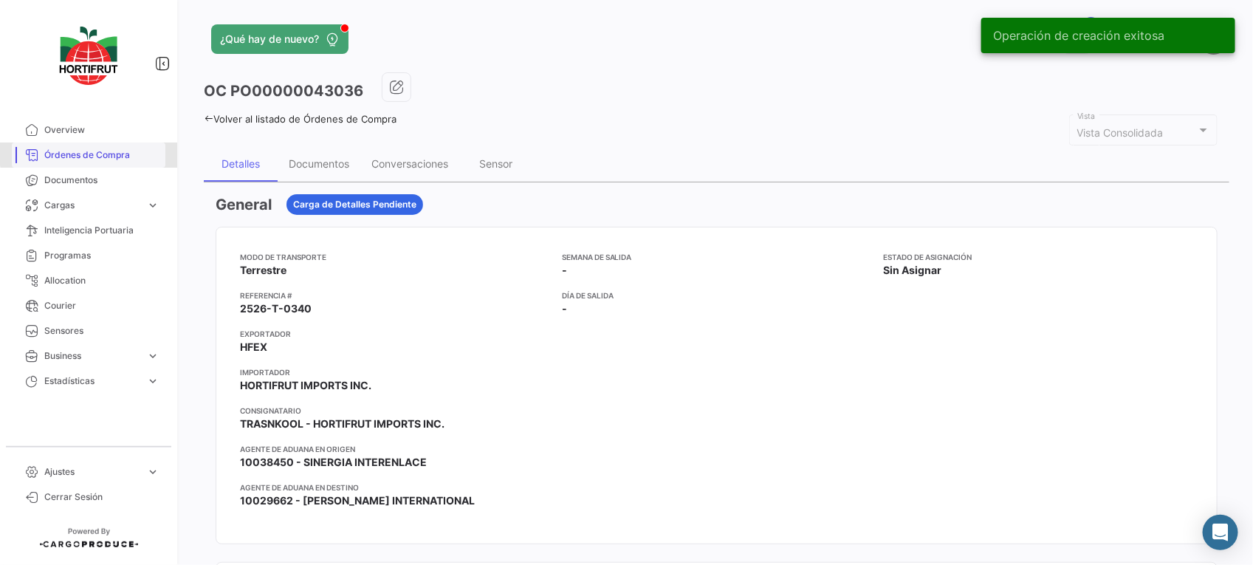
click at [104, 153] on span "Órdenes de Compra" at bounding box center [101, 154] width 115 height 13
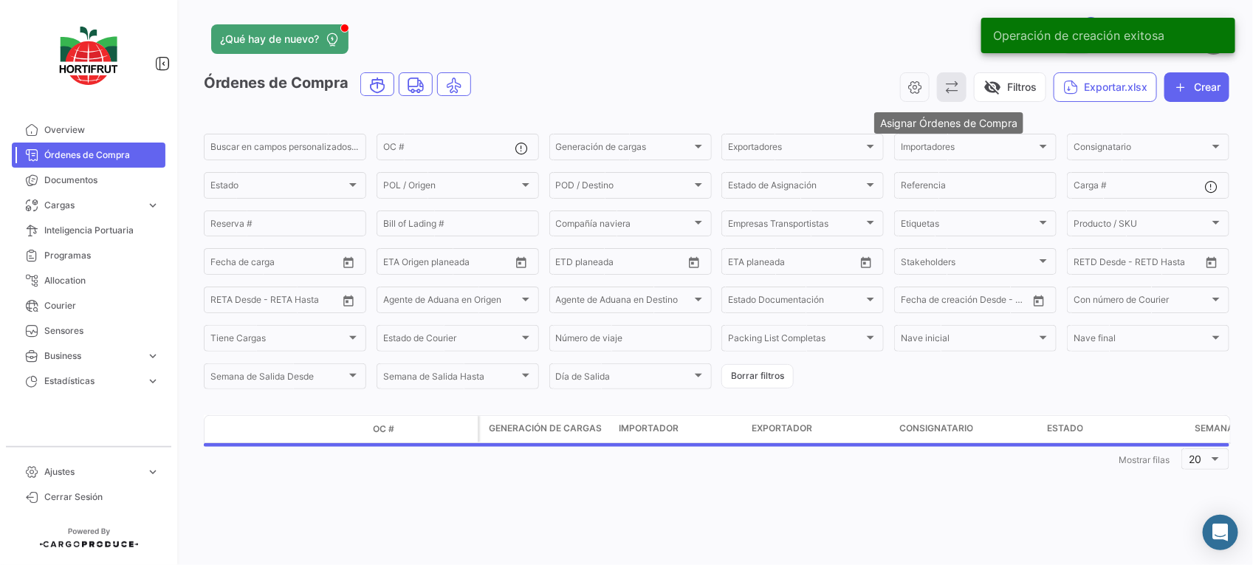
click at [949, 98] on button "button" at bounding box center [952, 87] width 30 height 30
click at [963, 122] on span "Asignar Órdenes de Compra" at bounding box center [1013, 123] width 140 height 13
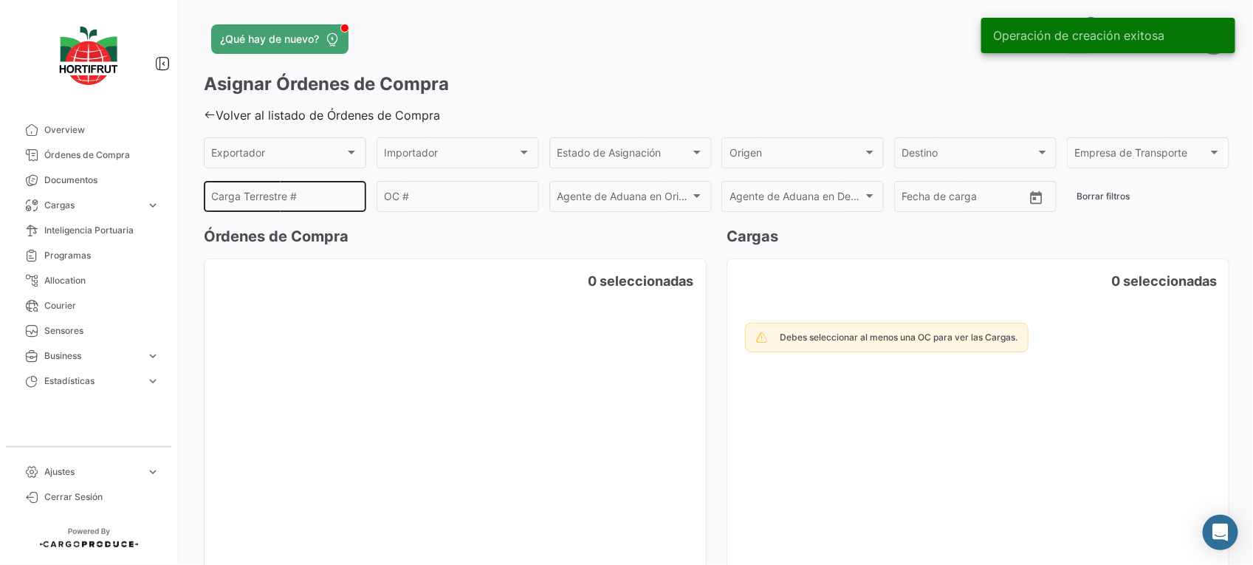
click at [295, 204] on input "Carga Terrestre #" at bounding box center [285, 199] width 147 height 13
paste input "2526-T-0340"
type input "2526-T-0340"
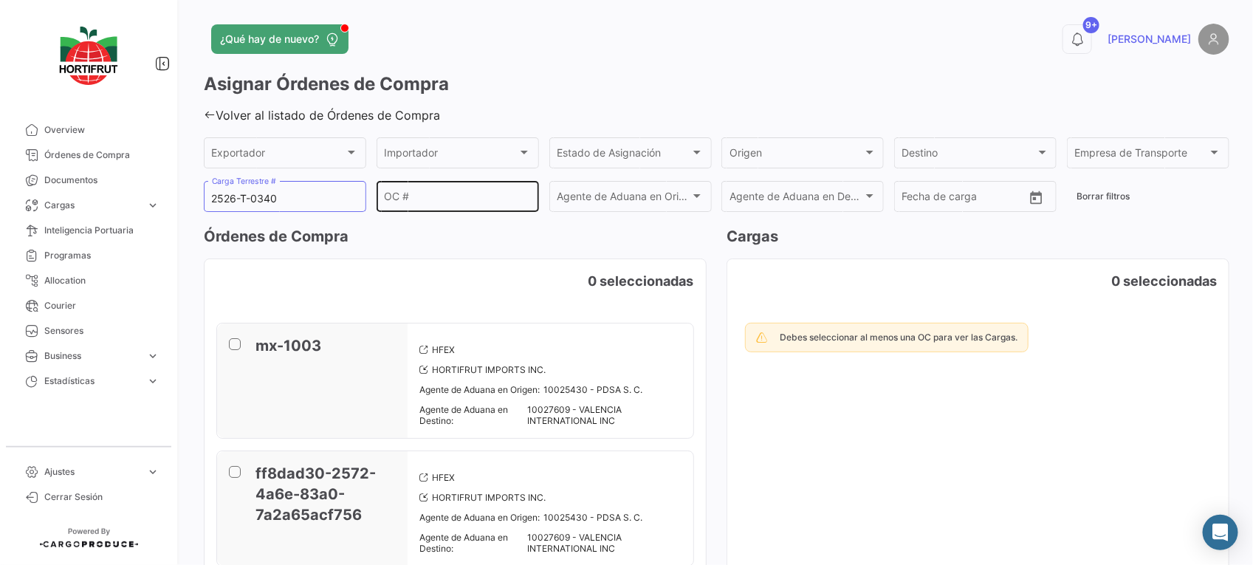
click at [476, 207] on div "OC #" at bounding box center [457, 195] width 147 height 34
paste input "PO00000043036"
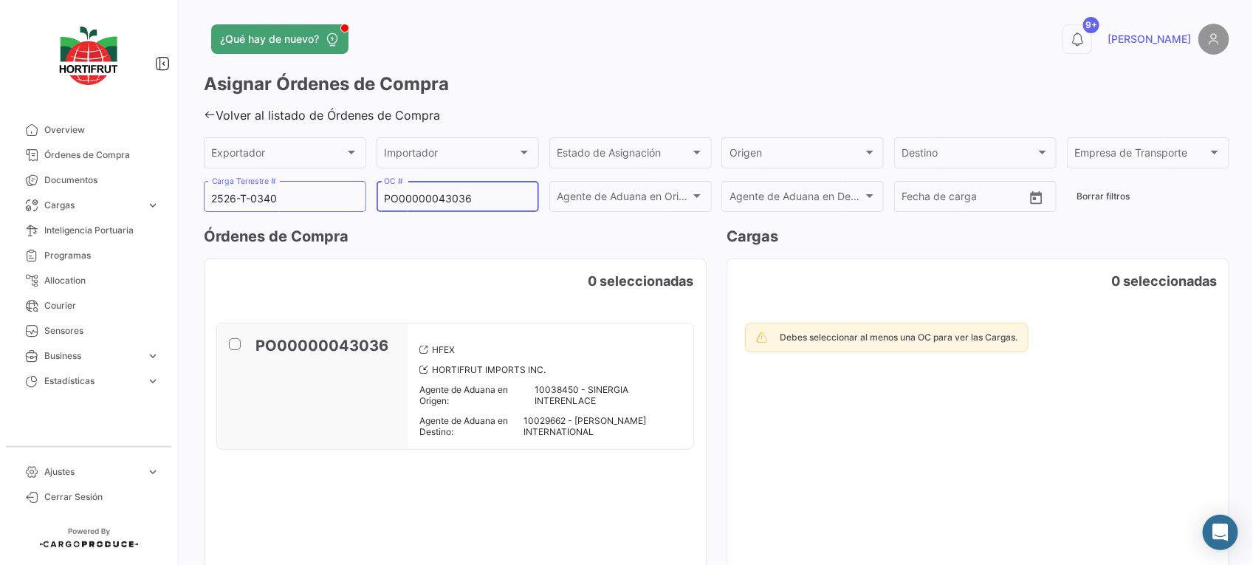
type input "PO00000043036"
click at [235, 344] on span at bounding box center [235, 344] width 12 height 12
click at [235, 350] on input "checkbox" at bounding box center [234, 350] width 1 height 1
checkbox input "true"
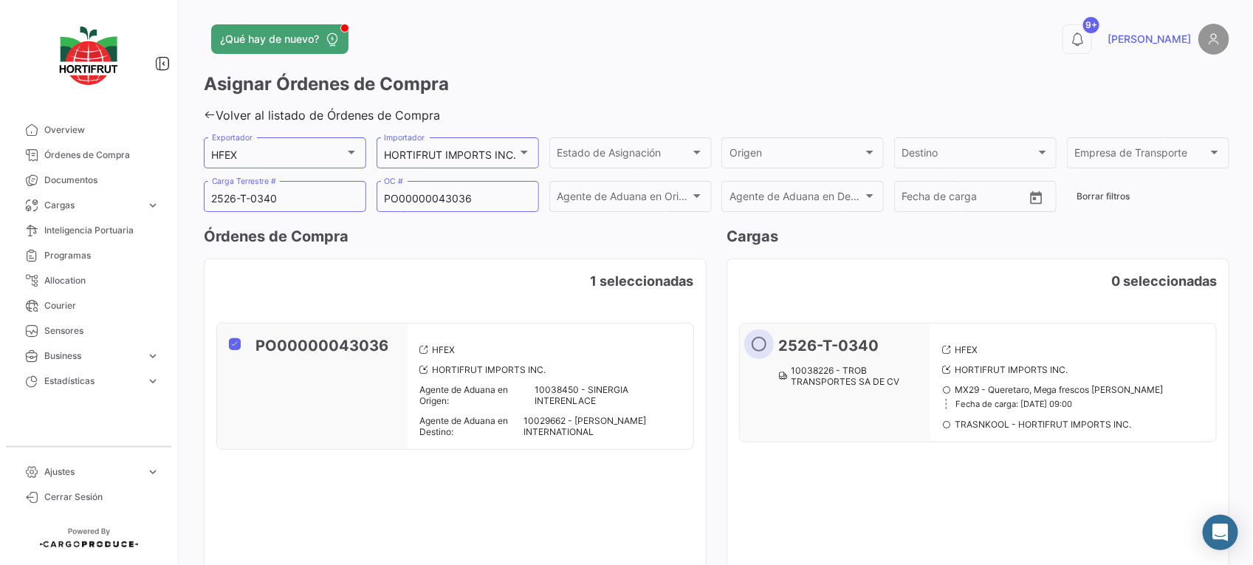
click at [751, 344] on span at bounding box center [758, 344] width 15 height 15
click at [751, 344] on input "radio" at bounding box center [758, 344] width 15 height 15
radio input "true"
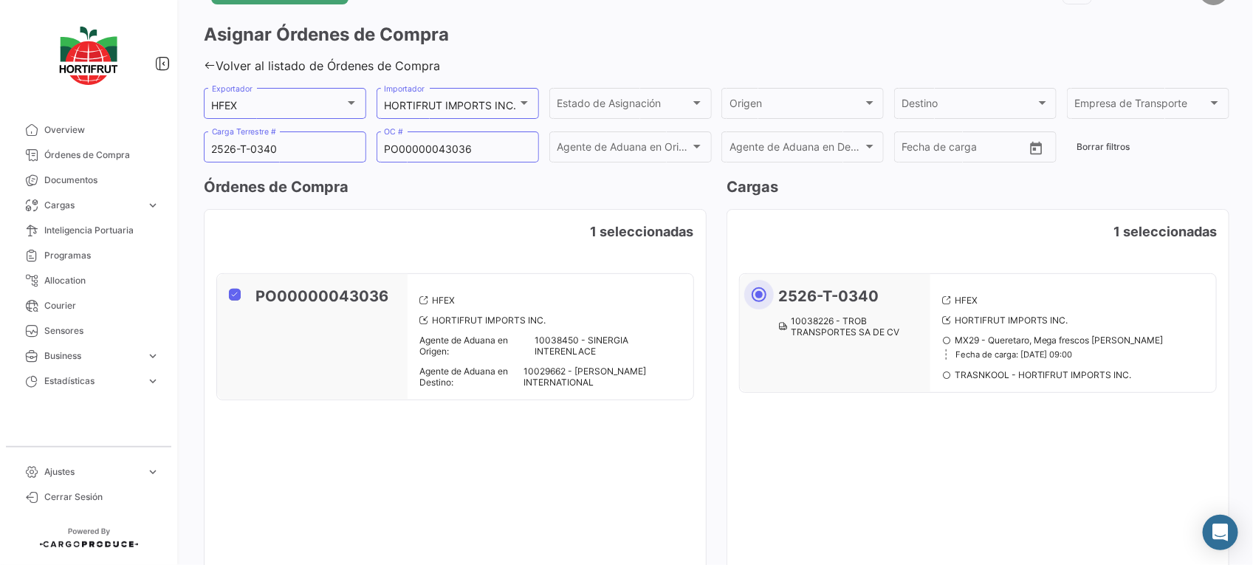
scroll to position [200, 0]
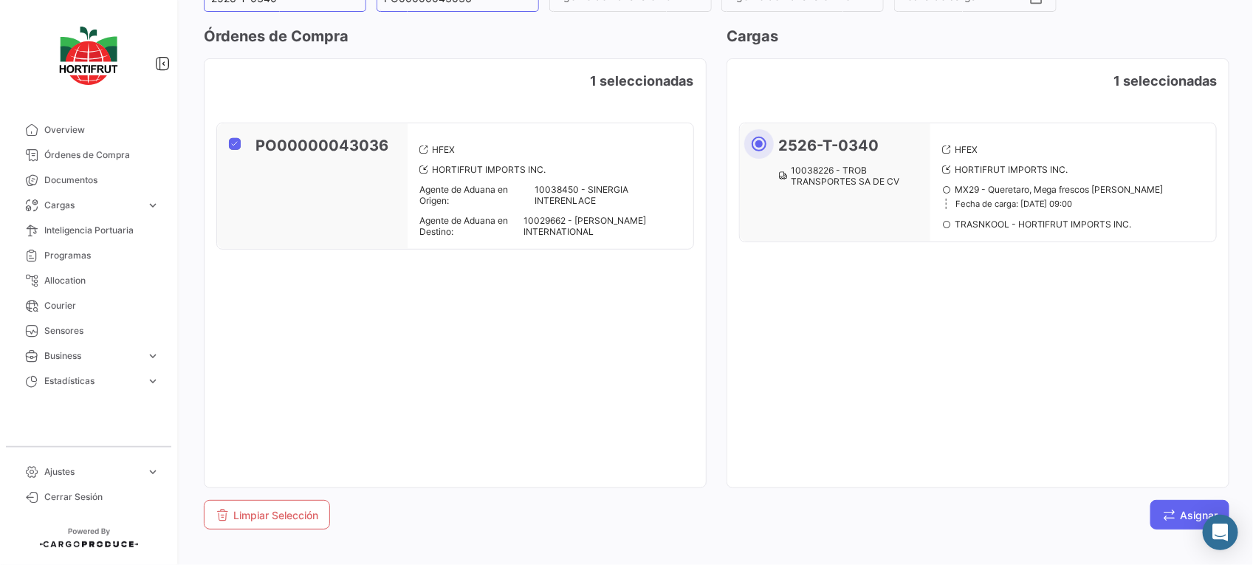
click at [1171, 512] on span "Asignar" at bounding box center [1189, 515] width 55 height 13
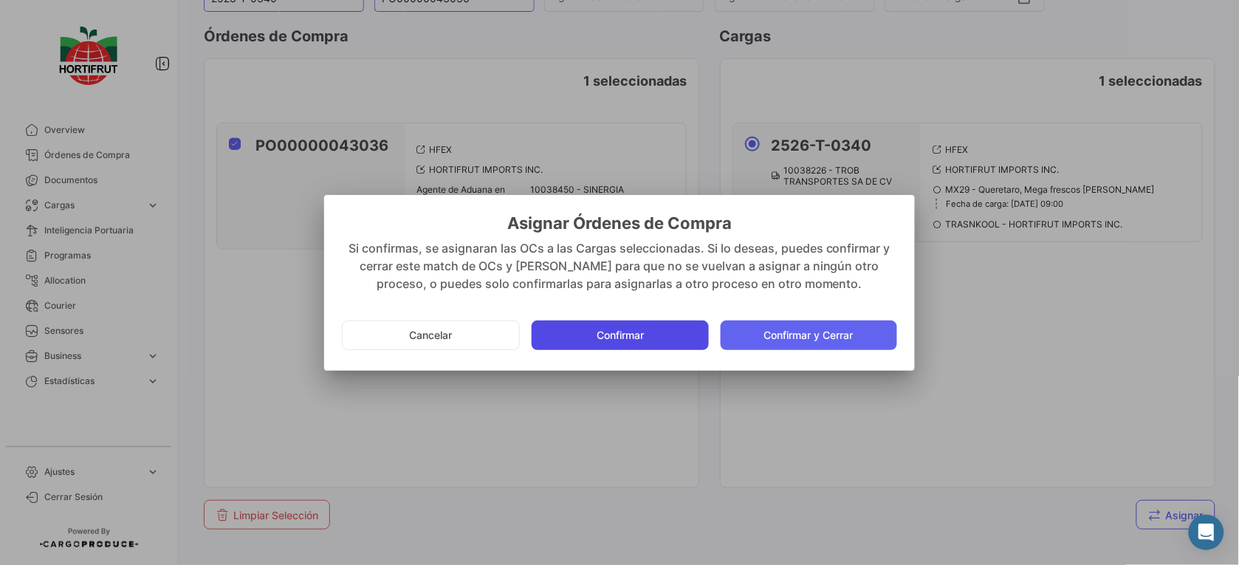
click at [664, 330] on button "Confirmar" at bounding box center [619, 335] width 176 height 30
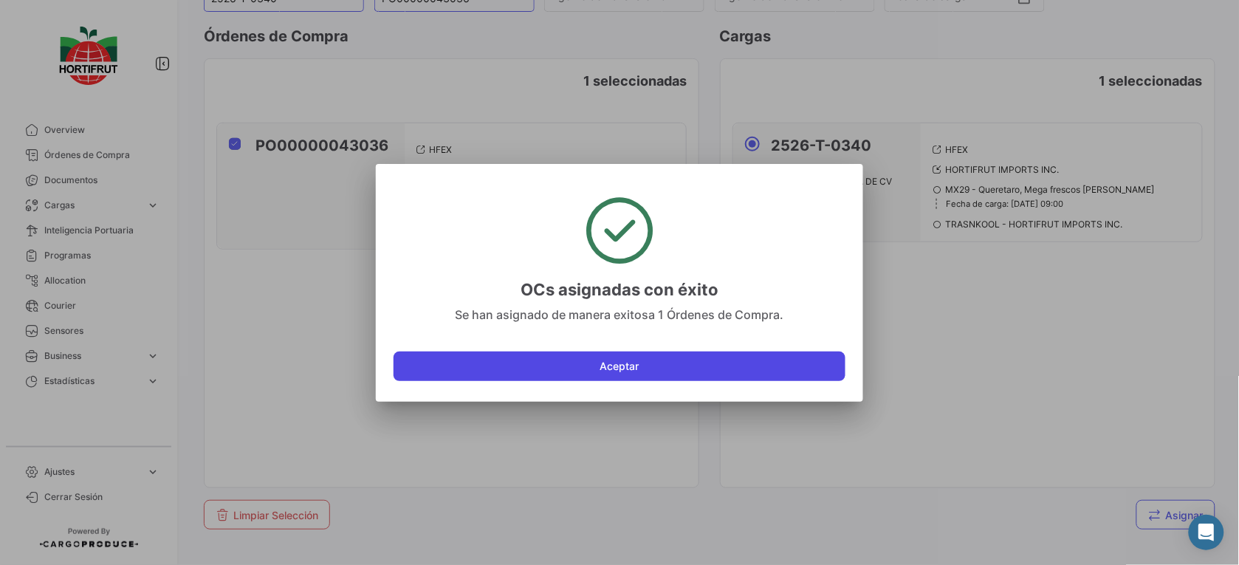
click at [546, 354] on button "Aceptar" at bounding box center [619, 366] width 452 height 30
checkbox input "false"
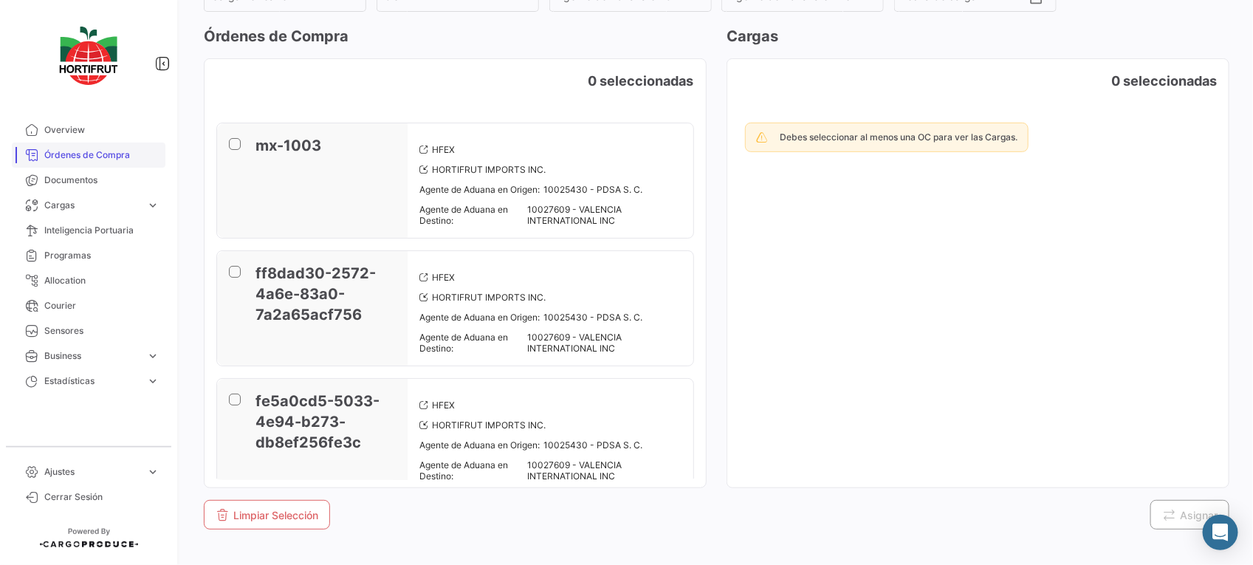
click at [106, 156] on span "Órdenes de Compra" at bounding box center [101, 154] width 115 height 13
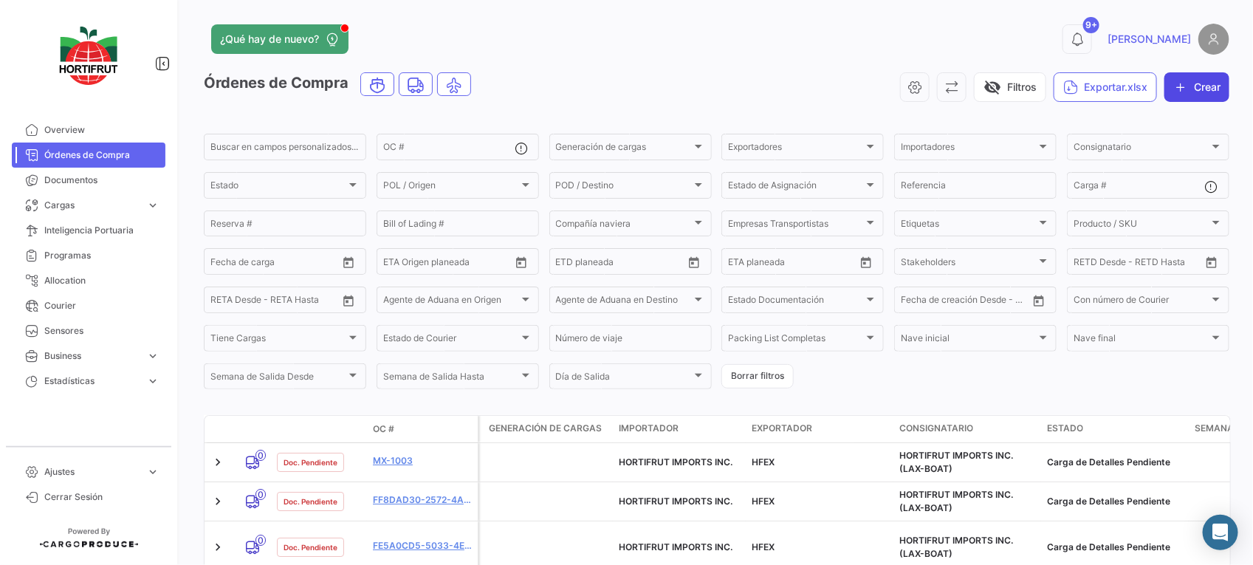
click at [1207, 83] on button "Crear" at bounding box center [1196, 87] width 65 height 30
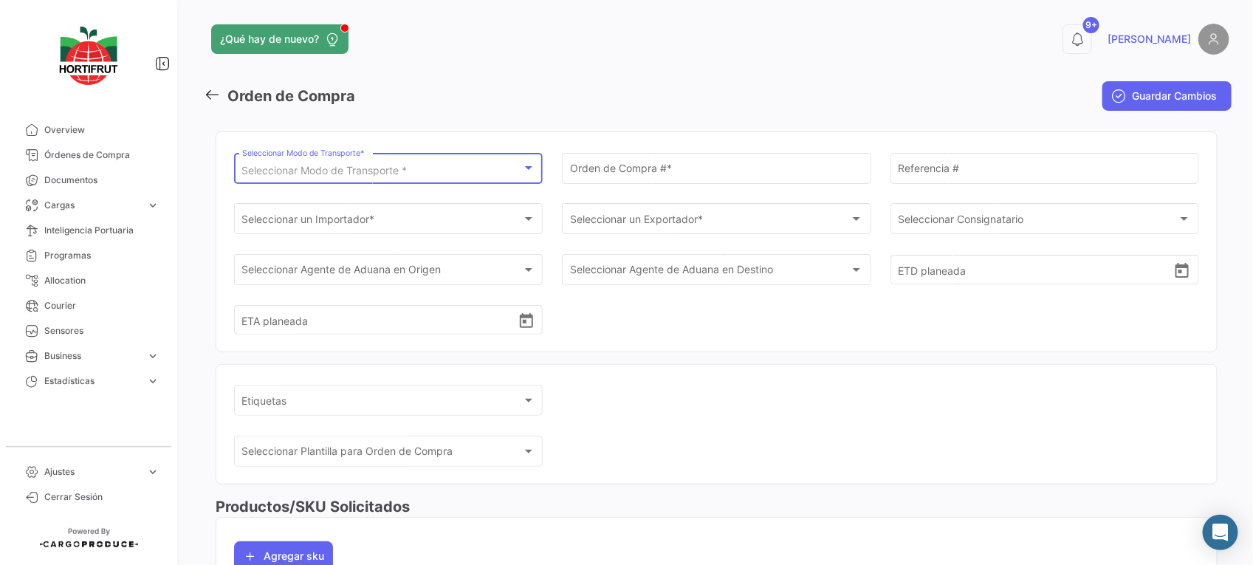
click at [448, 171] on div "Seleccionar Modo de Transporte *" at bounding box center [382, 171] width 280 height 13
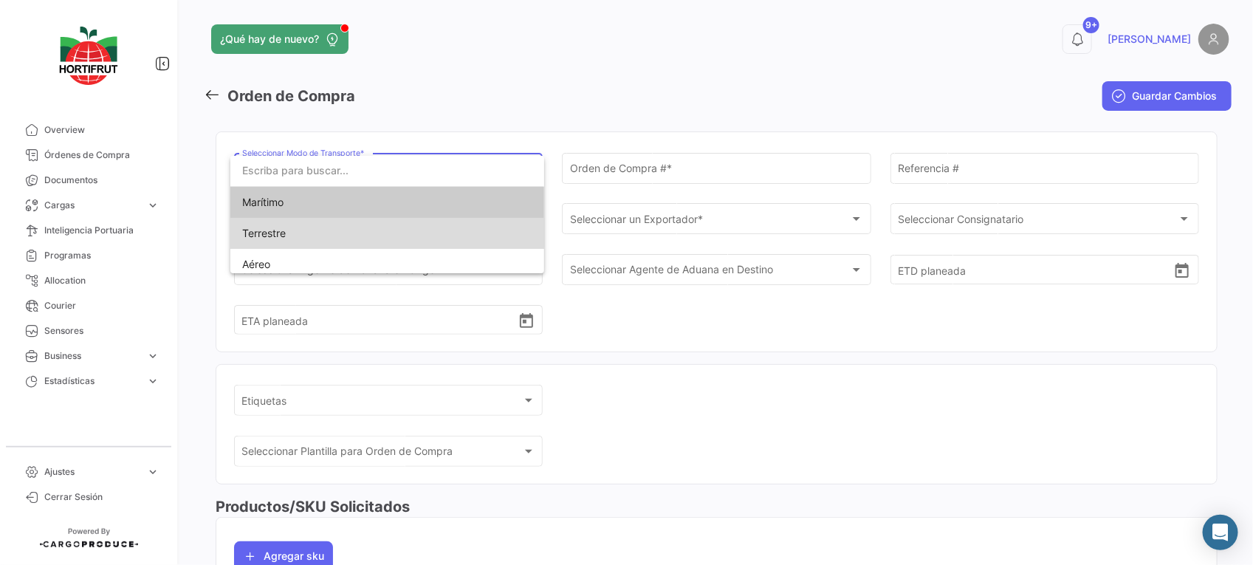
click at [471, 233] on mat-option "Terrestre" at bounding box center [387, 233] width 314 height 31
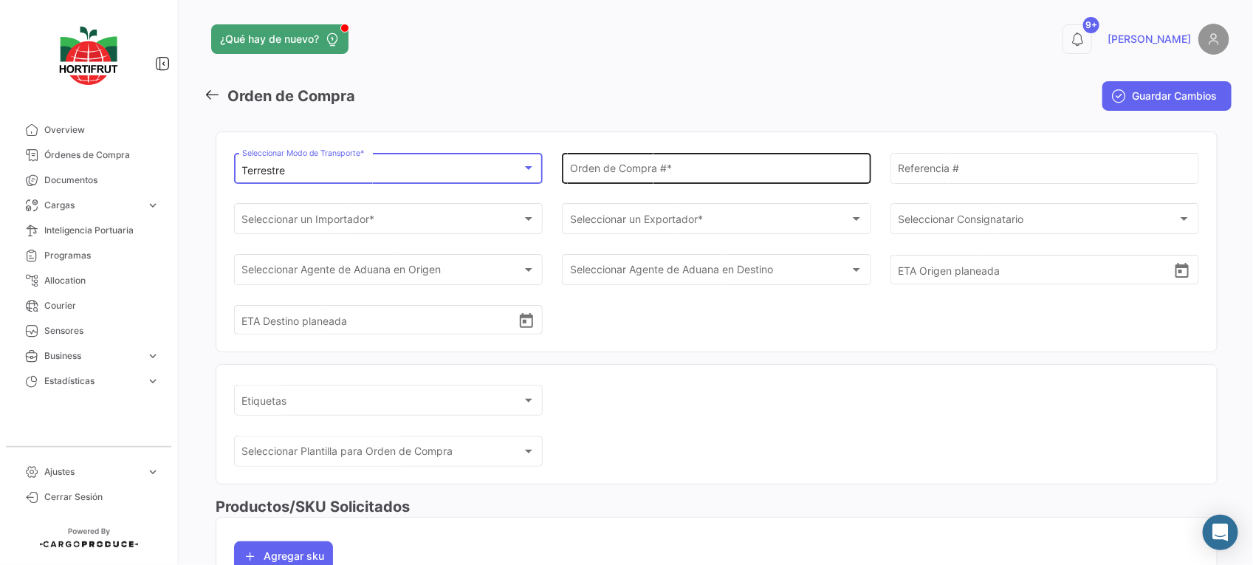
click at [624, 175] on input "Orden de Compra # *" at bounding box center [716, 171] width 293 height 13
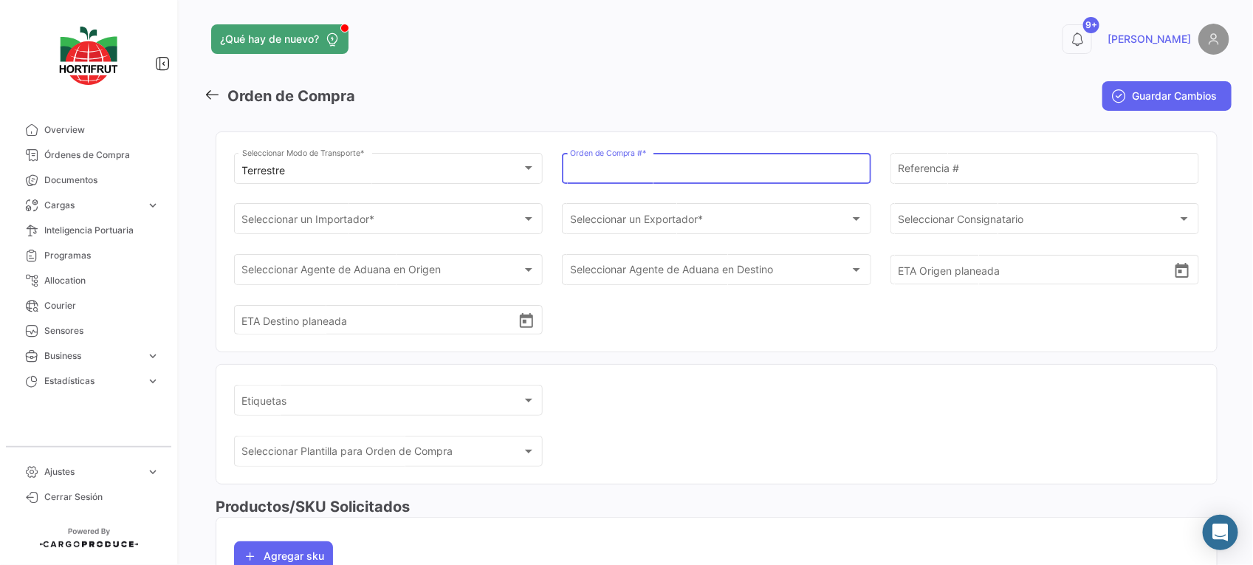
paste input "PO00000043037"
click at [624, 175] on input "PO00000043037" at bounding box center [716, 171] width 293 height 13
type input "PO00000043037"
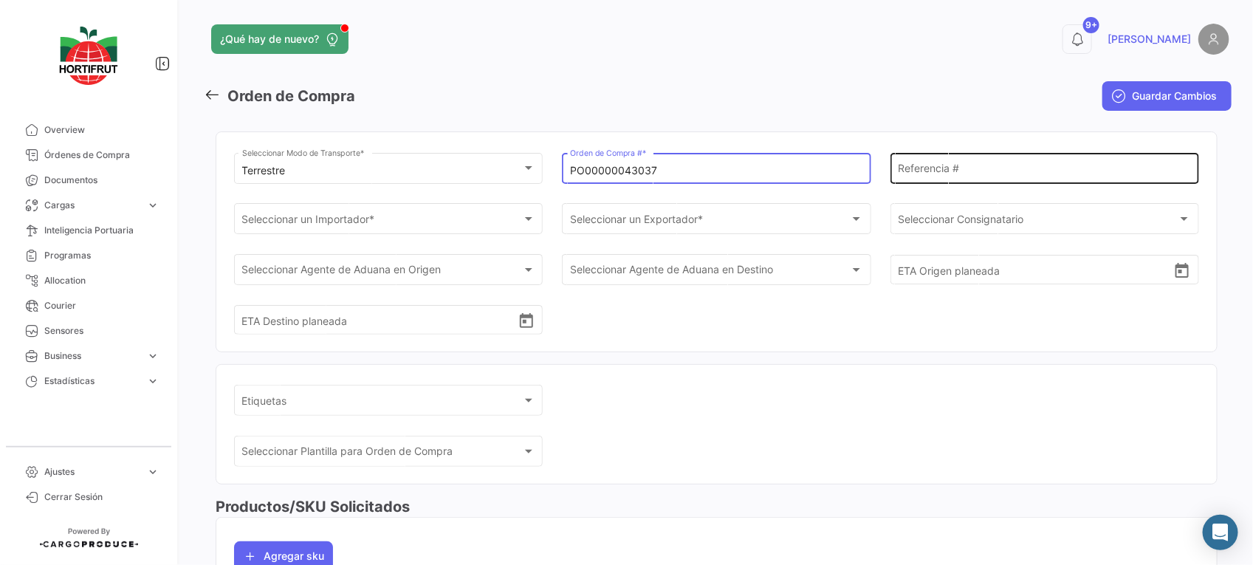
click at [980, 168] on input "Referencia #" at bounding box center [1044, 171] width 293 height 13
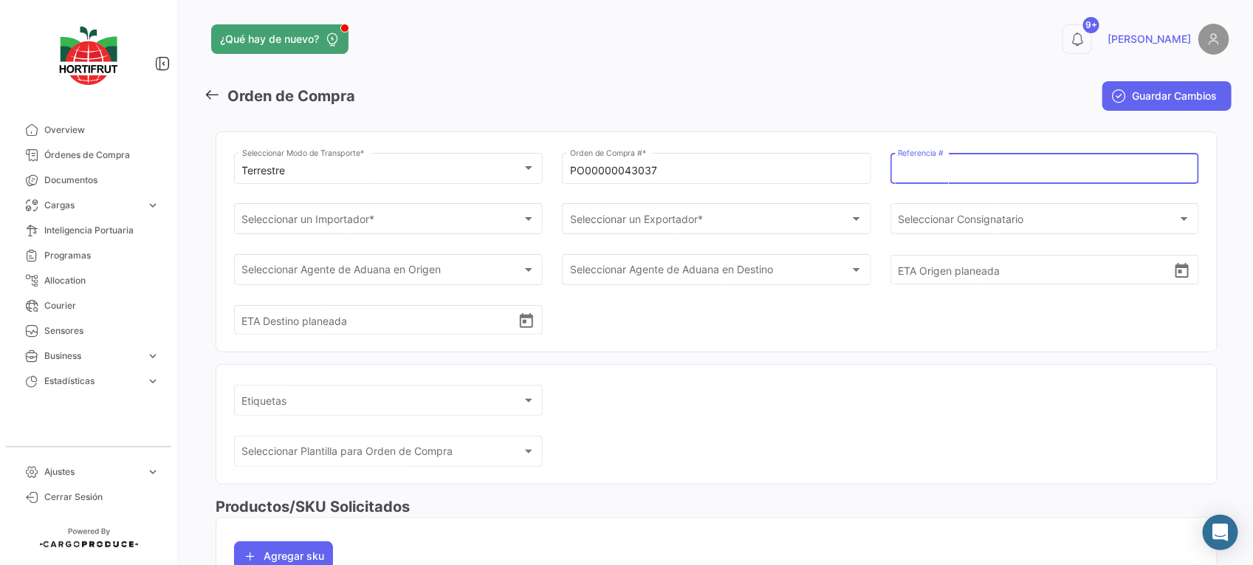
paste input "2526-T-0336"
type input "2526-T-0336"
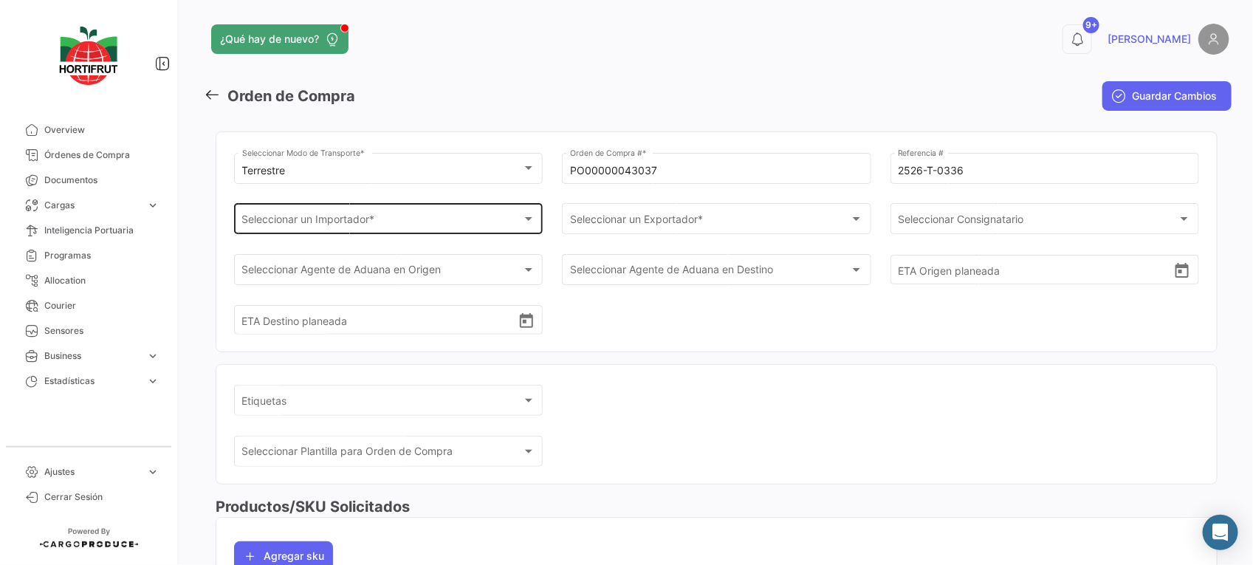
click at [492, 234] on div "Seleccionar un Importador * Seleccionar un Importador *" at bounding box center [388, 226] width 309 height 46
drag, startPoint x: 492, startPoint y: 233, endPoint x: 475, endPoint y: 224, distance: 20.1
click at [475, 224] on div "Seleccionar un Importador *" at bounding box center [382, 222] width 280 height 13
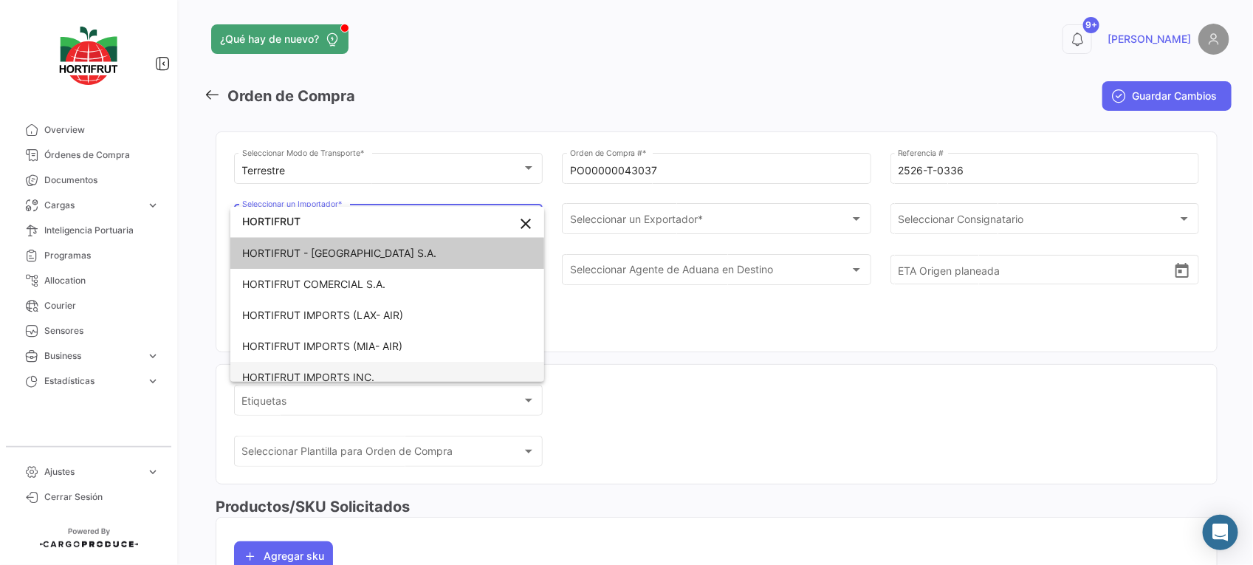
type input "HORTIFRUT"
click at [402, 373] on span "HORTIFRUT IMPORTS INC." at bounding box center [345, 377] width 207 height 31
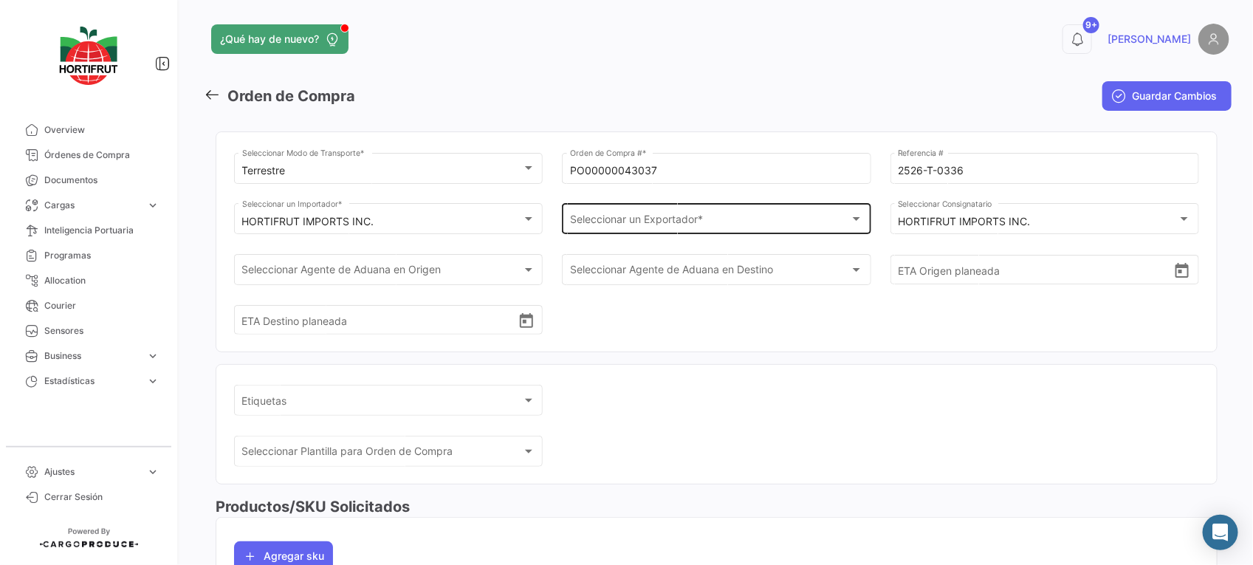
click at [613, 210] on div "Seleccionar un Exportador * Seleccionar un Exportador *" at bounding box center [716, 218] width 293 height 34
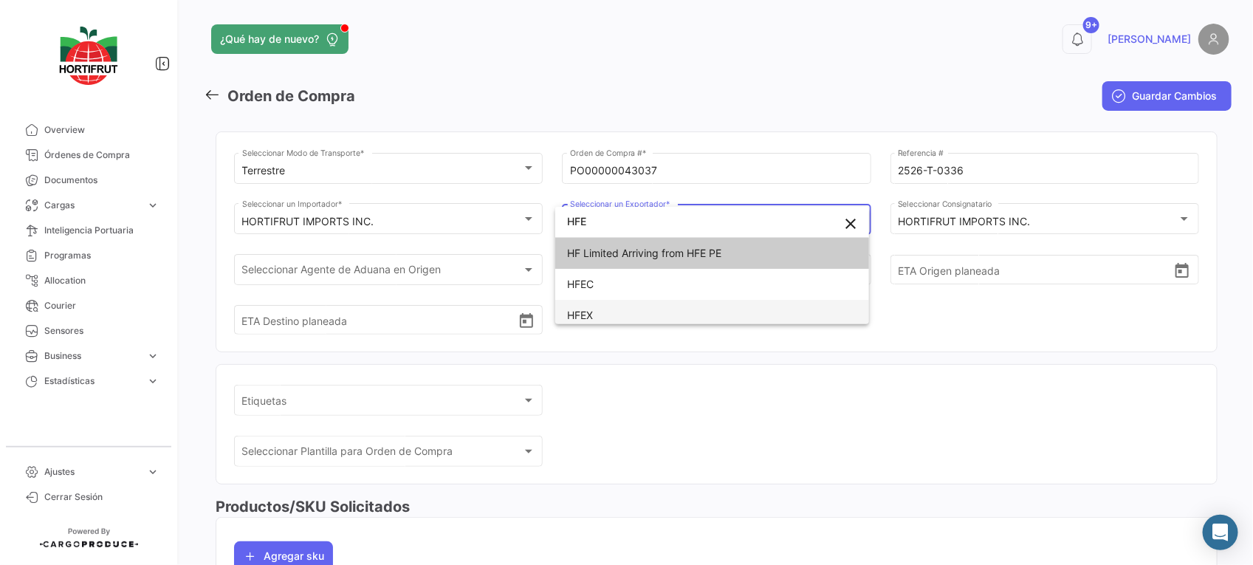
type input "HFE"
click at [644, 321] on span "HFEX" at bounding box center [670, 315] width 207 height 31
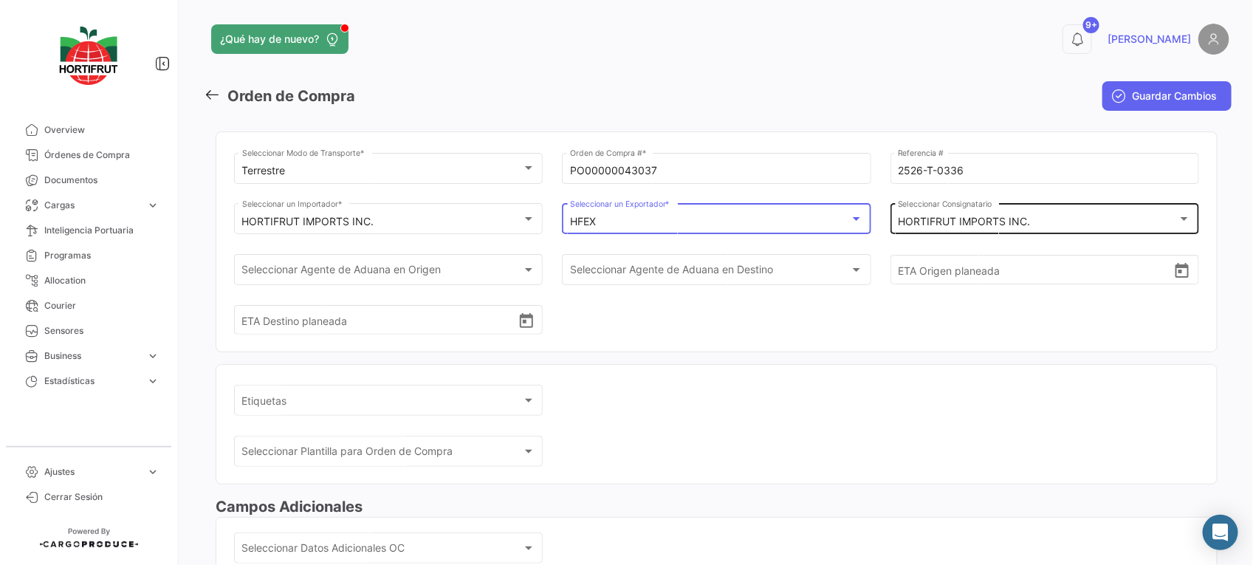
click at [926, 216] on mat-select-trigger "HORTIFRUT IMPORTS INC." at bounding box center [964, 221] width 132 height 13
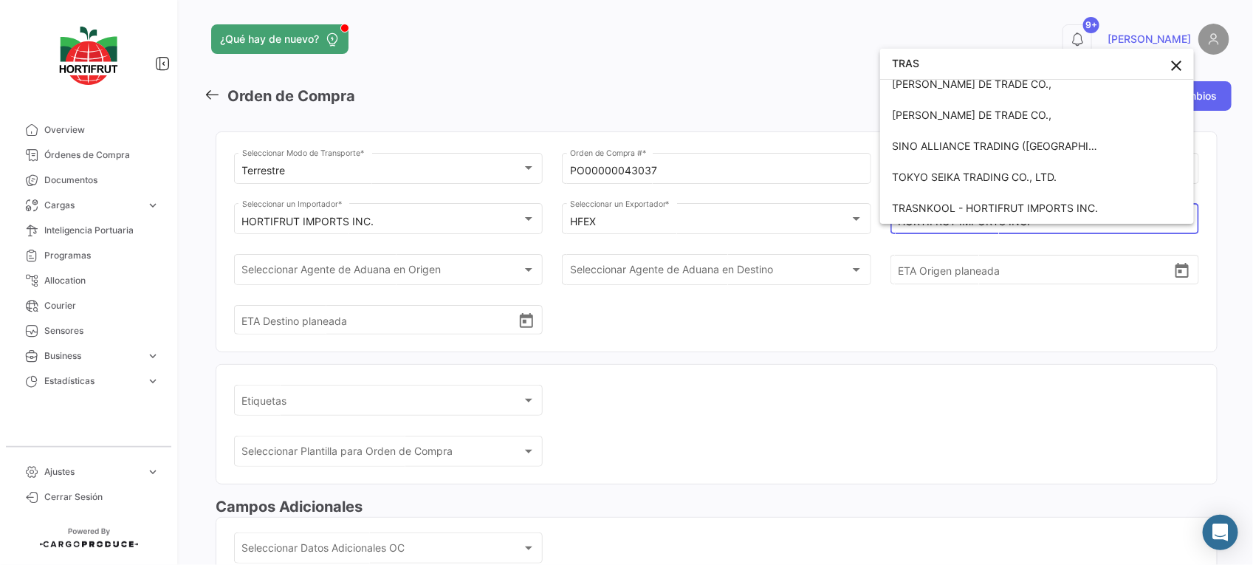
scroll to position [4, 0]
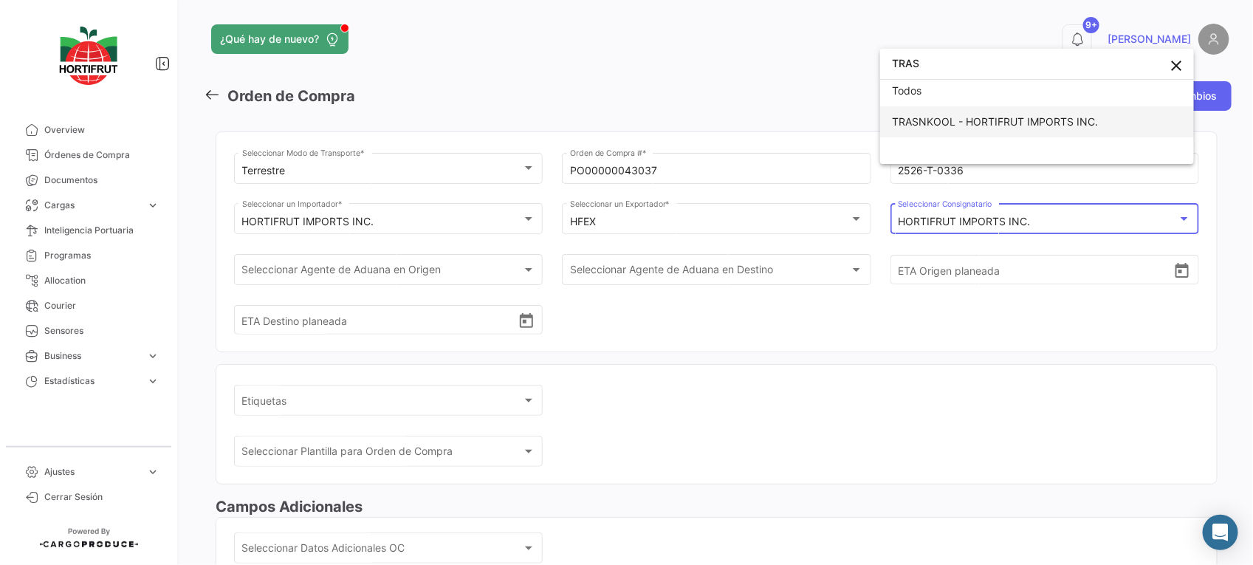
type input "TRAS"
click at [973, 120] on span "TRASNKOOL - HORTIFRUT IMPORTS INC." at bounding box center [995, 121] width 206 height 13
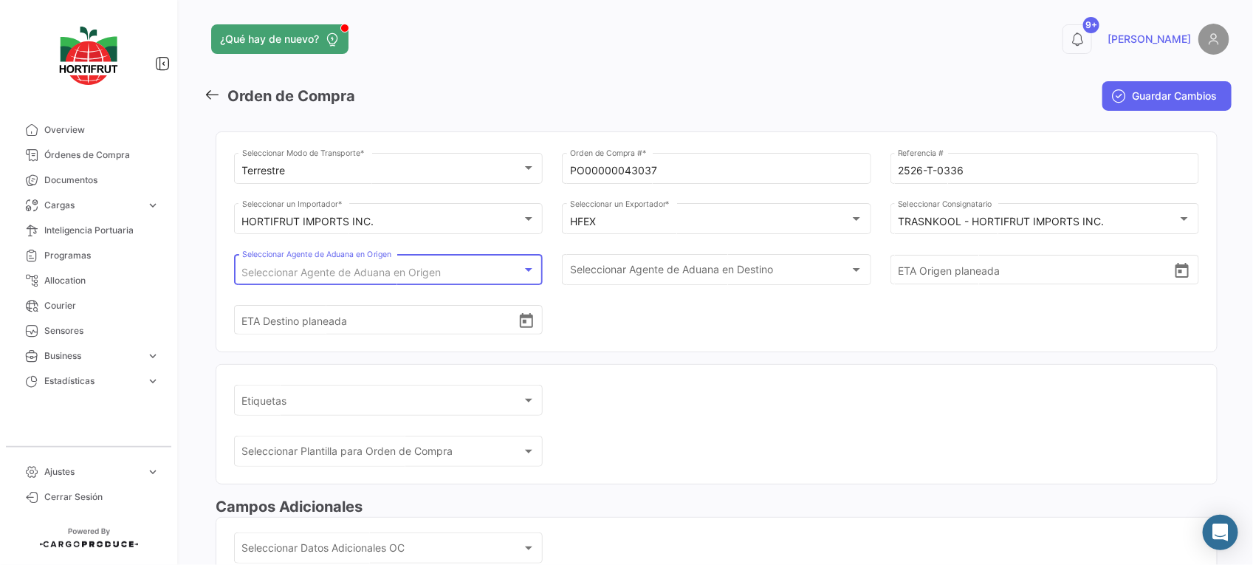
click at [421, 275] on span "Seleccionar Agente de Aduana en Origen" at bounding box center [341, 272] width 199 height 13
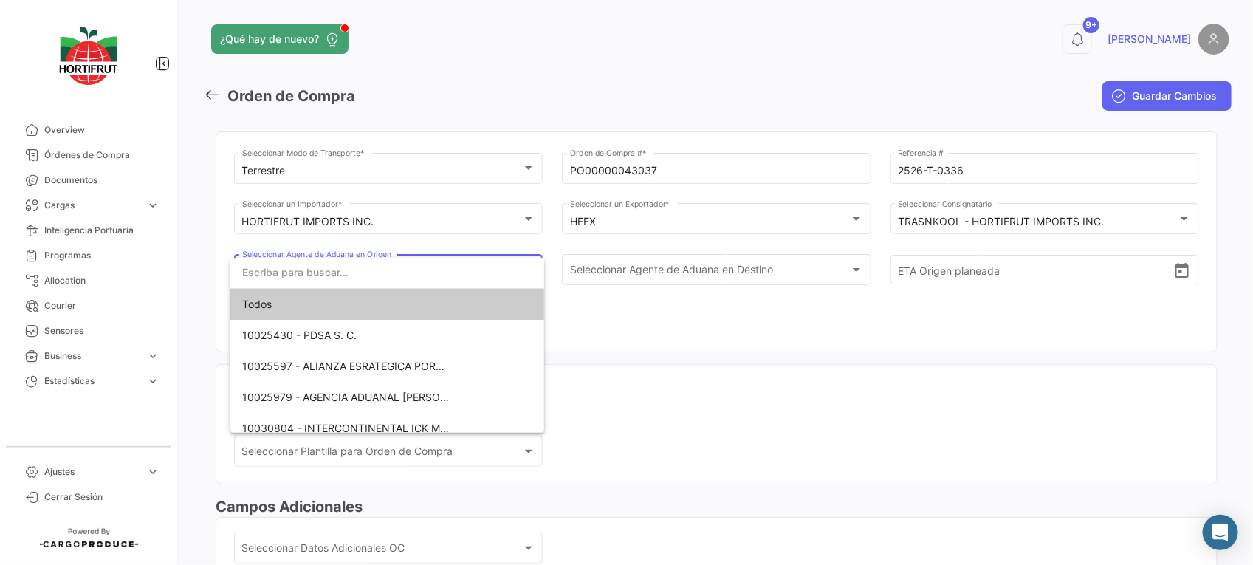
scroll to position [72, 0]
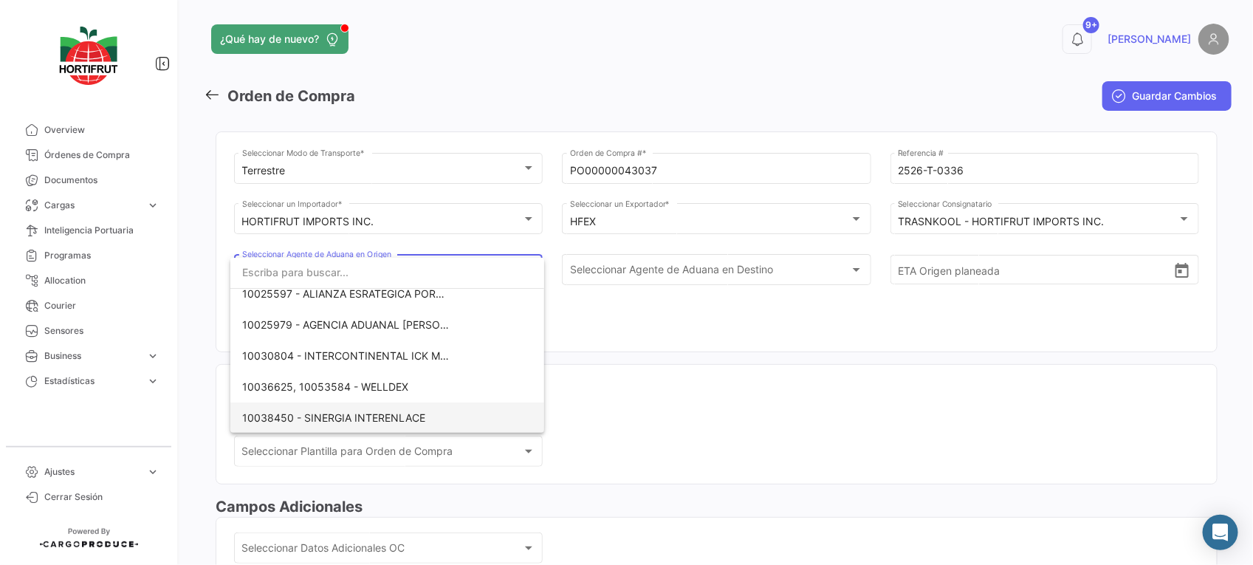
click at [452, 427] on mat-option "10038450 - SINERGIA INTERENLACE" at bounding box center [387, 417] width 314 height 31
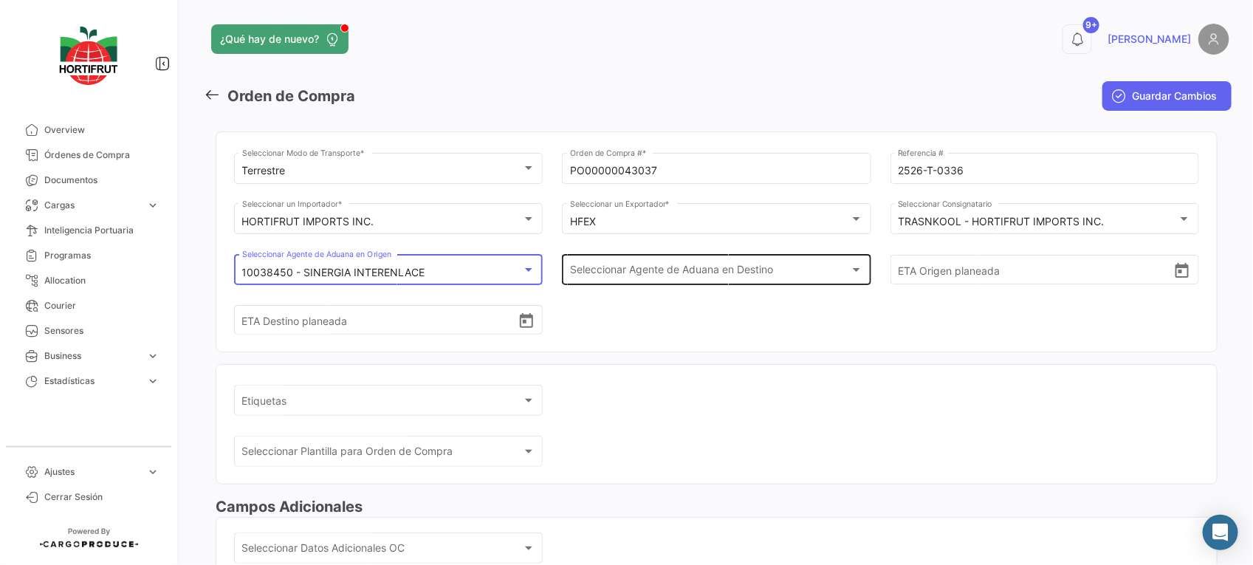
click at [650, 275] on span "Seleccionar Agente de Aduana en Destino" at bounding box center [710, 272] width 280 height 13
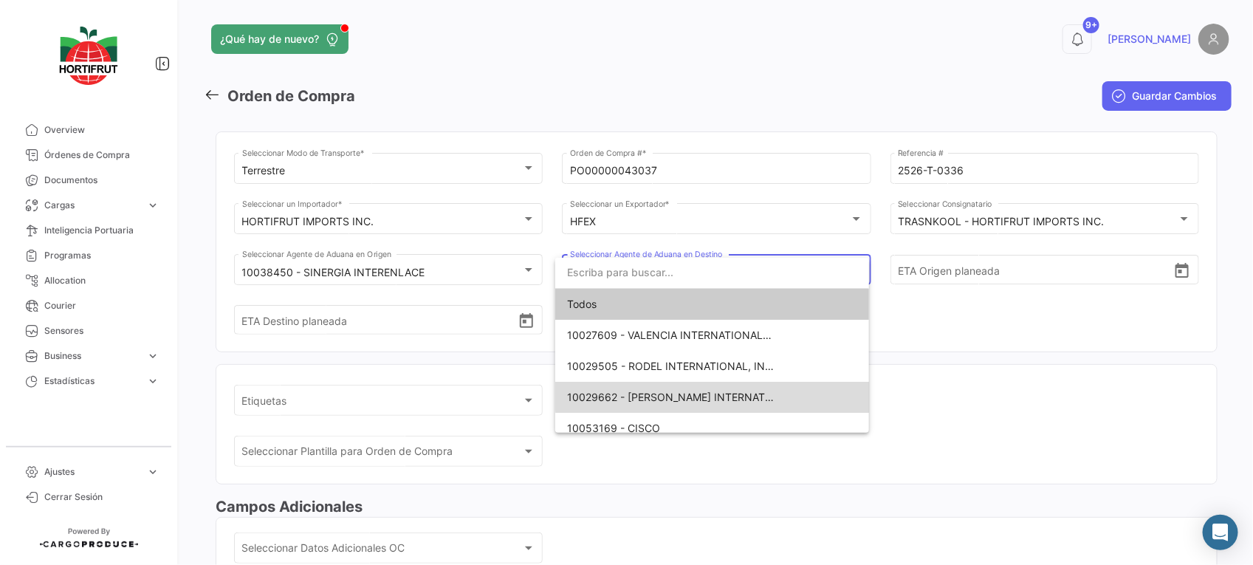
click at [720, 395] on span "10029662 - [PERSON_NAME] INTERNATIONAL" at bounding box center [682, 396] width 230 height 13
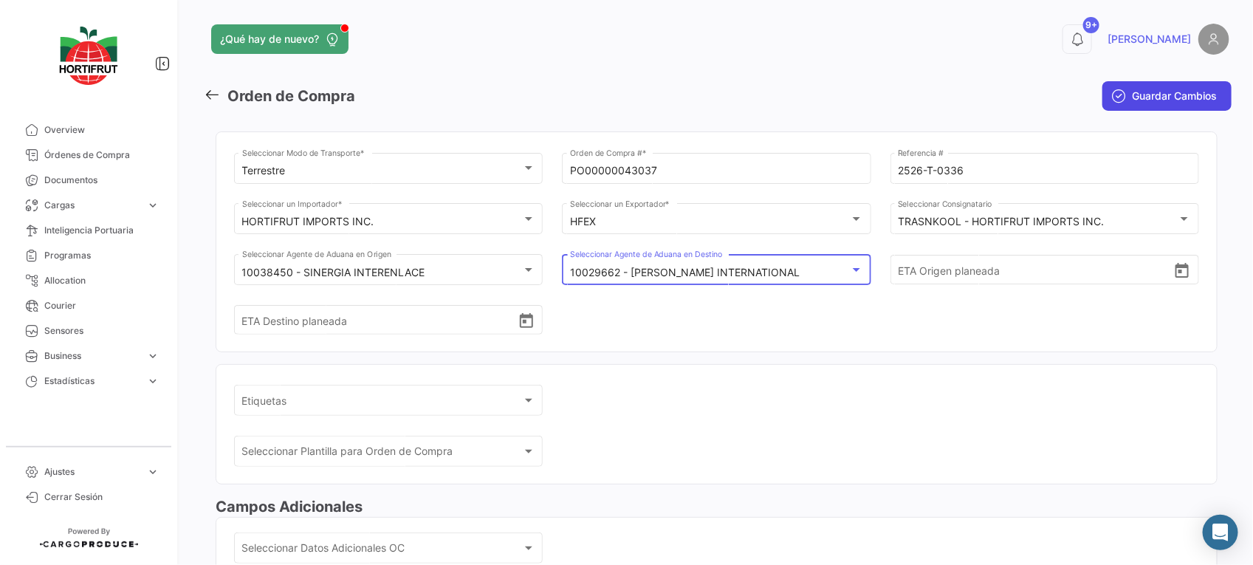
click at [1132, 89] on span "Guardar Cambios" at bounding box center [1174, 96] width 85 height 15
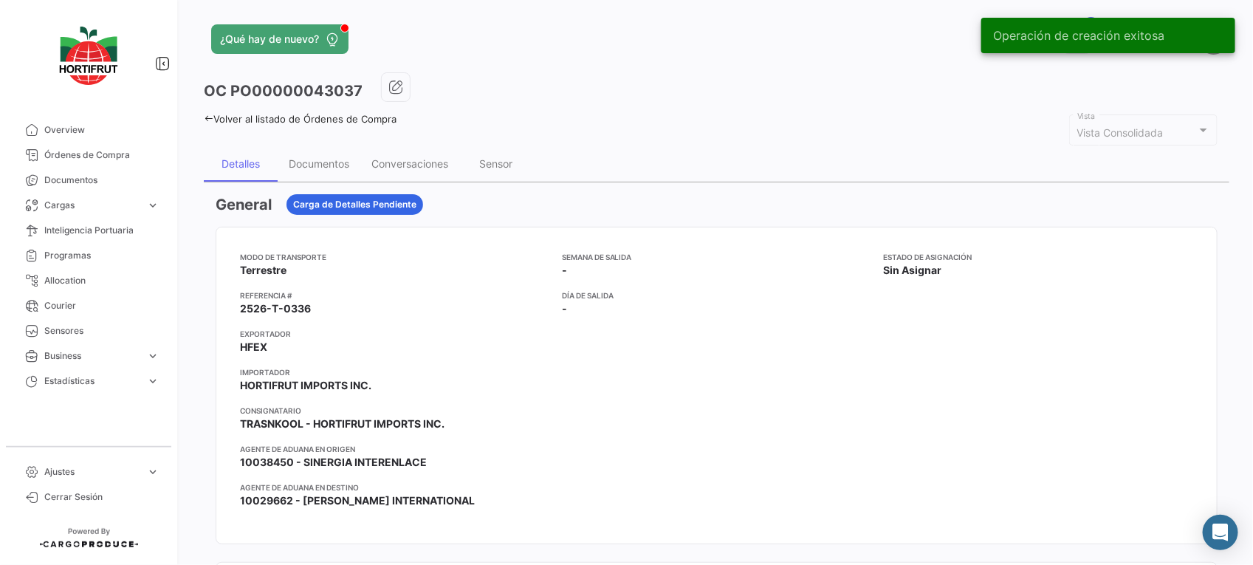
drag, startPoint x: 104, startPoint y: 161, endPoint x: 651, endPoint y: 24, distance: 563.8
click at [104, 161] on span "Órdenes de Compra" at bounding box center [101, 154] width 115 height 13
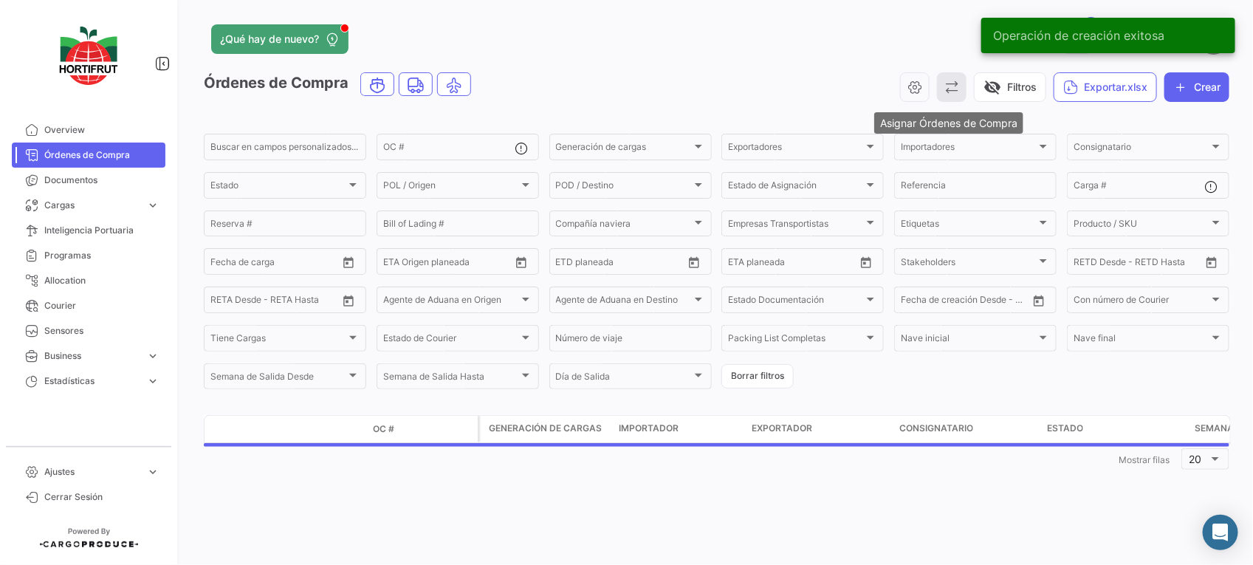
click at [944, 90] on icon "button" at bounding box center [951, 87] width 15 height 15
click at [958, 128] on span "Asignar Órdenes de Compra" at bounding box center [1013, 123] width 140 height 13
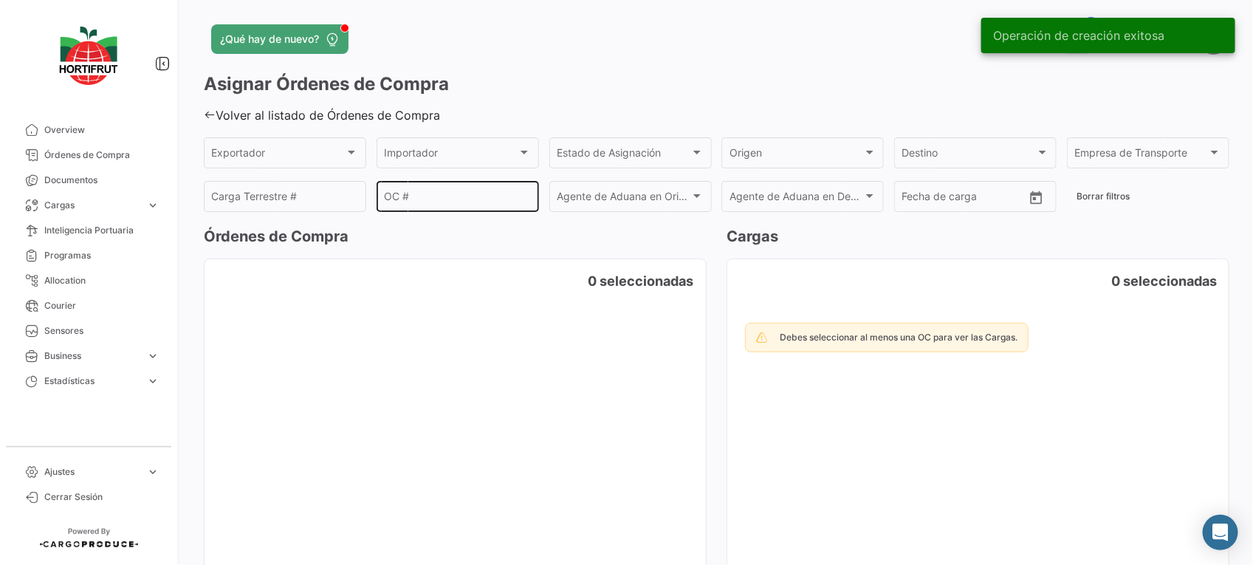
click at [462, 210] on div "OC #" at bounding box center [457, 195] width 147 height 34
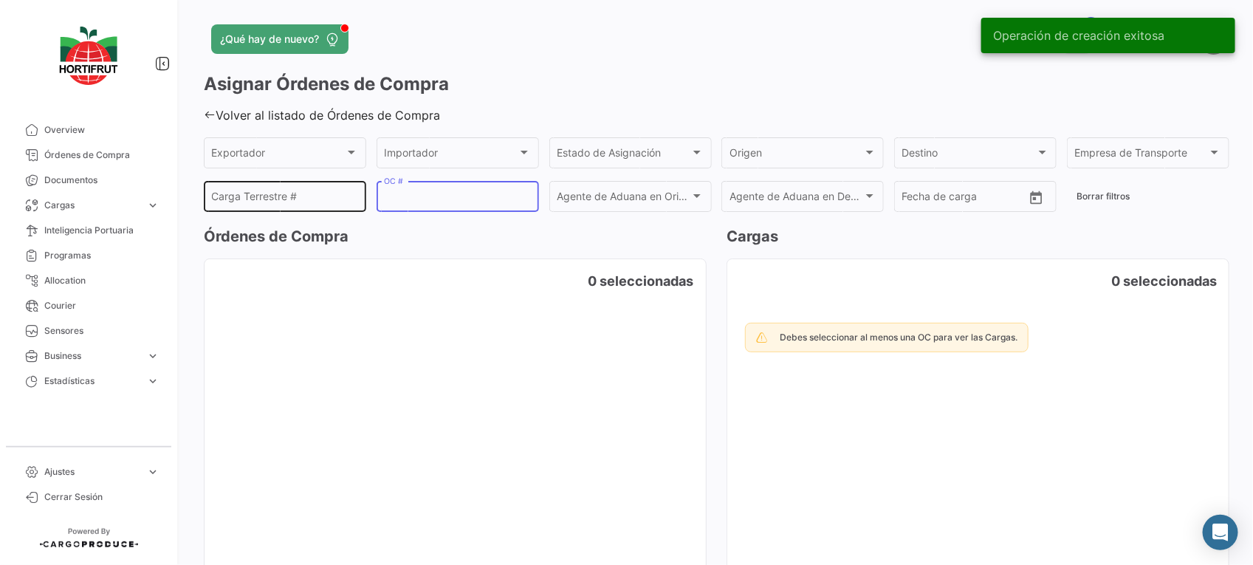
click at [297, 196] on input "Carga Terrestre #" at bounding box center [285, 199] width 147 height 13
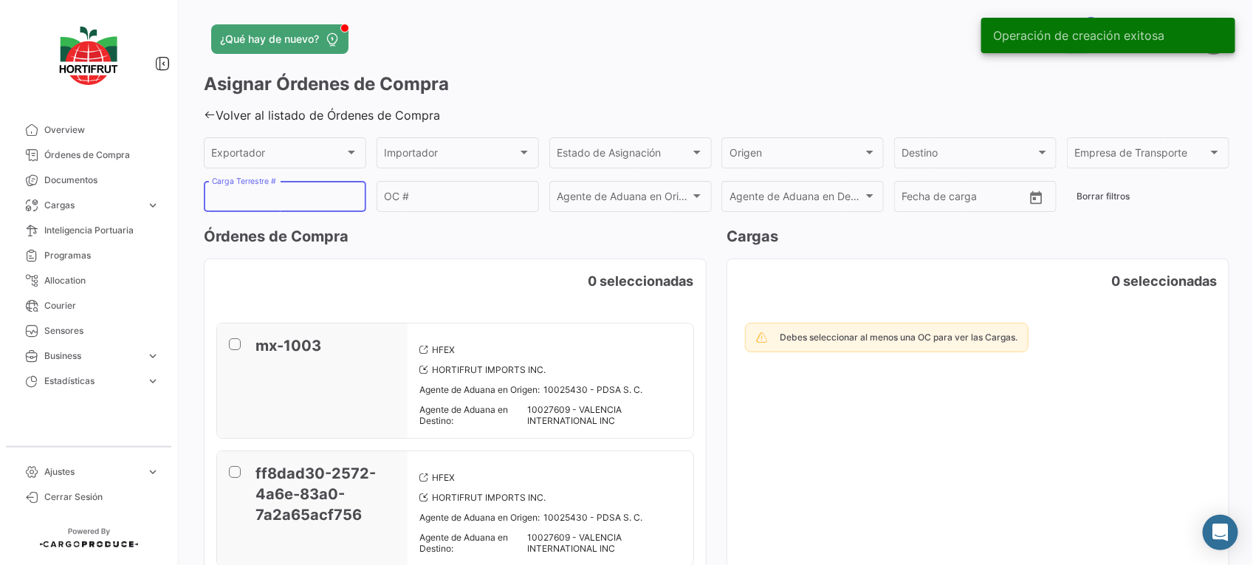
paste input "2526-T-0336"
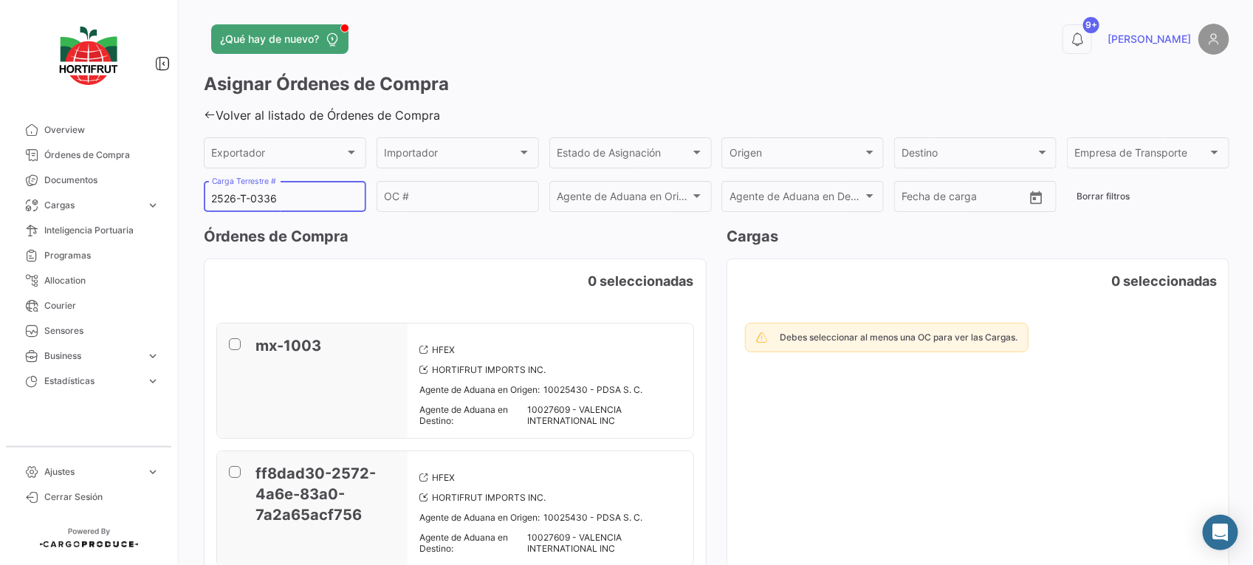
type input "2526-T-0336"
click at [469, 193] on input "OC #" at bounding box center [457, 199] width 147 height 13
paste input "PO00000043037"
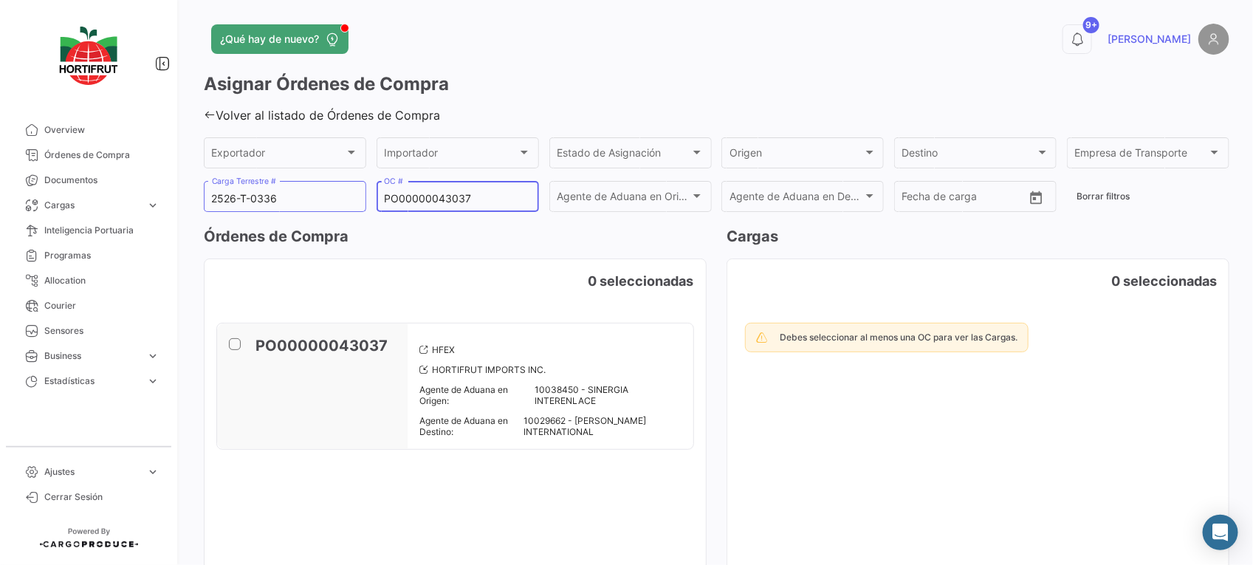
type input "PO00000043037"
click at [231, 345] on span at bounding box center [235, 344] width 12 height 12
click at [234, 350] on input "checkbox" at bounding box center [234, 350] width 1 height 1
checkbox input "true"
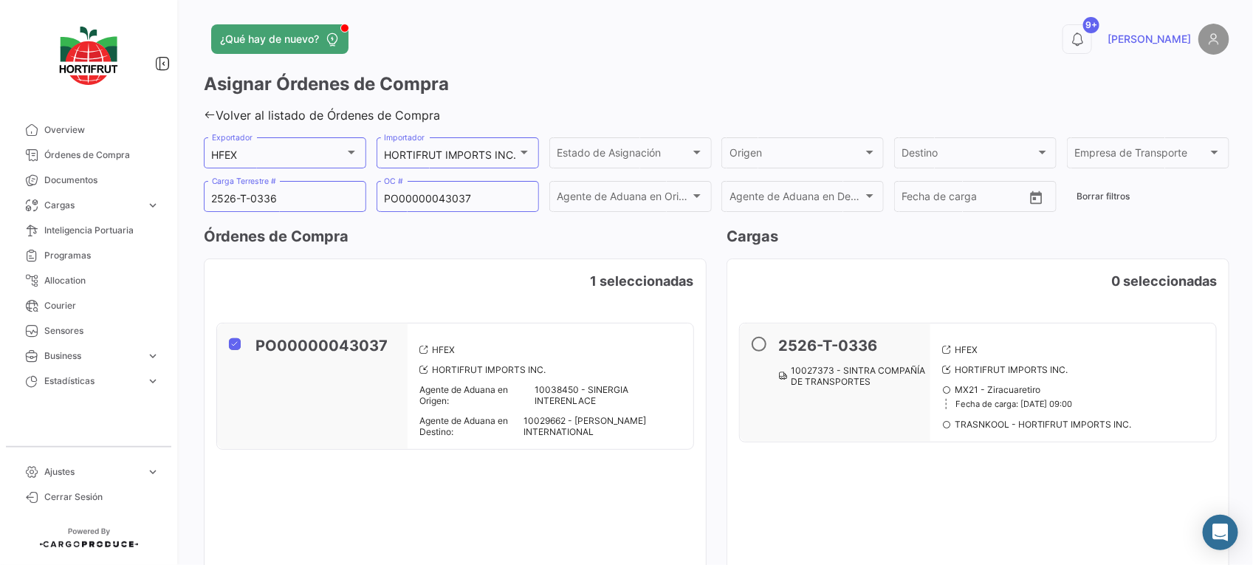
click at [753, 343] on span at bounding box center [758, 344] width 15 height 15
click at [753, 343] on input "radio" at bounding box center [758, 344] width 15 height 15
radio input "true"
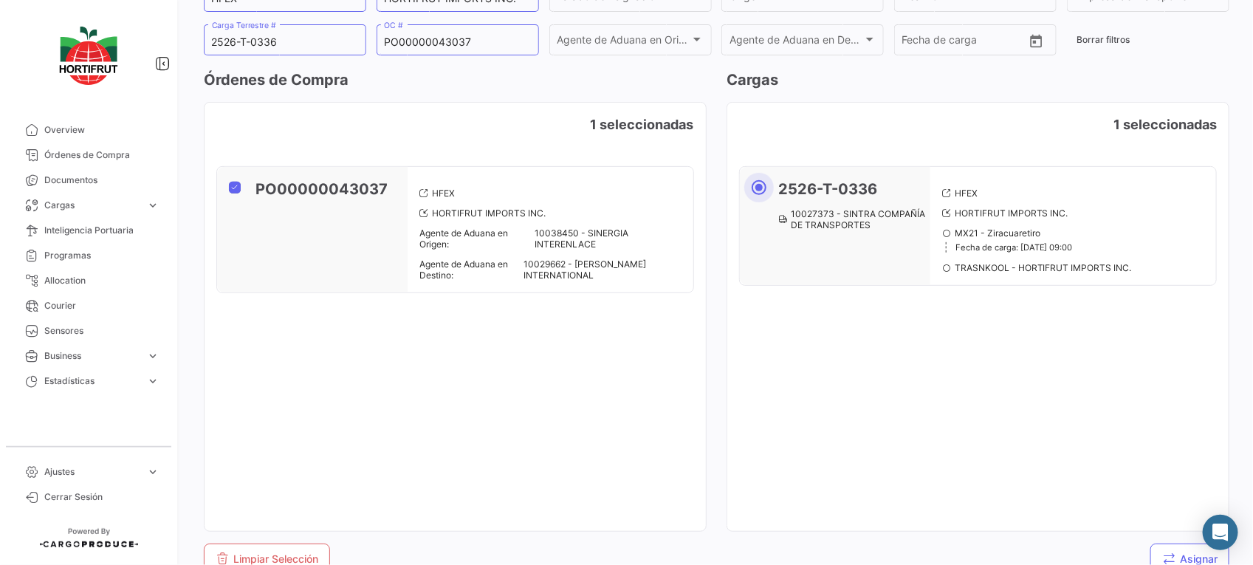
scroll to position [200, 0]
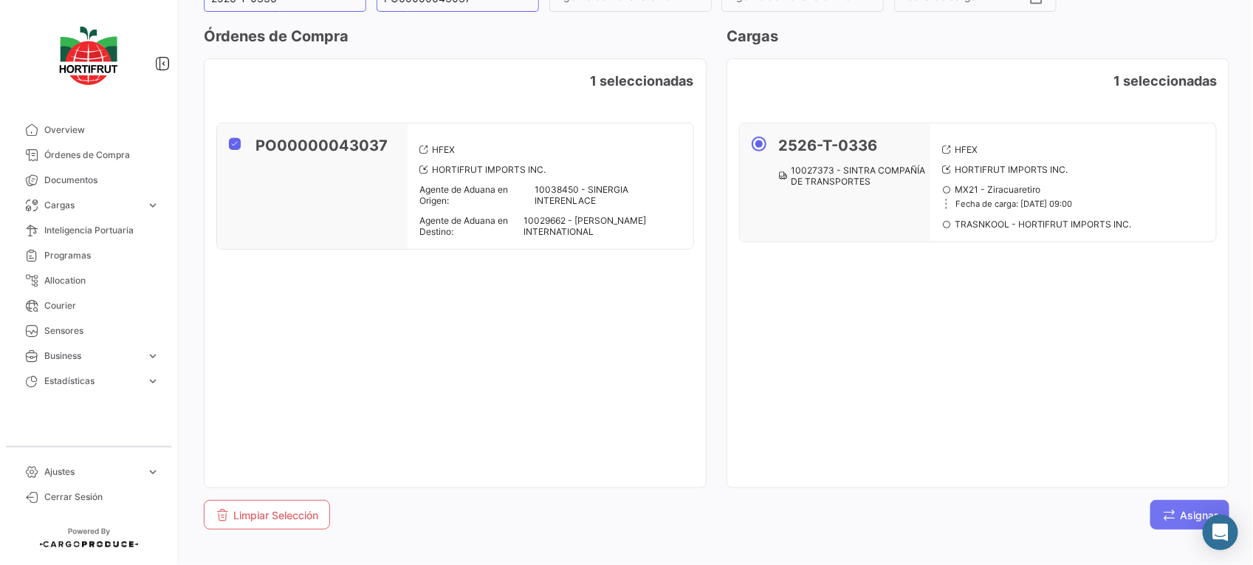
click at [1179, 509] on button "Asignar" at bounding box center [1189, 515] width 79 height 30
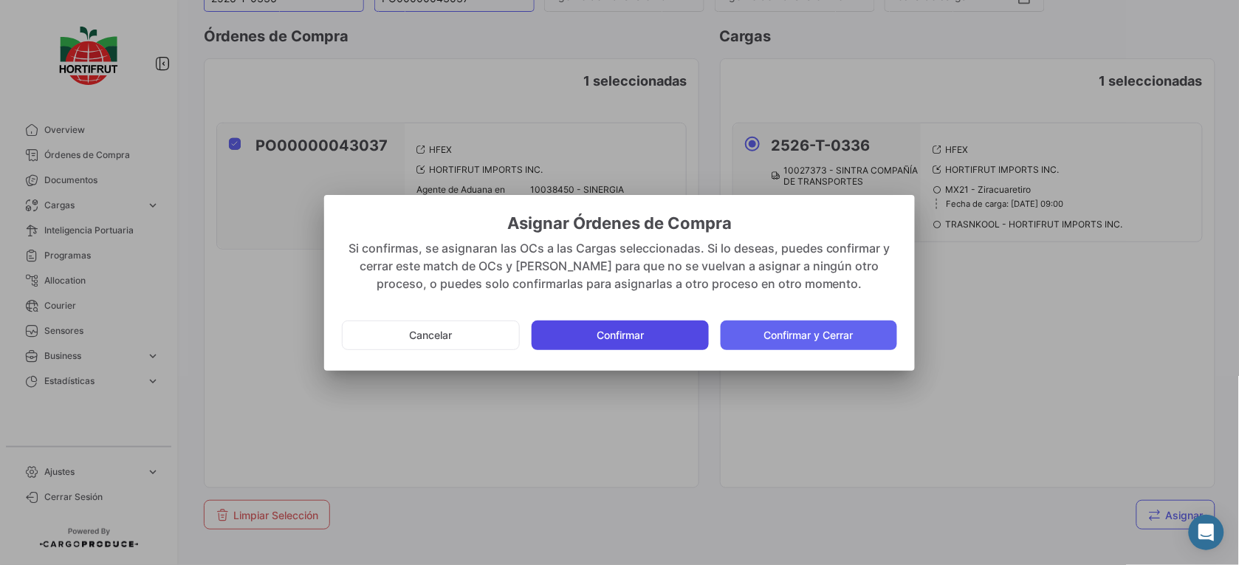
click at [668, 322] on button "Confirmar" at bounding box center [619, 335] width 176 height 30
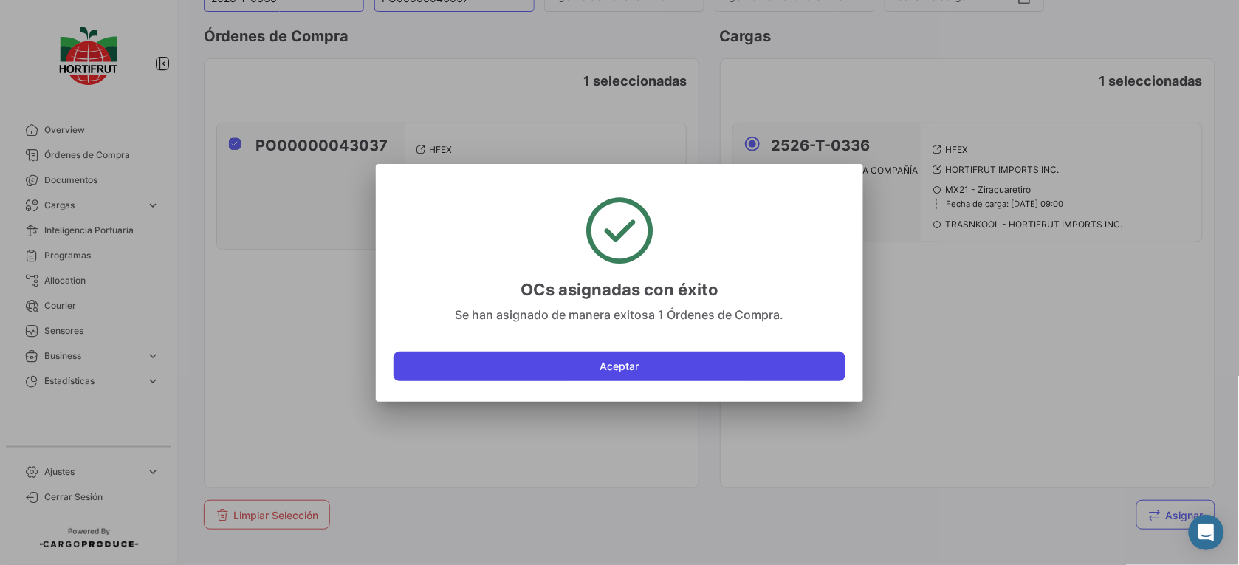
click at [686, 360] on button "Aceptar" at bounding box center [619, 366] width 452 height 30
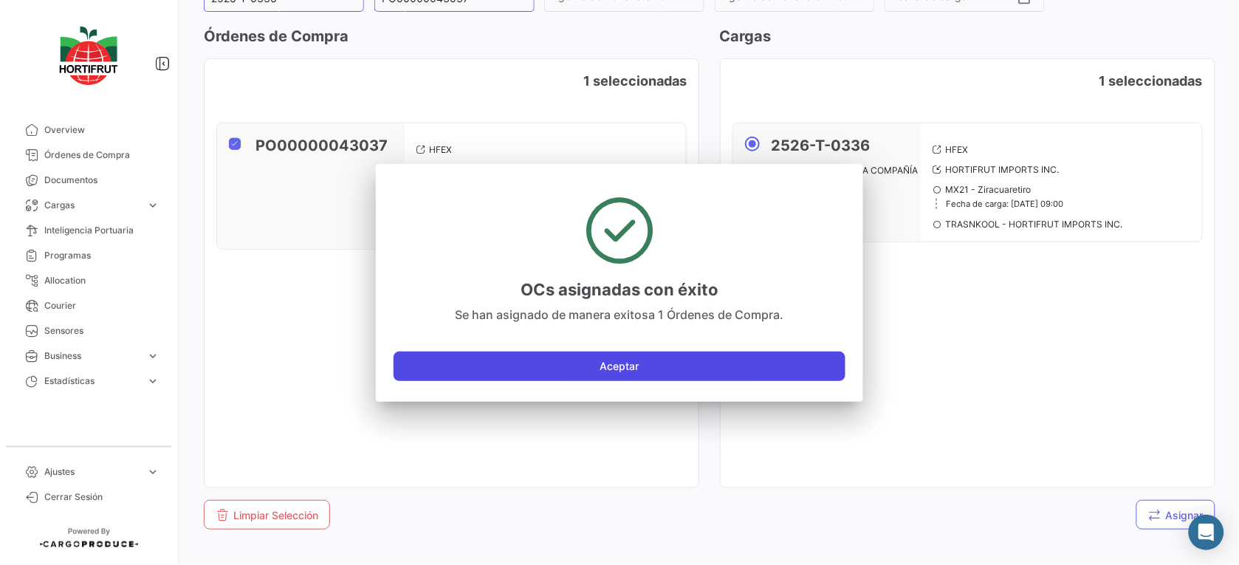
checkbox input "false"
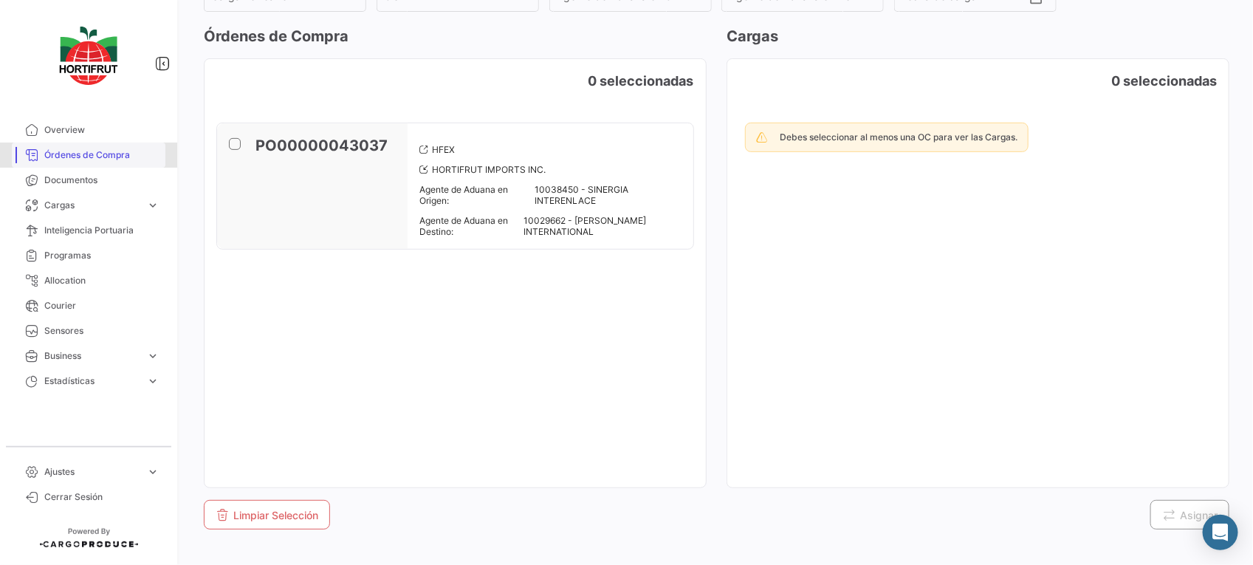
click at [148, 148] on span "Órdenes de Compra" at bounding box center [101, 154] width 115 height 13
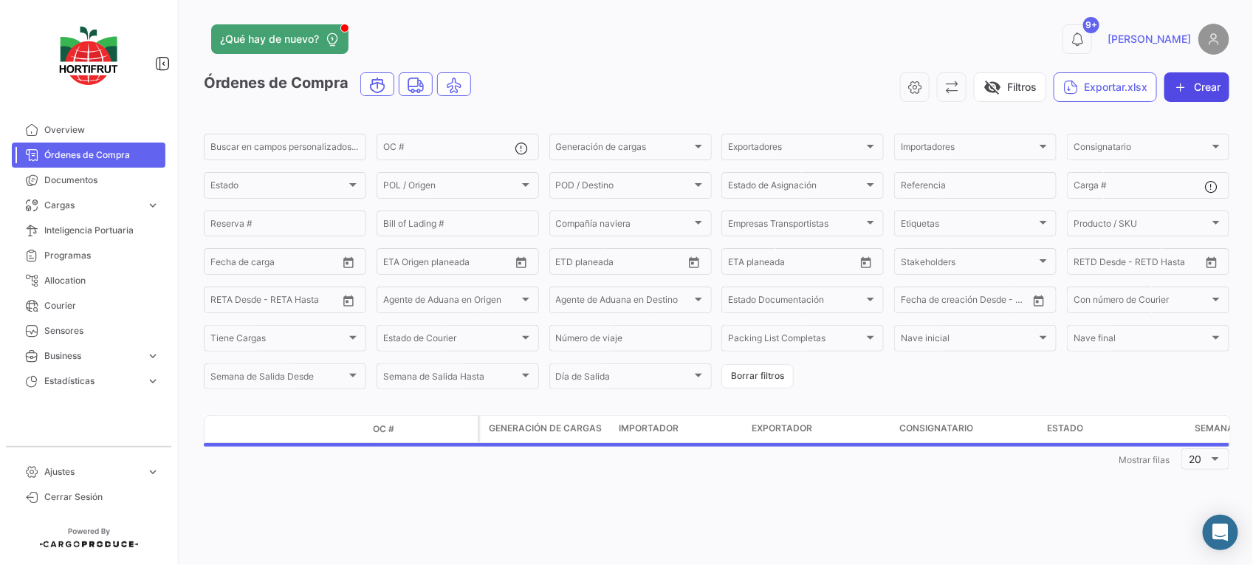
click at [1217, 82] on button "Crear" at bounding box center [1196, 87] width 65 height 30
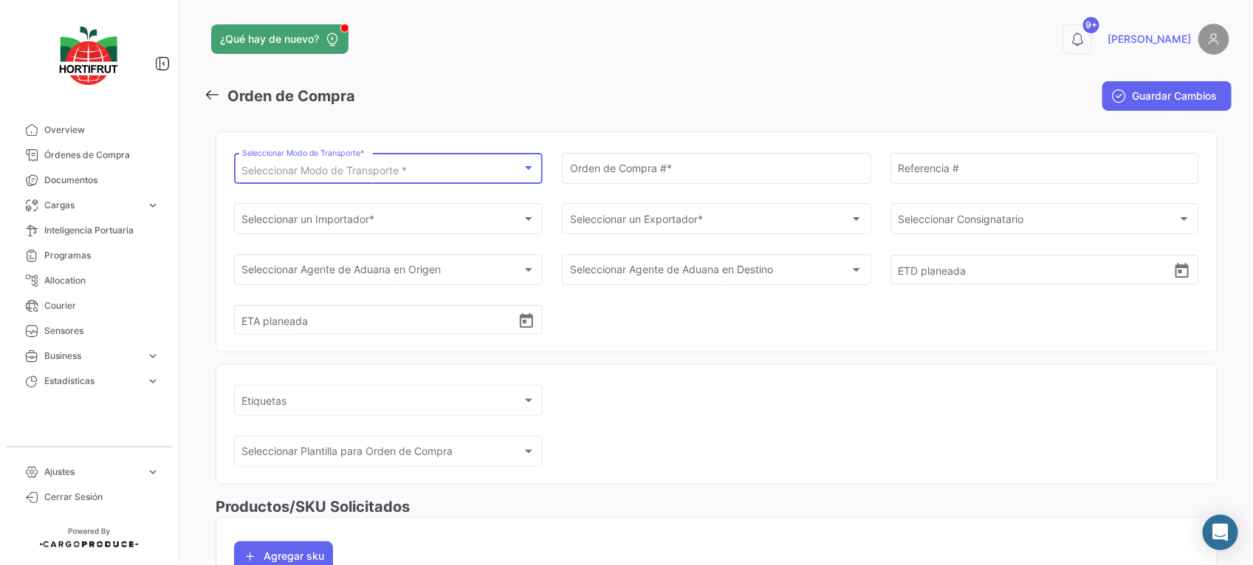
click at [427, 171] on div "Seleccionar Modo de Transporte *" at bounding box center [382, 171] width 280 height 13
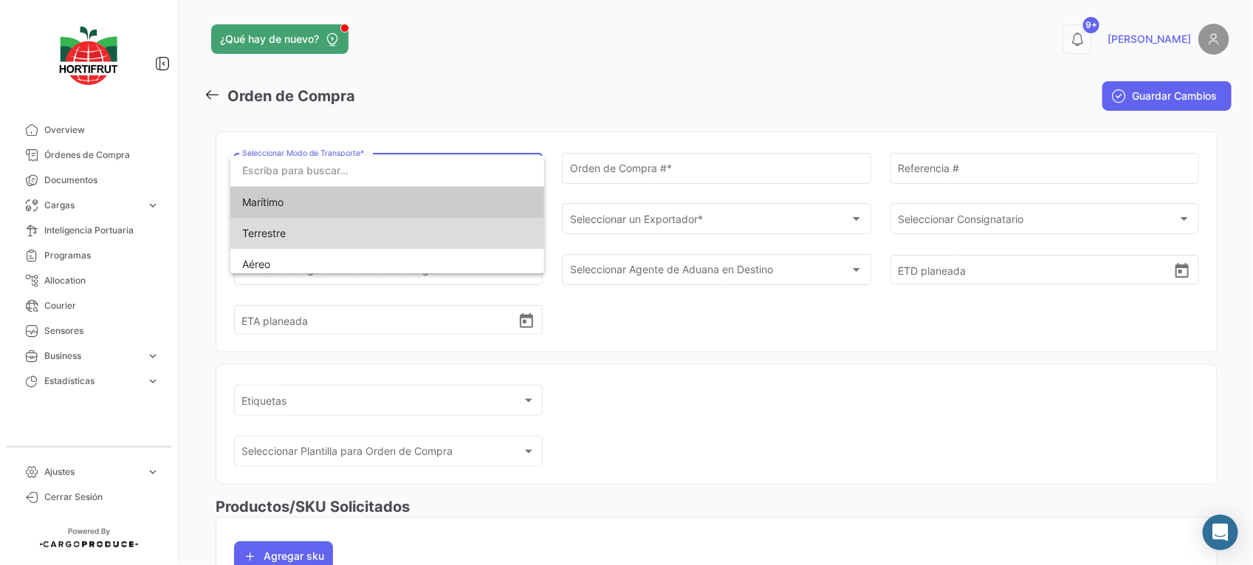
click at [436, 223] on span "Terrestre" at bounding box center [345, 233] width 207 height 31
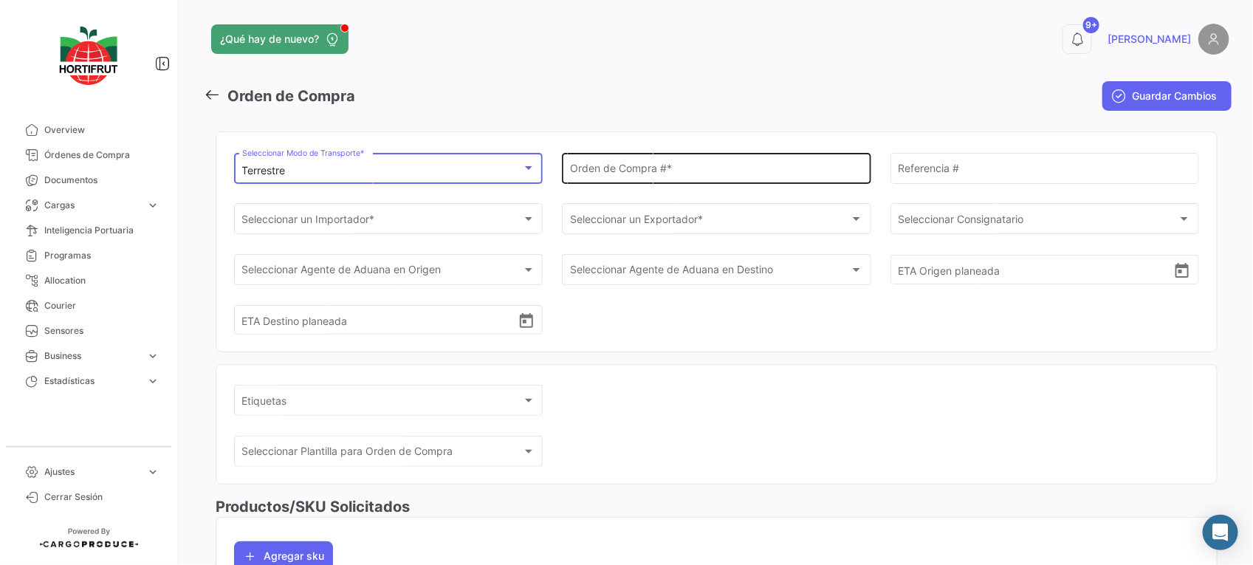
click at [644, 164] on div "Orden de Compra # *" at bounding box center [716, 167] width 293 height 34
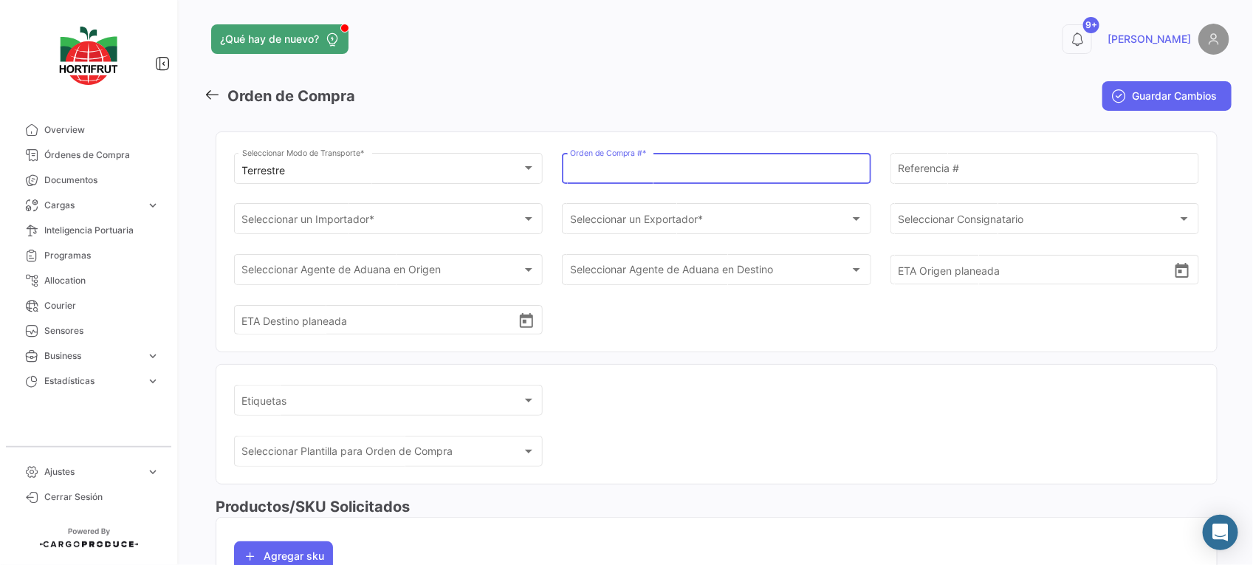
paste input "PO00000043040"
type input "PO00000043040"
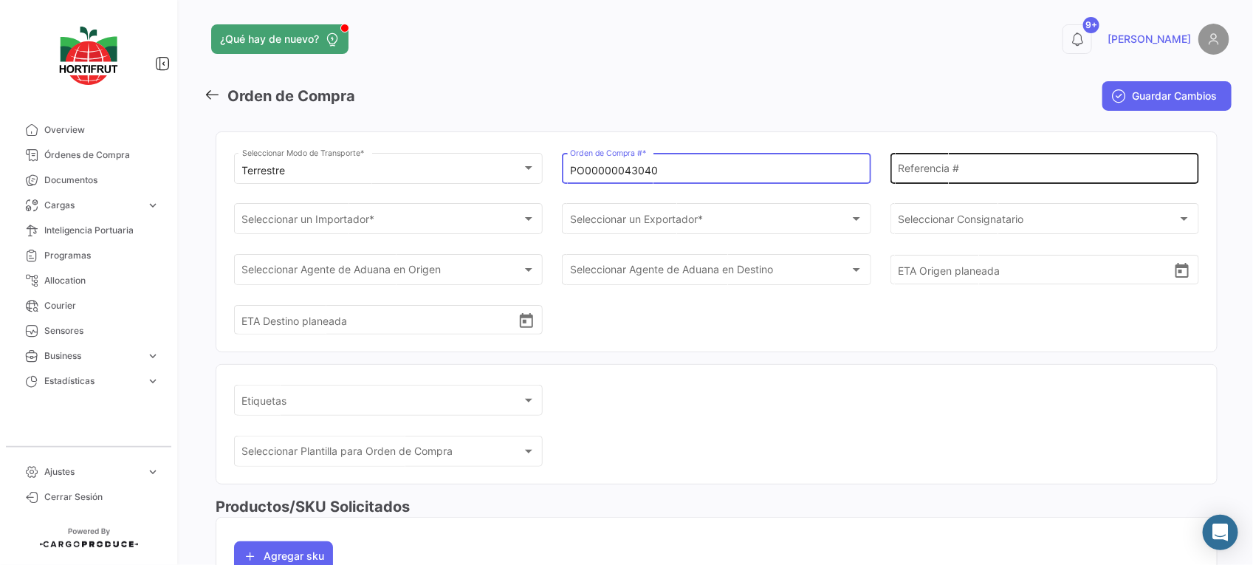
click at [999, 177] on input "Referencia #" at bounding box center [1044, 171] width 293 height 13
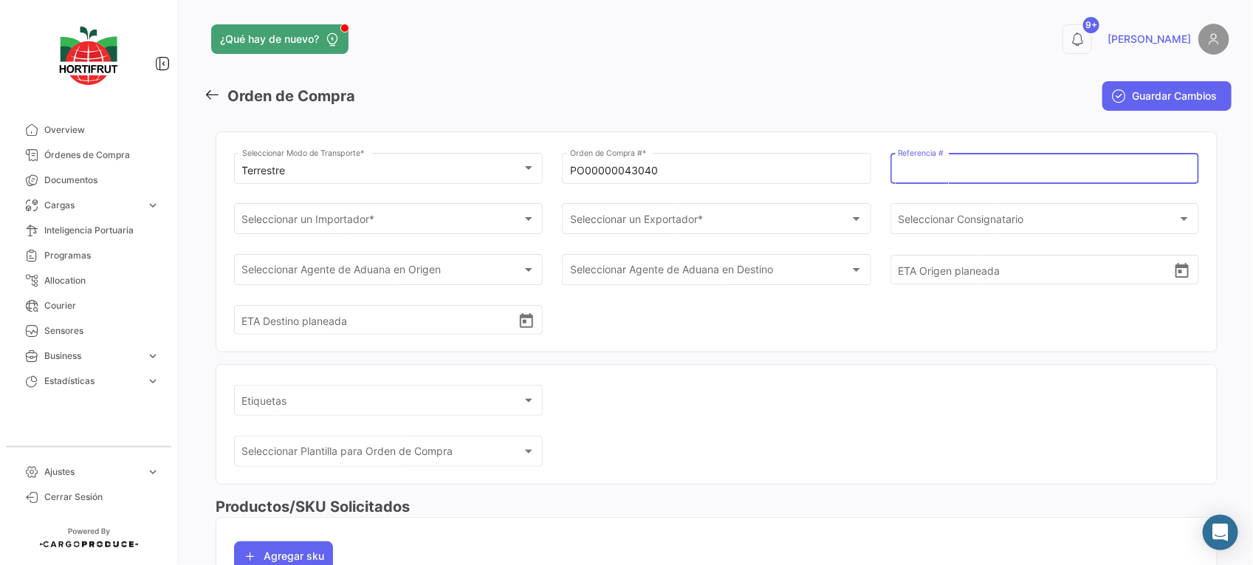
paste input "2526-T-0343"
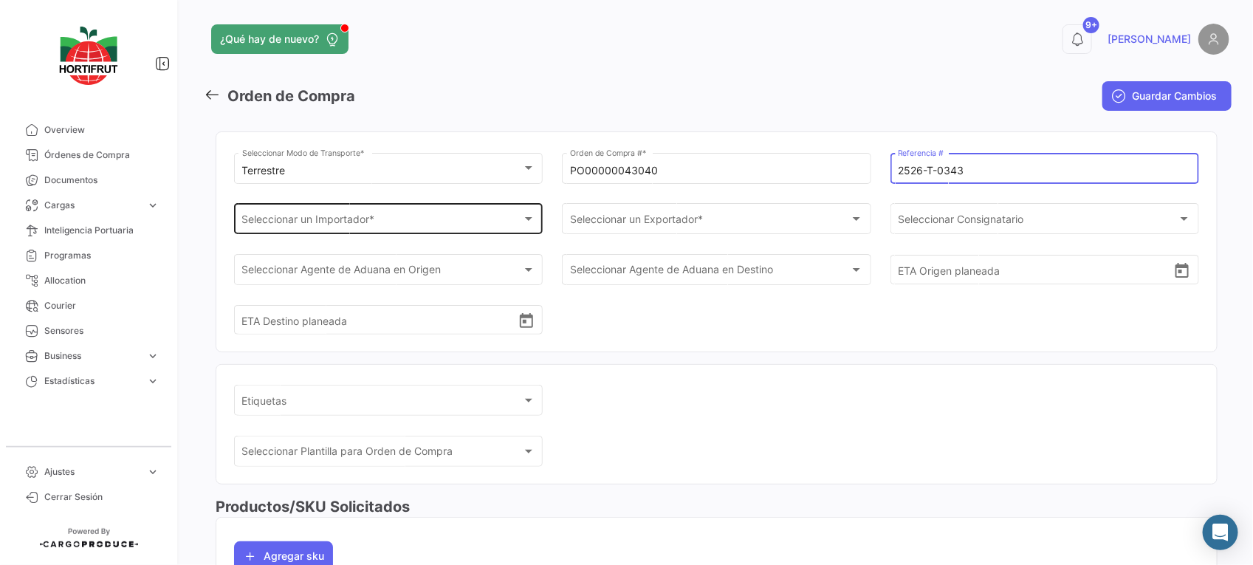
type input "2526-T-0343"
click at [447, 233] on div "Seleccionar un Importador * Seleccionar un Importador *" at bounding box center [388, 218] width 293 height 34
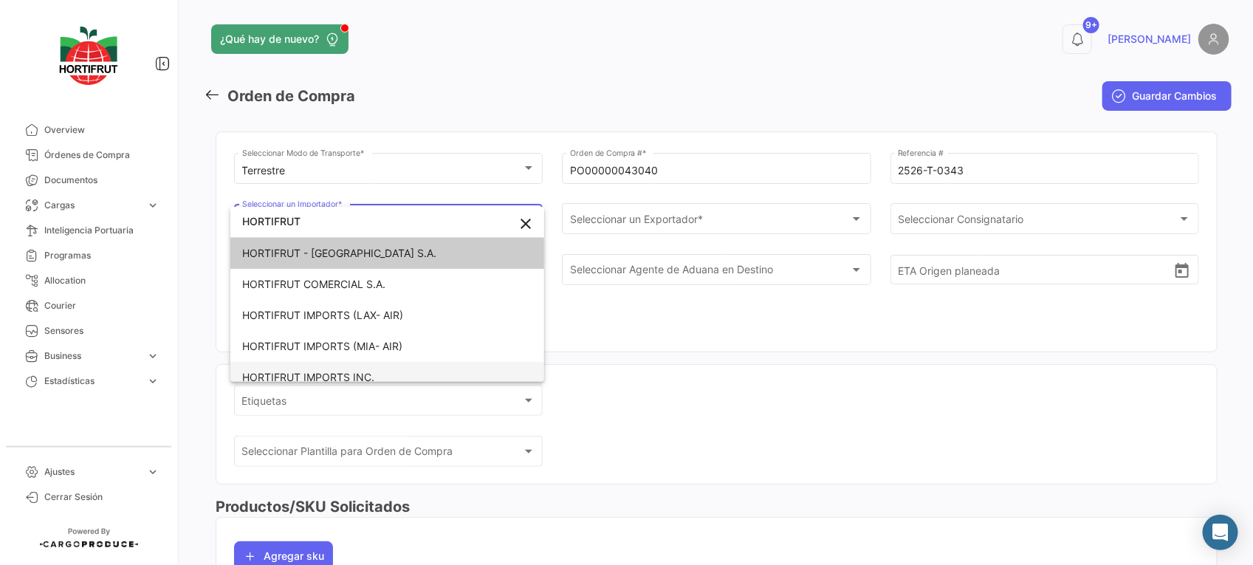
type input "HORTIFRUT"
click at [461, 367] on mat-option "HORTIFRUT IMPORTS INC." at bounding box center [387, 377] width 314 height 31
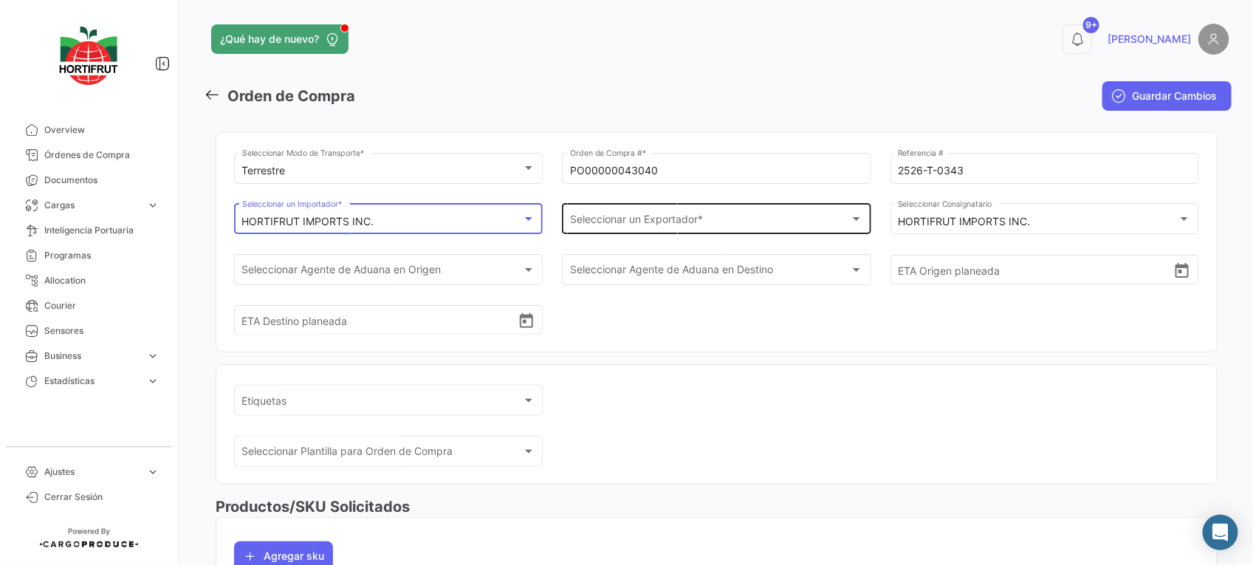
click at [632, 210] on div "Seleccionar un Exportador * Seleccionar un Exportador *" at bounding box center [716, 218] width 293 height 34
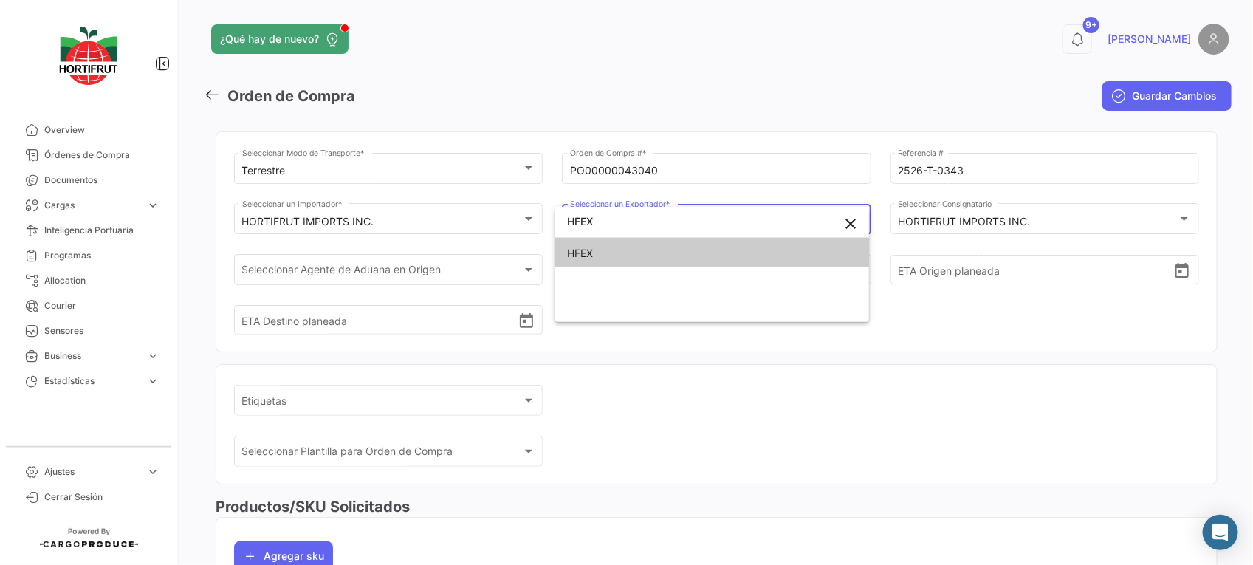
type input "HFEX"
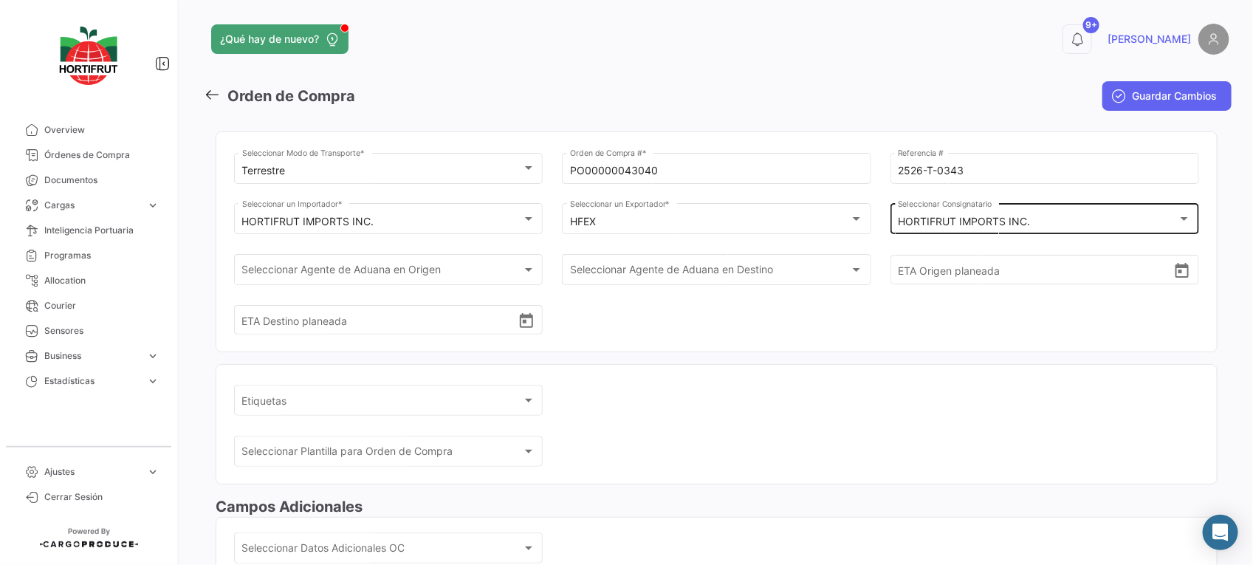
click at [903, 213] on div "HORTIFRUT IMPORTS INC. Seleccionar Consignatario" at bounding box center [1044, 218] width 293 height 34
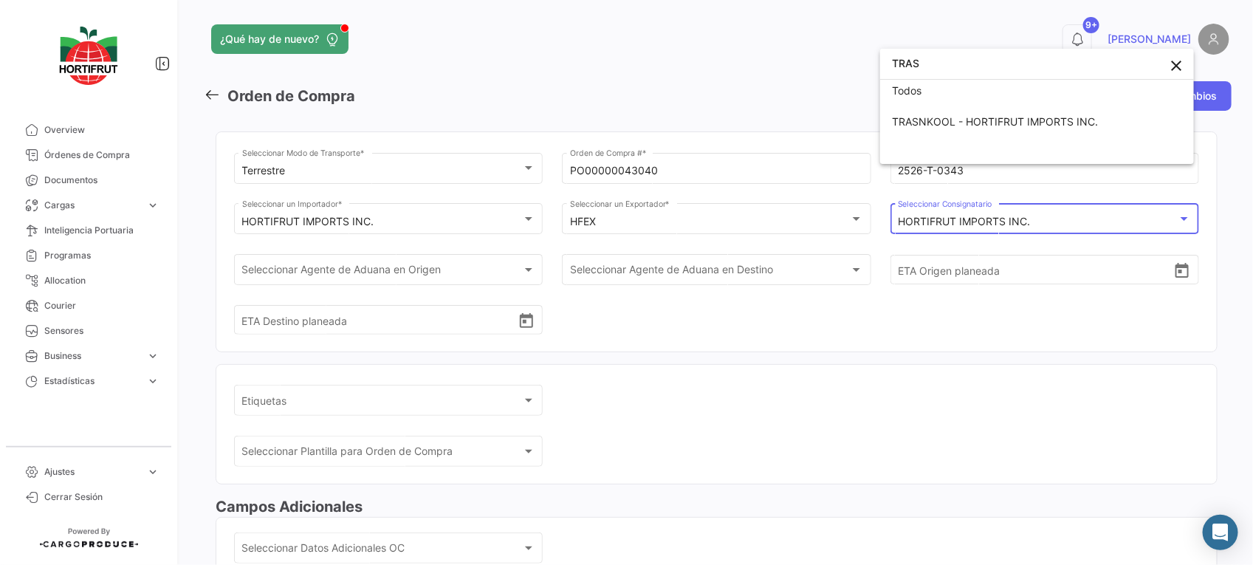
scroll to position [4, 0]
type input "TRAS"
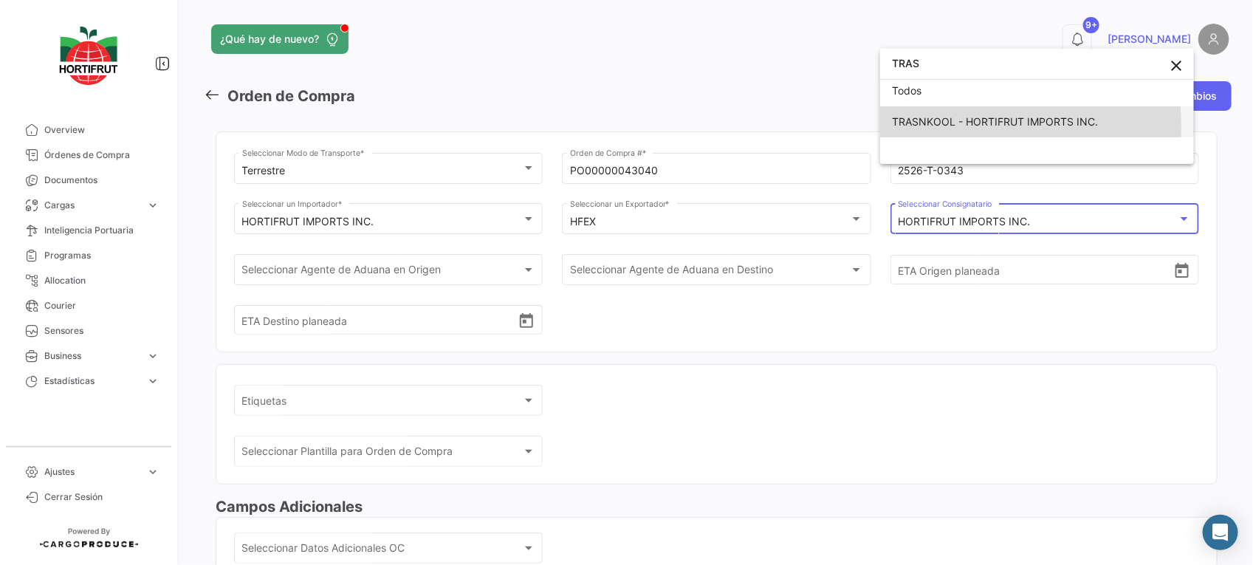
click at [971, 125] on span "TRASNKOOL - HORTIFRUT IMPORTS INC." at bounding box center [995, 121] width 206 height 13
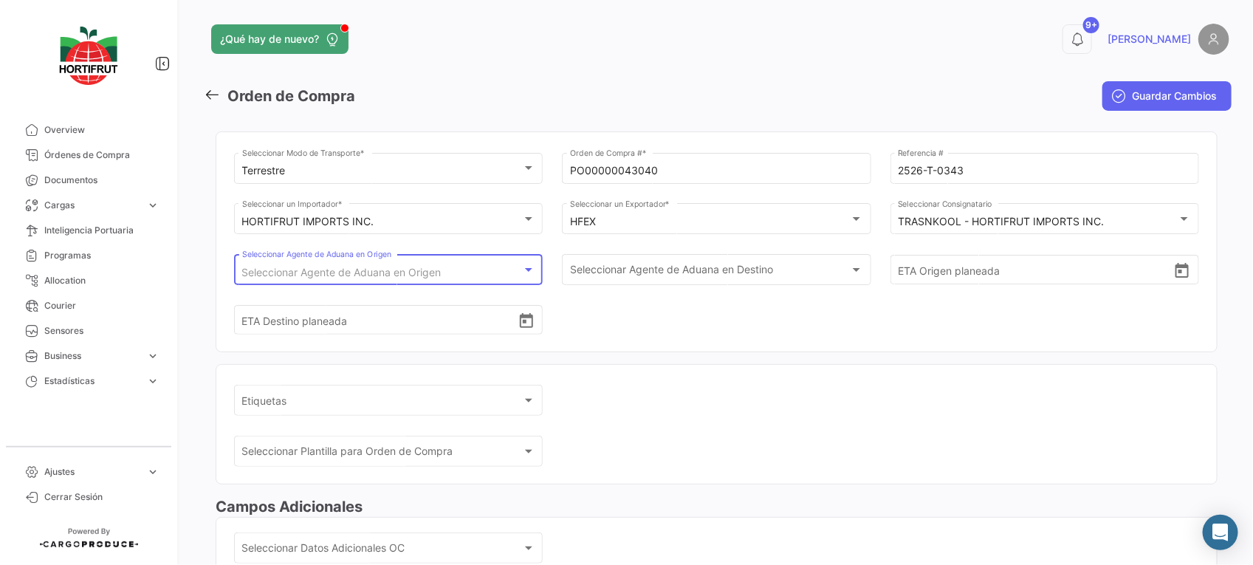
click at [481, 277] on div "Seleccionar Agente de Aduana en Origen" at bounding box center [382, 272] width 280 height 13
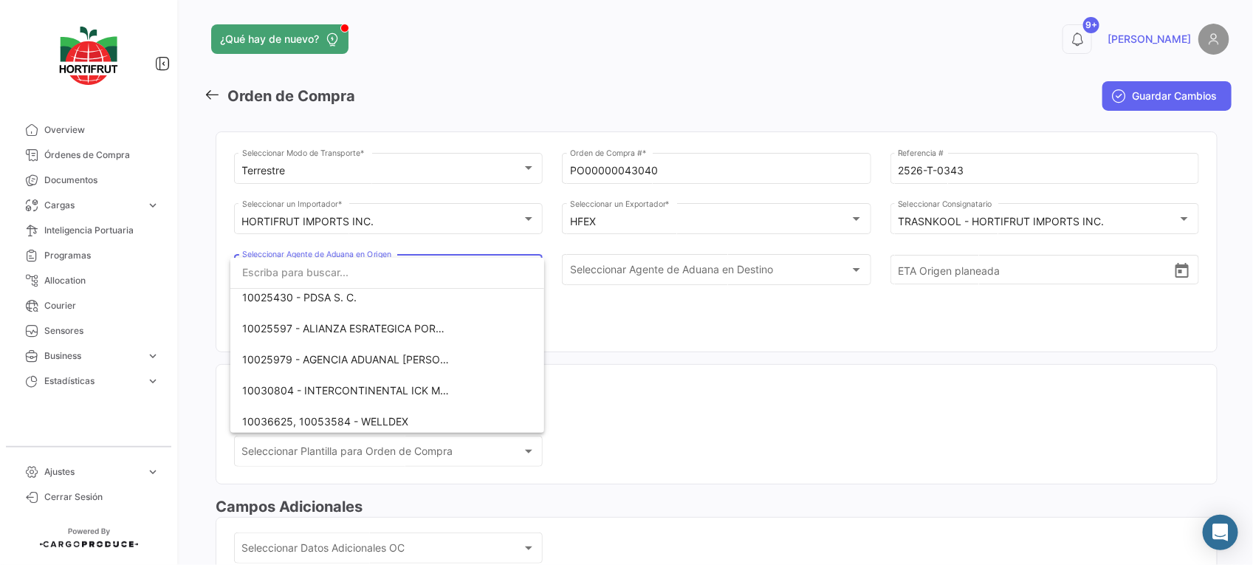
scroll to position [72, 0]
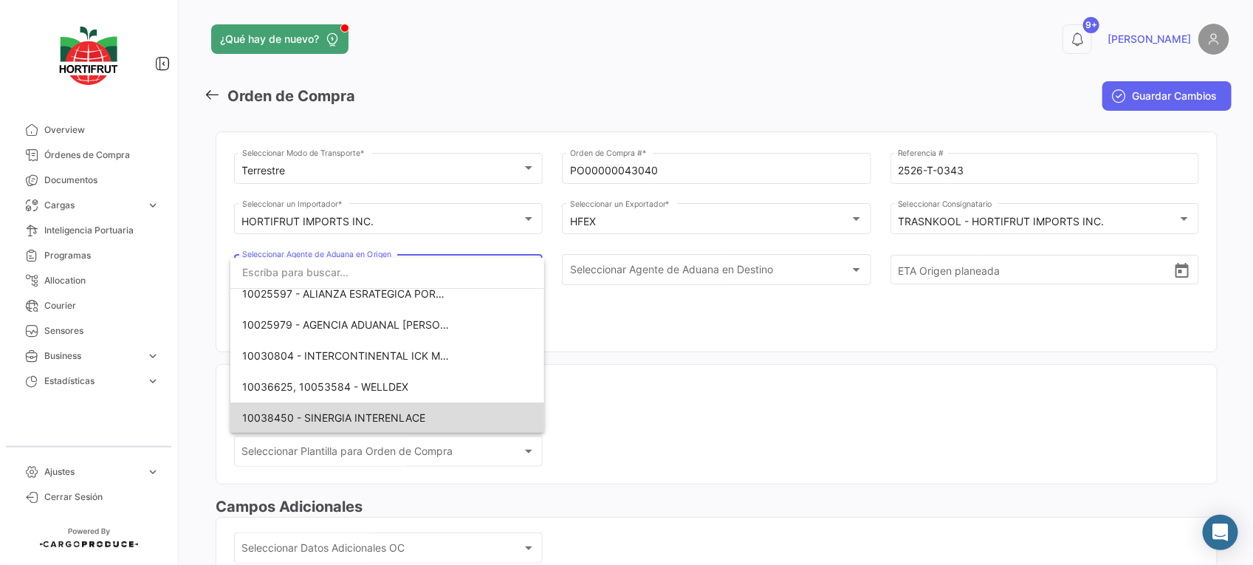
click at [450, 425] on mat-option "10038450 - SINERGIA INTERENLACE" at bounding box center [387, 417] width 314 height 31
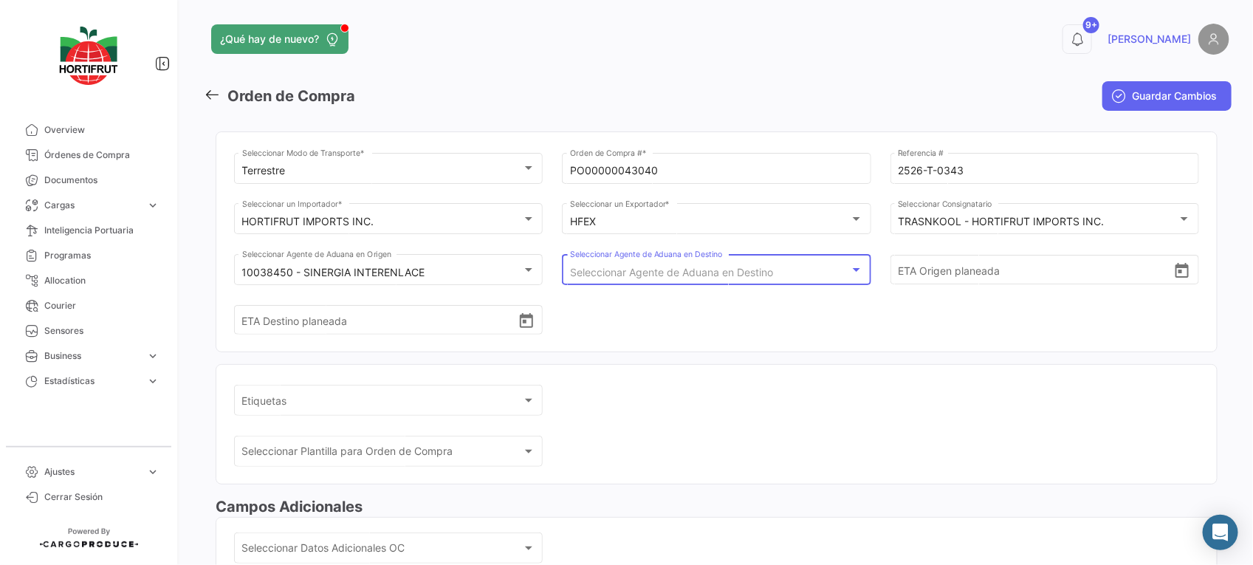
click at [695, 269] on span "Seleccionar Agente de Aduana en Destino" at bounding box center [671, 272] width 203 height 13
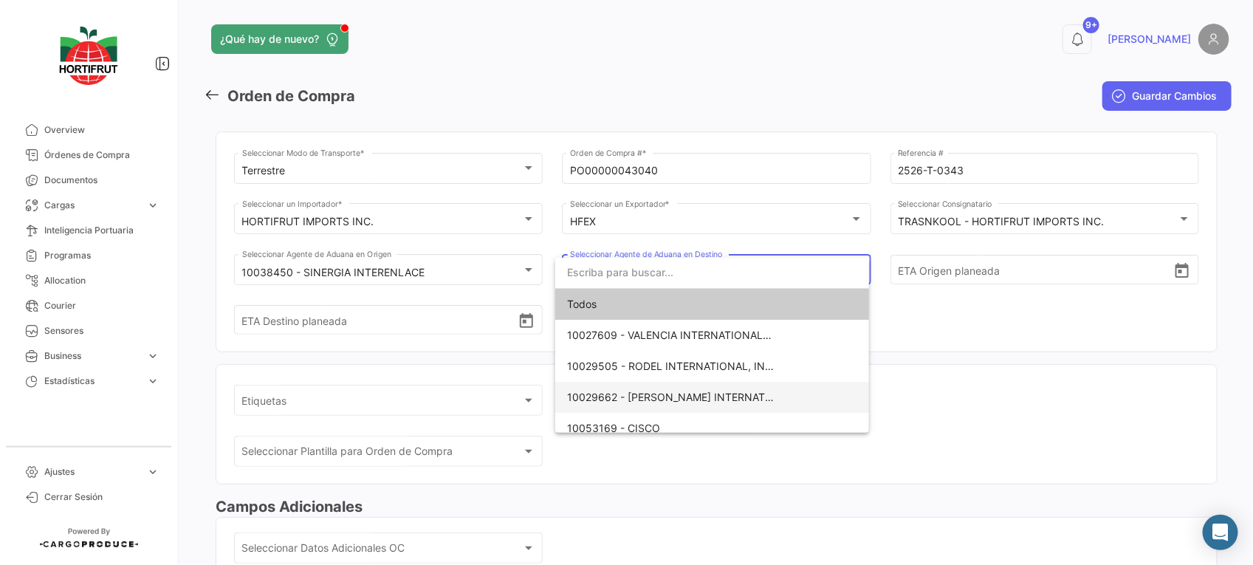
click at [728, 386] on span "10029662 - [PERSON_NAME] INTERNATIONAL" at bounding box center [670, 397] width 207 height 31
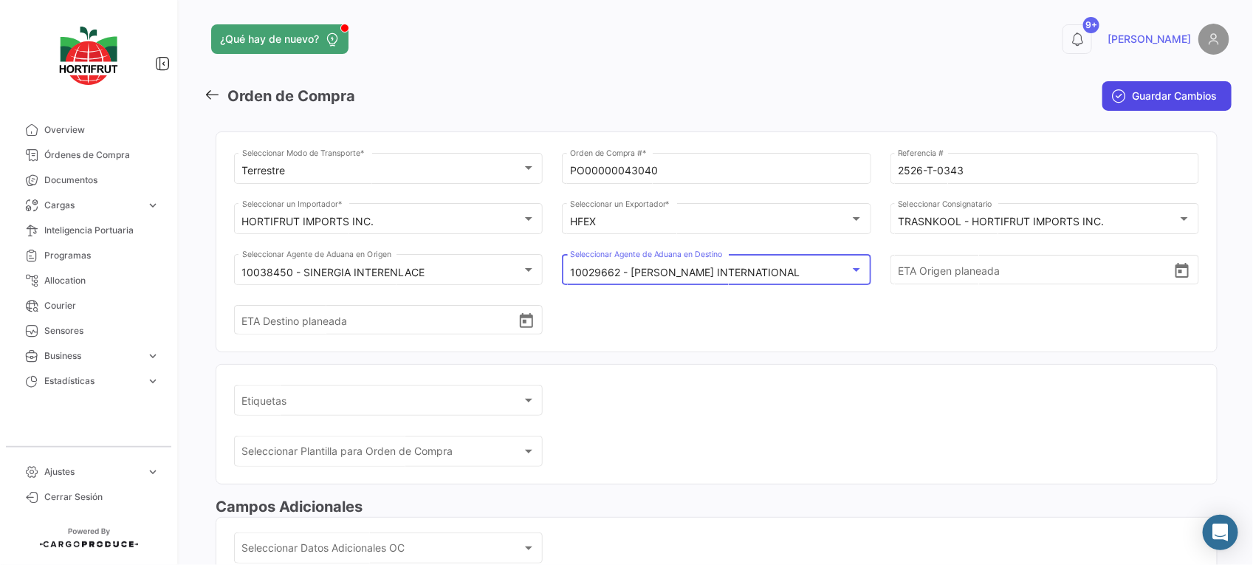
click at [1132, 91] on span "Guardar Cambios" at bounding box center [1174, 96] width 85 height 15
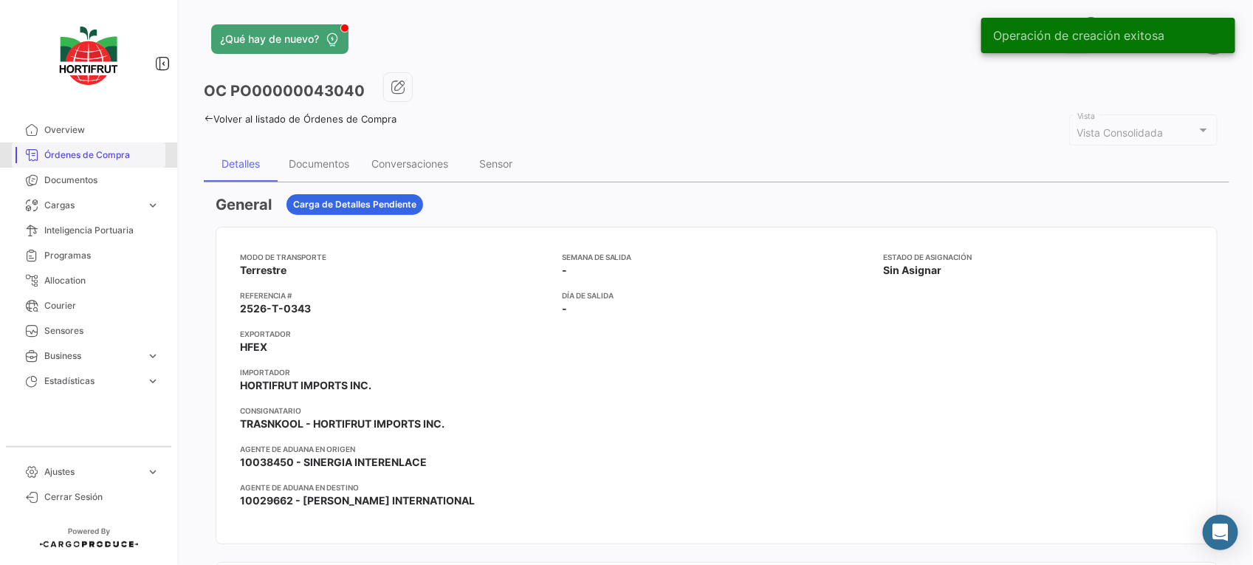
click at [105, 152] on span "Órdenes de Compra" at bounding box center [101, 154] width 115 height 13
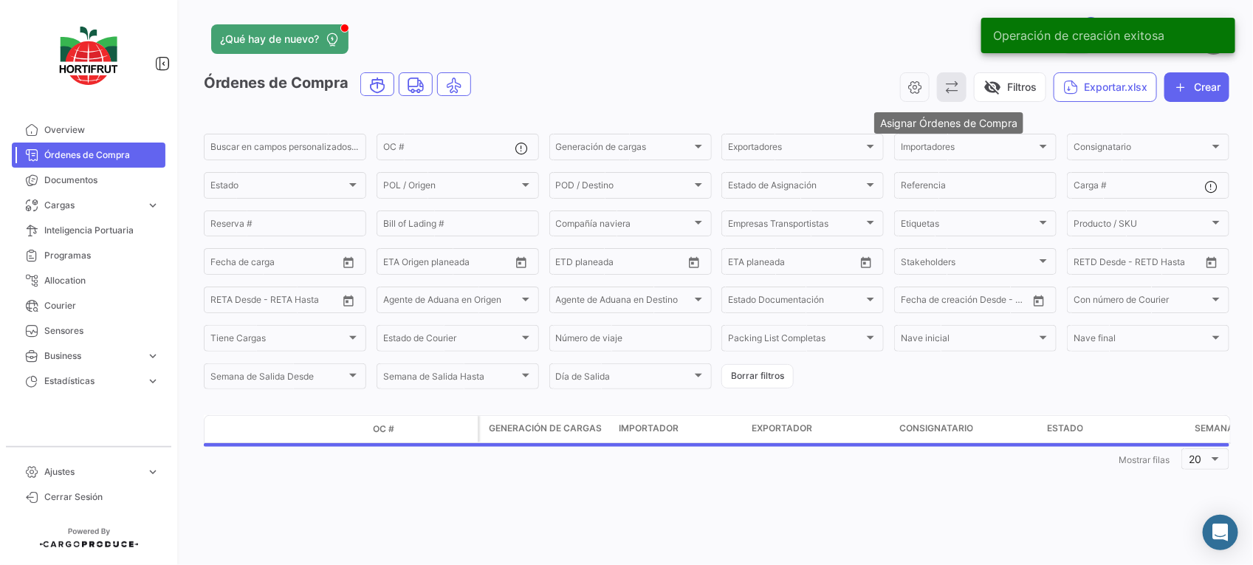
click at [951, 83] on icon "button" at bounding box center [951, 87] width 15 height 15
click at [957, 108] on div "Asignar Órdenes de Compra Desasignar Órdenes de Compra" at bounding box center [1021, 139] width 175 height 68
click at [957, 108] on div "Órdenes de Compra visibility_off Filtros Exportar.xlsx Crear" at bounding box center [716, 92] width 1025 height 41
drag, startPoint x: 957, startPoint y: 108, endPoint x: 949, endPoint y: 78, distance: 31.2
click at [949, 78] on button "button" at bounding box center [952, 87] width 30 height 30
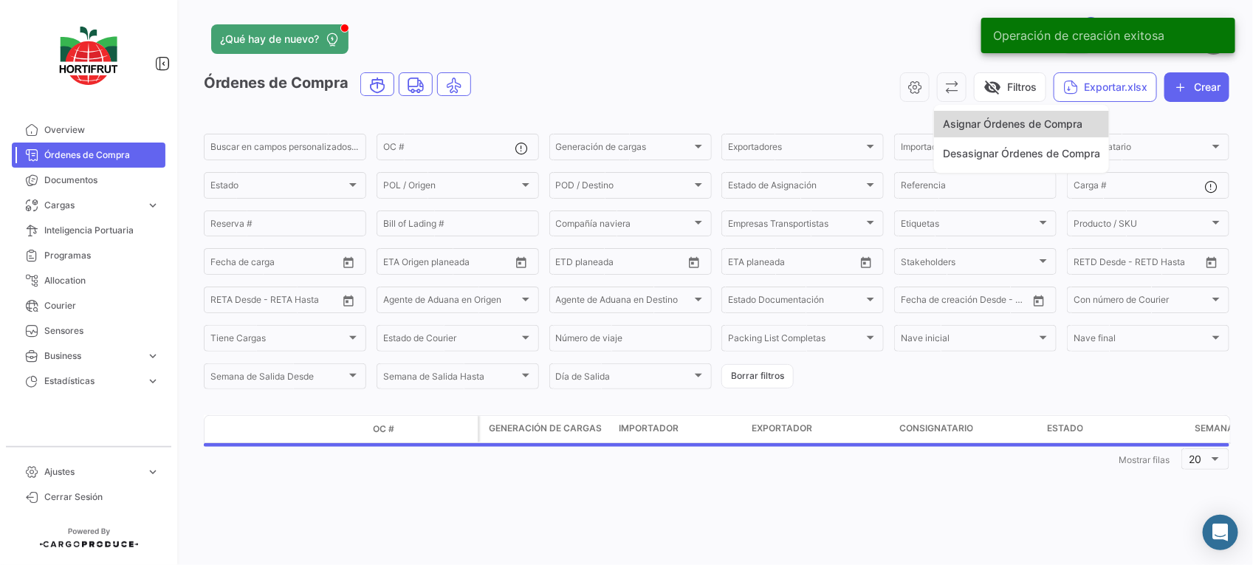
click at [977, 120] on span "Asignar Órdenes de Compra" at bounding box center [1013, 123] width 140 height 13
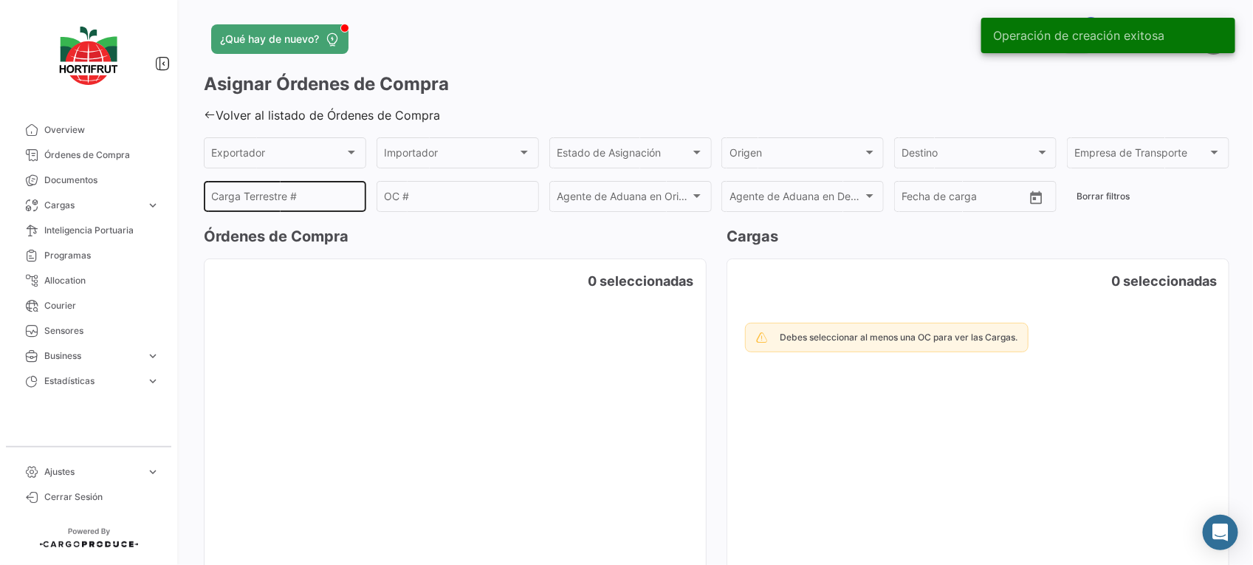
click at [309, 209] on div "Carga Terrestre #" at bounding box center [285, 195] width 147 height 34
paste input "2526-T-0343"
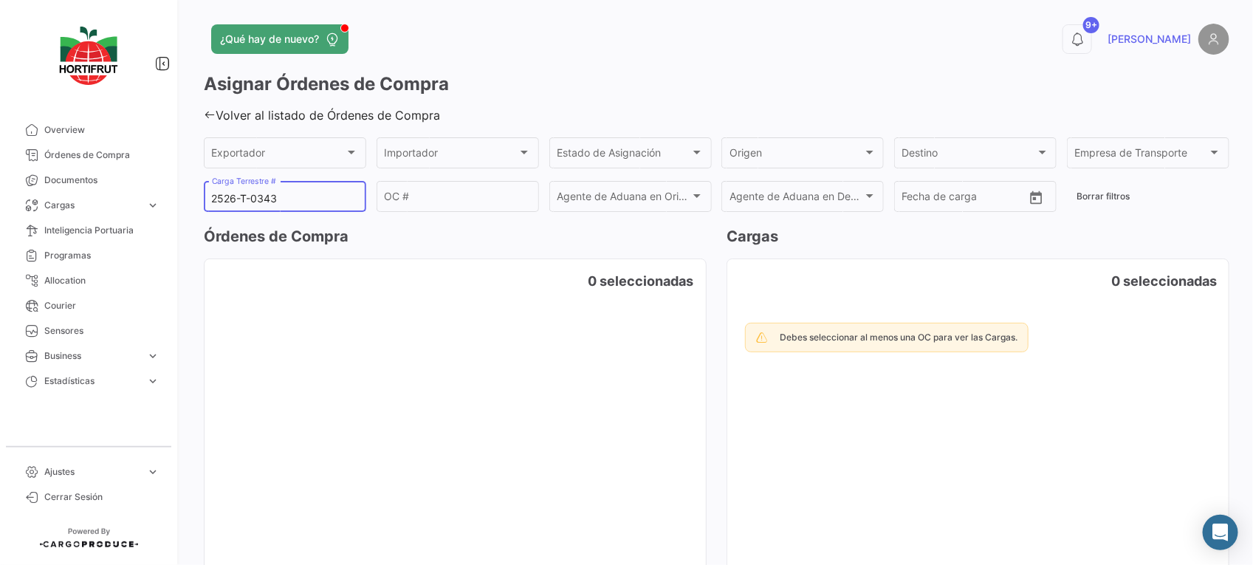
type input "2526-T-0343"
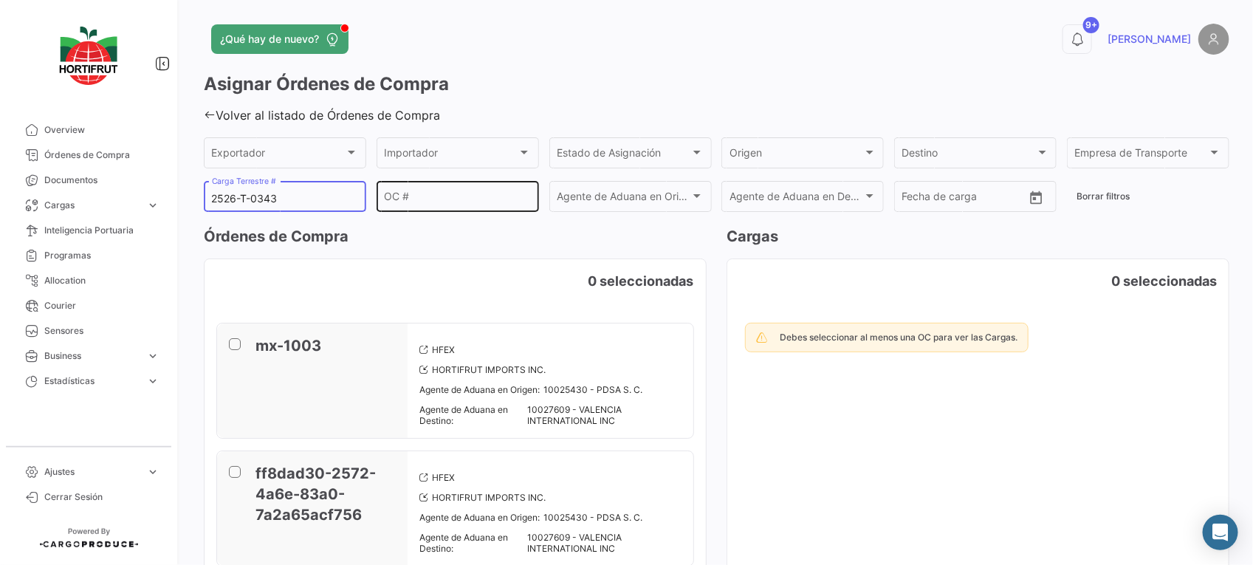
click at [467, 187] on div "OC #" at bounding box center [457, 195] width 147 height 34
paste input "PO00000043040"
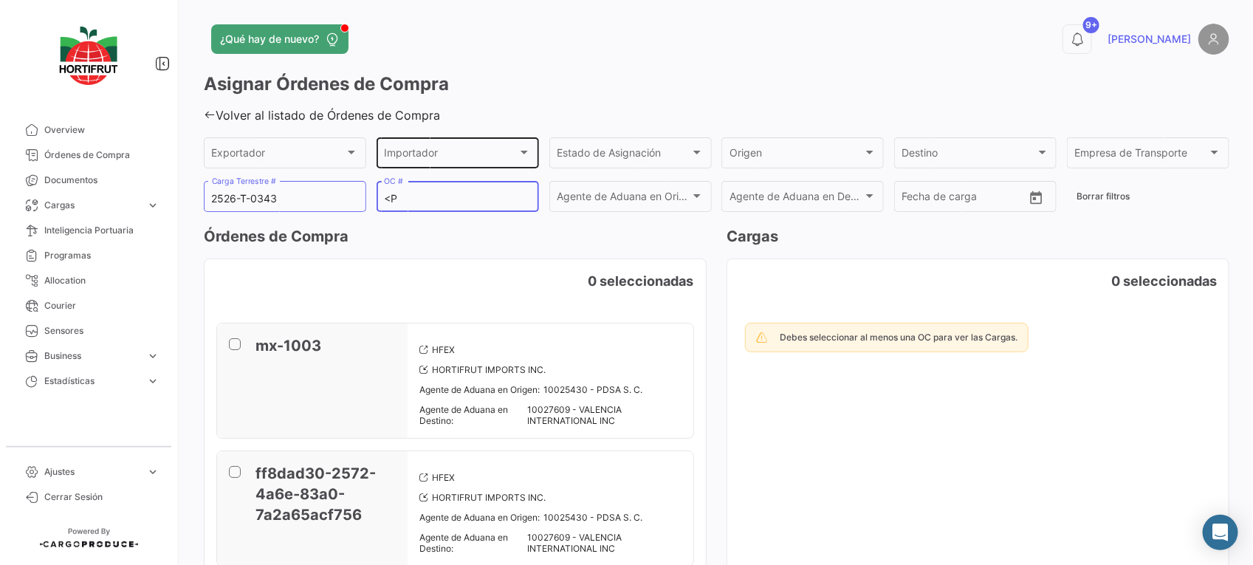
type input "<"
paste input "PO00000043040"
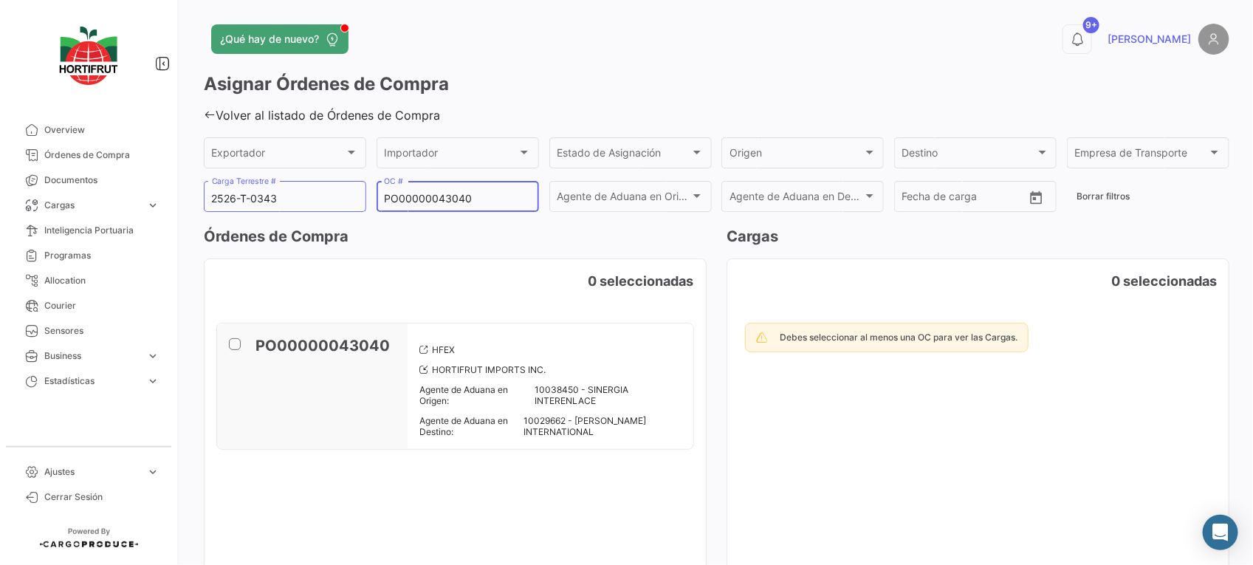
type input "PO00000043040"
click at [233, 342] on span at bounding box center [235, 344] width 12 height 12
click at [234, 350] on input "checkbox" at bounding box center [234, 350] width 1 height 1
checkbox input "true"
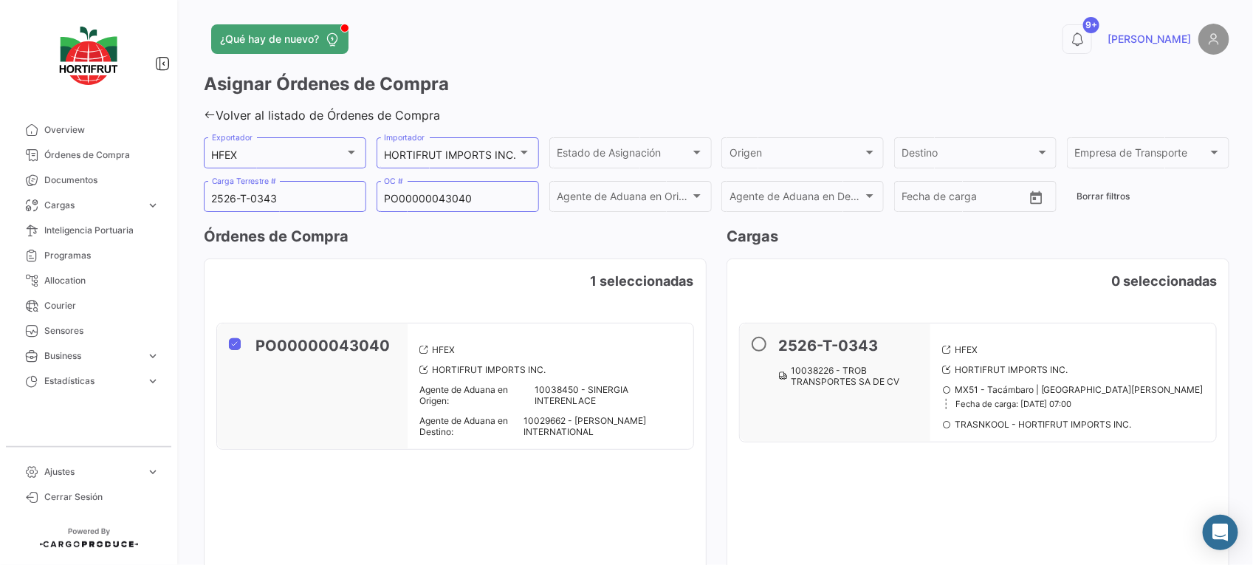
click at [759, 343] on span at bounding box center [758, 344] width 15 height 15
click at [759, 343] on input "radio" at bounding box center [758, 344] width 15 height 15
radio input "true"
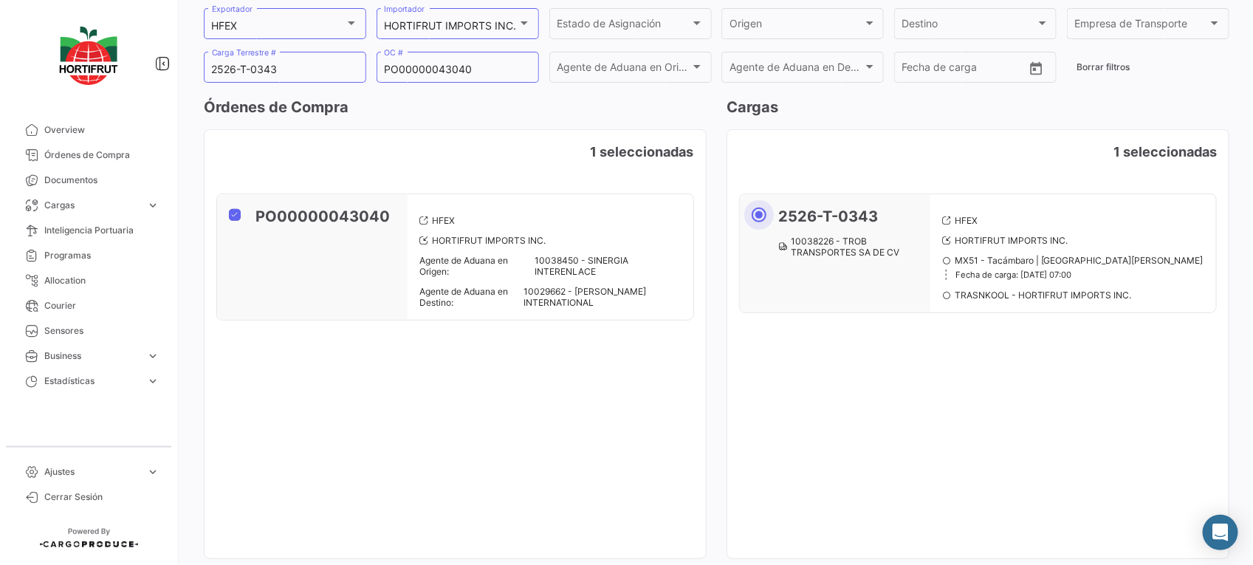
scroll to position [200, 0]
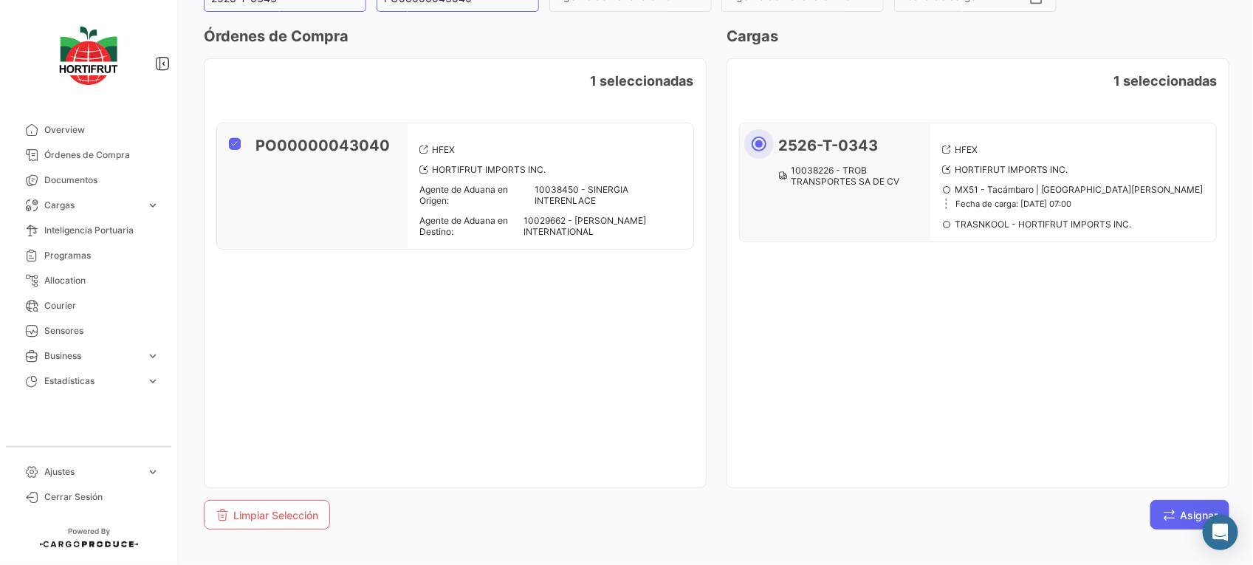
click at [1177, 518] on span "Asignar" at bounding box center [1189, 515] width 55 height 13
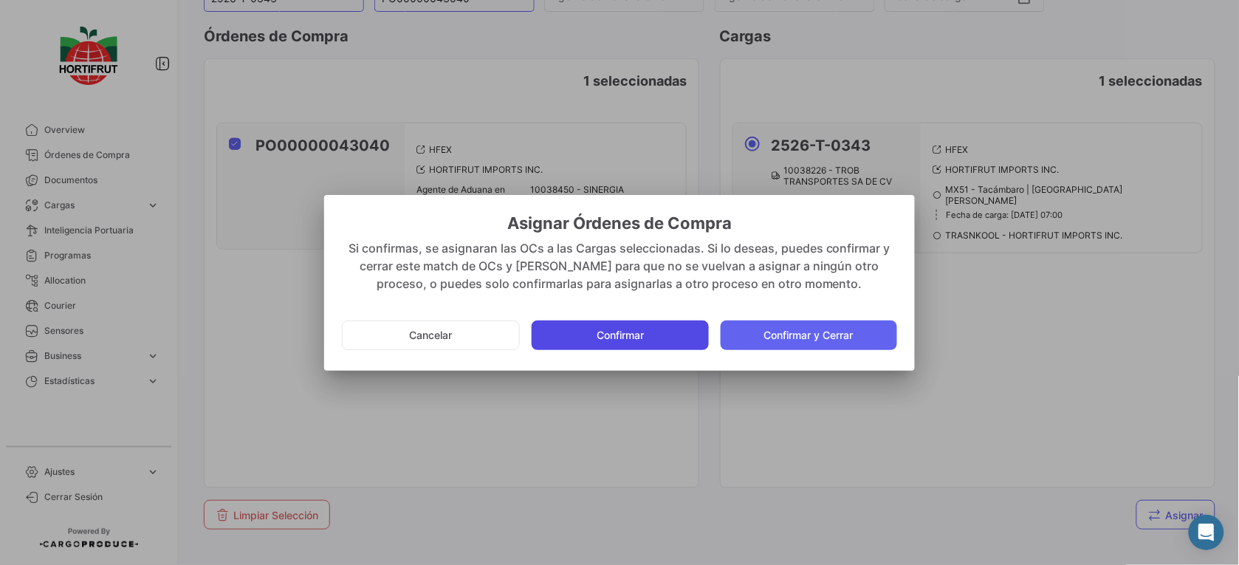
click at [628, 328] on button "Confirmar" at bounding box center [619, 335] width 176 height 30
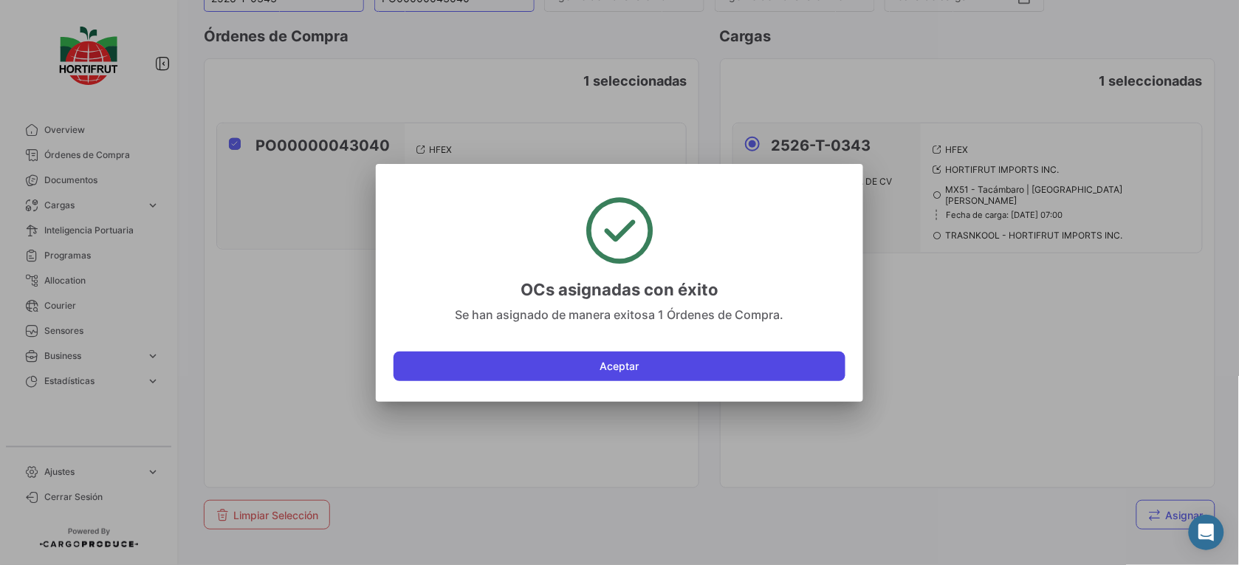
click at [548, 356] on button "Aceptar" at bounding box center [619, 366] width 452 height 30
checkbox input "false"
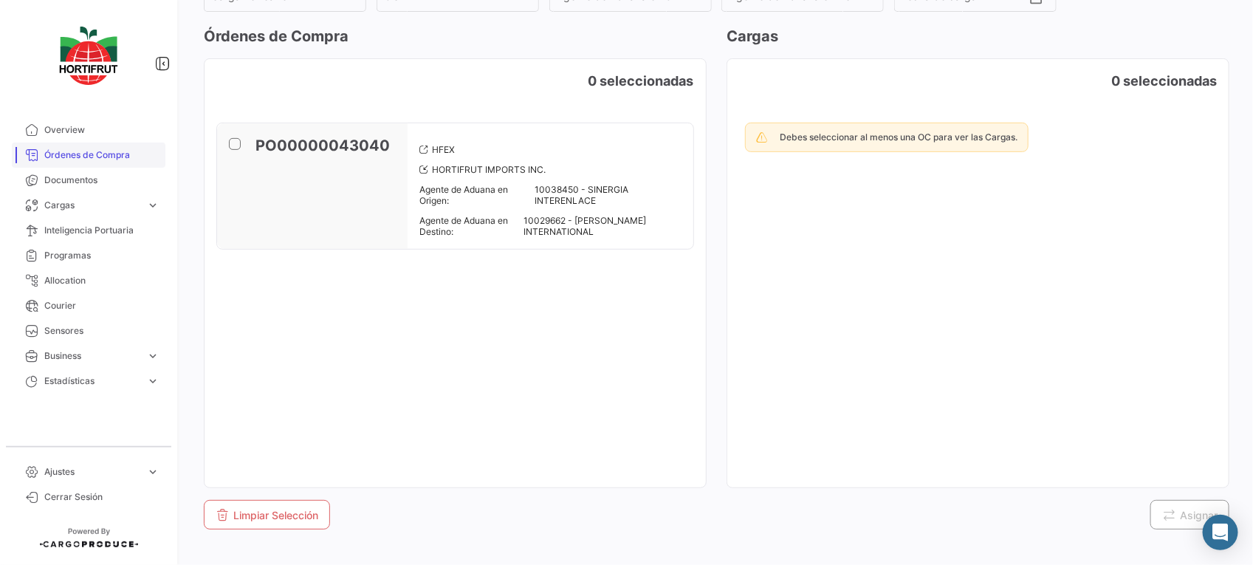
click at [117, 155] on span "Órdenes de Compra" at bounding box center [101, 154] width 115 height 13
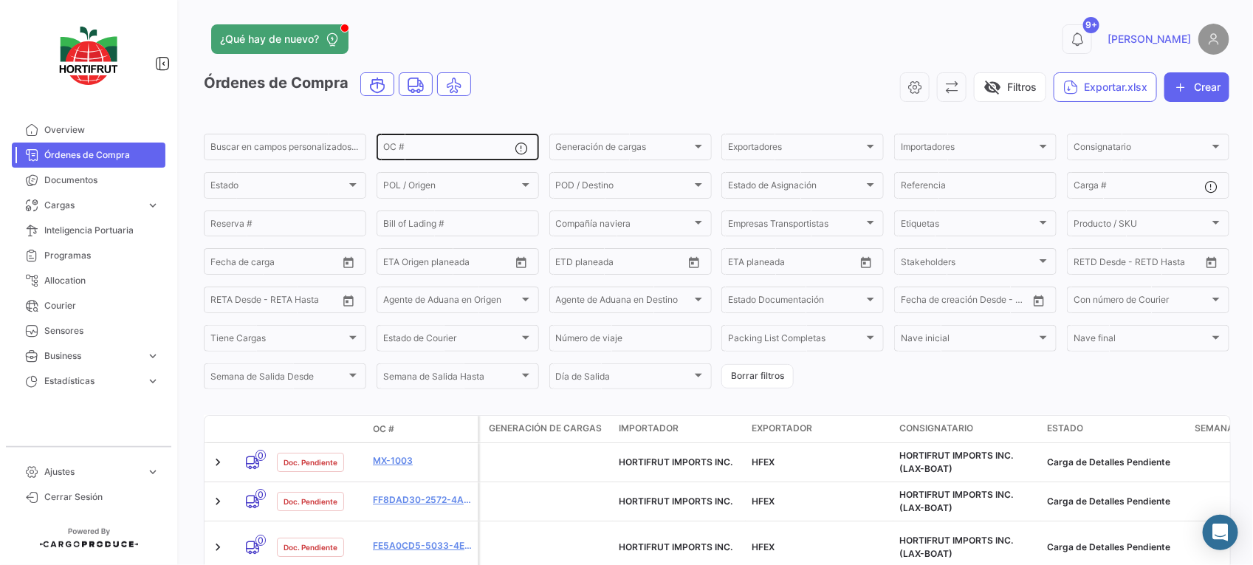
click at [469, 135] on div "OC #" at bounding box center [448, 145] width 131 height 29
click at [1150, 190] on input "Carga #" at bounding box center [1138, 187] width 131 height 10
paste input "2526-T-0334"
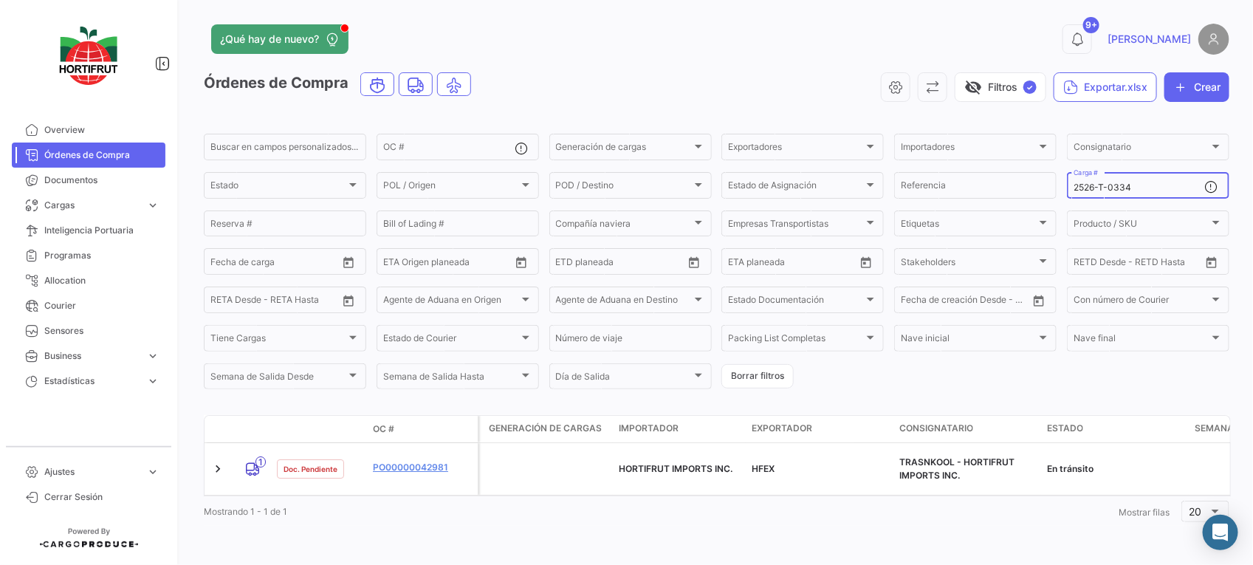
type input "2526-T-0334"
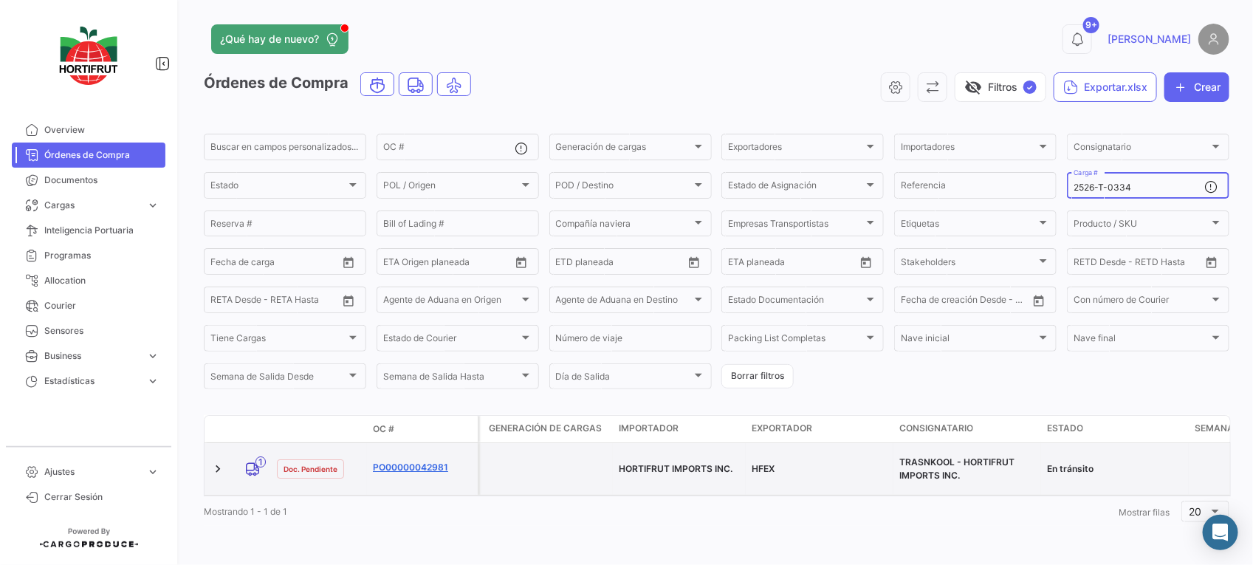
click at [399, 461] on link "PO00000042981" at bounding box center [422, 467] width 99 height 13
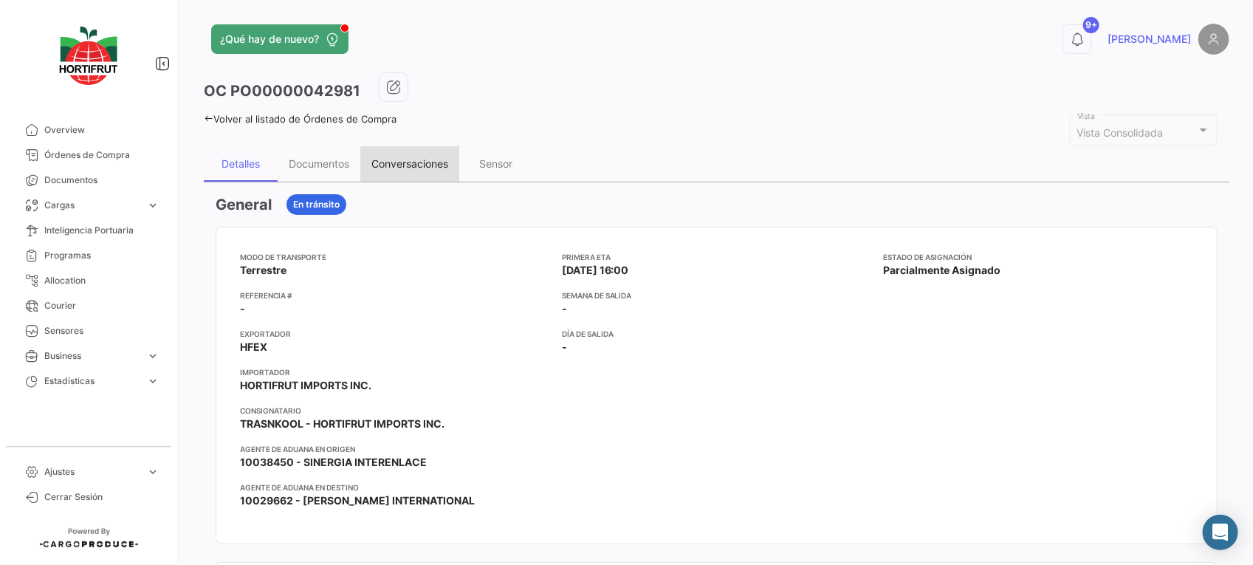
click at [406, 167] on div "Conversaciones" at bounding box center [409, 163] width 77 height 13
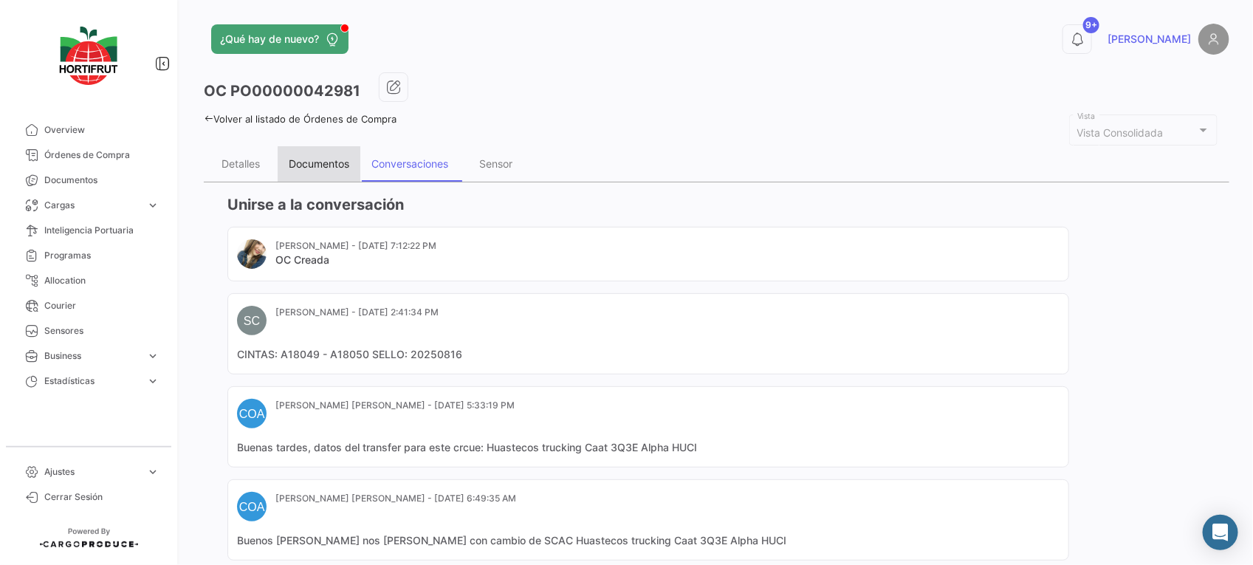
click at [342, 159] on div "Documentos" at bounding box center [319, 163] width 61 height 13
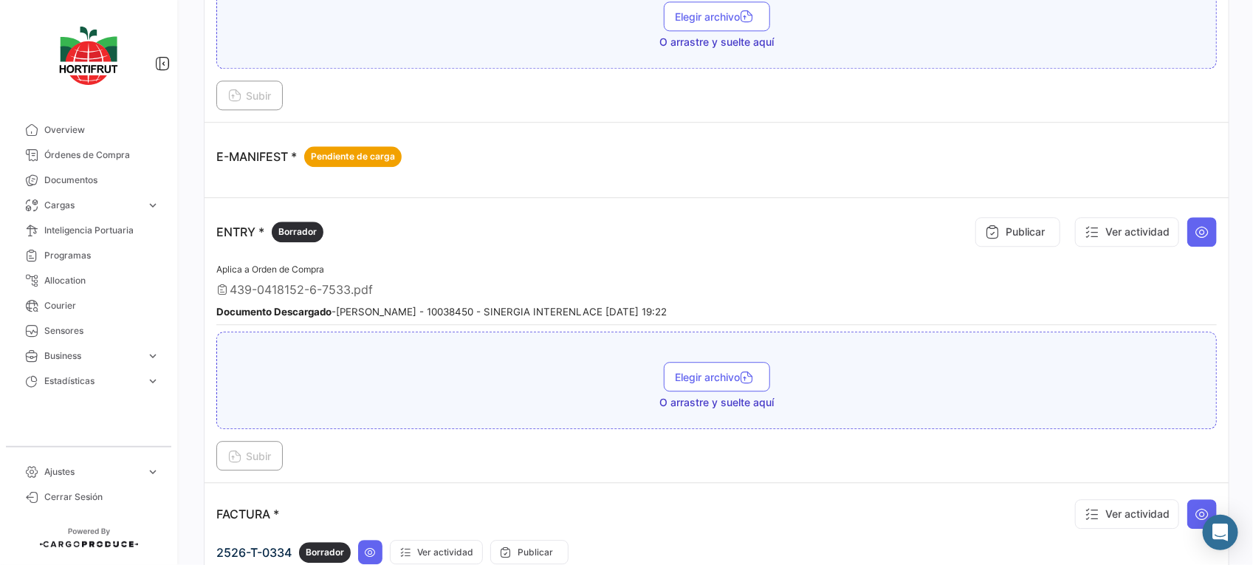
scroll to position [1598, 0]
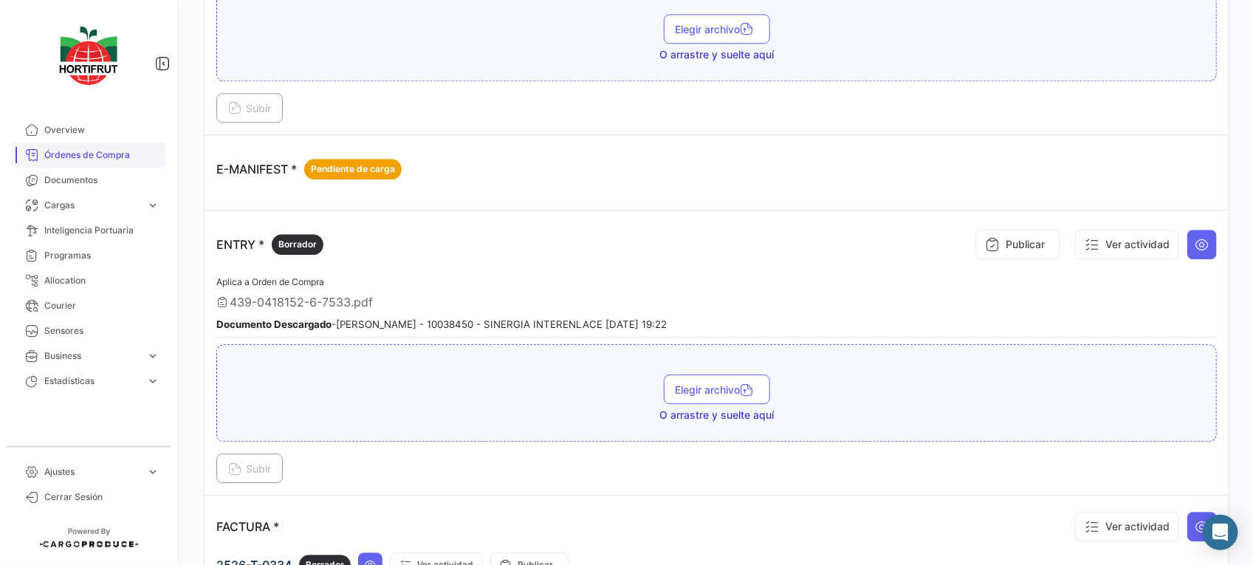
click at [134, 151] on span "Órdenes de Compra" at bounding box center [101, 154] width 115 height 13
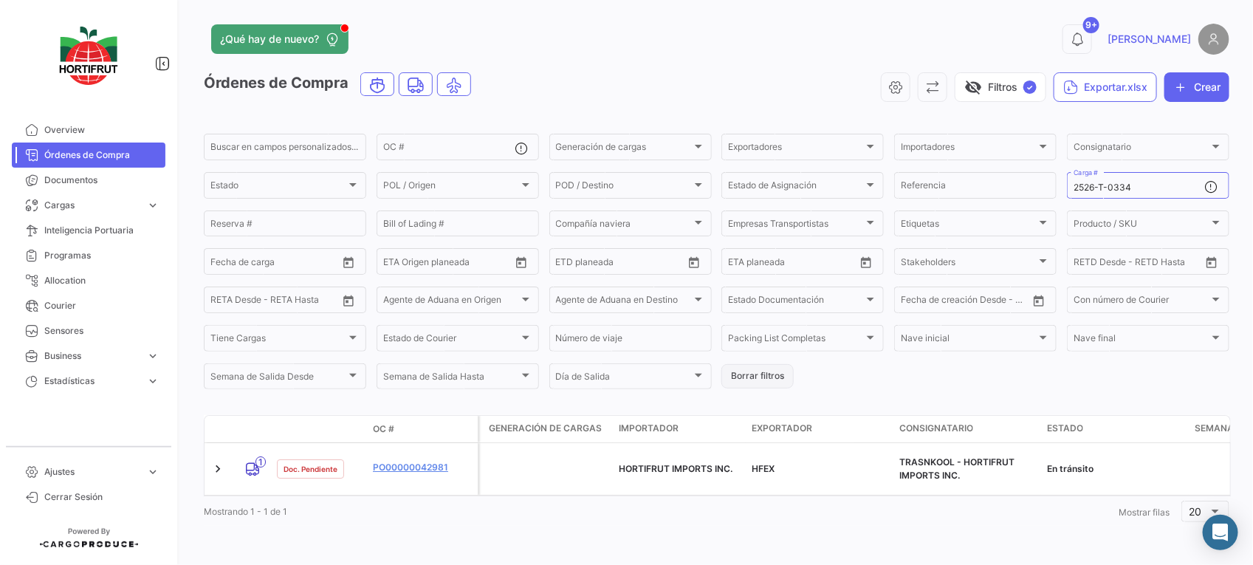
click at [784, 373] on button "Borrar filtros" at bounding box center [757, 376] width 72 height 24
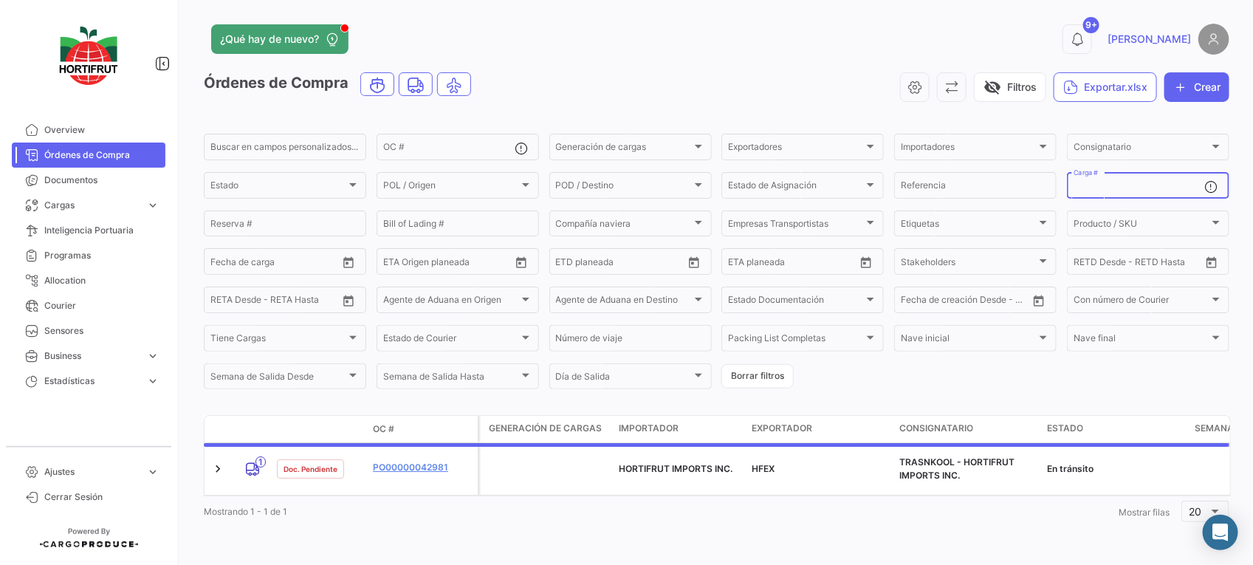
click at [1115, 183] on input "Carga #" at bounding box center [1138, 187] width 131 height 10
paste input "2526-T-0333"
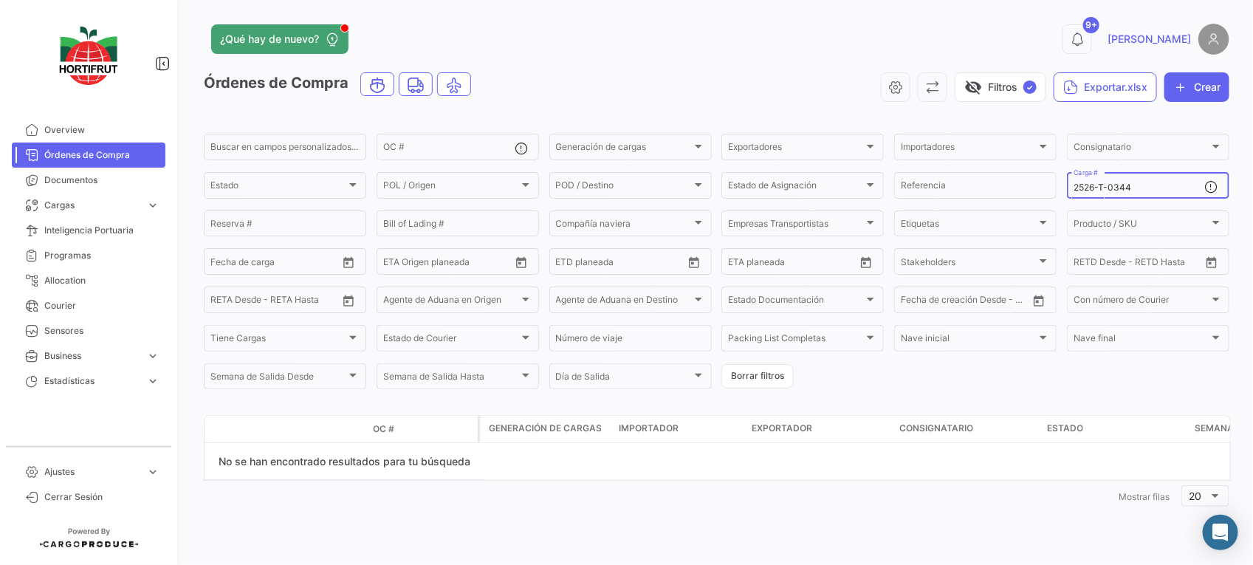
type input "2526-T-0344"
click at [782, 380] on button "Borrar filtros" at bounding box center [757, 376] width 72 height 24
